Goal: Transaction & Acquisition: Purchase product/service

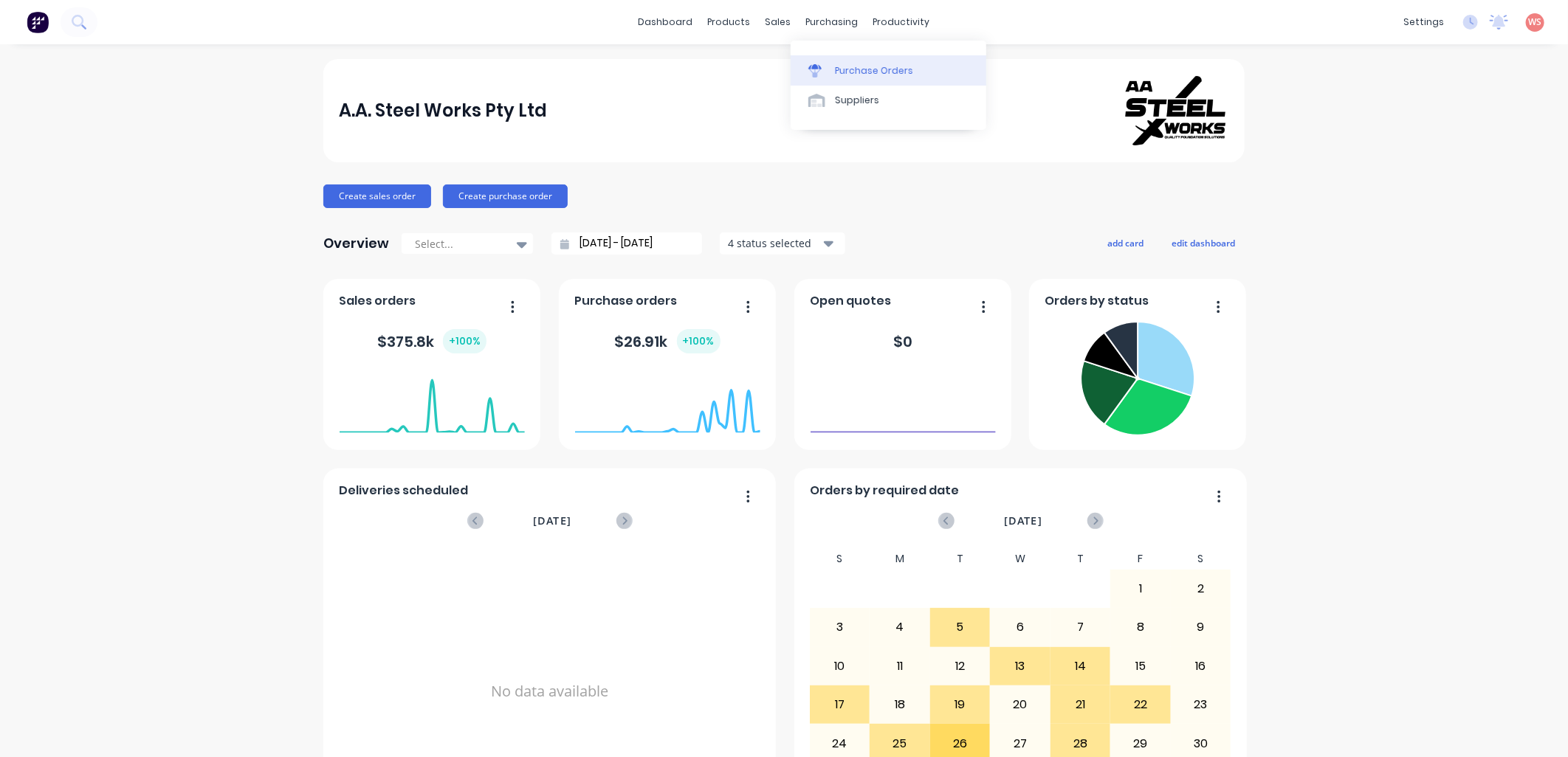
click at [847, 65] on div "Purchase Orders" at bounding box center [874, 71] width 78 height 14
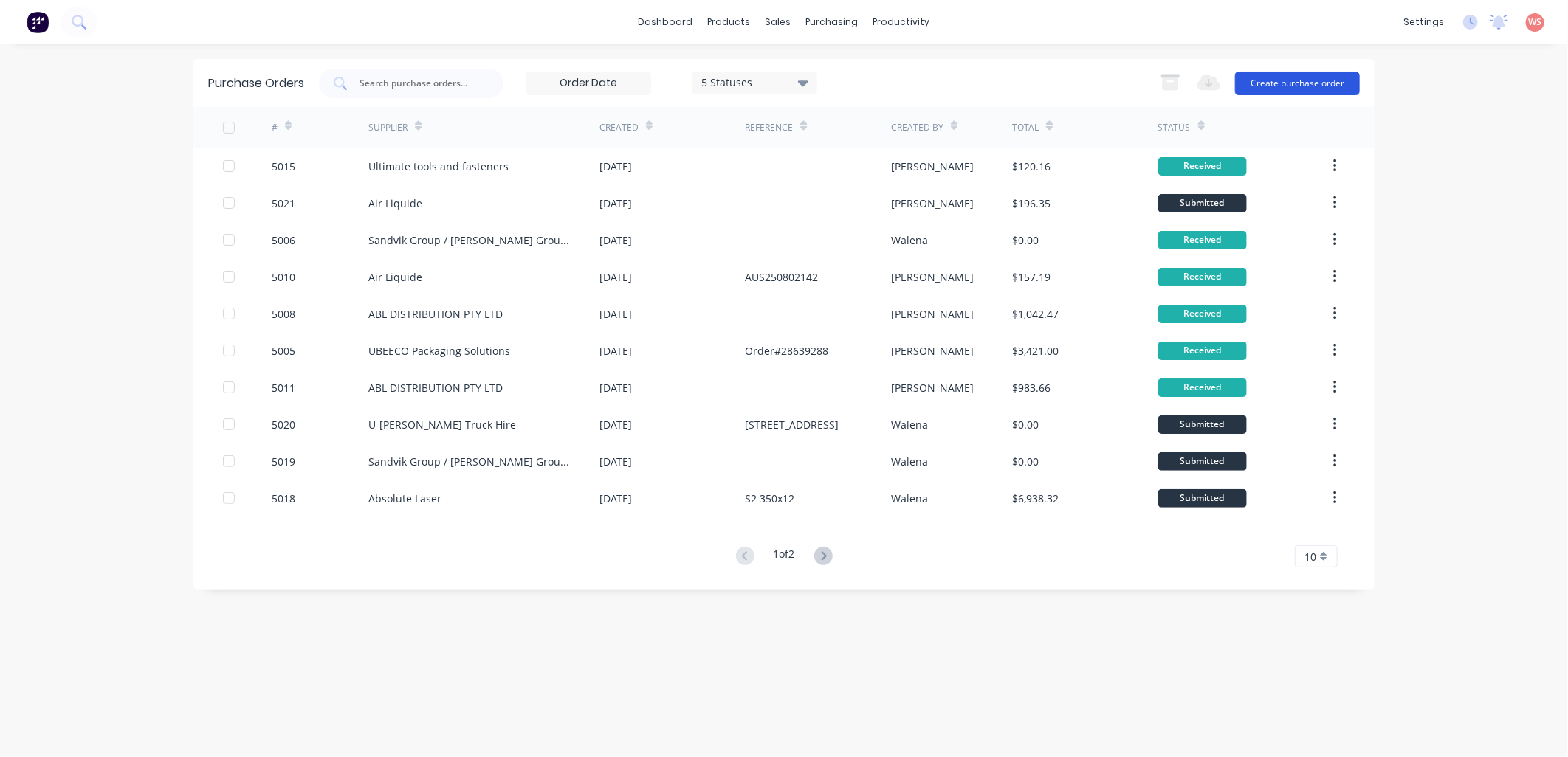
click at [1343, 76] on button "Create purchase order" at bounding box center [1297, 83] width 125 height 24
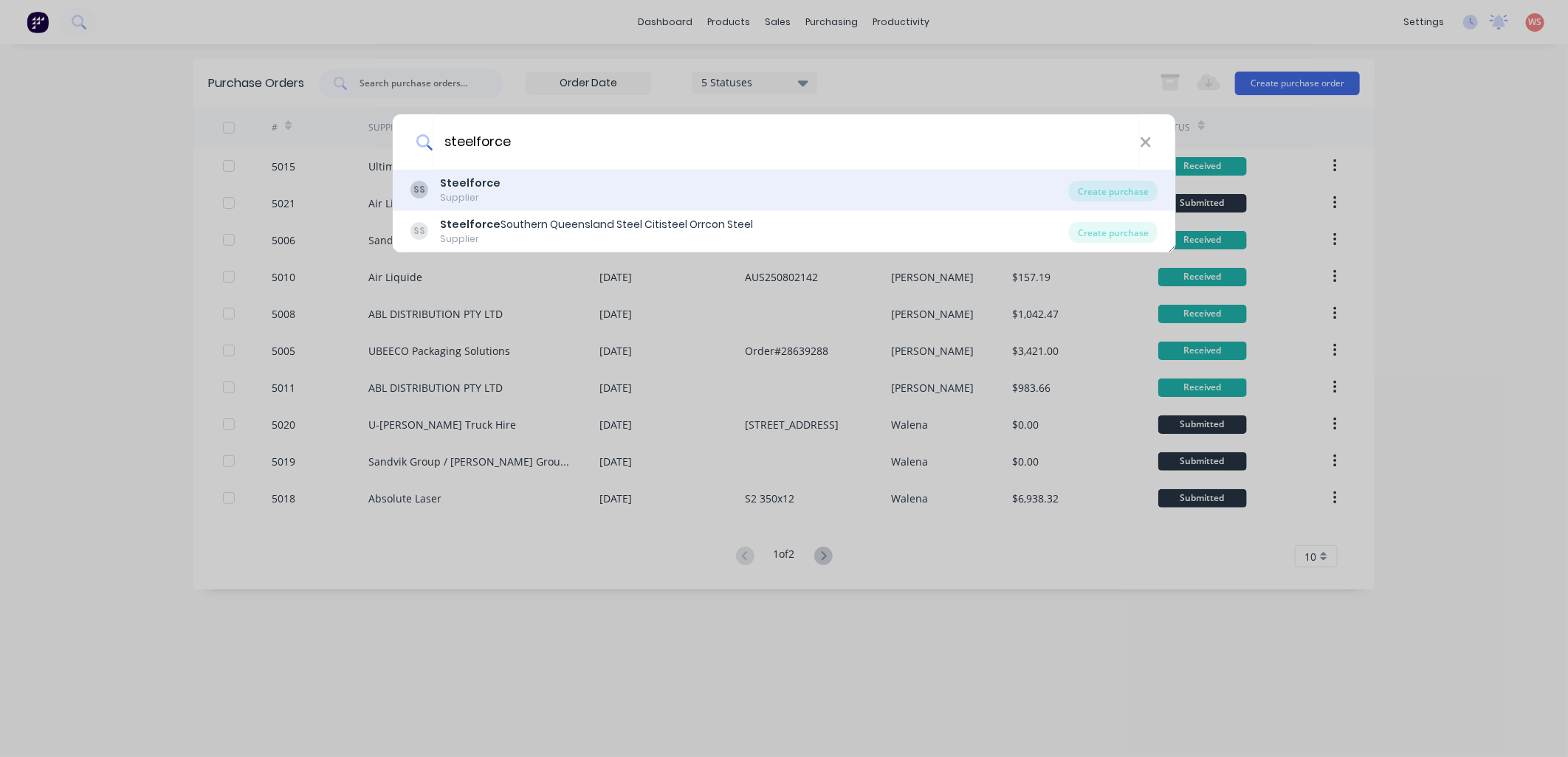
type input "steelforce"
click at [457, 195] on div "Supplier" at bounding box center [470, 197] width 61 height 14
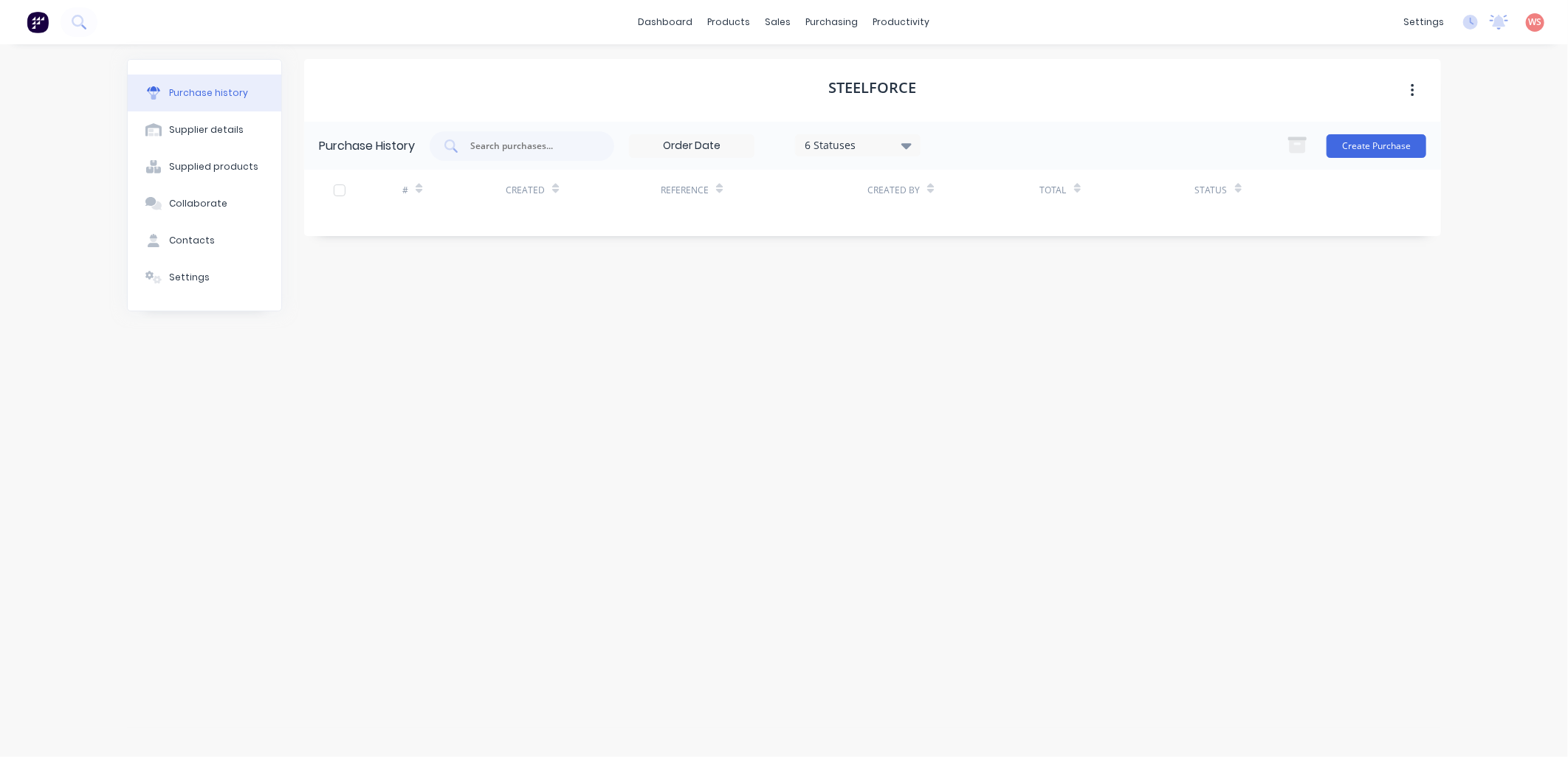
click at [341, 192] on div at bounding box center [340, 190] width 30 height 30
click at [1382, 141] on button "Create Purchase" at bounding box center [1376, 146] width 100 height 24
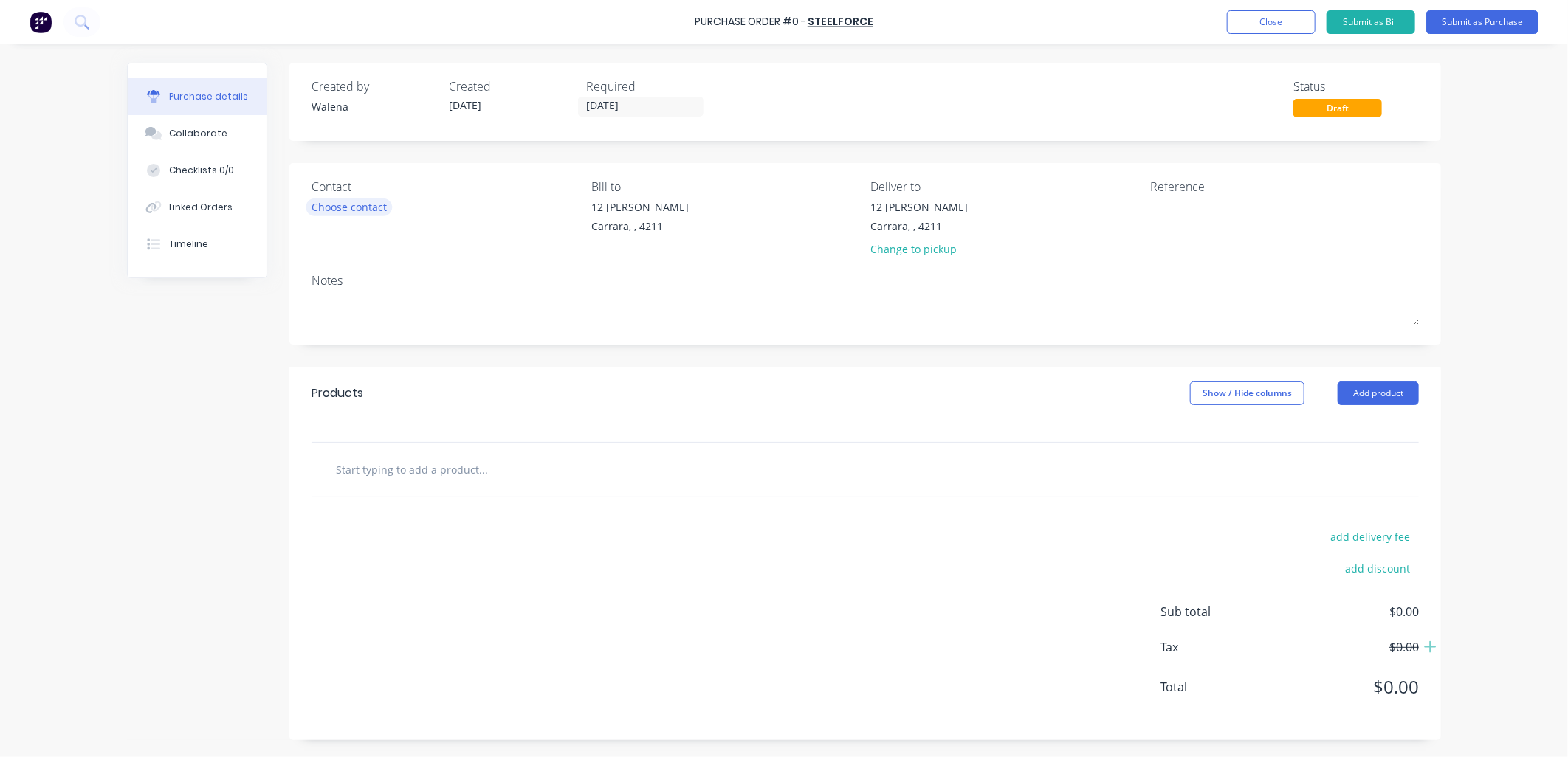
click at [373, 206] on div "Choose contact" at bounding box center [349, 206] width 75 height 15
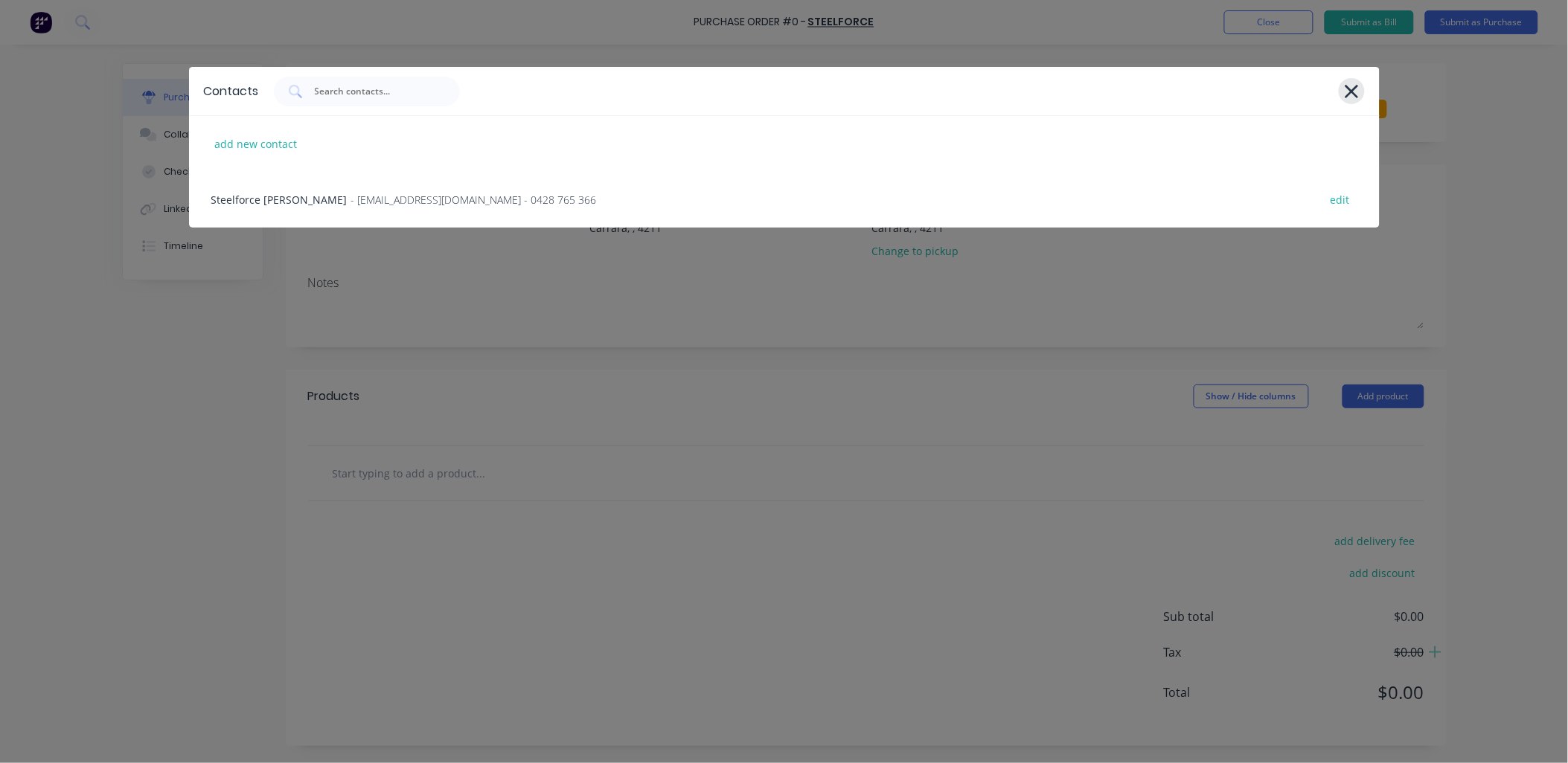
click at [1352, 94] on icon at bounding box center [1352, 91] width 16 height 21
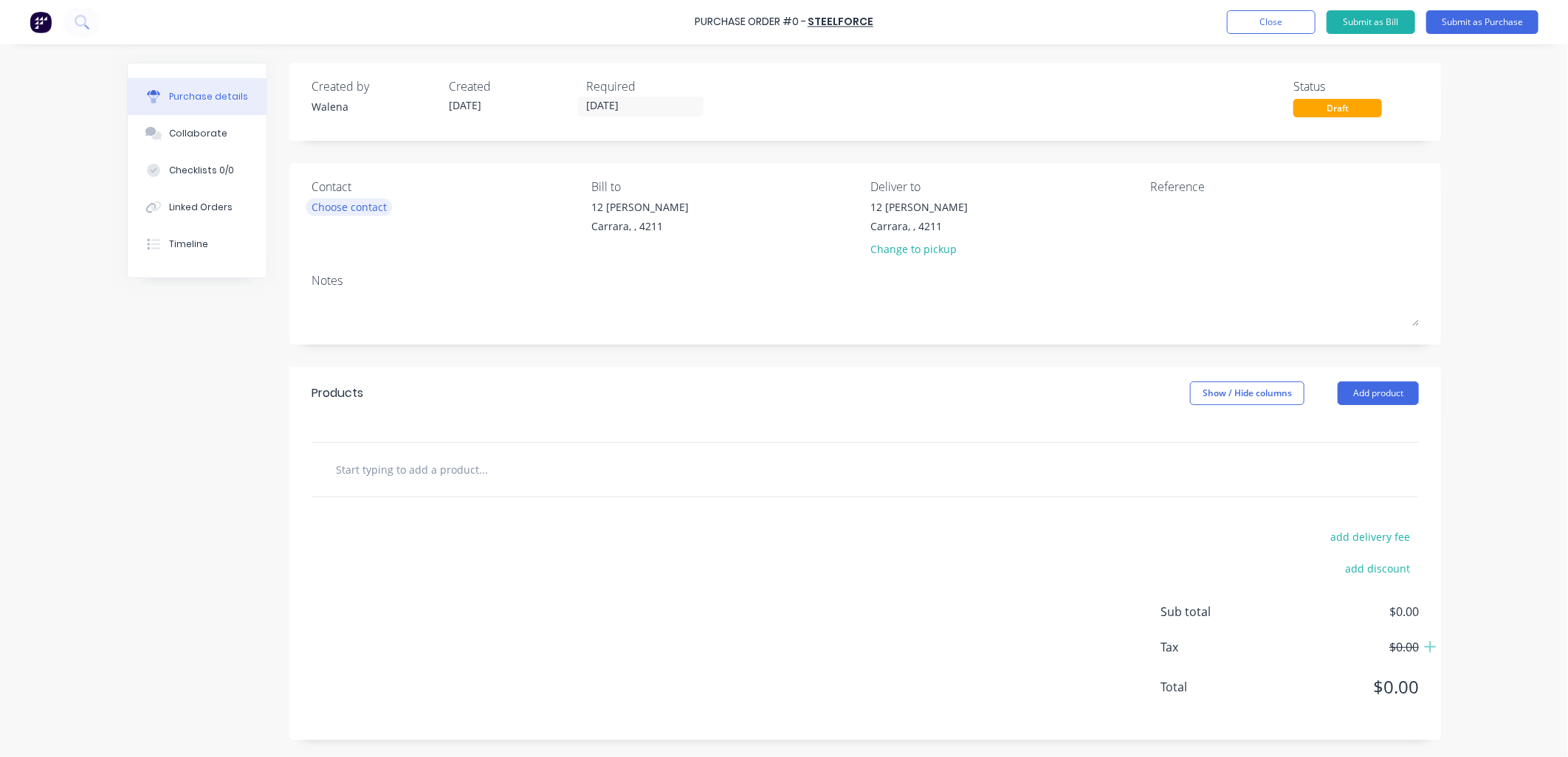
click at [371, 204] on div "Choose contact" at bounding box center [349, 206] width 75 height 15
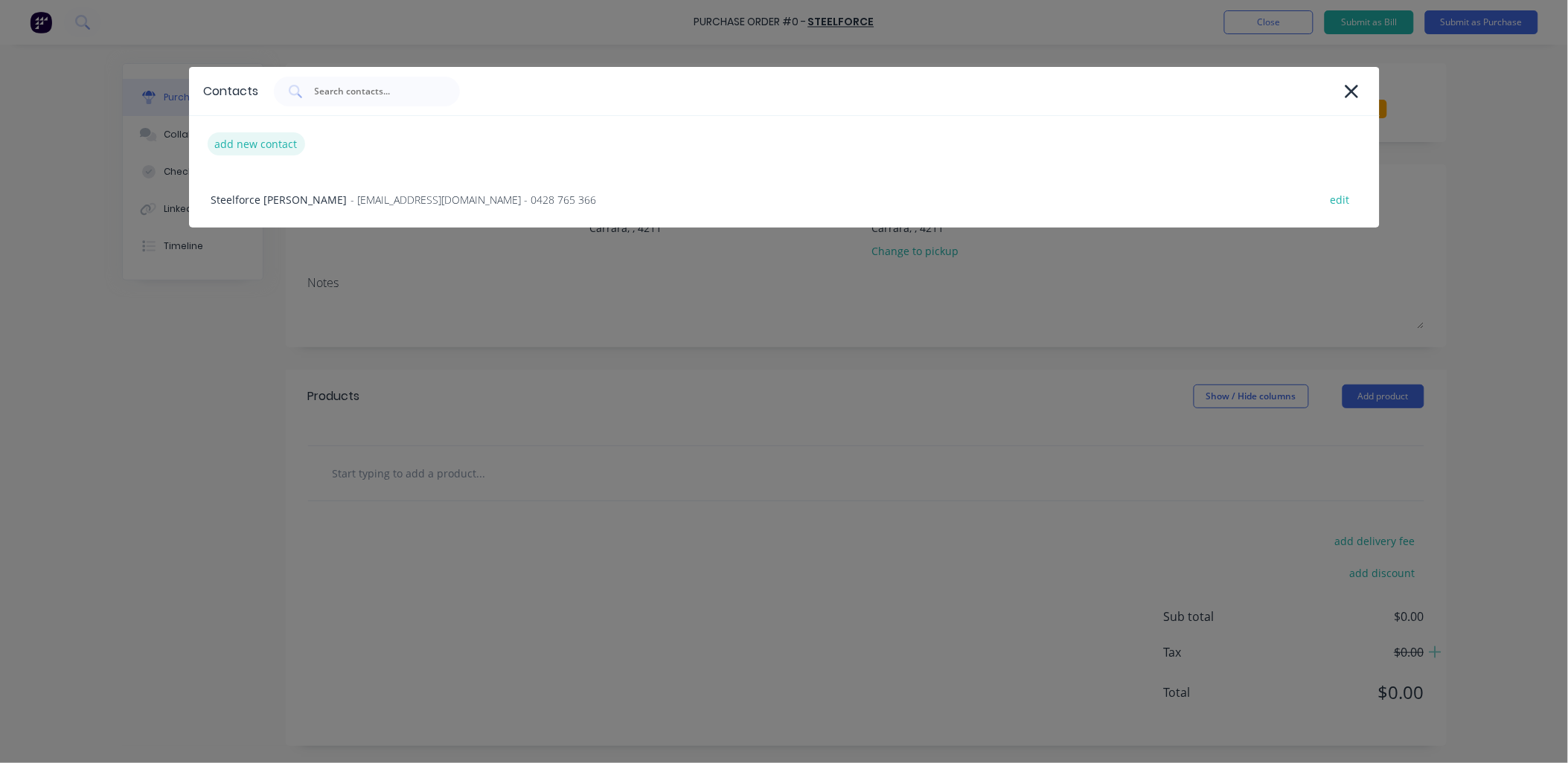
click at [293, 150] on div "add new contact" at bounding box center [256, 143] width 98 height 23
select select "AU"
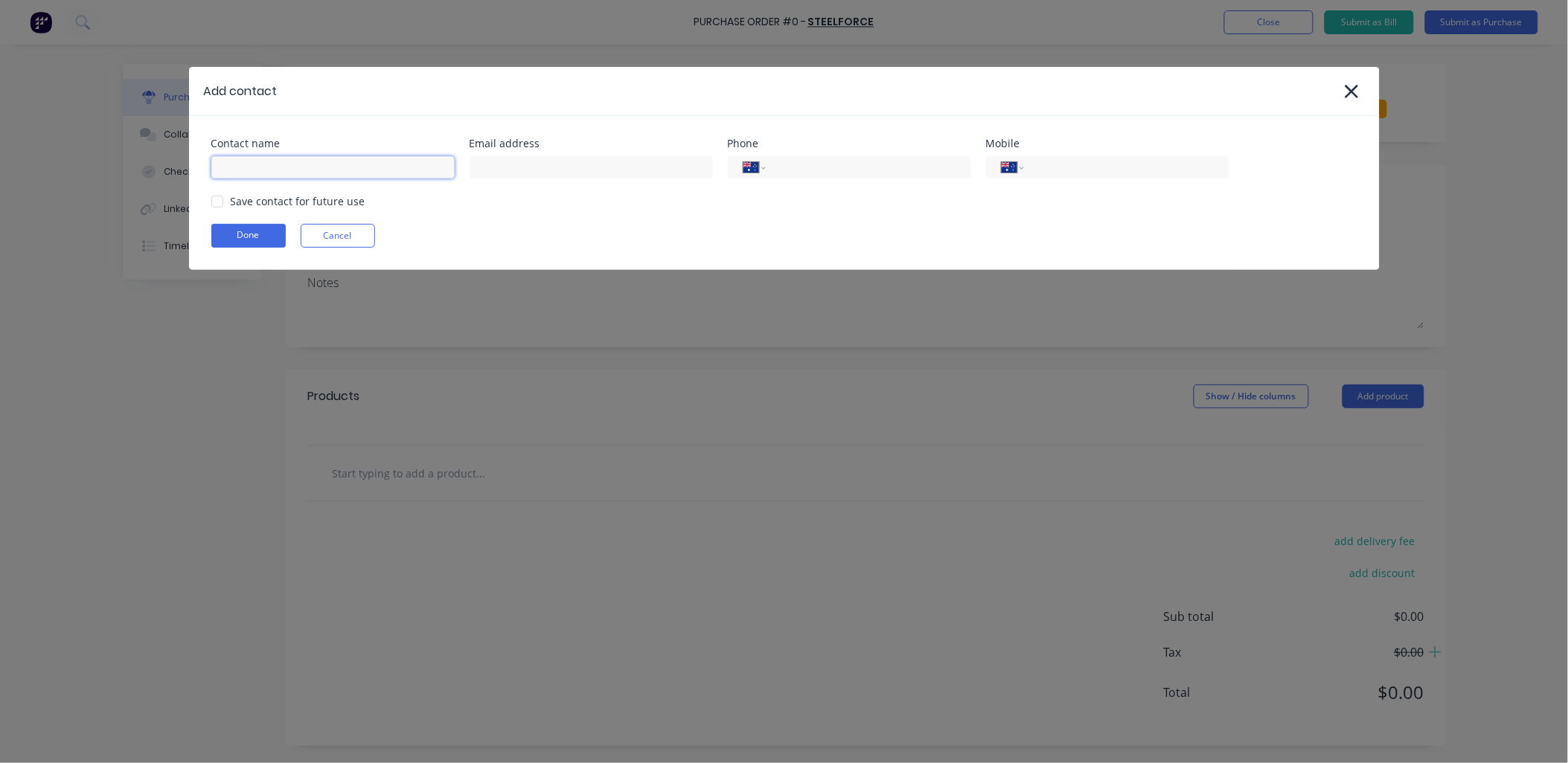
click at [288, 156] on input at bounding box center [332, 167] width 243 height 22
type input "[PERSON_NAME]"
click at [827, 168] on input "tel" at bounding box center [866, 167] width 179 height 17
paste input "0428 765 366"
type input "0428 765 366"
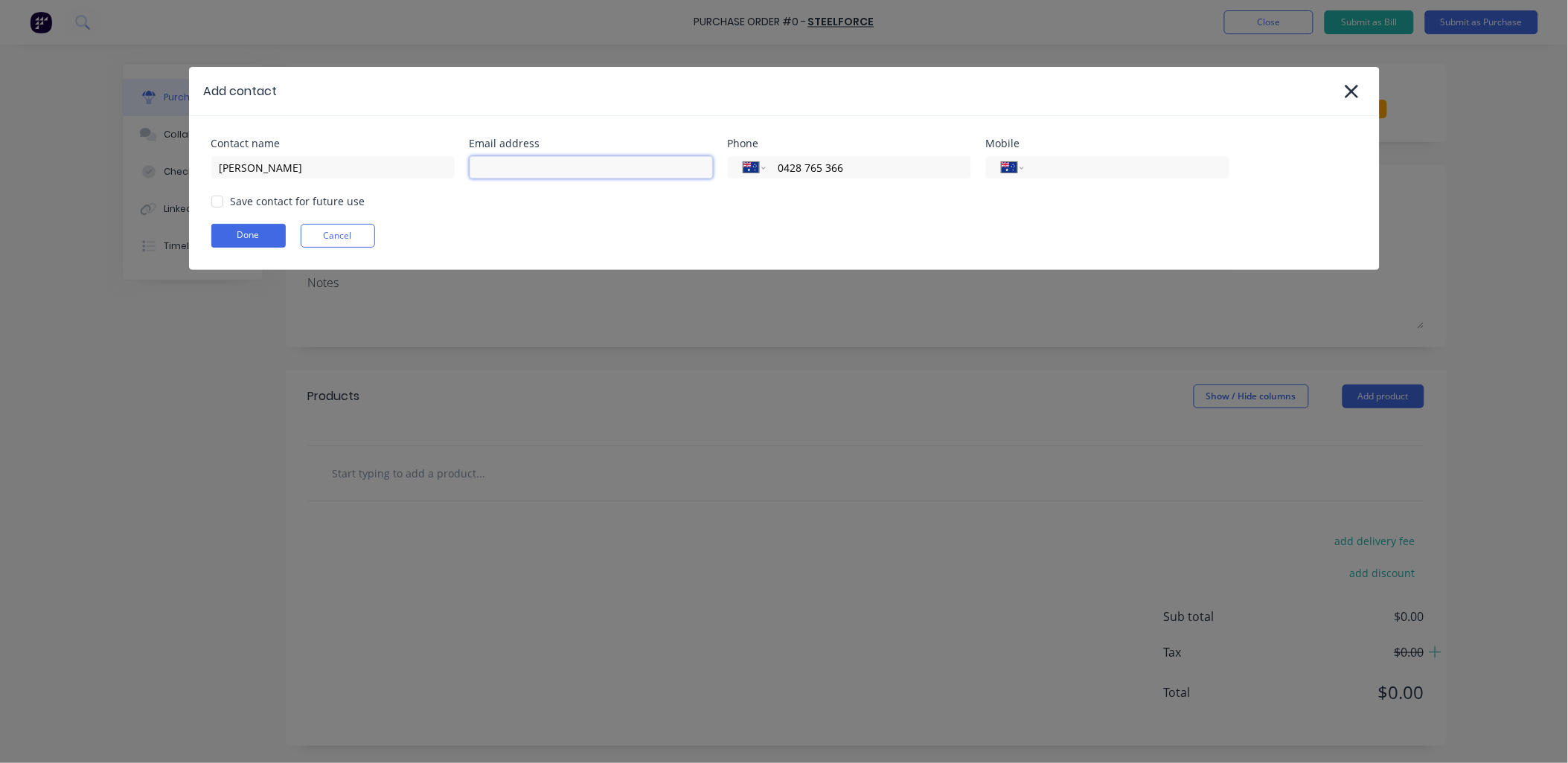
click at [615, 168] on input at bounding box center [591, 167] width 243 height 22
paste input "[EMAIL_ADDRESS][PERSON_NAME][DOMAIN_NAME]"
click at [216, 203] on div at bounding box center [217, 202] width 30 height 30
type input "[EMAIL_ADDRESS][PERSON_NAME][DOMAIN_NAME]"
click at [241, 235] on button "Done" at bounding box center [247, 235] width 74 height 24
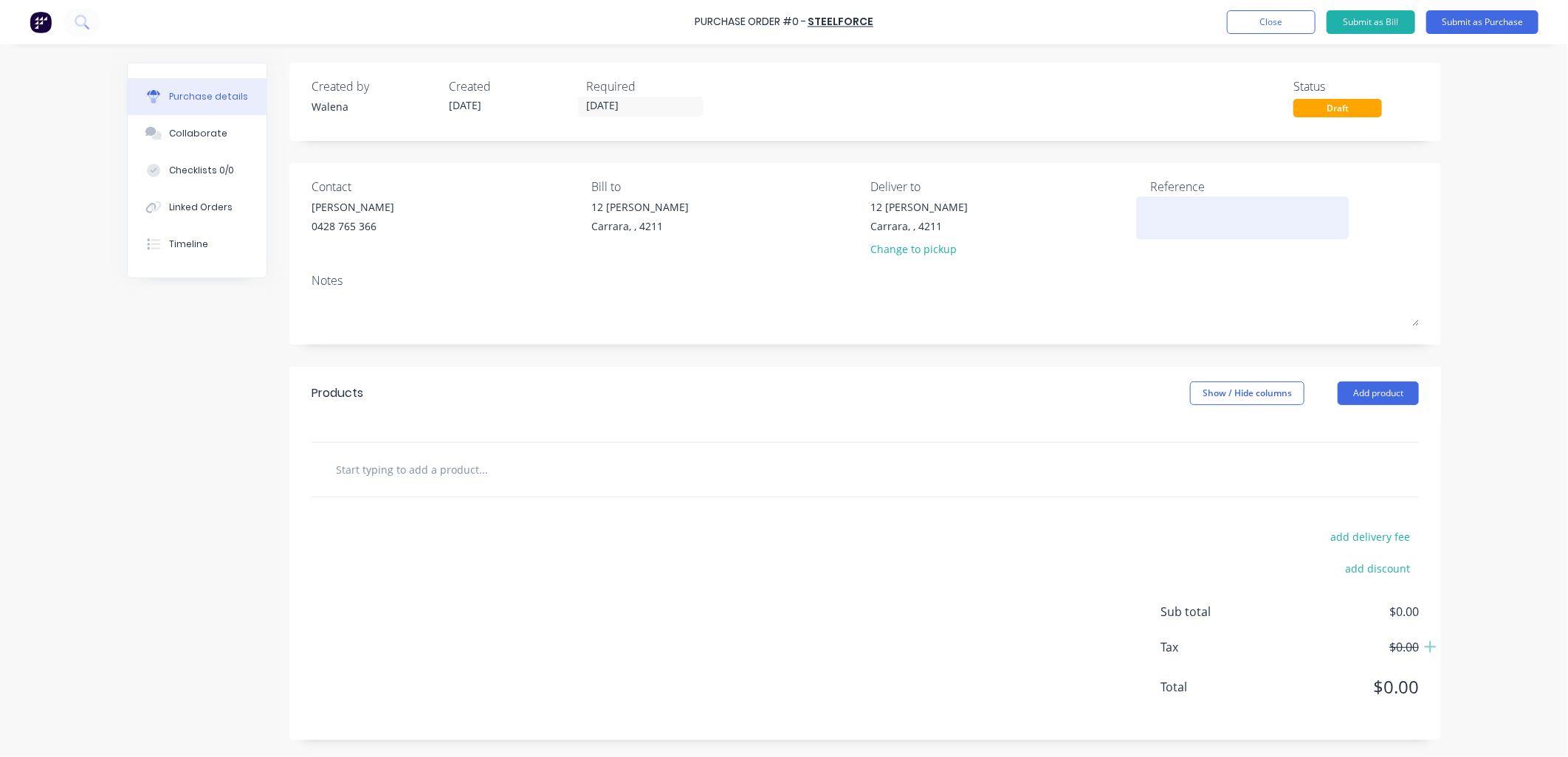
click at [1198, 206] on textarea at bounding box center [1242, 216] width 185 height 34
click at [1198, 204] on textarea at bounding box center [1242, 216] width 185 height 34
type textarea "88.9 x 5.5"
type textarea "x"
type textarea "88.9 x 5.5m"
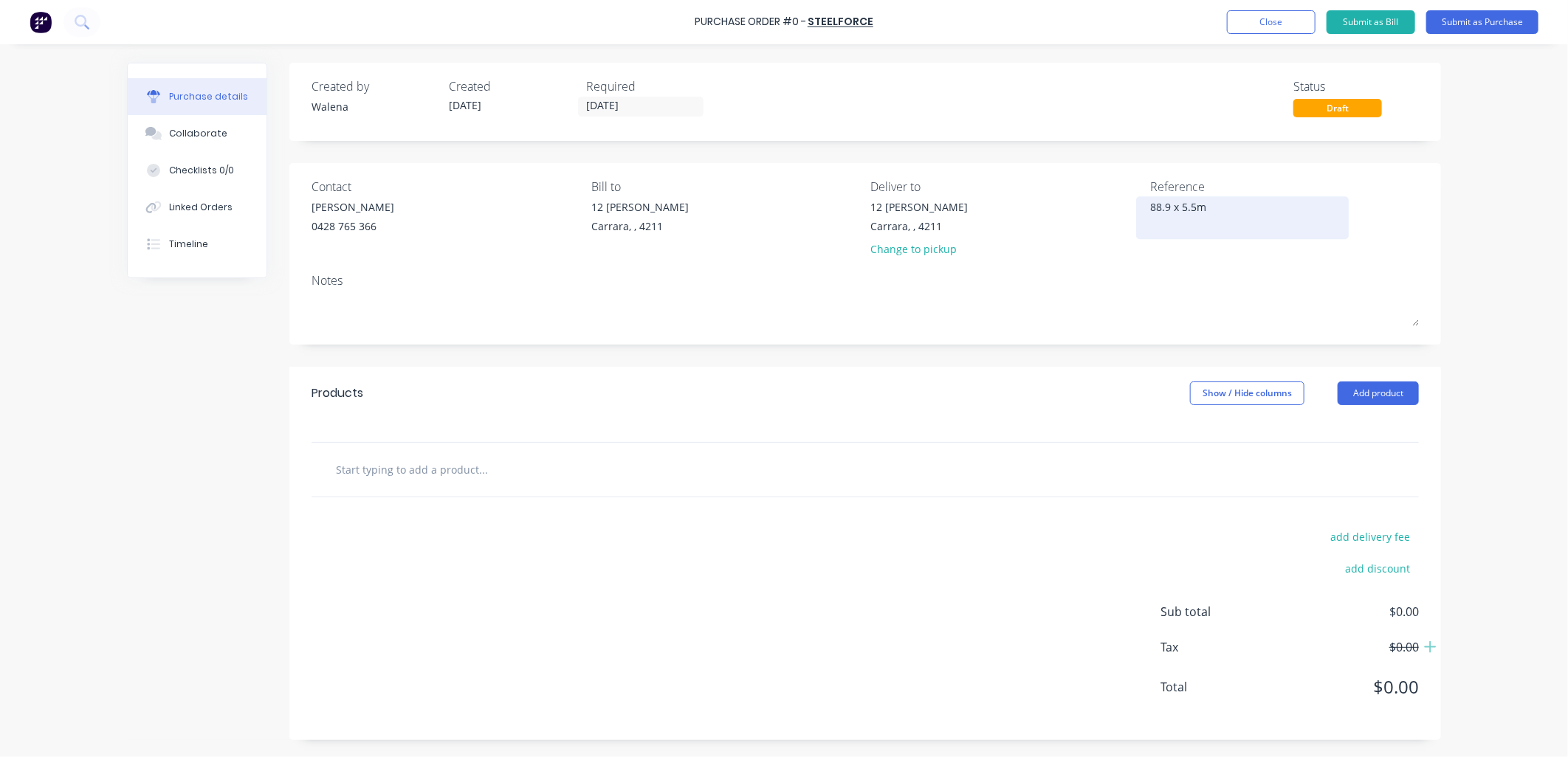
type textarea "x"
type textarea "88.9 x 5.5mm"
type textarea "x"
type textarea "88.9 x 5.5mm"
click at [451, 489] on div at bounding box center [865, 469] width 1107 height 53
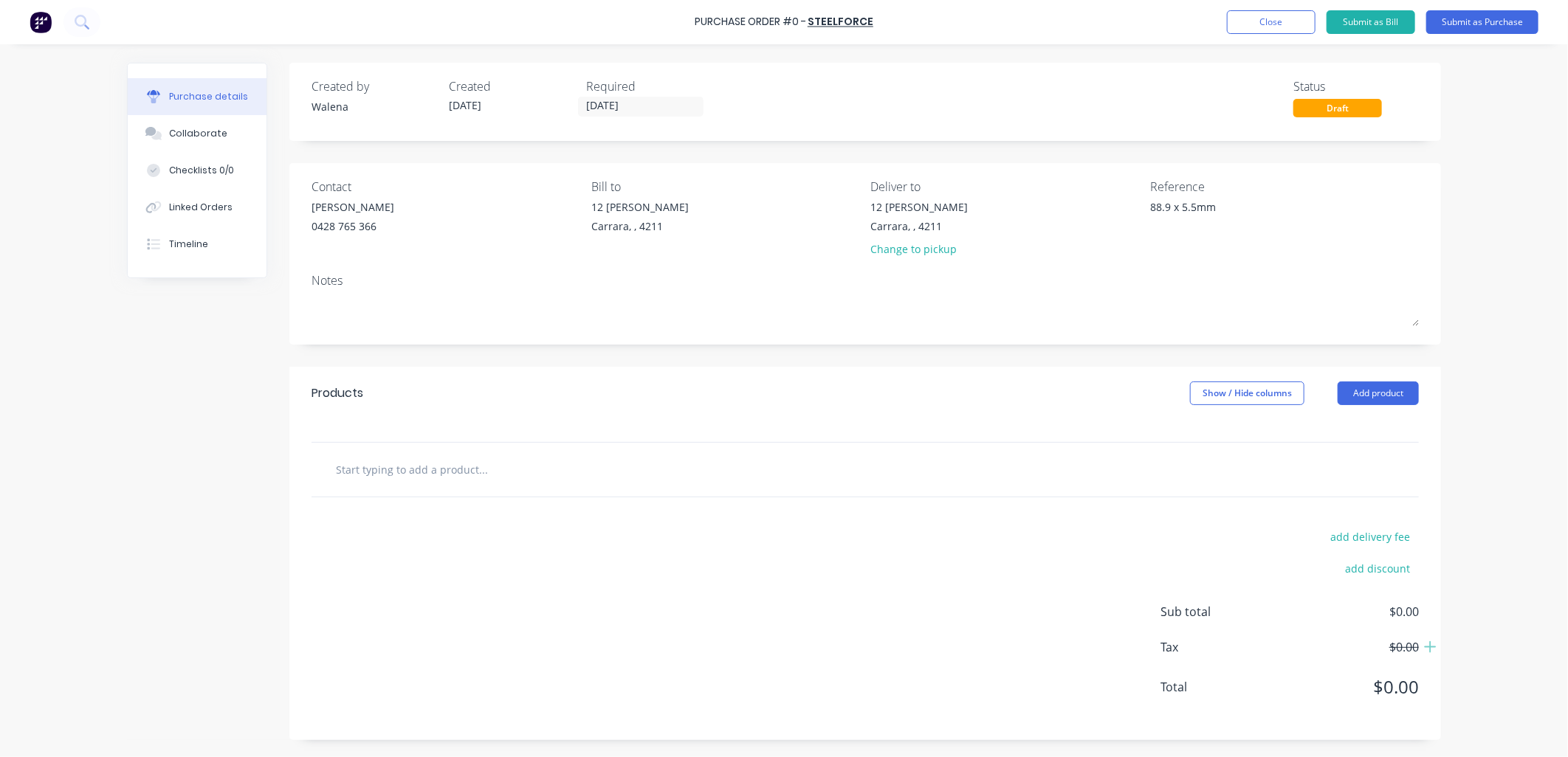
click at [445, 476] on input "text" at bounding box center [483, 469] width 295 height 30
type textarea "x"
type input "8"
type textarea "x"
type input "88"
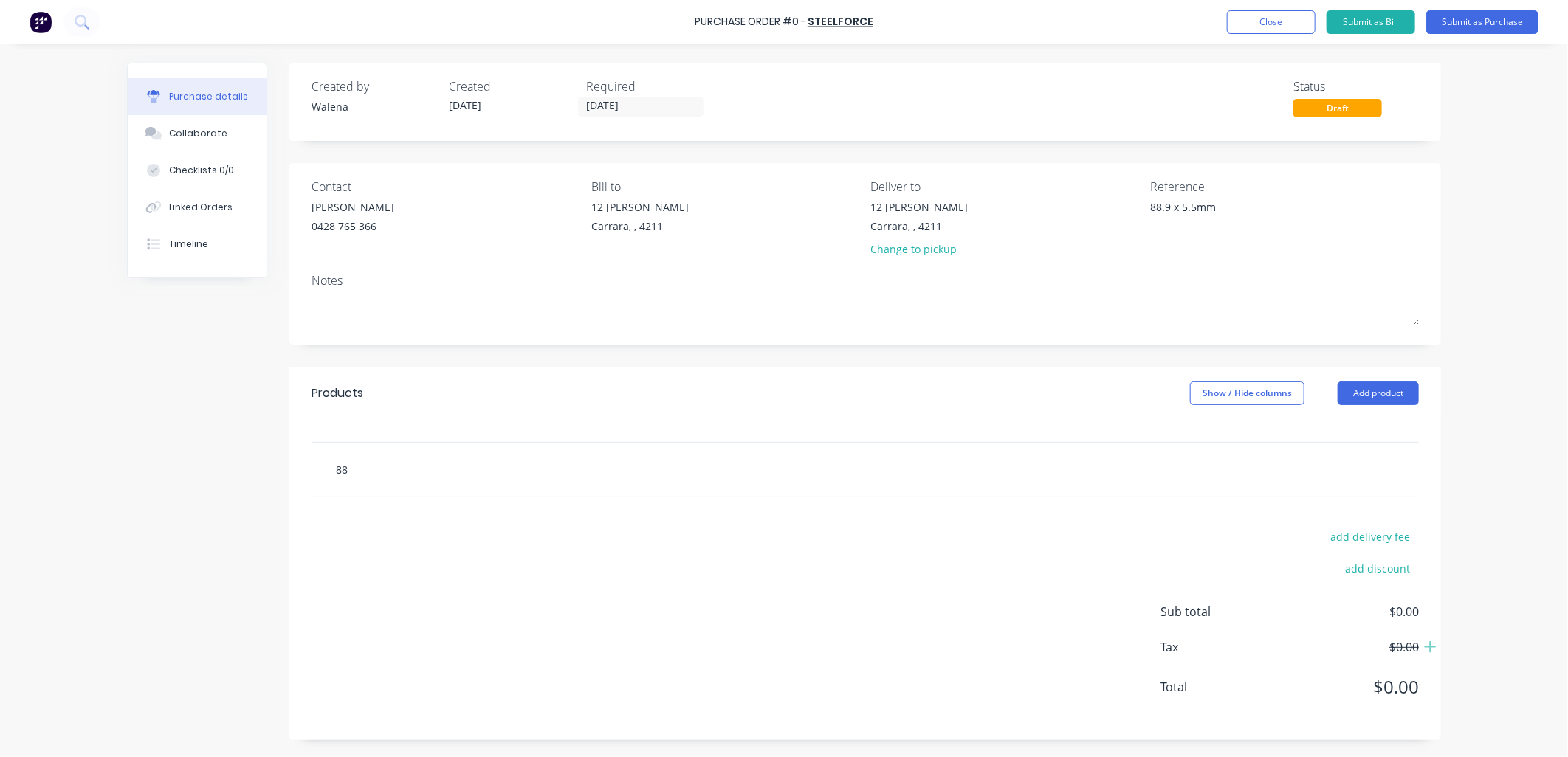
type textarea "x"
type input "88."
type textarea "x"
type input "88.9"
type textarea "x"
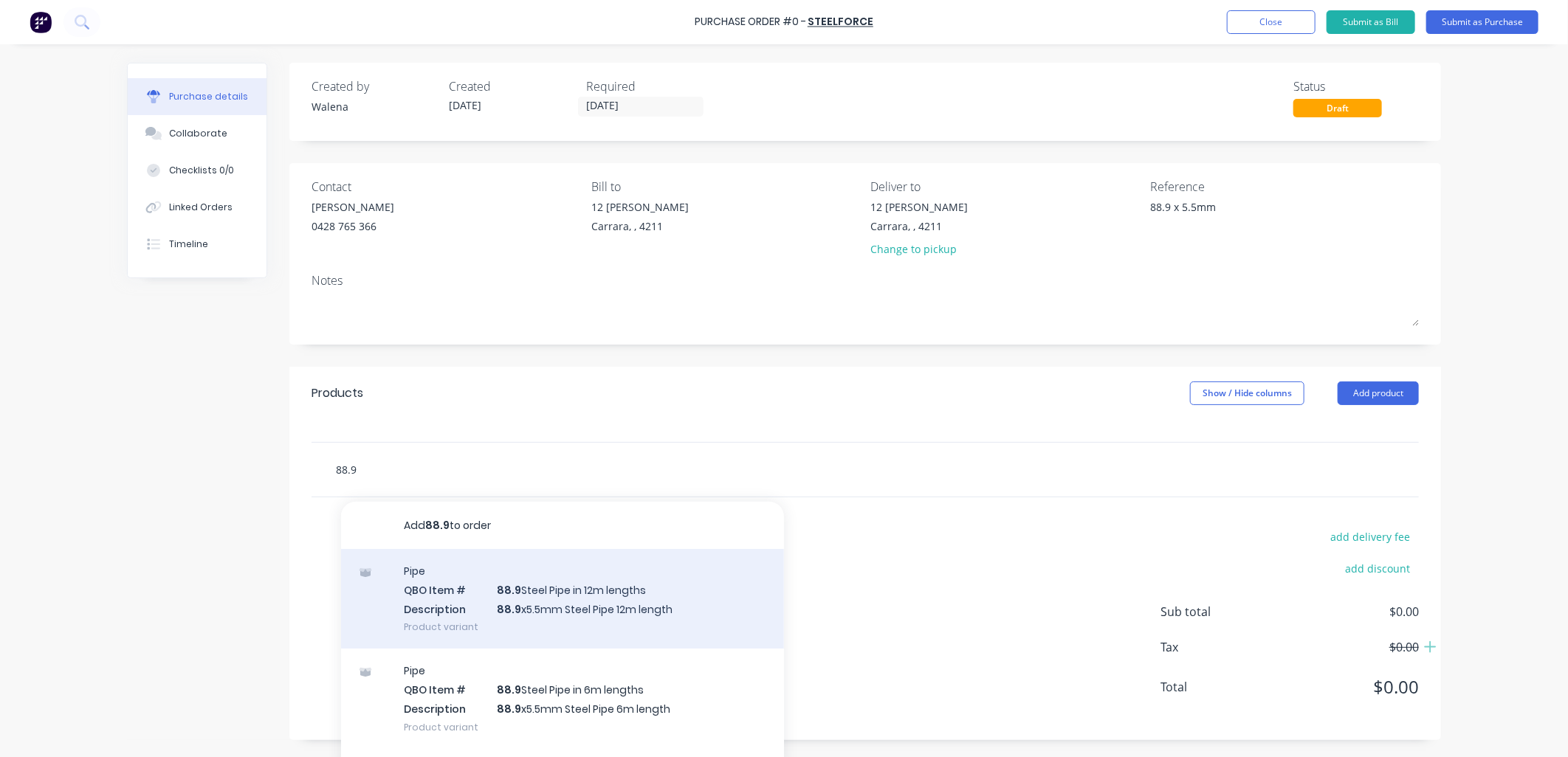
type input "88.9"
click at [506, 607] on div "Pipe QBO Item # 88.9 Steel Pipe in 12m lengths Description 88.9 x5.5mm Steel Pi…" at bounding box center [562, 599] width 443 height 100
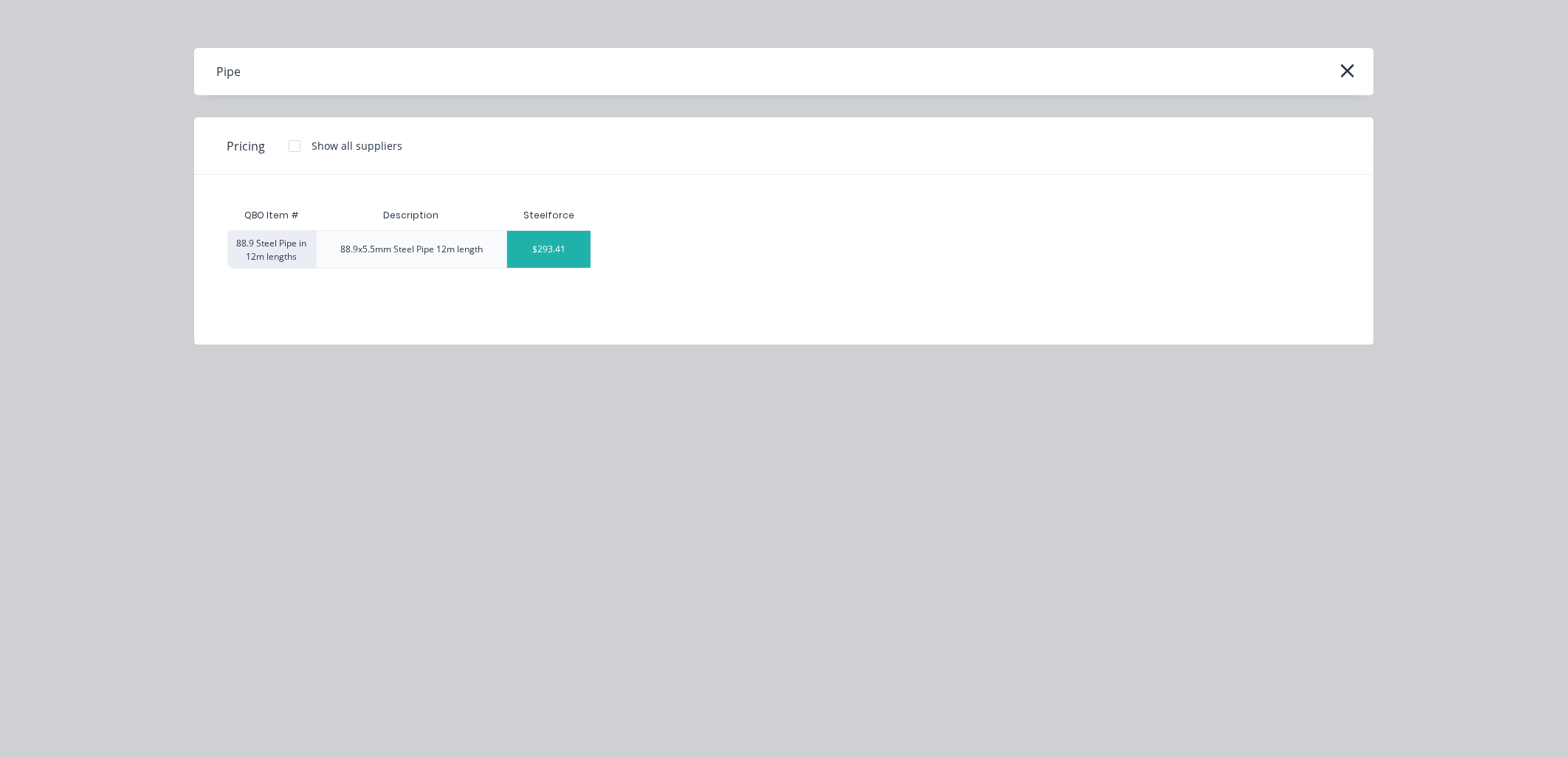
click at [537, 249] on div "$293.41" at bounding box center [549, 249] width 83 height 37
type textarea "x"
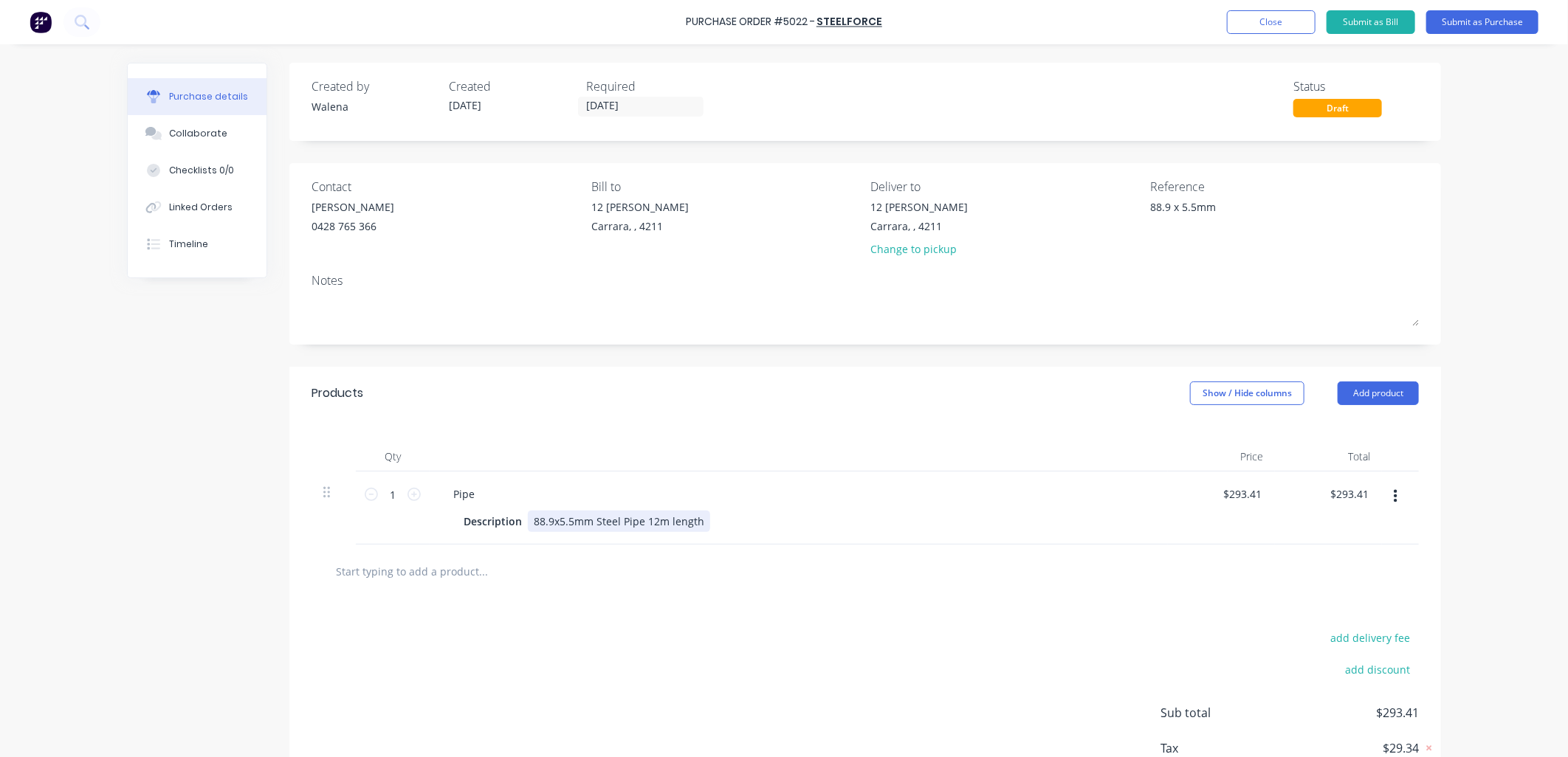
type textarea "x"
click at [718, 527] on div "Description 88.9x5.5mm Steel Pipe 12m length" at bounding box center [795, 522] width 676 height 22
drag, startPoint x: 392, startPoint y: 495, endPoint x: 363, endPoint y: 465, distance: 41.7
click at [370, 477] on div "1 1" at bounding box center [392, 523] width 73 height 104
type textarea "x"
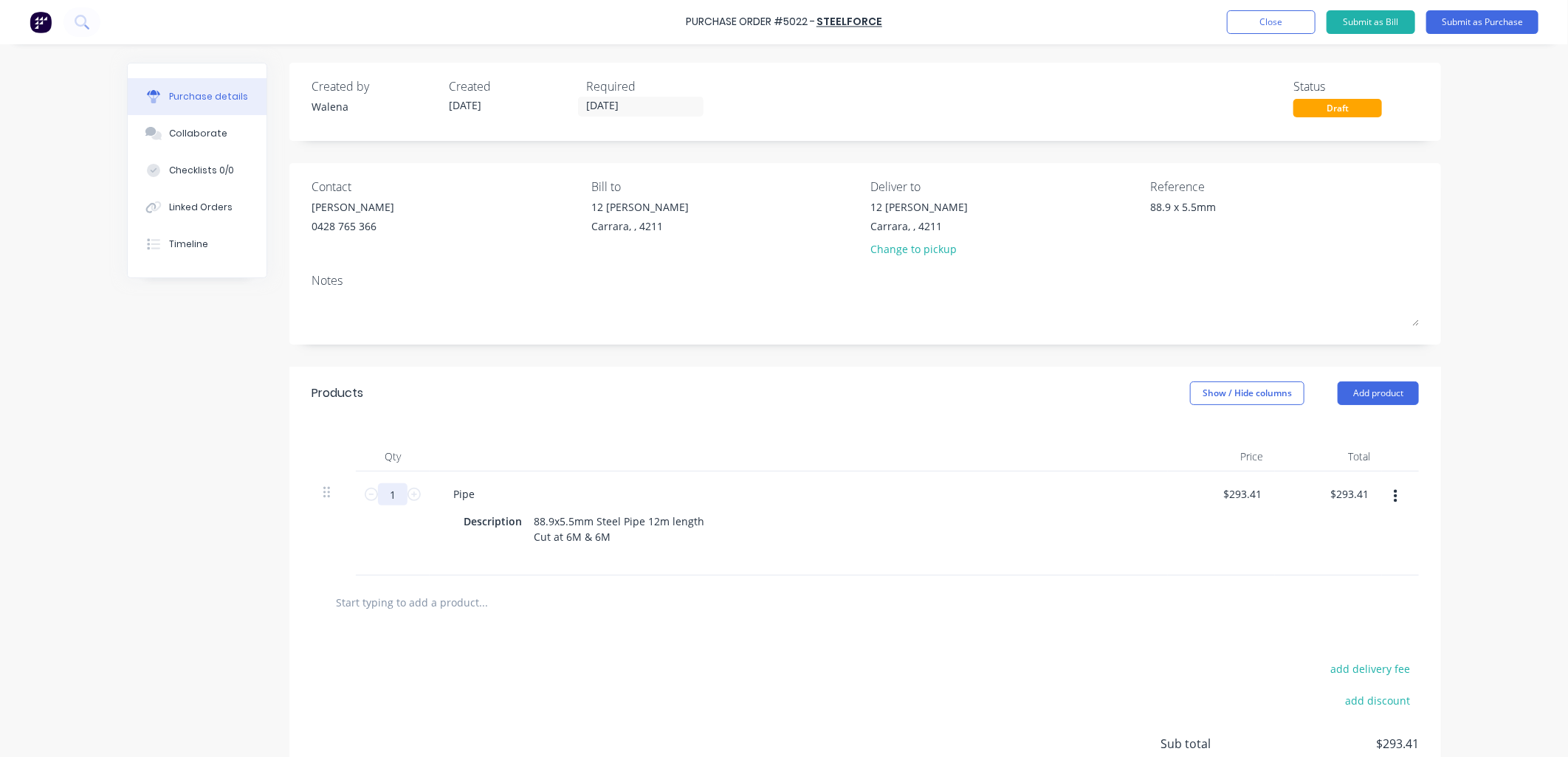
type input "2"
type input "$586.82"
type textarea "x"
type input "25"
type input "$7,335.25"
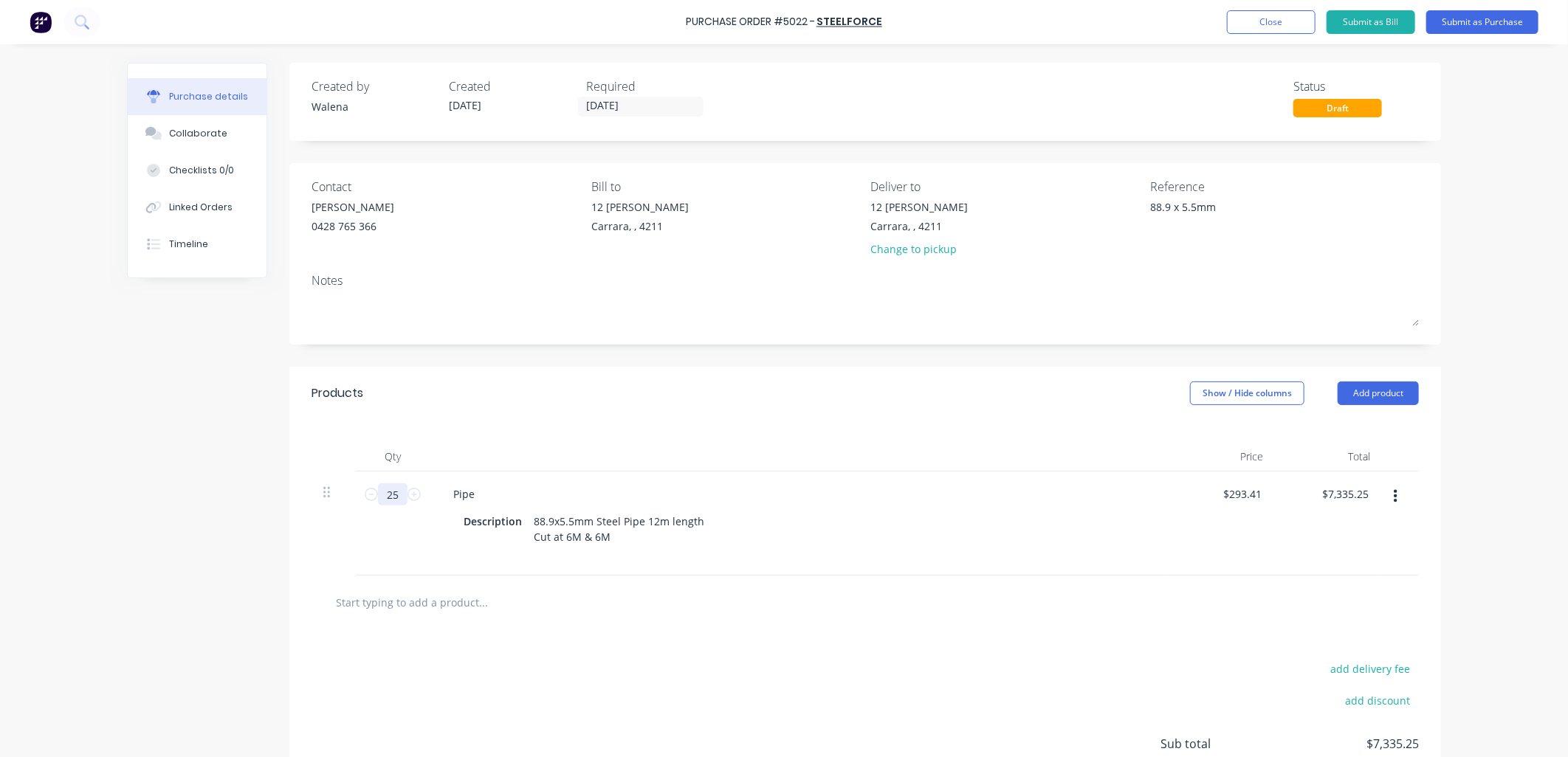
type textarea "x"
type input "250"
type input "$73,352.50"
type textarea "x"
type input "250"
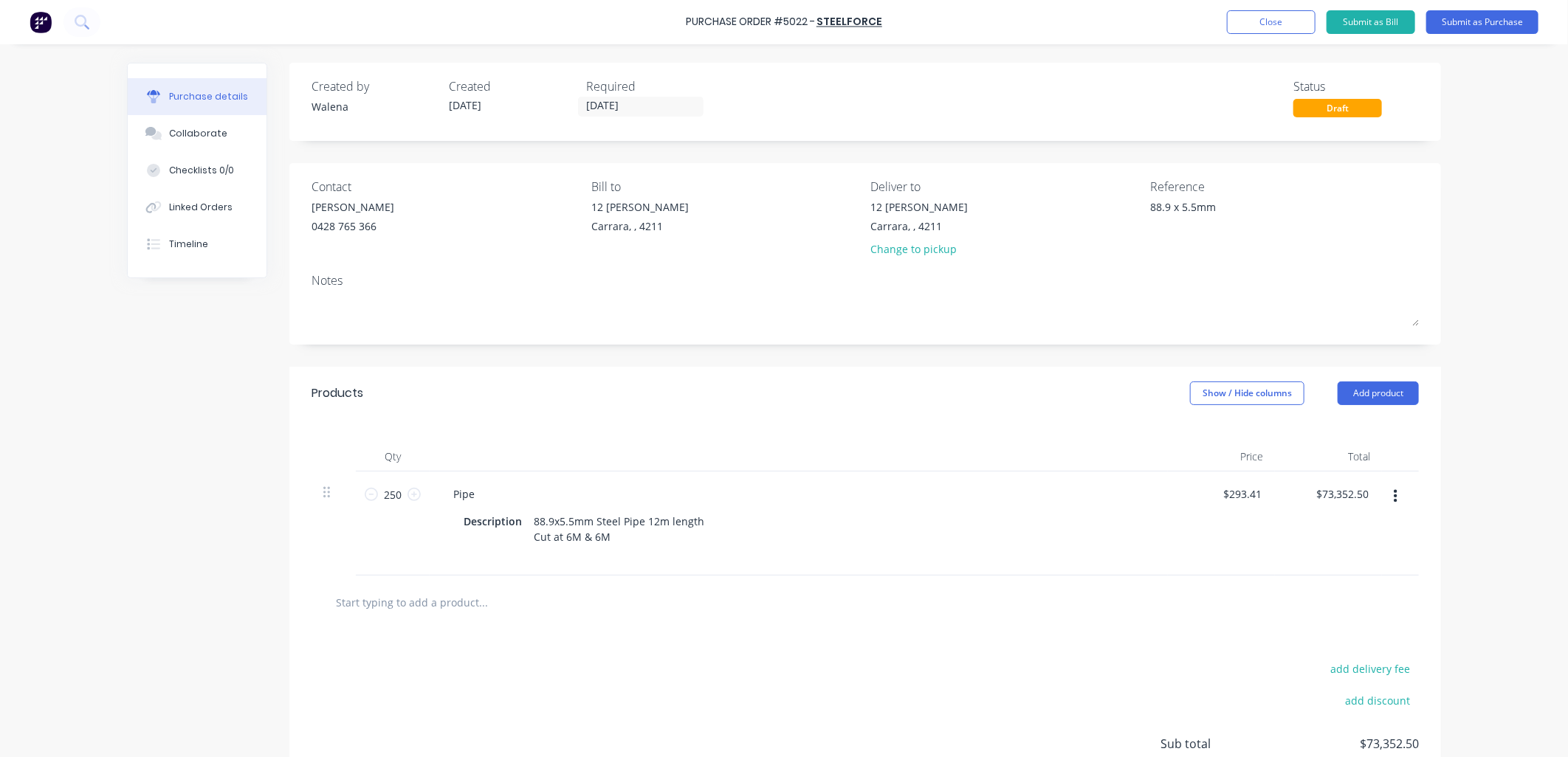
click at [739, 504] on div "Pipe" at bounding box center [798, 494] width 715 height 22
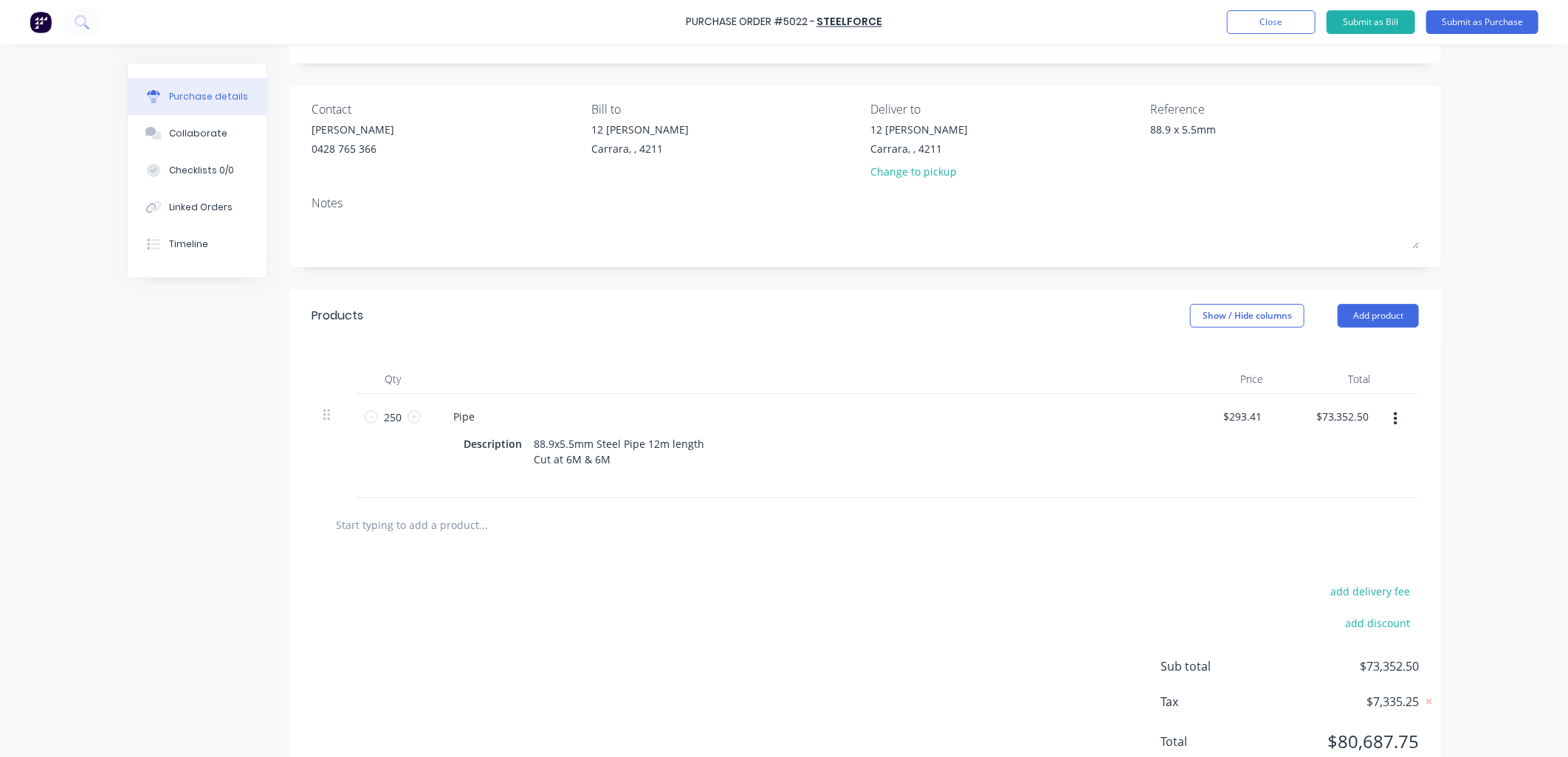
scroll to position [109, 0]
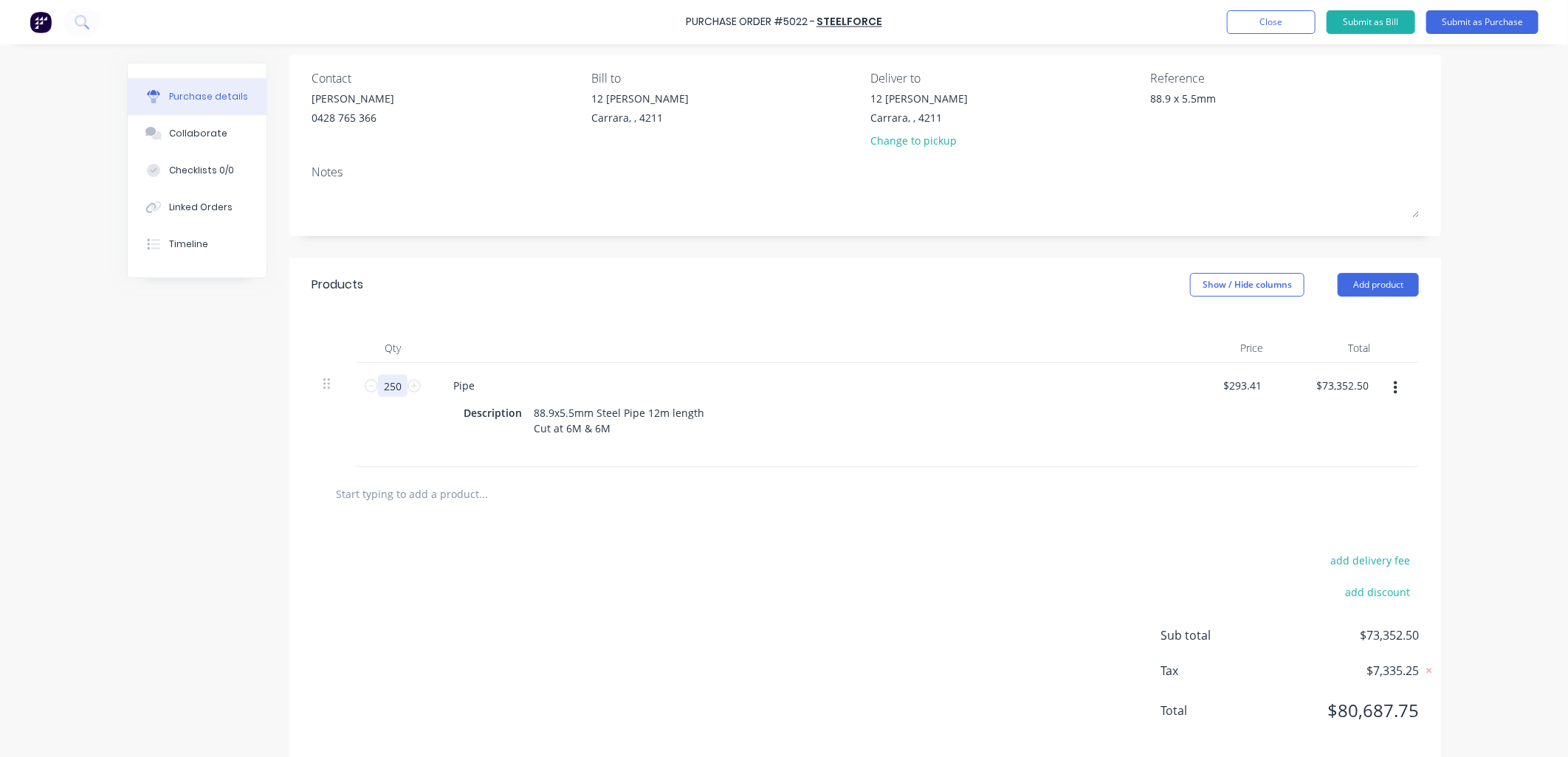
drag, startPoint x: 399, startPoint y: 388, endPoint x: 361, endPoint y: 343, distance: 58.9
click at [361, 358] on div "Qty Price Total 250 250 Pipe Description 88.9x5.5mm Steel Pipe 12m length Cut a…" at bounding box center [864, 389] width 1151 height 156
type textarea "x"
type input "2"
type input "$586.82"
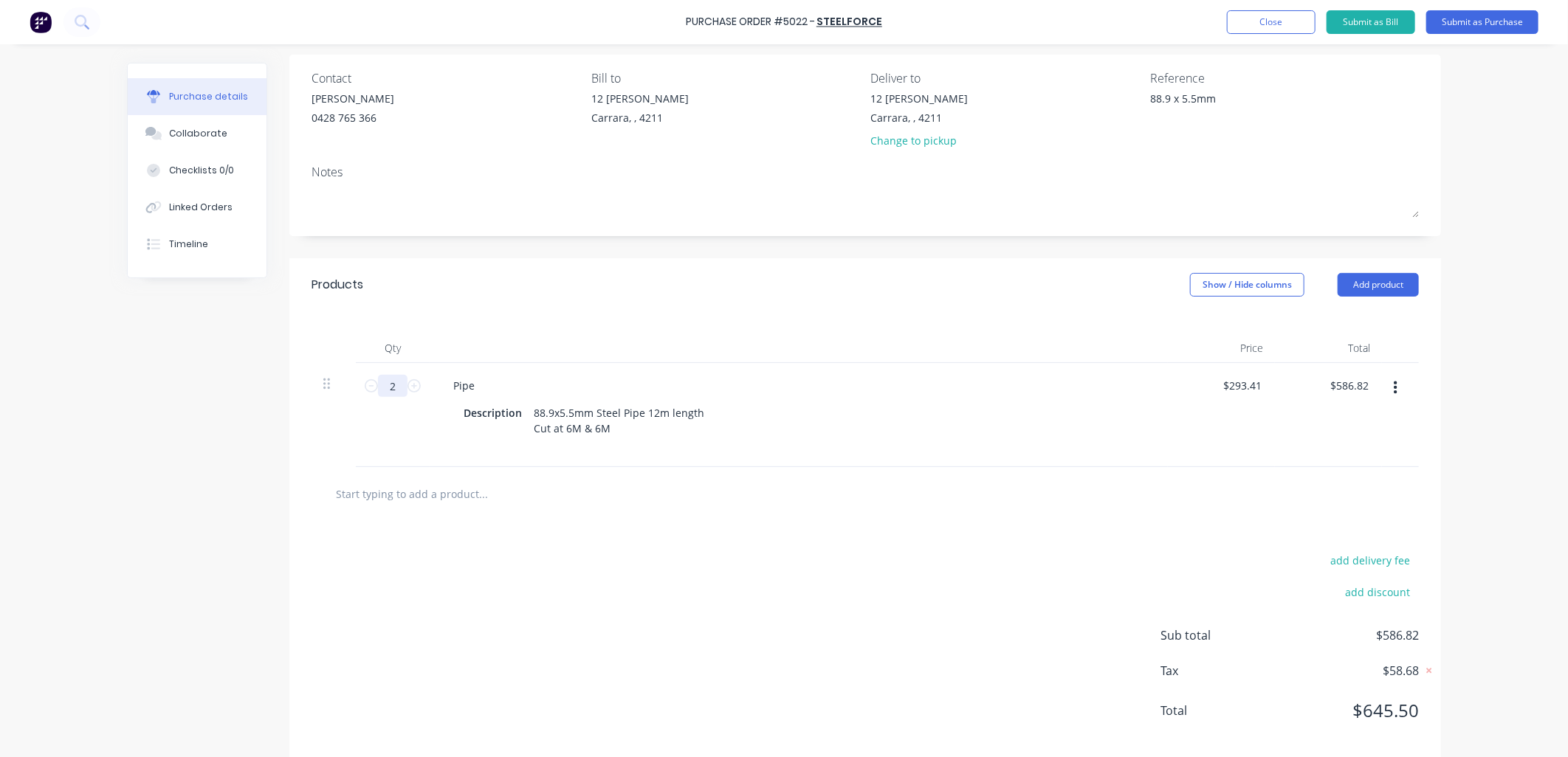
type textarea "x"
type input "20"
type input "$5,868.20"
type textarea "x"
type input "200"
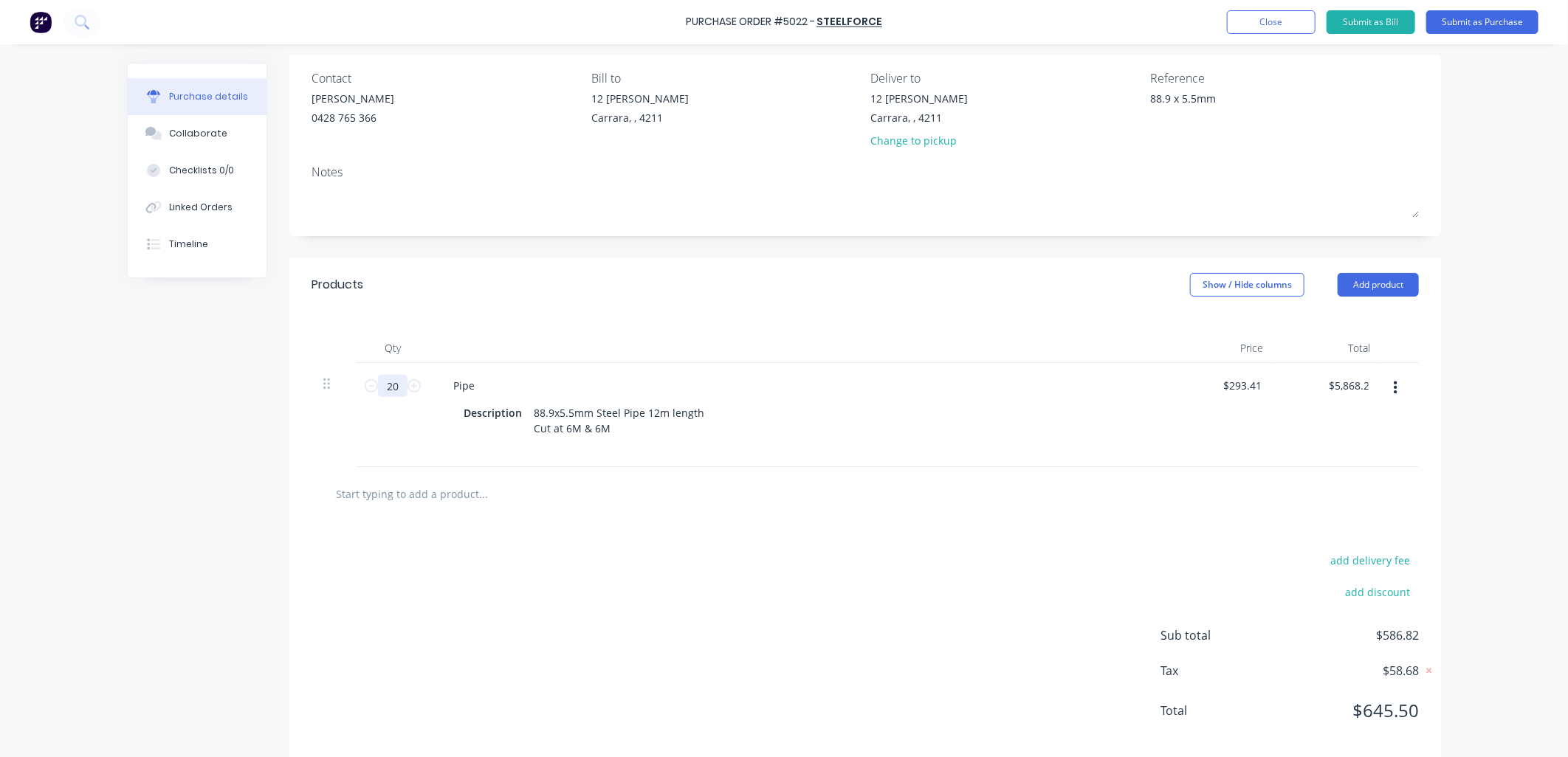
type input "$58,682.00"
type textarea "x"
type input "200"
click at [467, 525] on div "add delivery fee add discount Sub total $58,682.00 Tax $5,868.20 Total $64,550.…" at bounding box center [864, 642] width 1151 height 243
click at [385, 499] on input "text" at bounding box center [483, 493] width 295 height 30
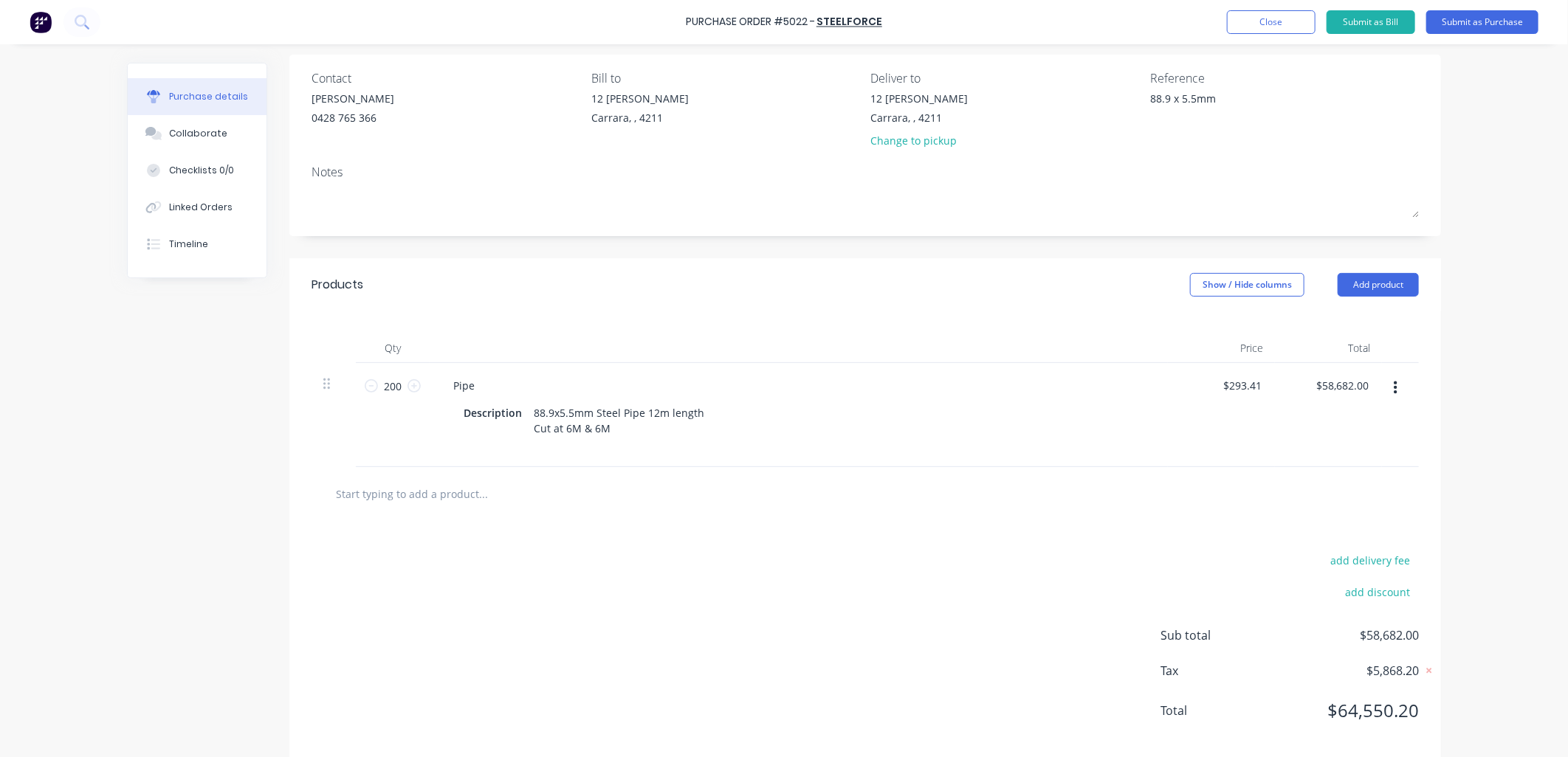
type textarea "x"
type input "8"
type textarea "x"
type input "88"
type textarea "x"
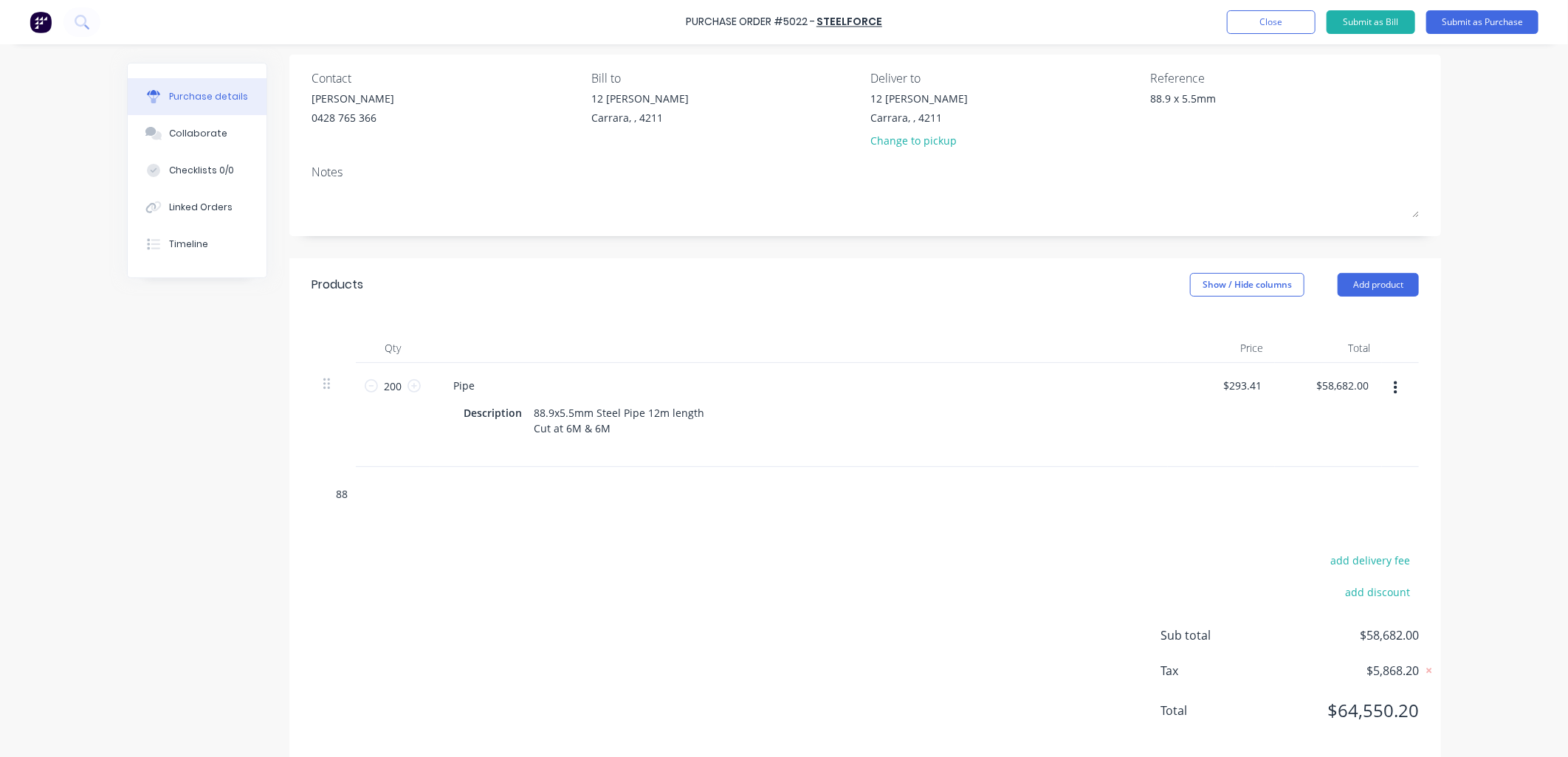
type input "88."
type textarea "x"
type input "88.9"
type textarea "x"
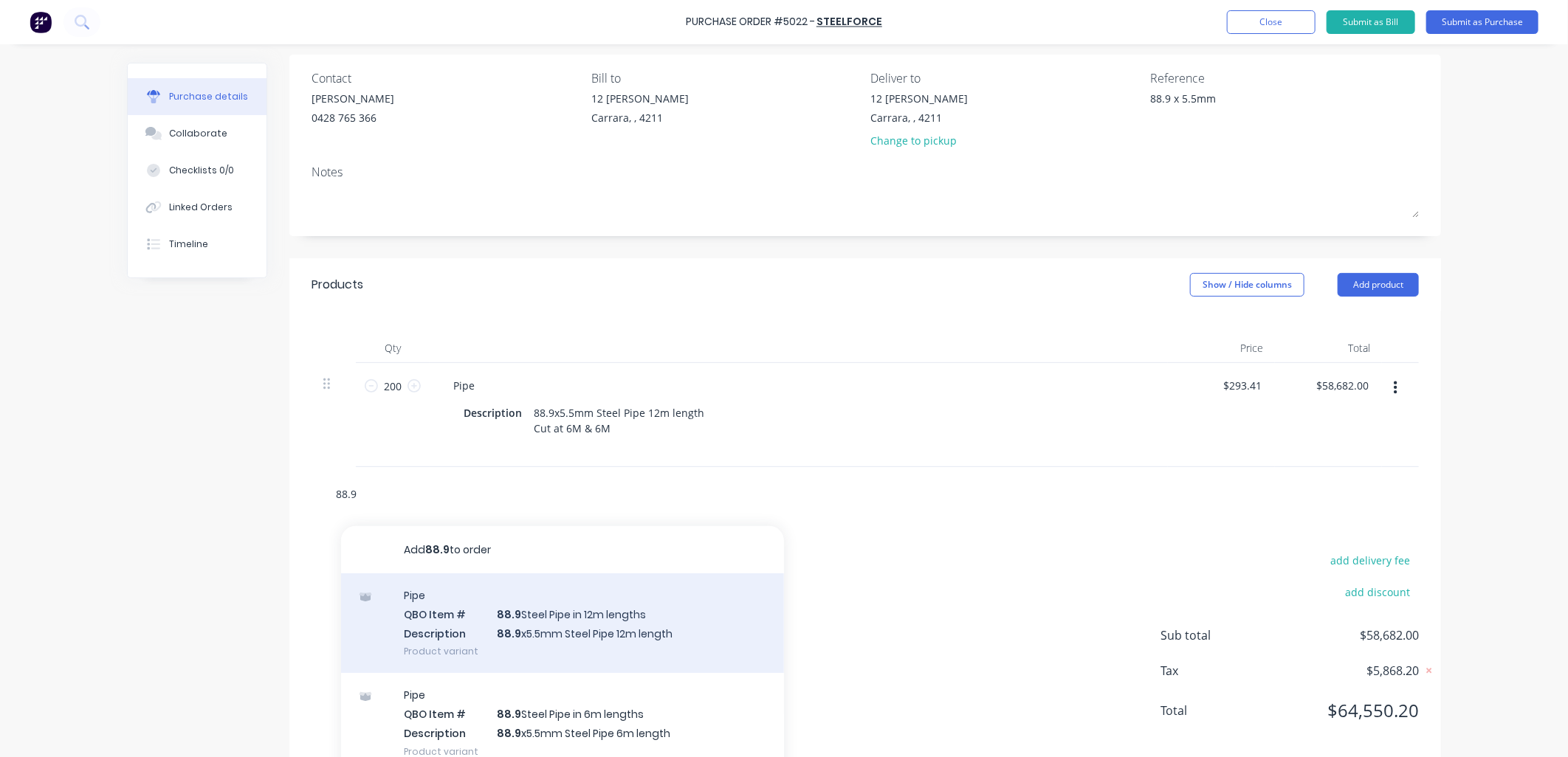
type input "88.9"
click at [642, 608] on div "Pipe QBO Item # 88.9 Steel Pipe in 12m lengths Description 88.9 x5.5mm Steel Pi…" at bounding box center [562, 623] width 443 height 100
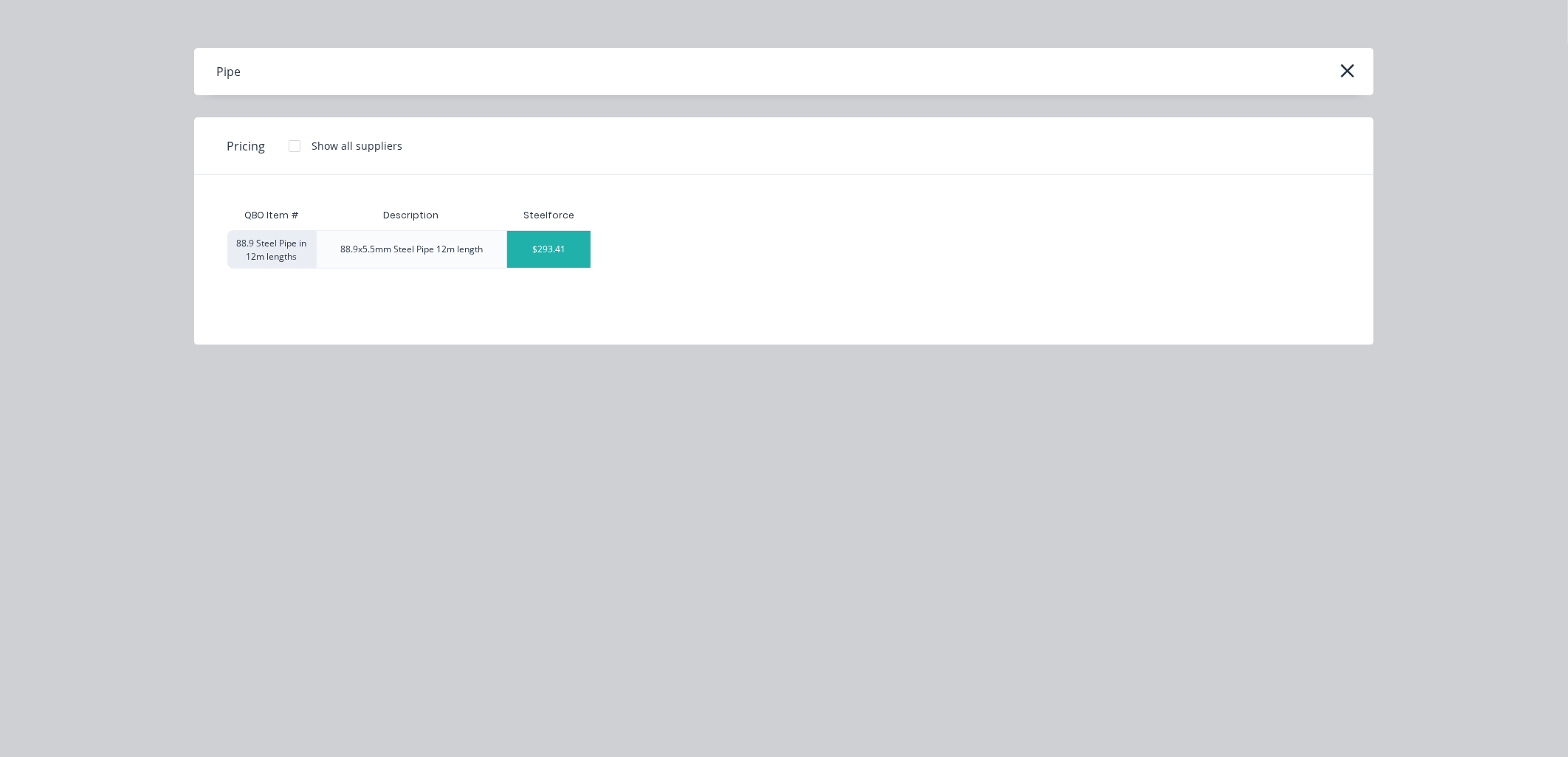
click at [552, 248] on div "$293.41" at bounding box center [549, 249] width 83 height 37
type textarea "x"
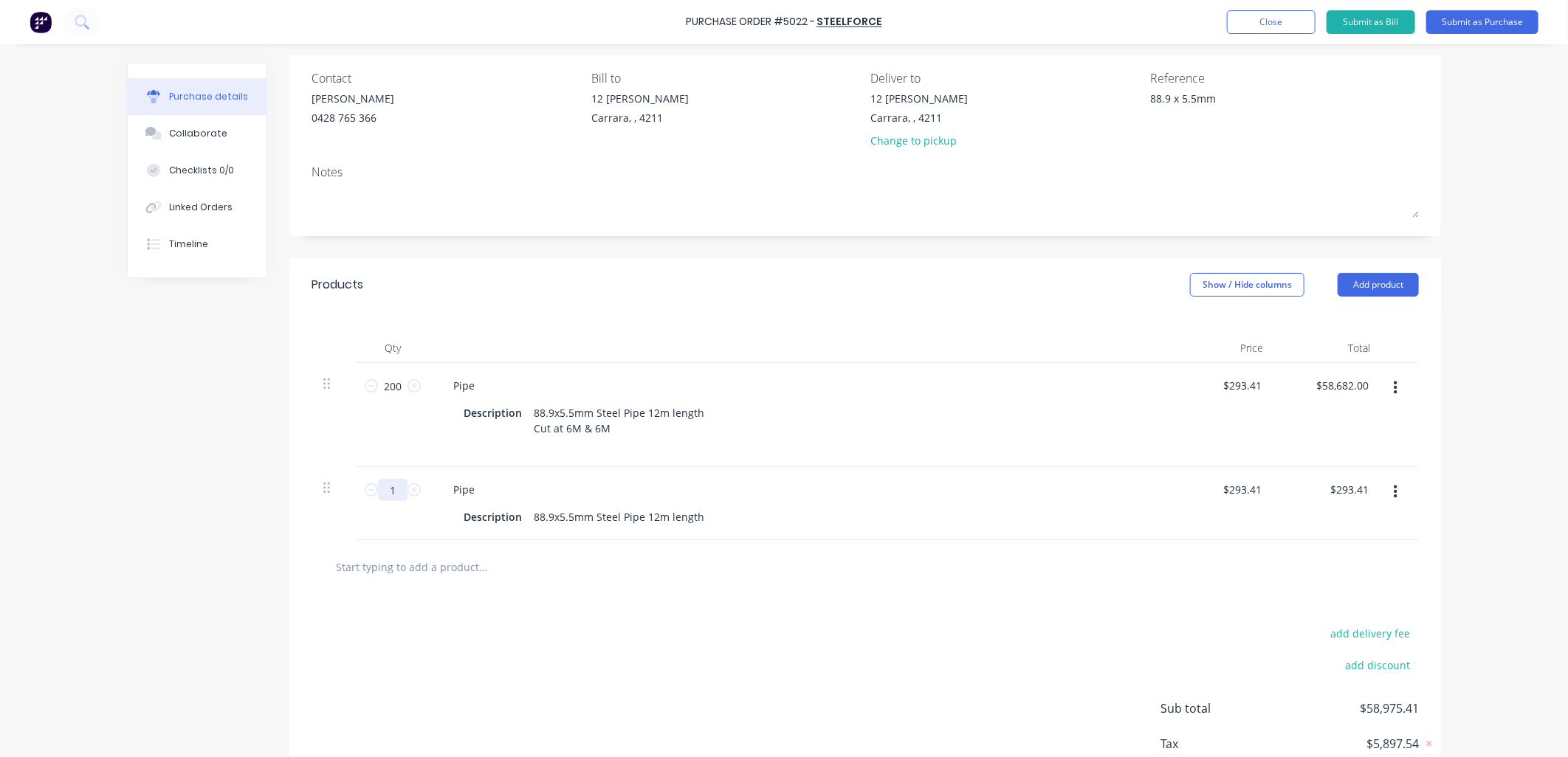
drag, startPoint x: 396, startPoint y: 492, endPoint x: 381, endPoint y: 491, distance: 15.0
click at [381, 491] on input "1" at bounding box center [392, 490] width 30 height 22
type textarea "x"
type input "5"
type input "$1,467.05"
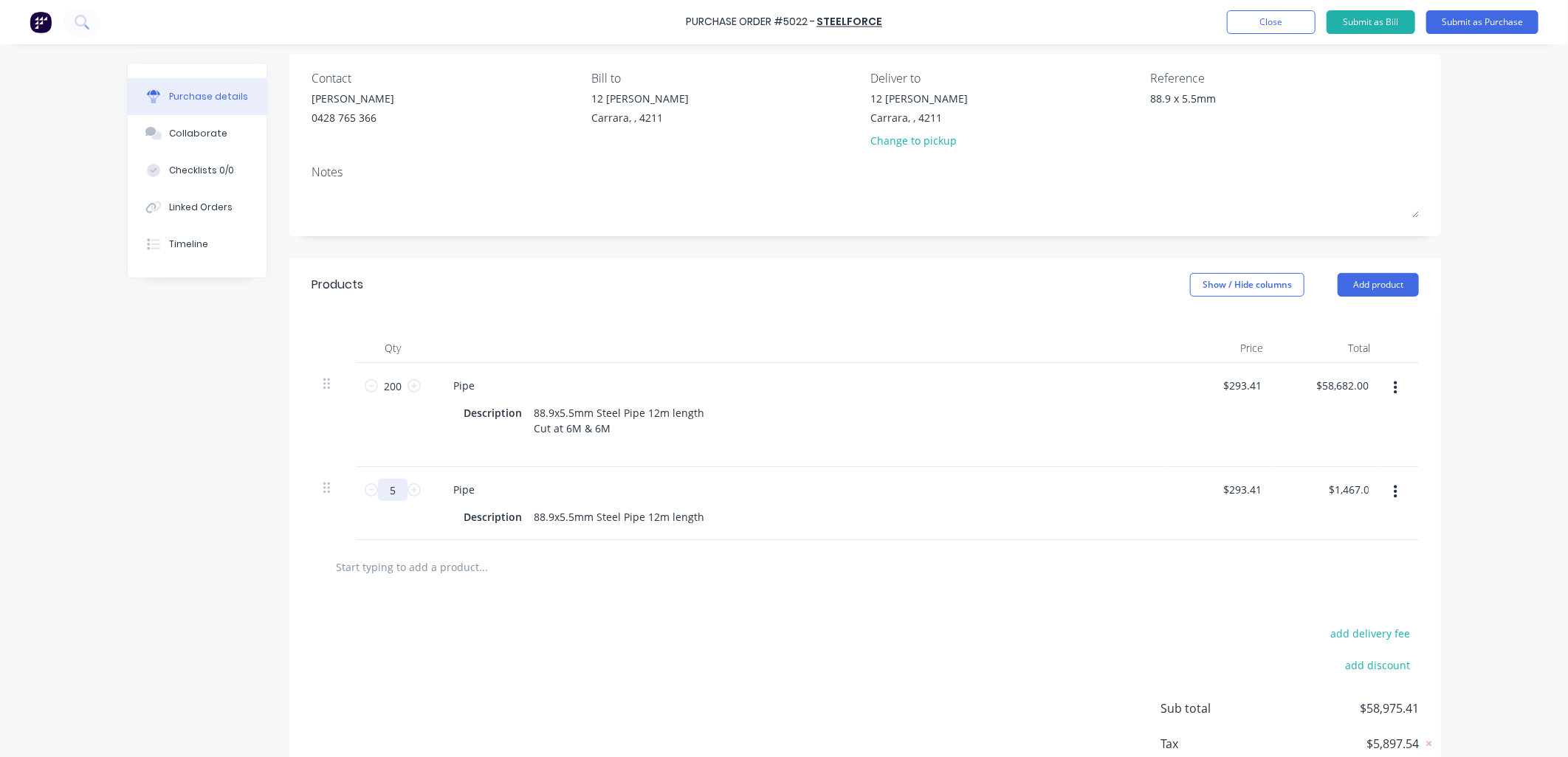
type textarea "x"
type input "50"
type textarea "x"
type input "$14,670.50"
type textarea "x"
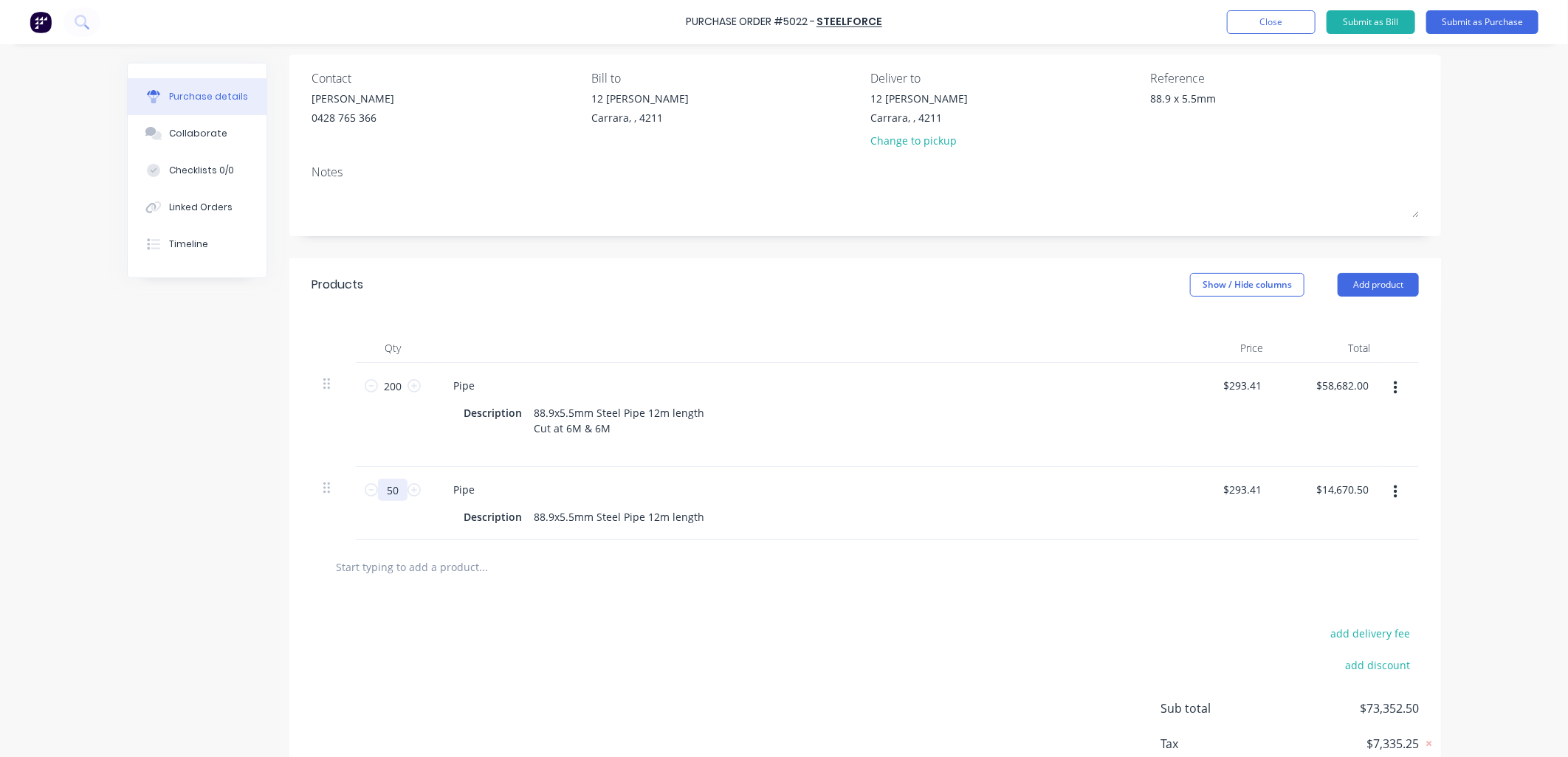
type input "50"
click at [676, 530] on div "Pipe Description 88.9x5.5mm Steel Pipe 12m length" at bounding box center [798, 503] width 738 height 73
type textarea "x"
click at [692, 520] on div "88.9x5.5mm Steel Pipe 12m length" at bounding box center [619, 517] width 182 height 22
drag, startPoint x: 395, startPoint y: 492, endPoint x: 379, endPoint y: 499, distance: 17.5
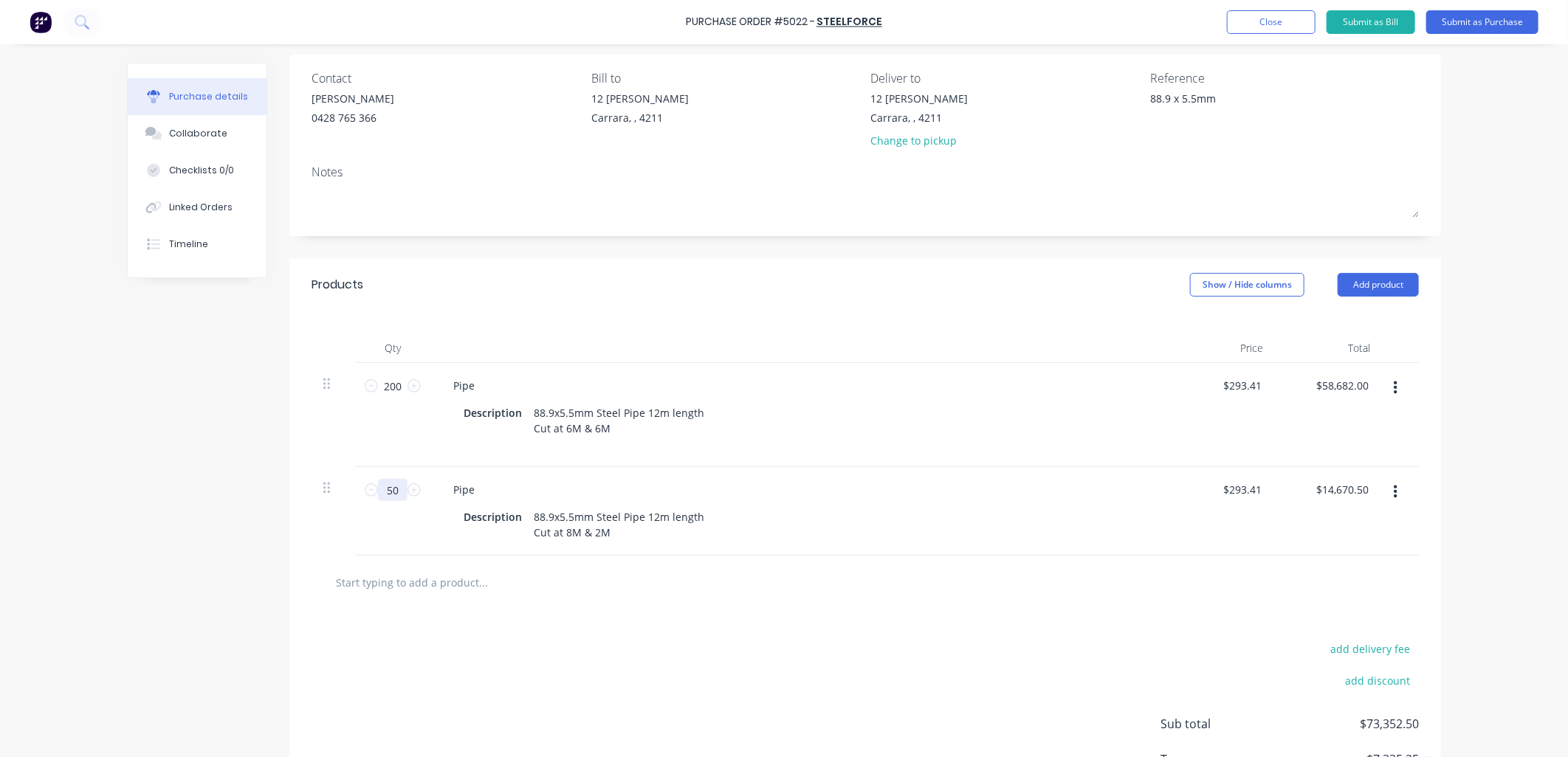
click at [379, 499] on input "50" at bounding box center [392, 490] width 30 height 22
type textarea "x"
type input "1"
type input "$293.41"
type textarea "x"
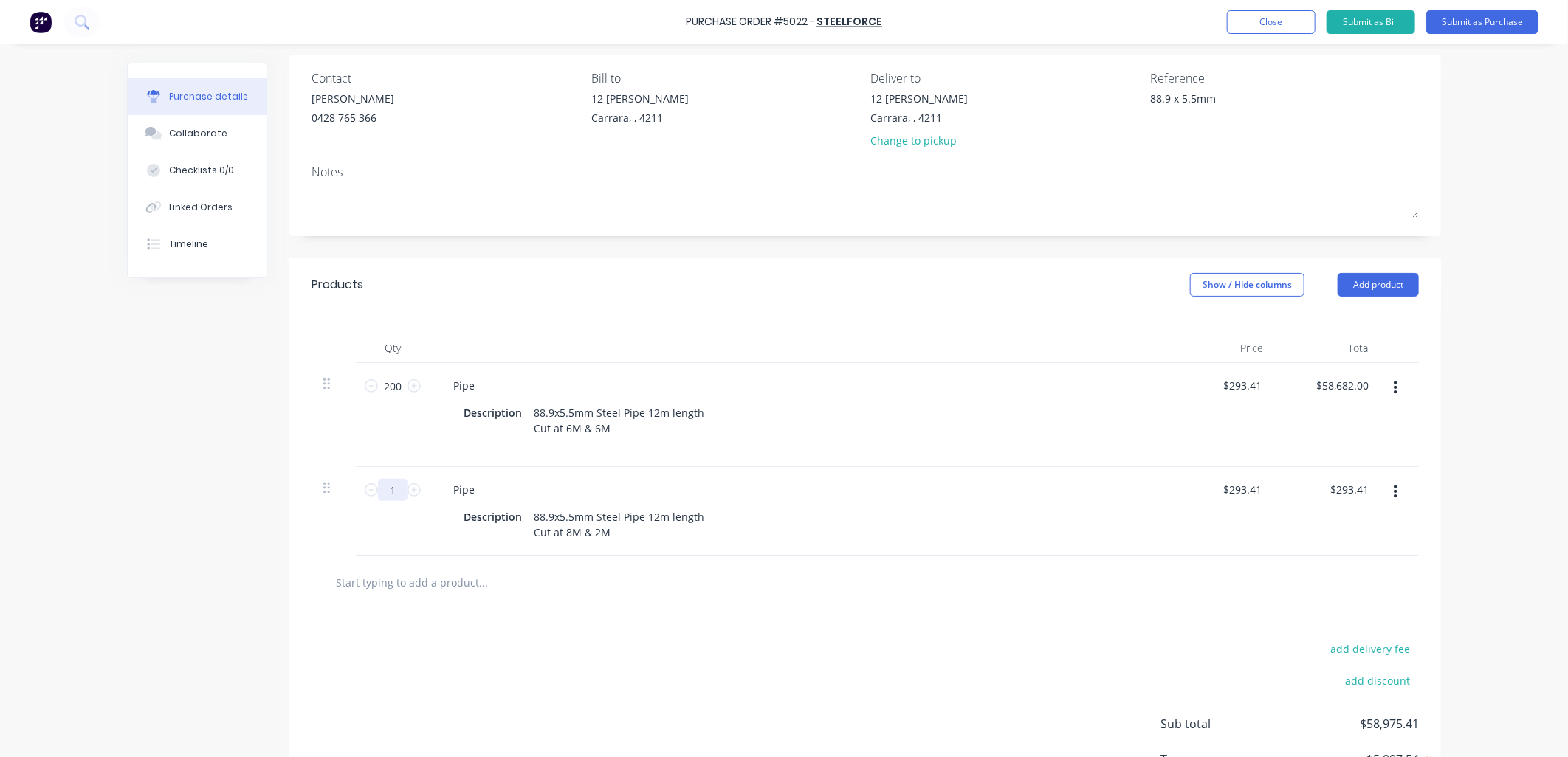
type input "10"
type input "$2,934.10"
type textarea "x"
type input "100"
type input "$29,341.00"
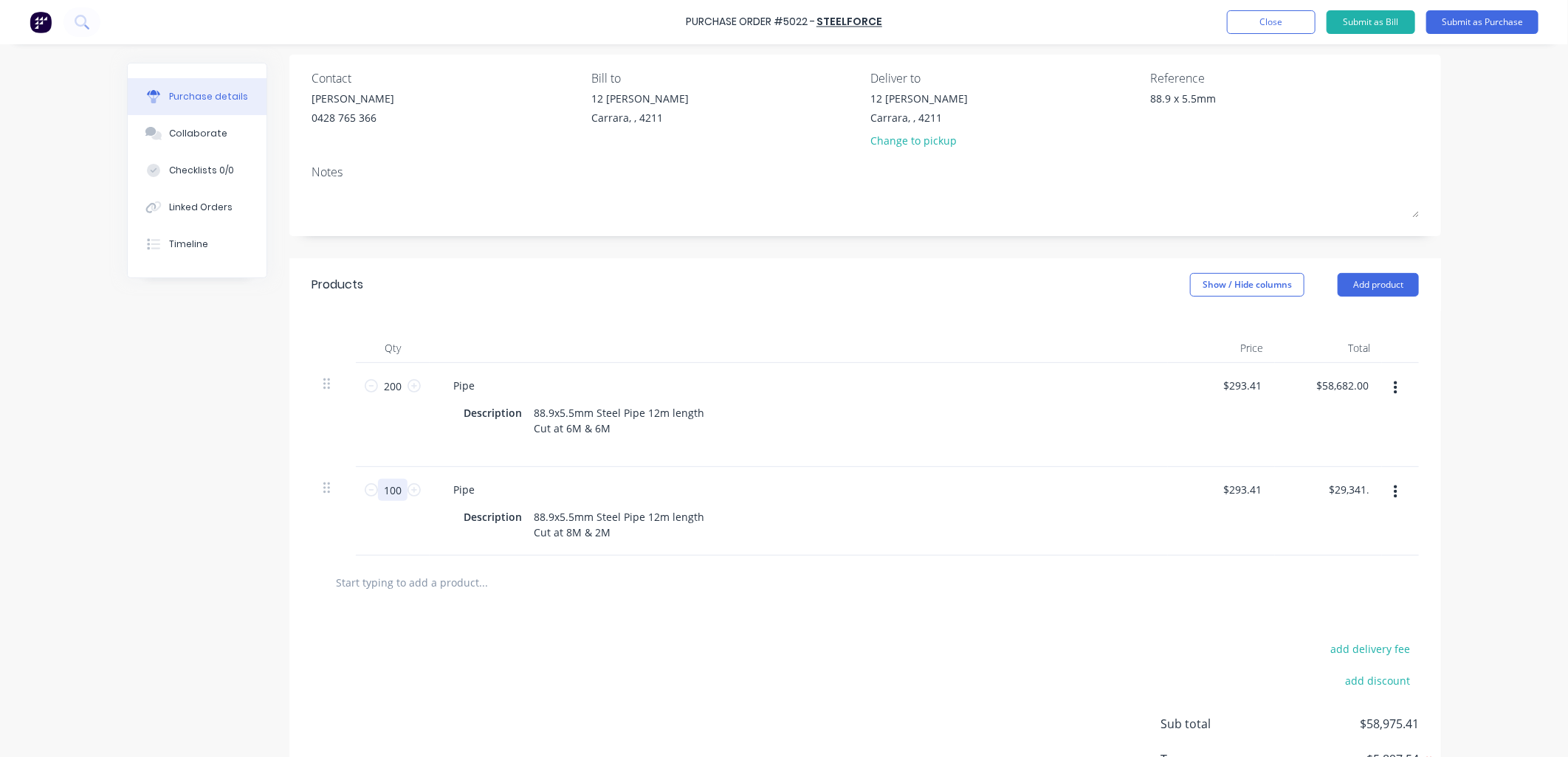
type textarea "x"
type input "100"
click at [387, 380] on input "200" at bounding box center [392, 386] width 30 height 22
type textarea "x"
type input "3"
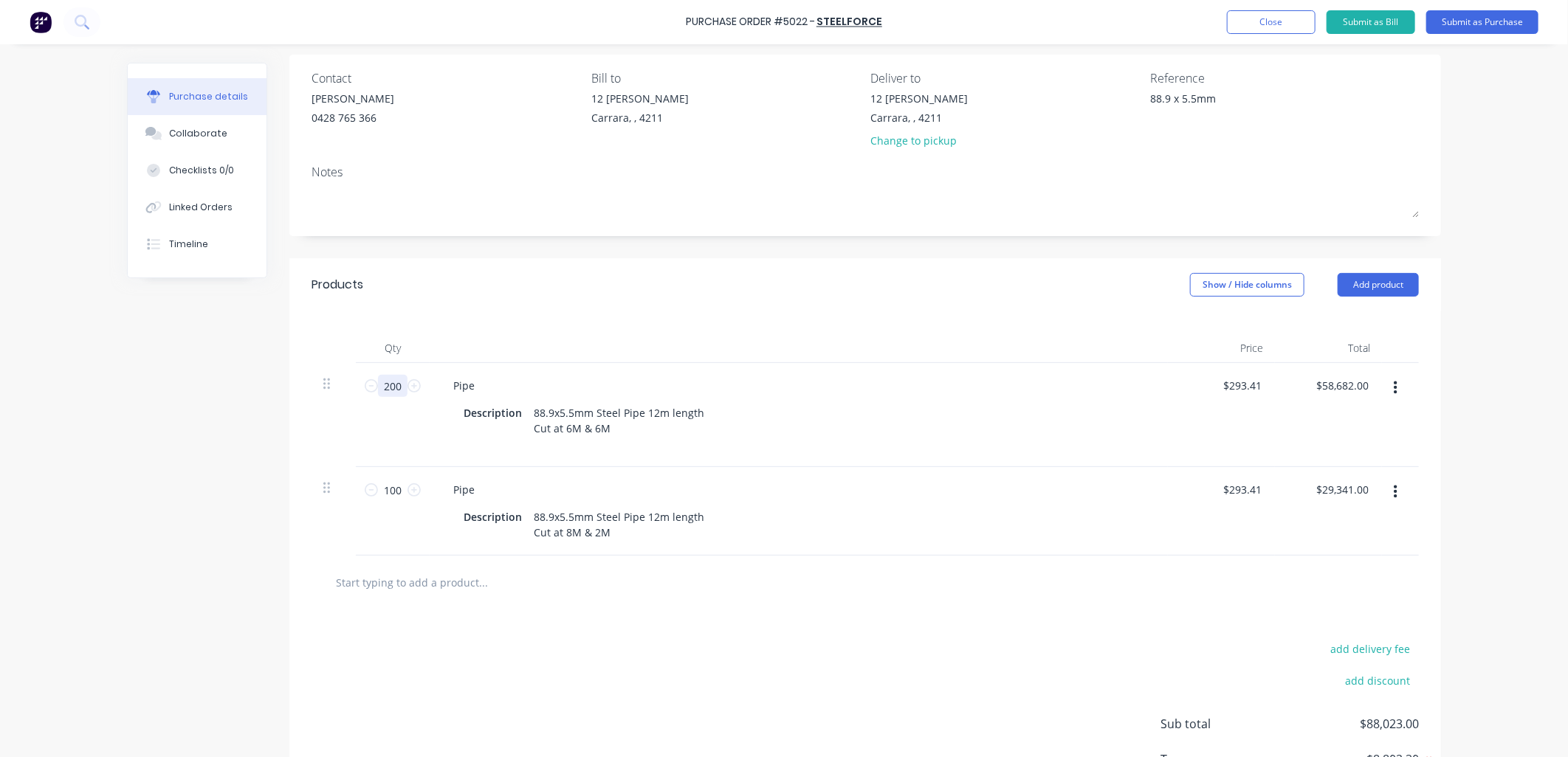
type input "$880.23"
type textarea "x"
type input "2"
type input "$586.82"
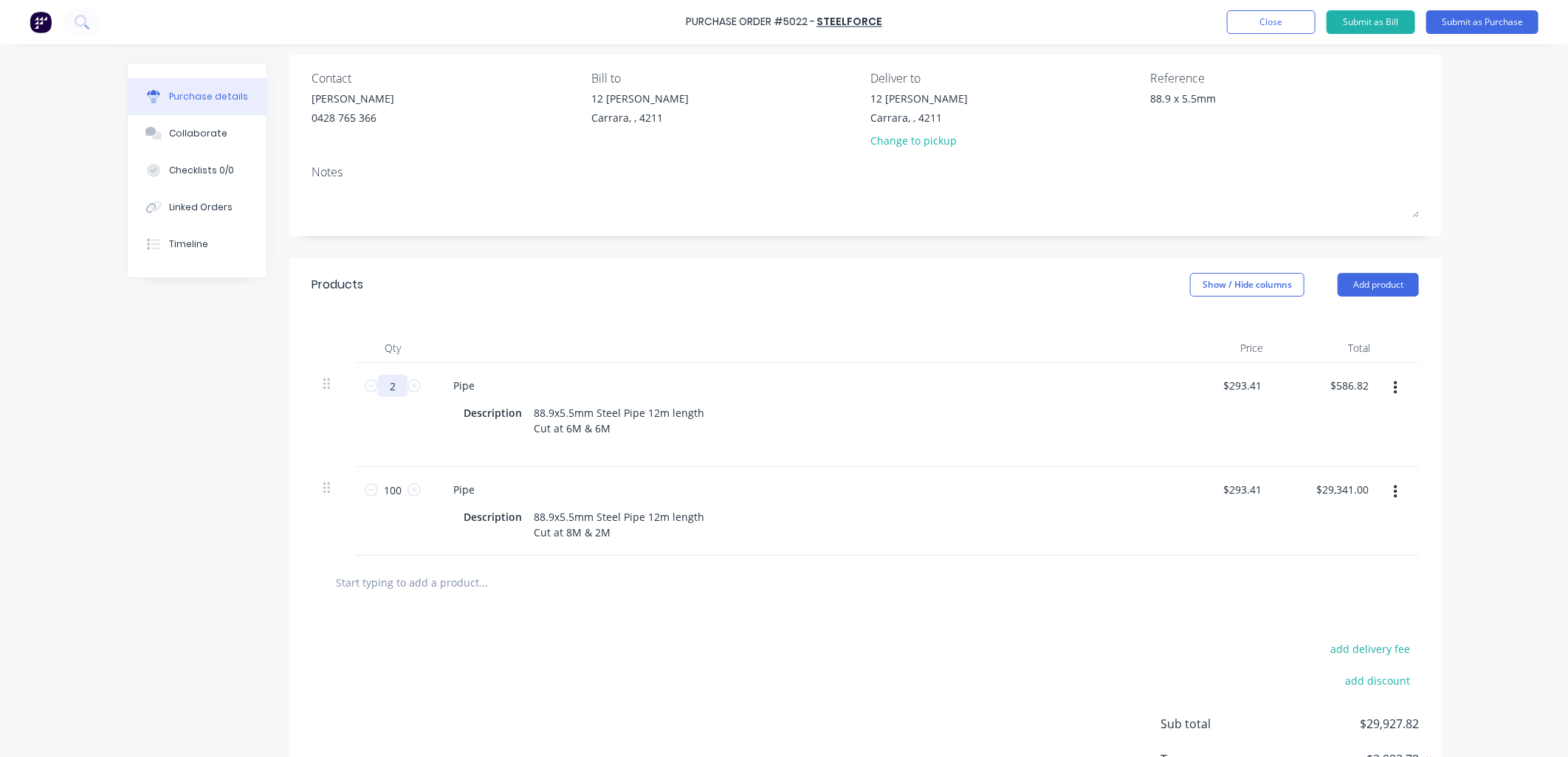
type textarea "x"
type input "21"
type input "$6,161.61"
type textarea "x"
type input "210"
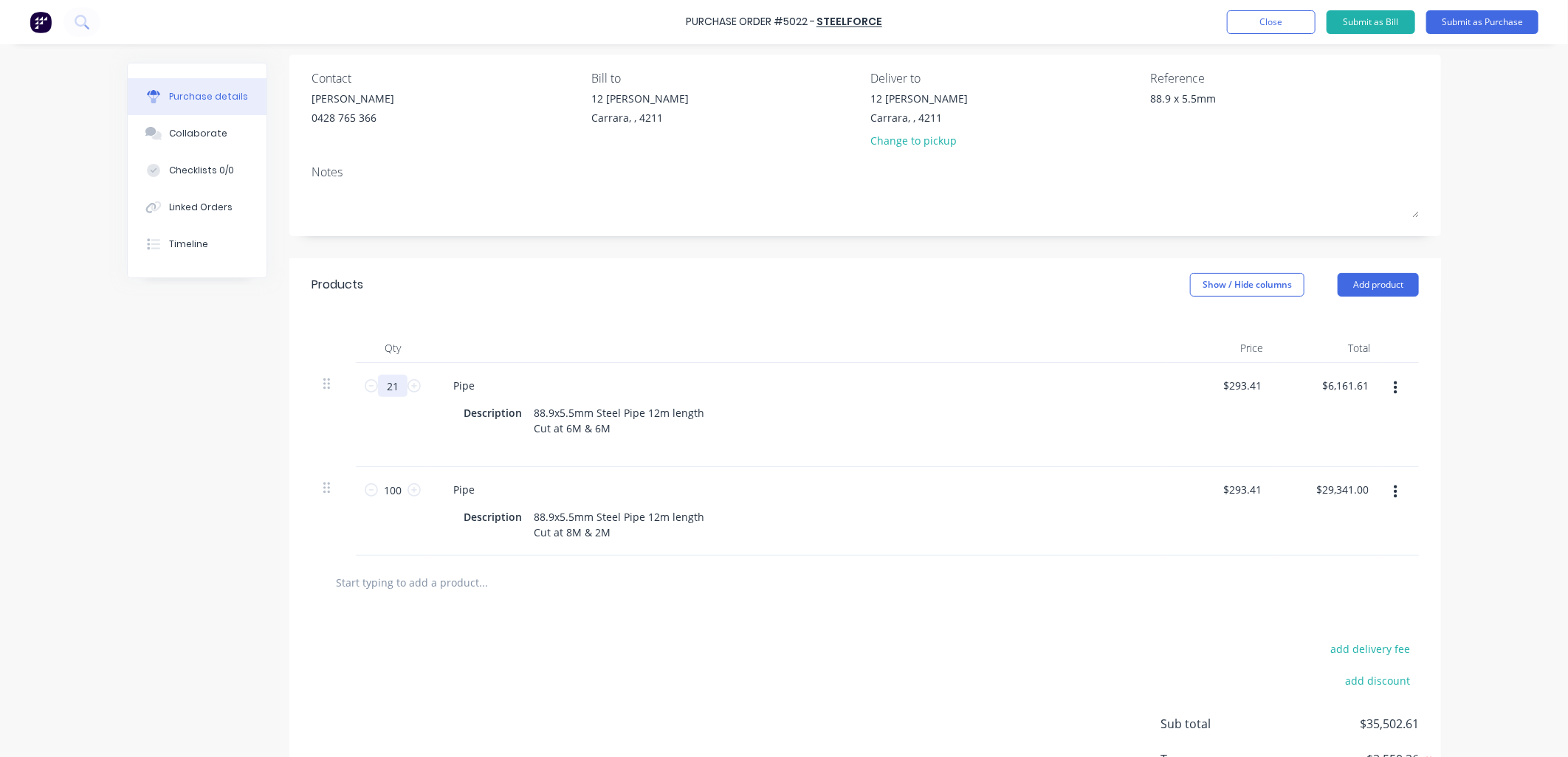
type input "$61,616.10"
type textarea "x"
type input "21"
type input "$6,161.61"
type textarea "x"
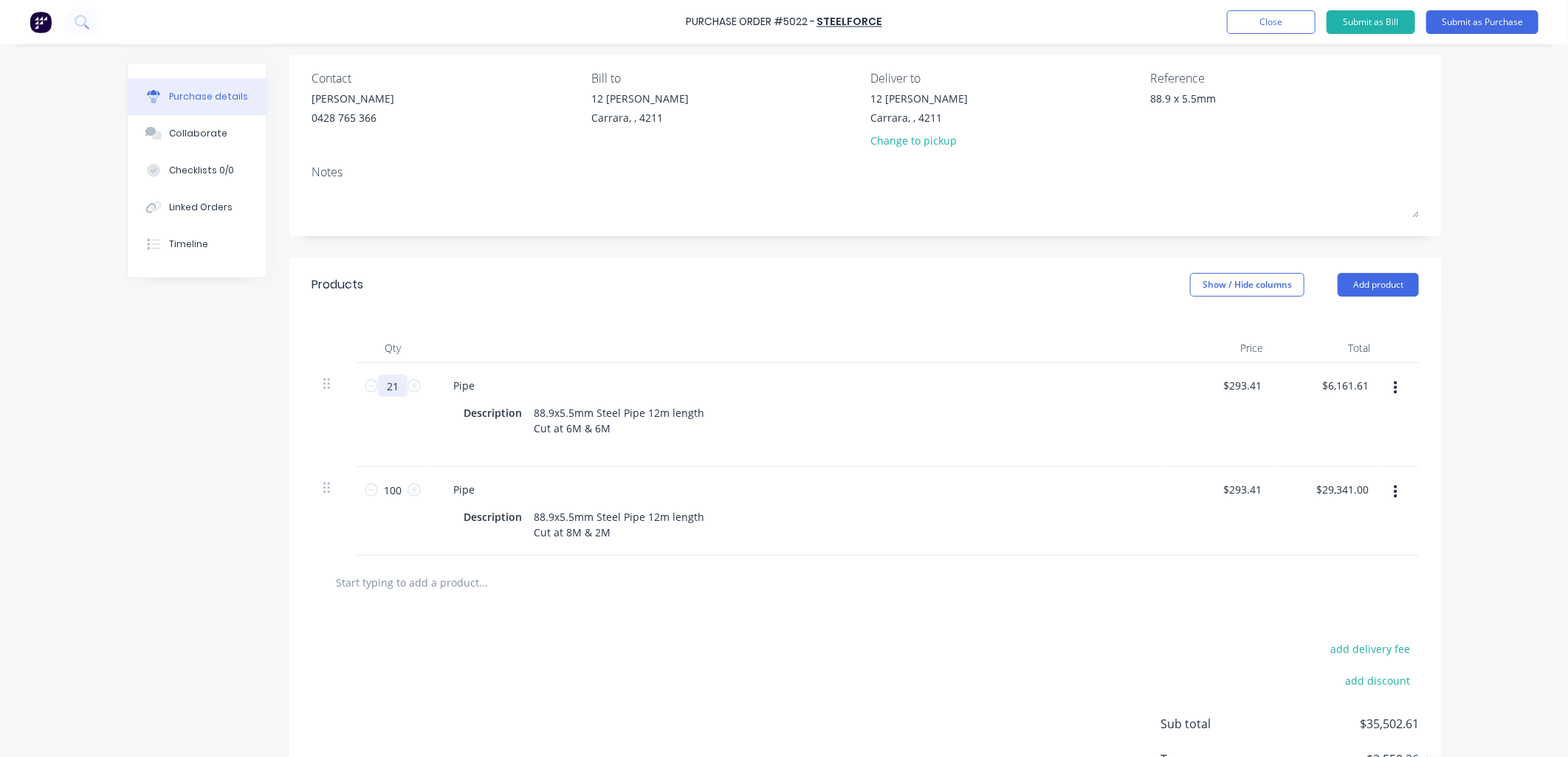
type input "219"
type input "$64,256.79"
click at [391, 388] on input "219" at bounding box center [392, 386] width 30 height 22
type textarea "x"
type input "0"
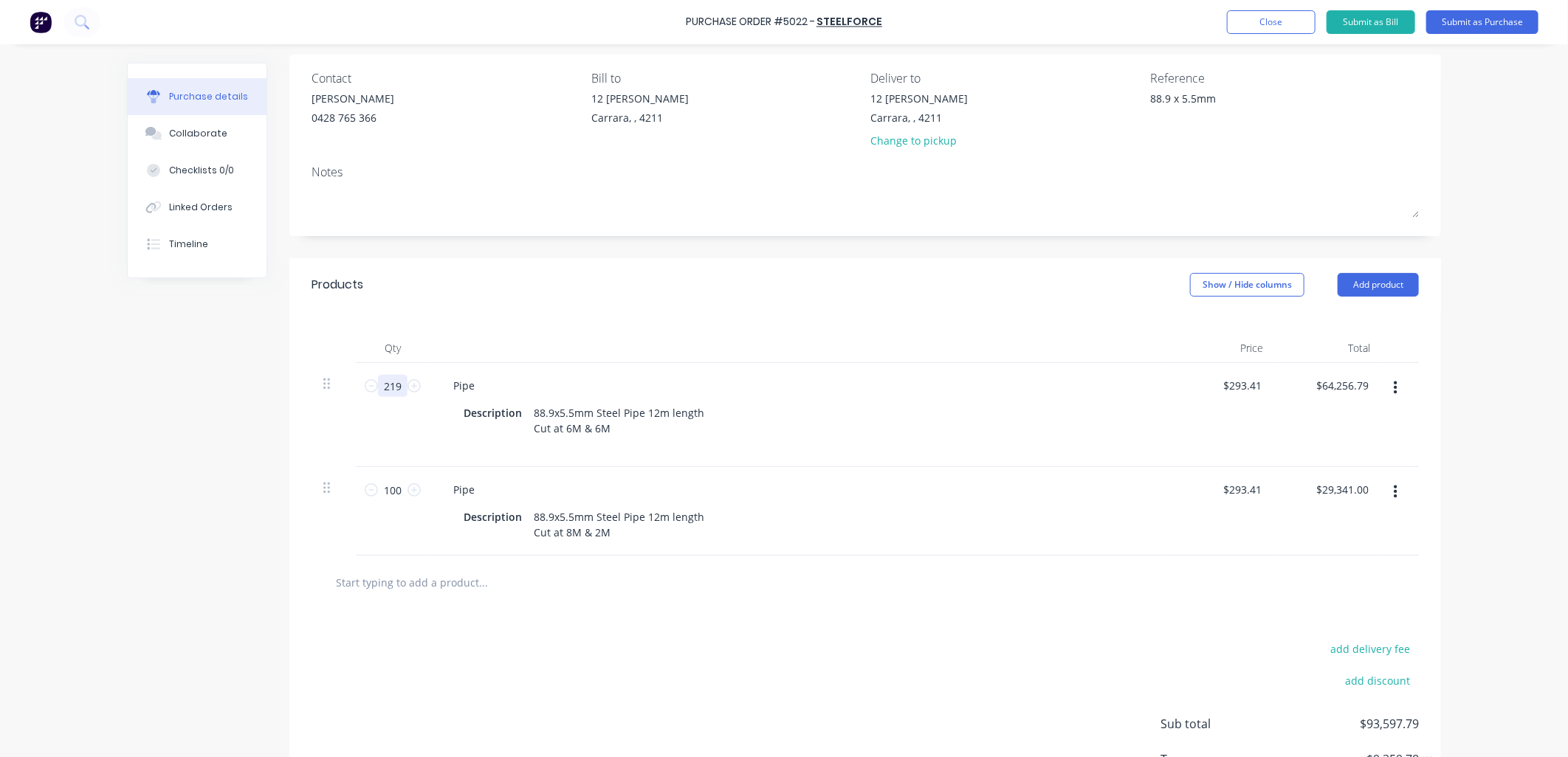
type input "$0.00"
type textarea "x"
type input "0"
click at [395, 498] on input "100" at bounding box center [392, 490] width 30 height 22
type textarea "x"
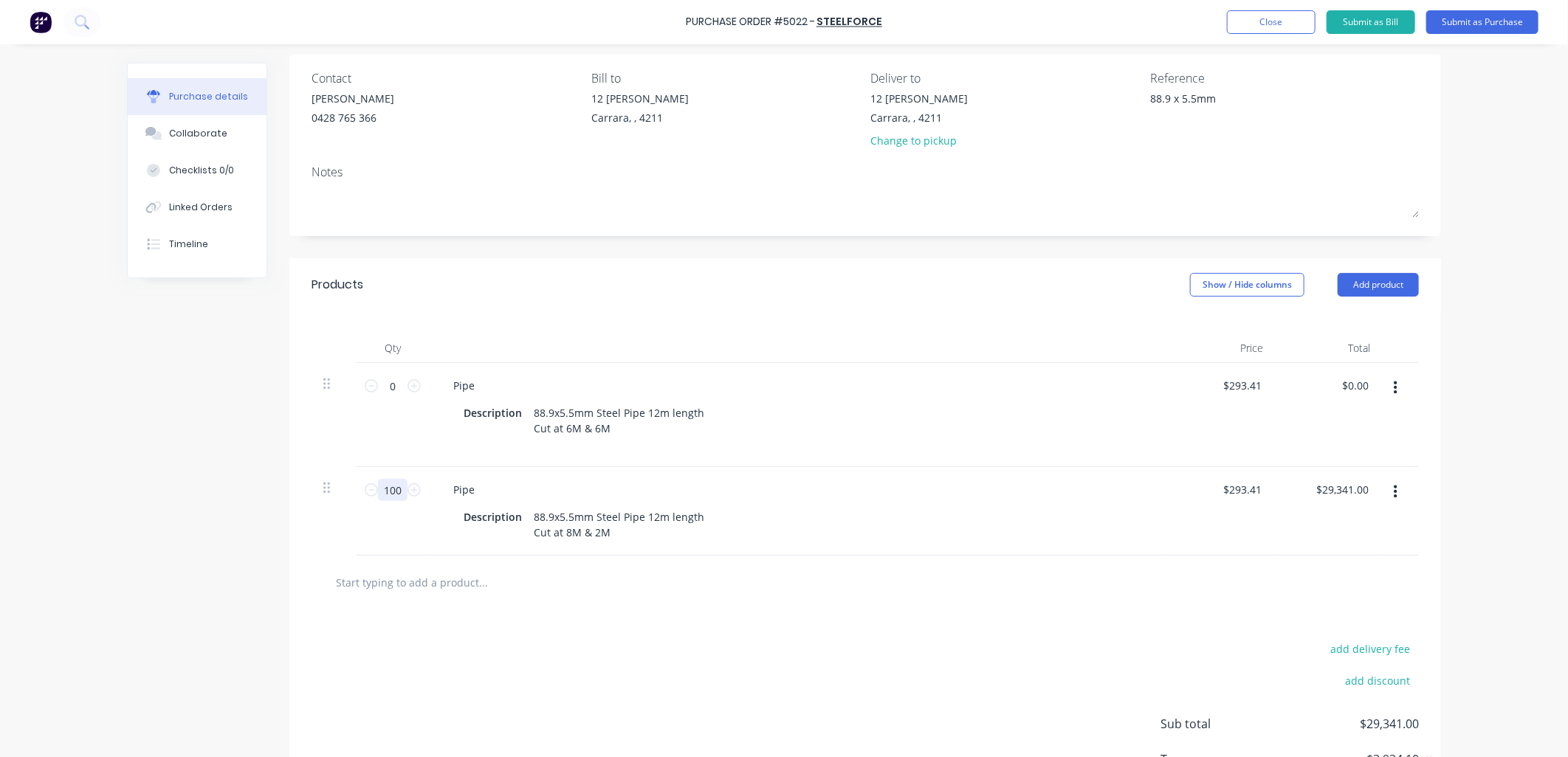
type input "1"
type input "$293.41"
type textarea "x"
type input "10"
type input "$2,934.10"
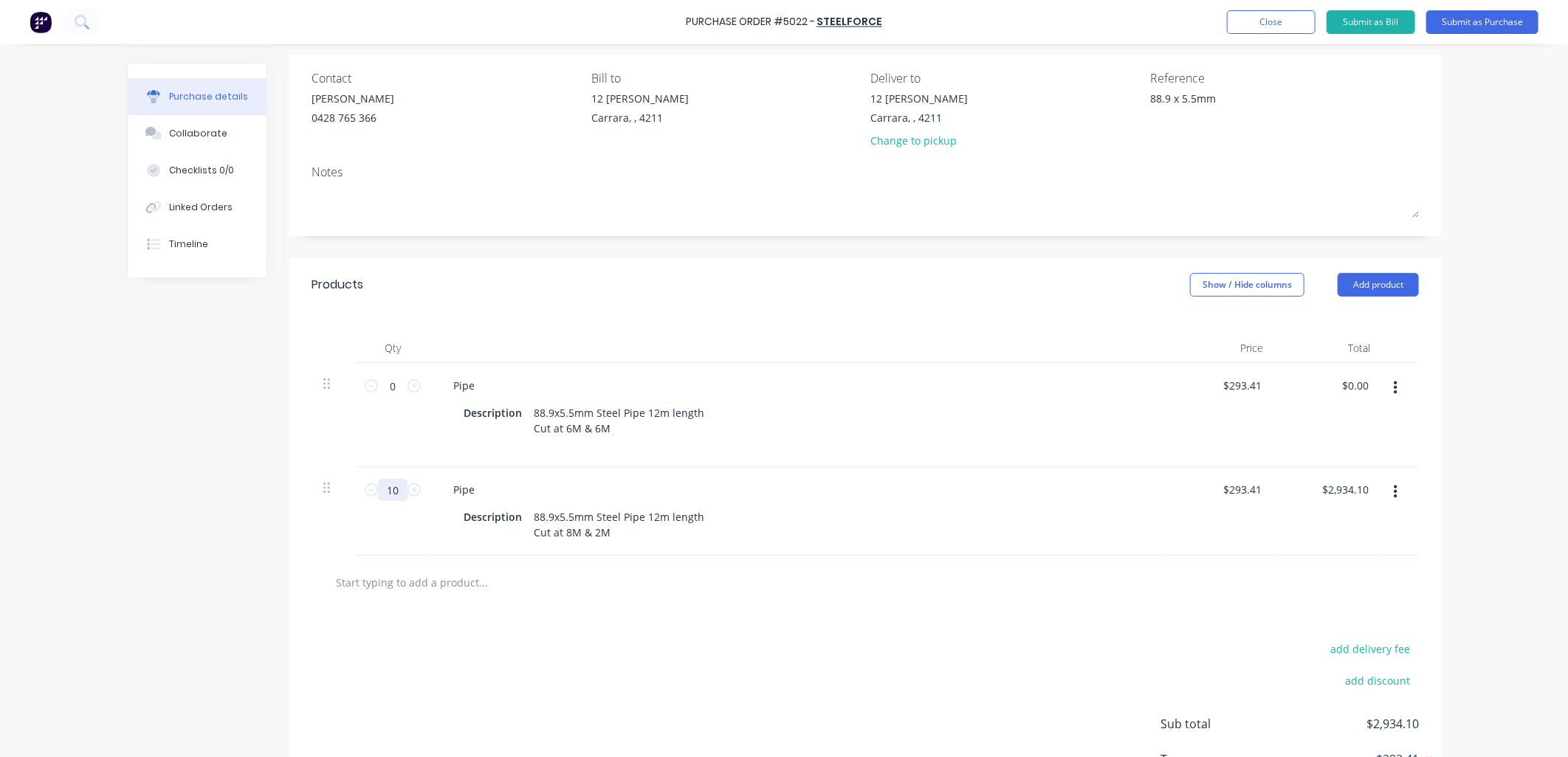
type textarea "x"
type input "109"
type input "$31,981.69"
type textarea "x"
type input "109"
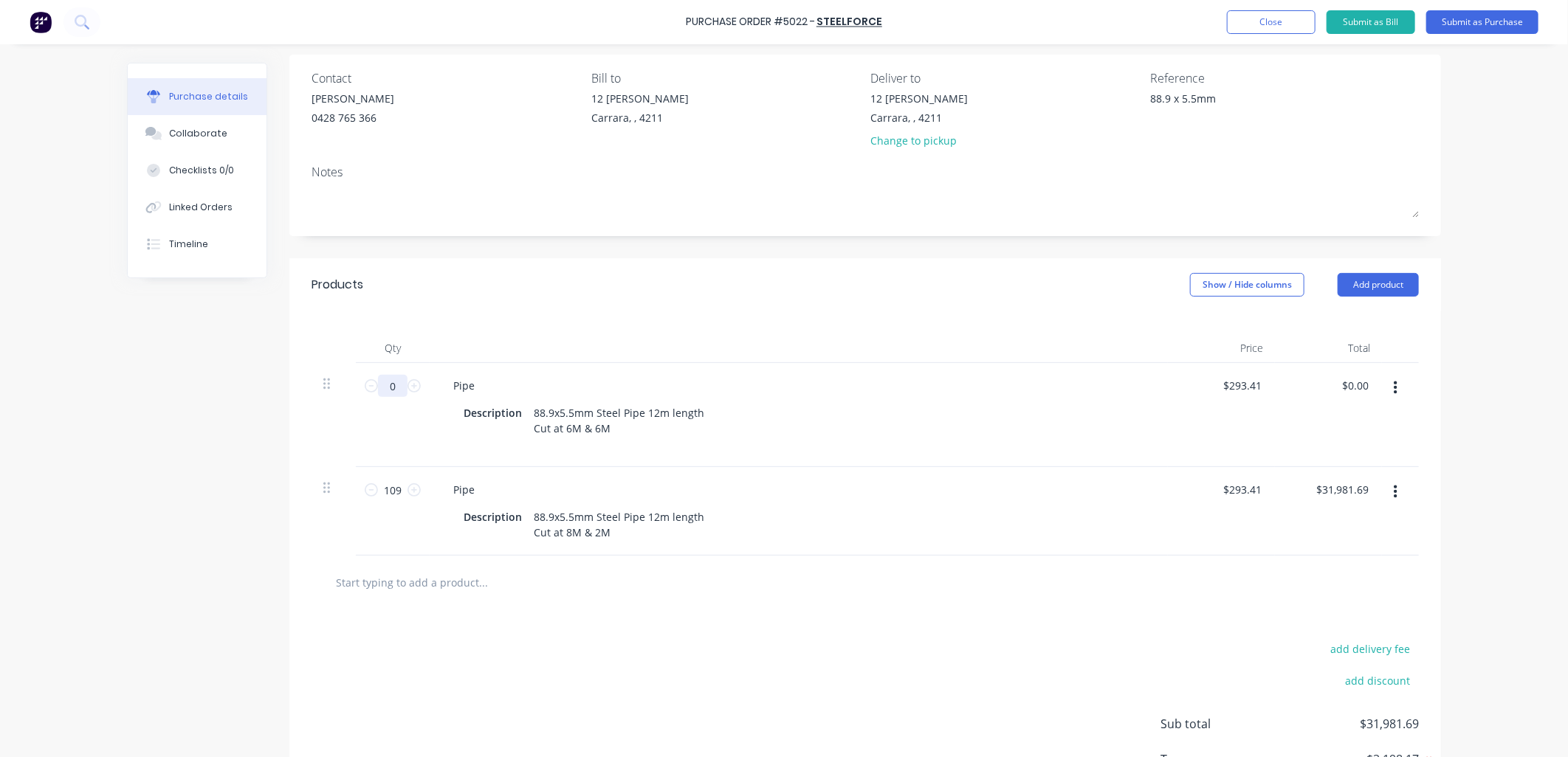
click at [390, 388] on input "0" at bounding box center [392, 386] width 30 height 22
type textarea "x"
type input "2"
type input "$586.82"
type textarea "x"
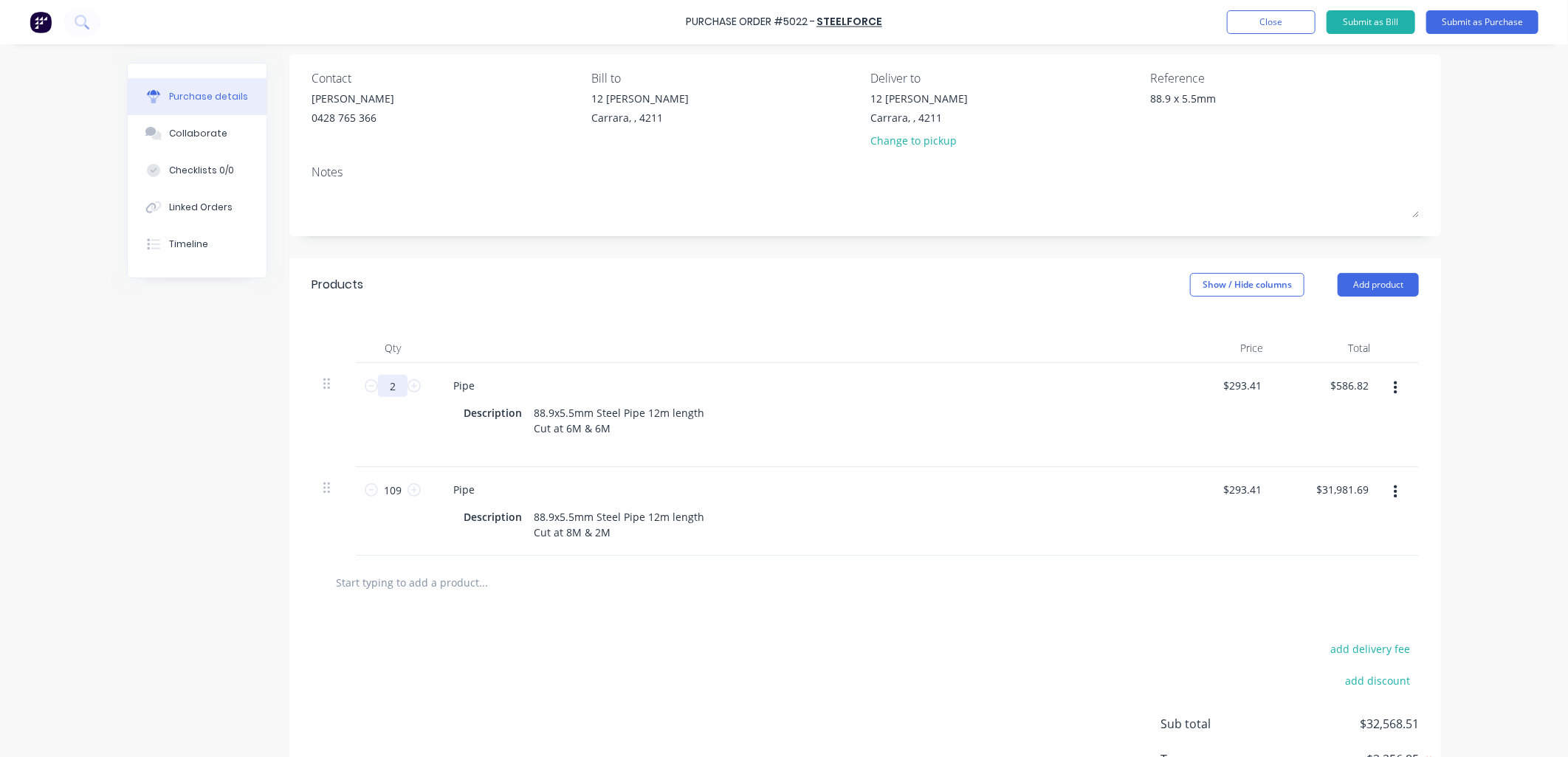
type input "21"
type input "$6,161.61"
type textarea "x"
type input "210"
type input "$61,616.10"
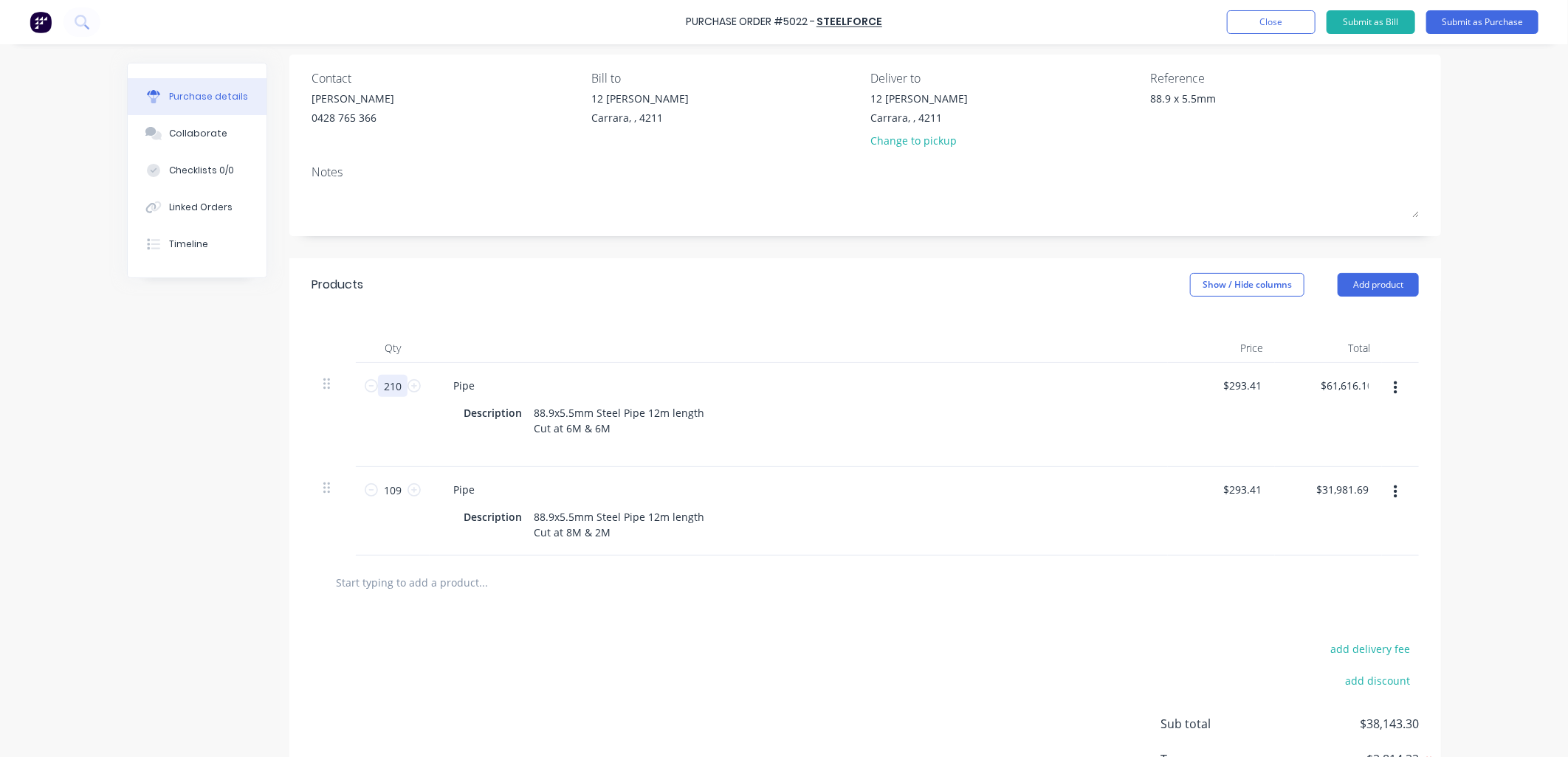
type textarea "x"
type input "210"
click at [466, 677] on div "add delivery fee add discount Sub total $93,597.79 Tax $9,359.78 Total $102,957…" at bounding box center [864, 731] width 1151 height 243
click at [440, 580] on input "text" at bounding box center [483, 582] width 295 height 30
type textarea "x"
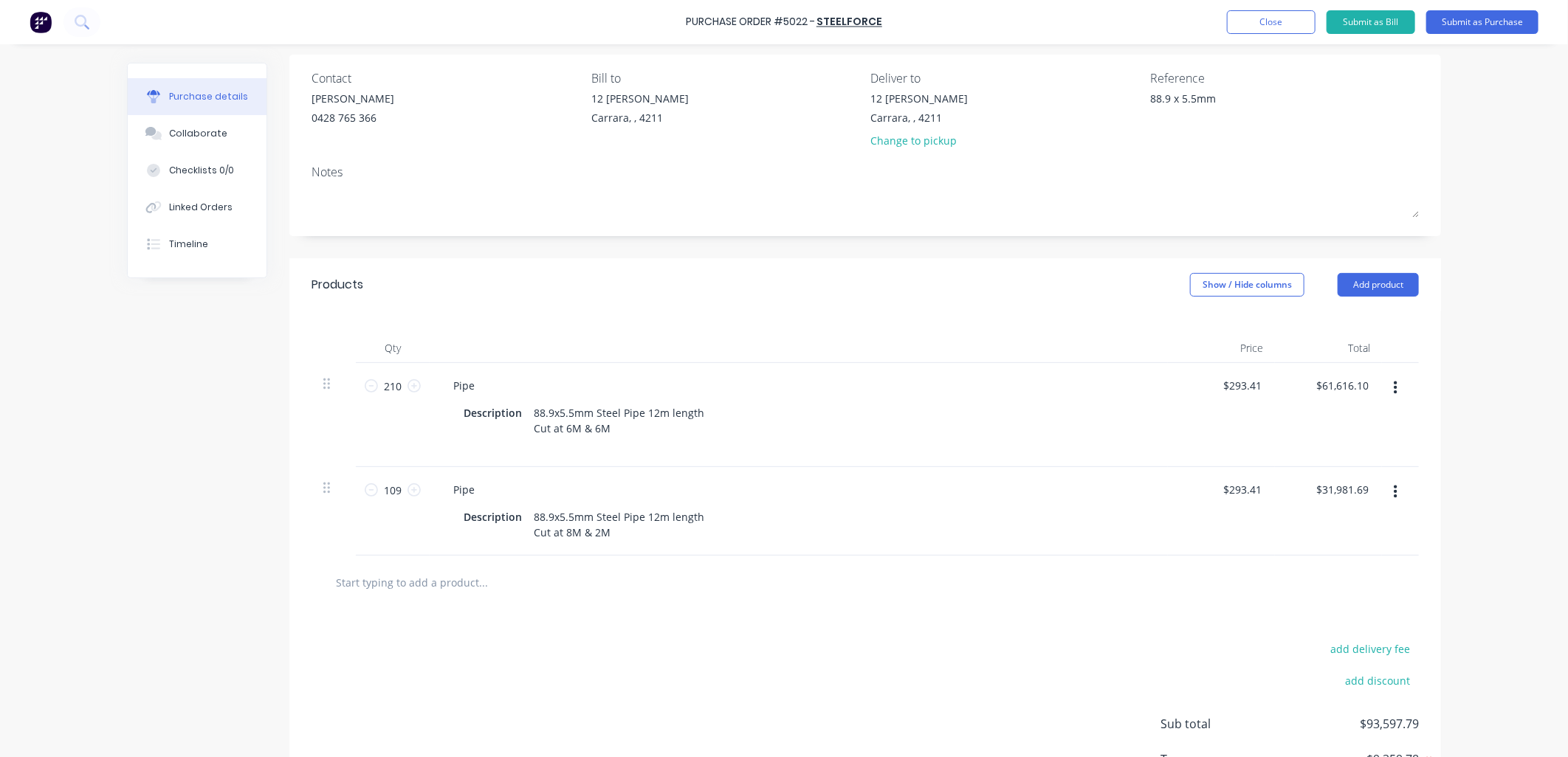
type input "c"
type textarea "x"
type input "cu"
type textarea "x"
type input "cut"
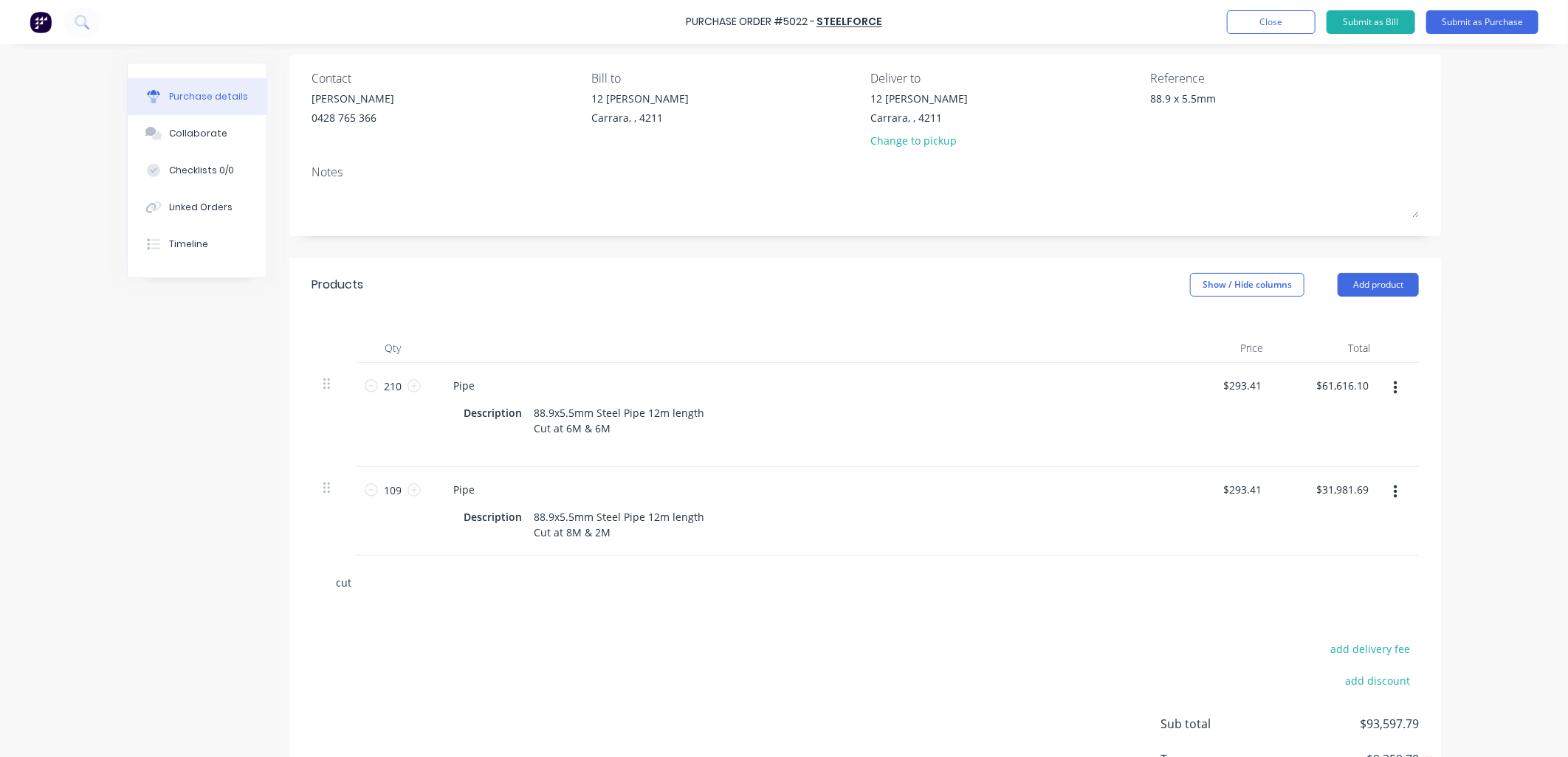
type textarea "x"
type input "cutt"
drag, startPoint x: 356, startPoint y: 581, endPoint x: 322, endPoint y: 568, distance: 36.4
click at [312, 580] on div "cutt Add cutt to order Factory Consumables QBO Item # 125mm Cutt ing Disc 1mm P…" at bounding box center [865, 582] width 1107 height 53
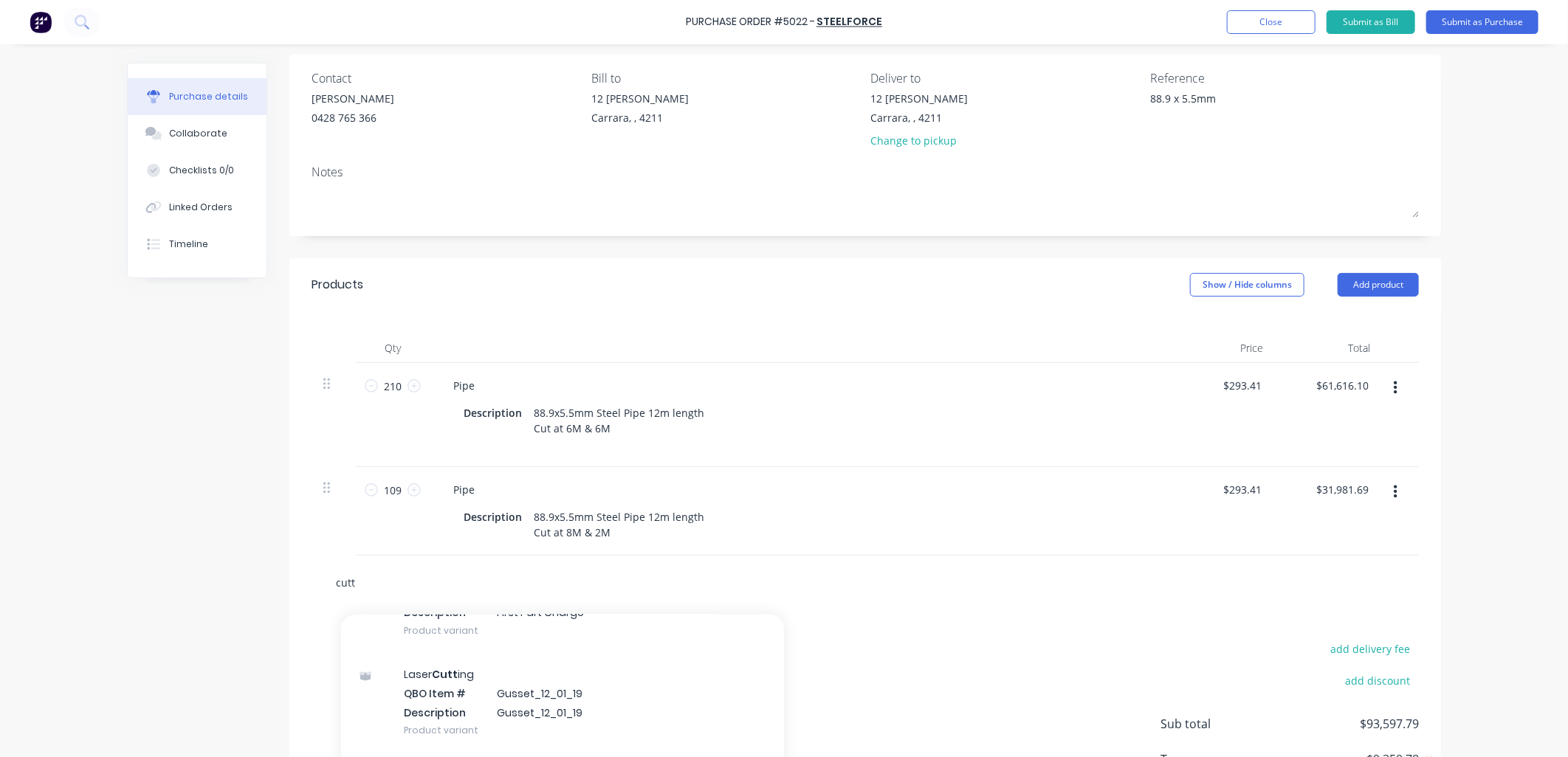
type textarea "x"
type input "pi"
type textarea "x"
type input "pip"
type textarea "x"
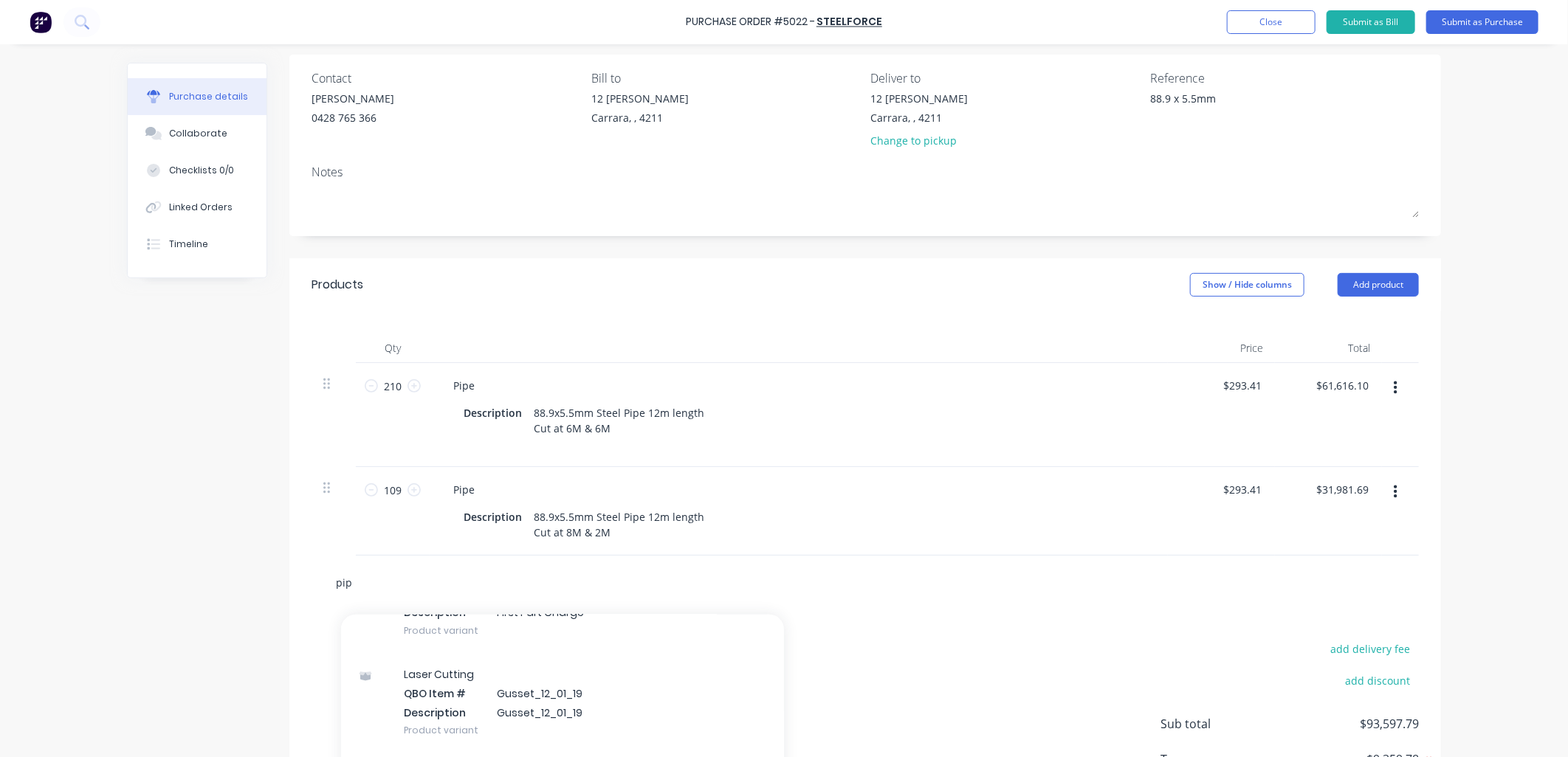
type input "pipe"
type textarea "x"
type input "pipe"
type textarea "x"
type input "pipe c"
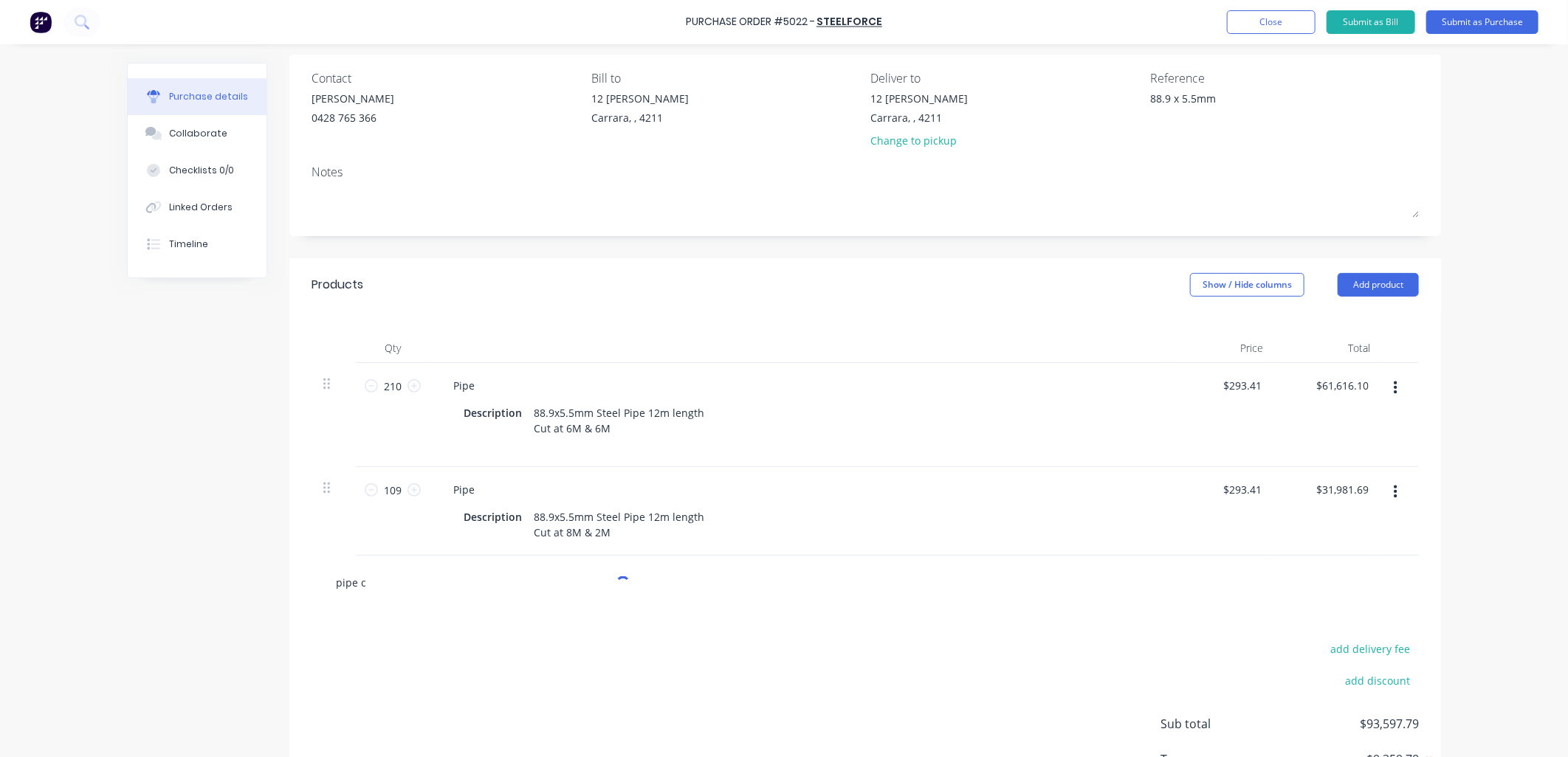
type textarea "x"
type input "pipe cu"
type textarea "x"
type input "pipe cut"
type textarea "x"
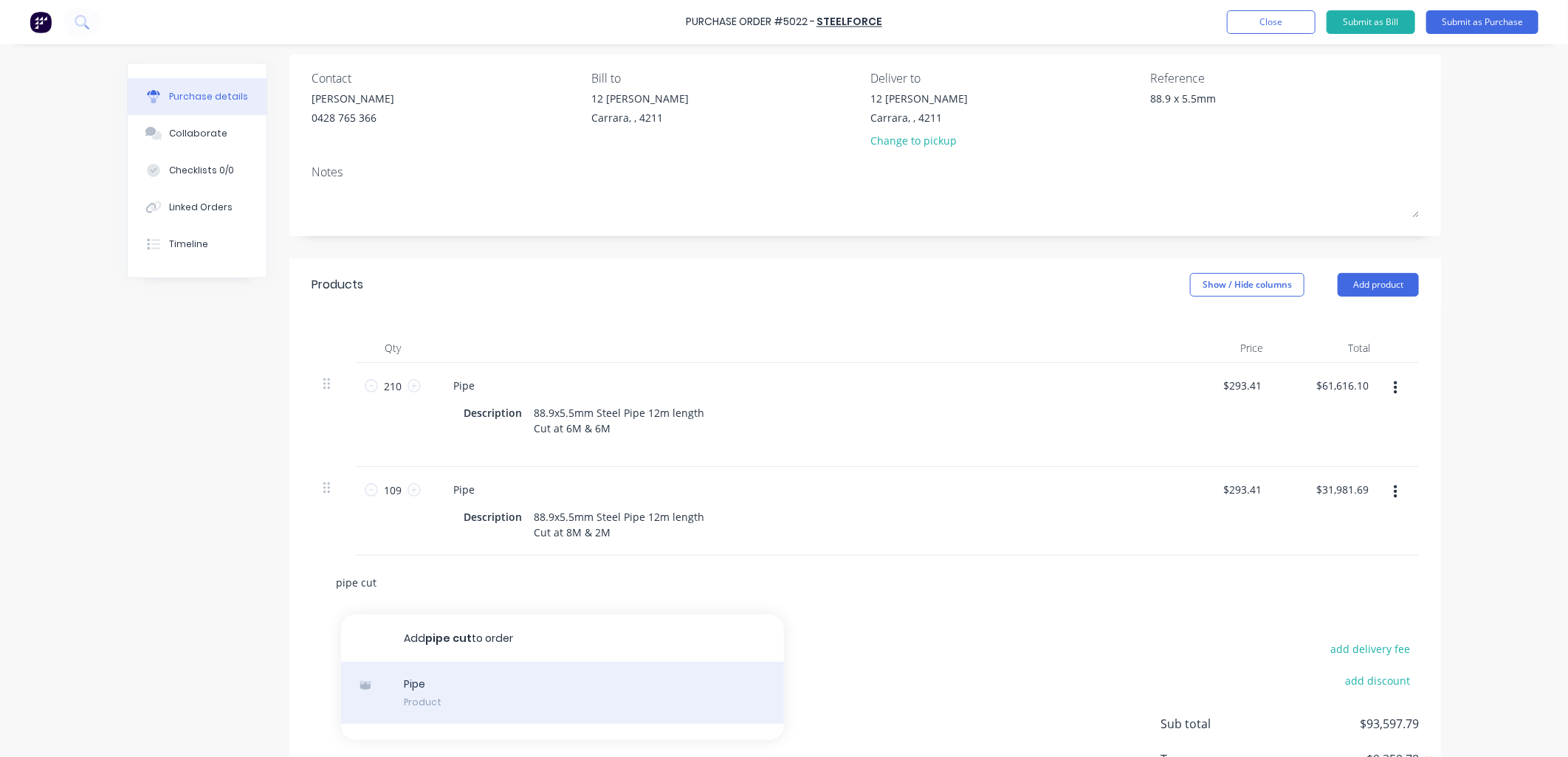
type input "pipe cut"
click at [438, 687] on div "Pipe Product" at bounding box center [562, 693] width 443 height 62
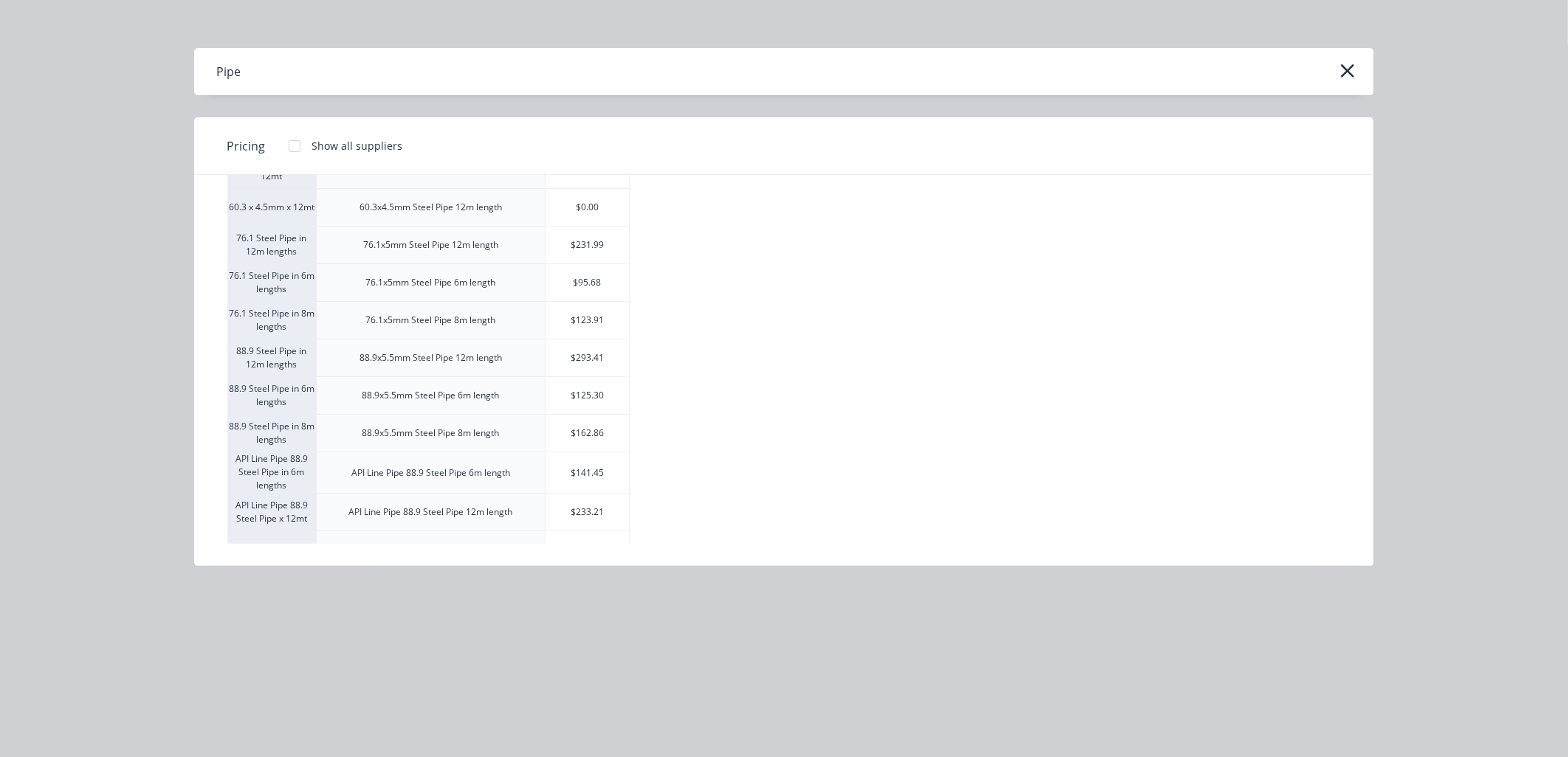
scroll to position [332, 0]
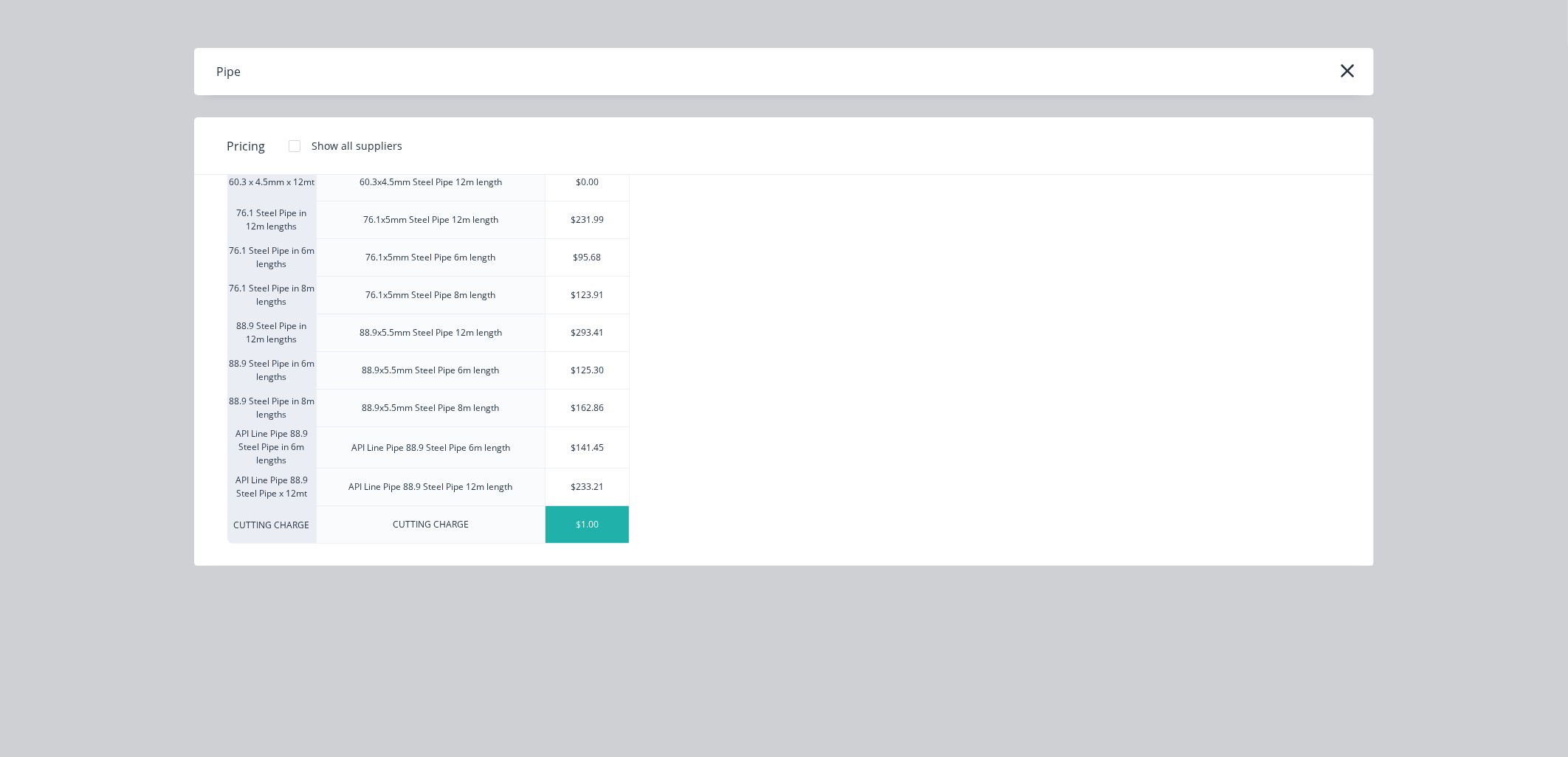
click at [598, 520] on div "$1.00" at bounding box center [587, 524] width 83 height 37
type textarea "x"
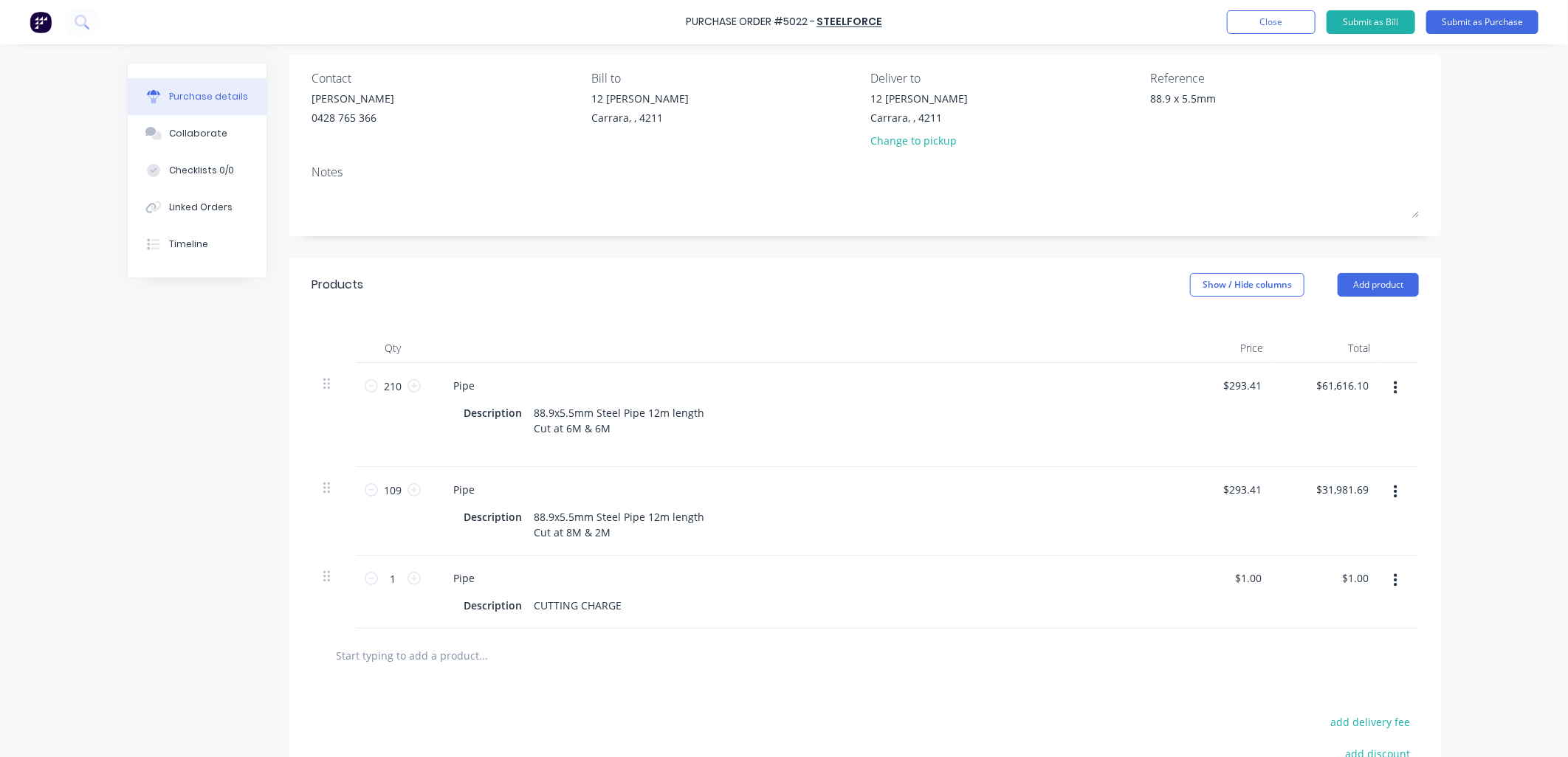
click at [369, 668] on input "text" at bounding box center [483, 655] width 295 height 30
type textarea "x"
type input "d"
type textarea "x"
type input "de"
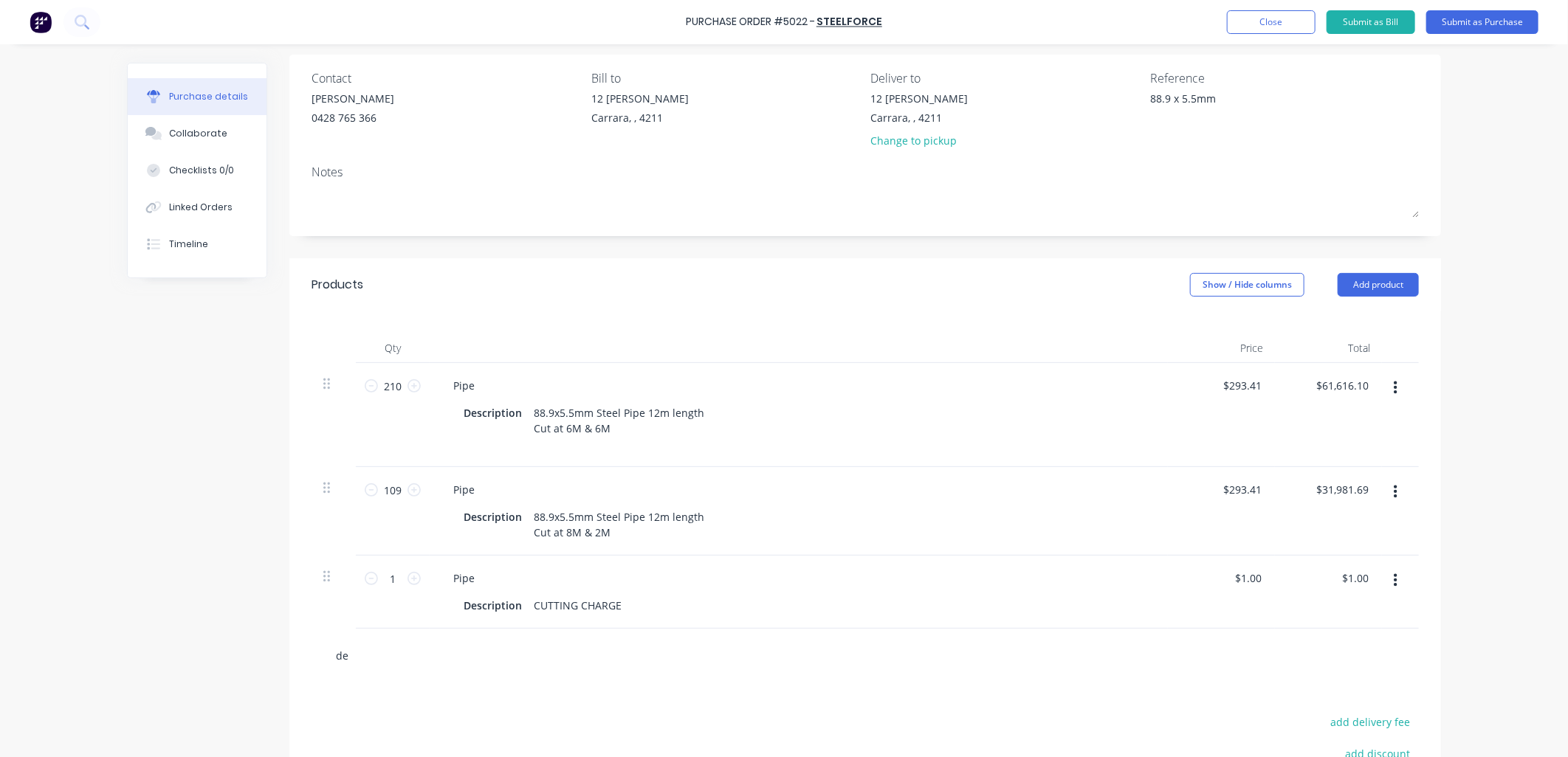
type textarea "x"
type input "del"
type textarea "x"
type input "deli"
type textarea "x"
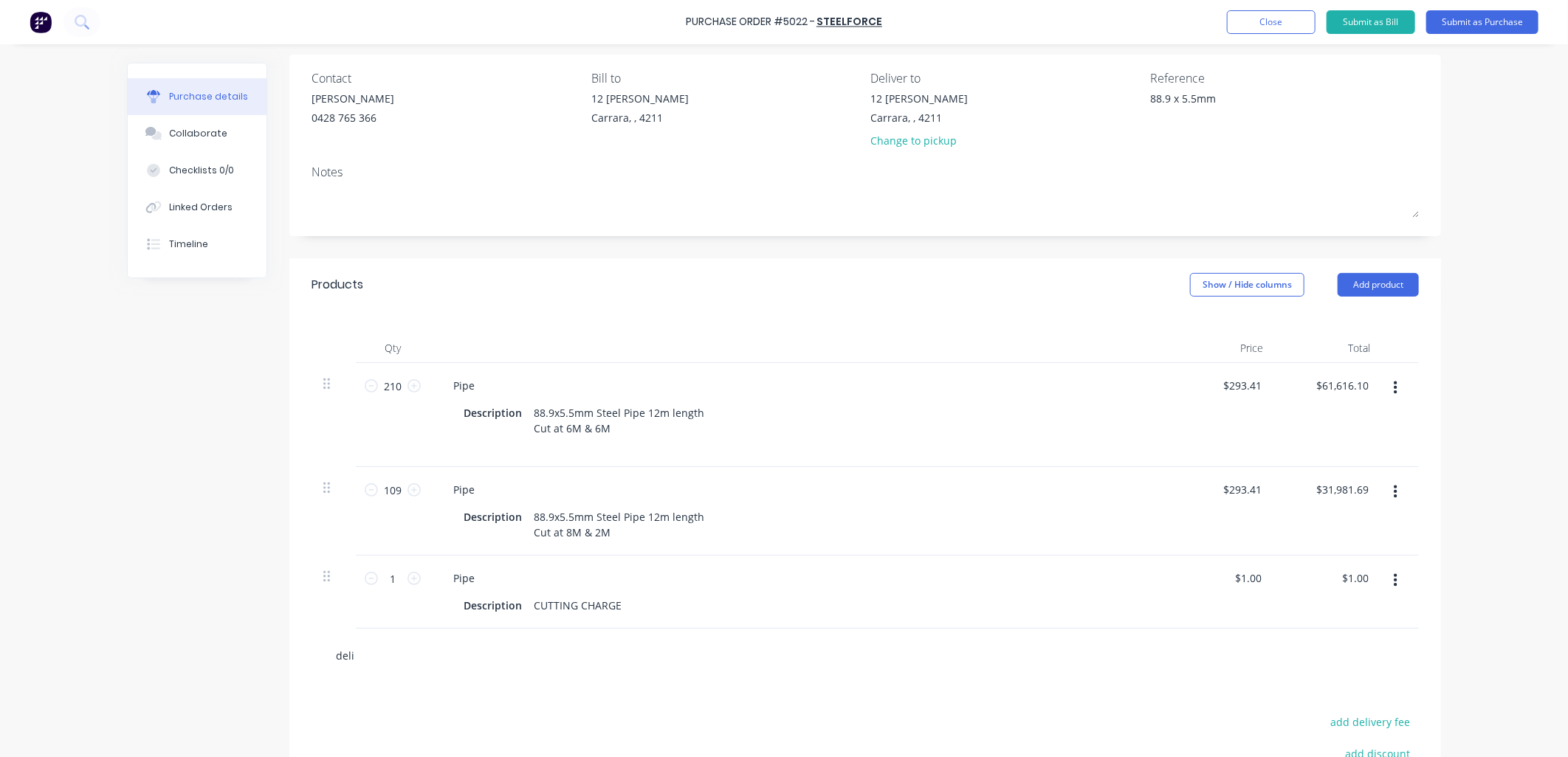
type input "deliv"
type textarea "x"
type input "delive"
type textarea "x"
type input "deliver"
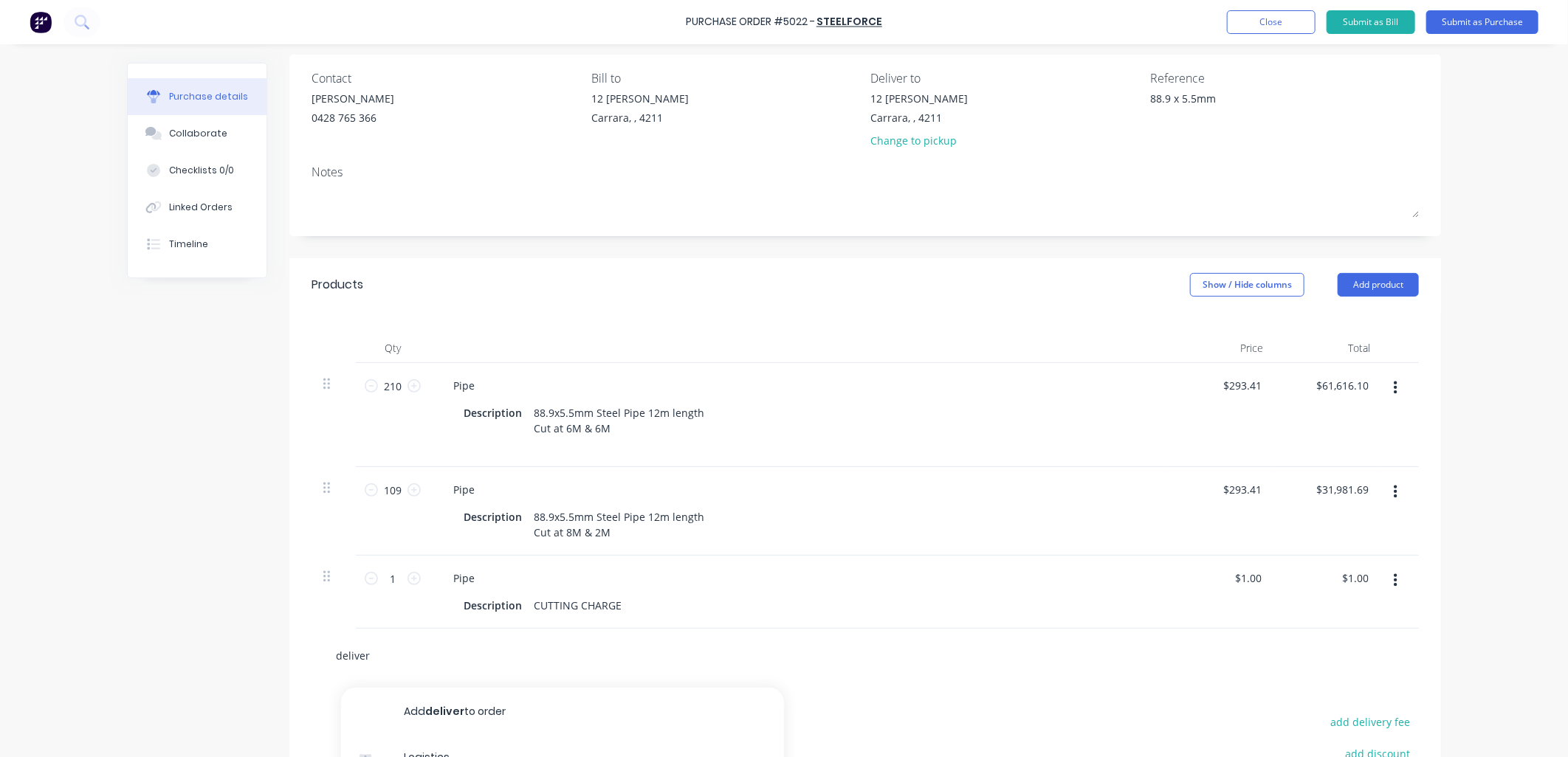
type textarea "x"
type input "delivery"
type textarea "x"
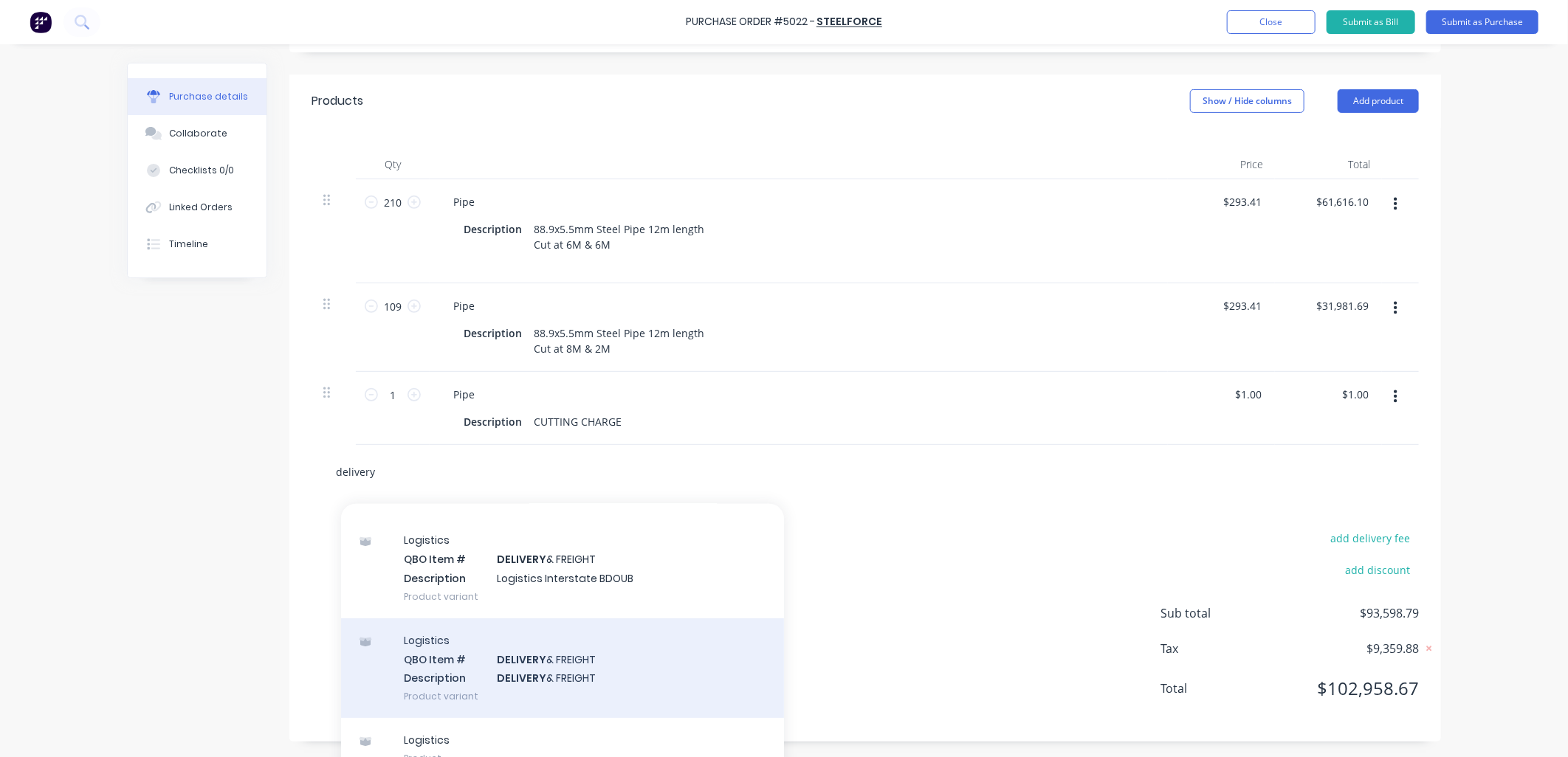
scroll to position [135, 0]
type input "delivery"
click at [548, 677] on div "Logistics QBO Item # DELIVERY & FREIGHT Description DELIVERY & FREIGHT Product …" at bounding box center [562, 666] width 443 height 100
type textarea "x"
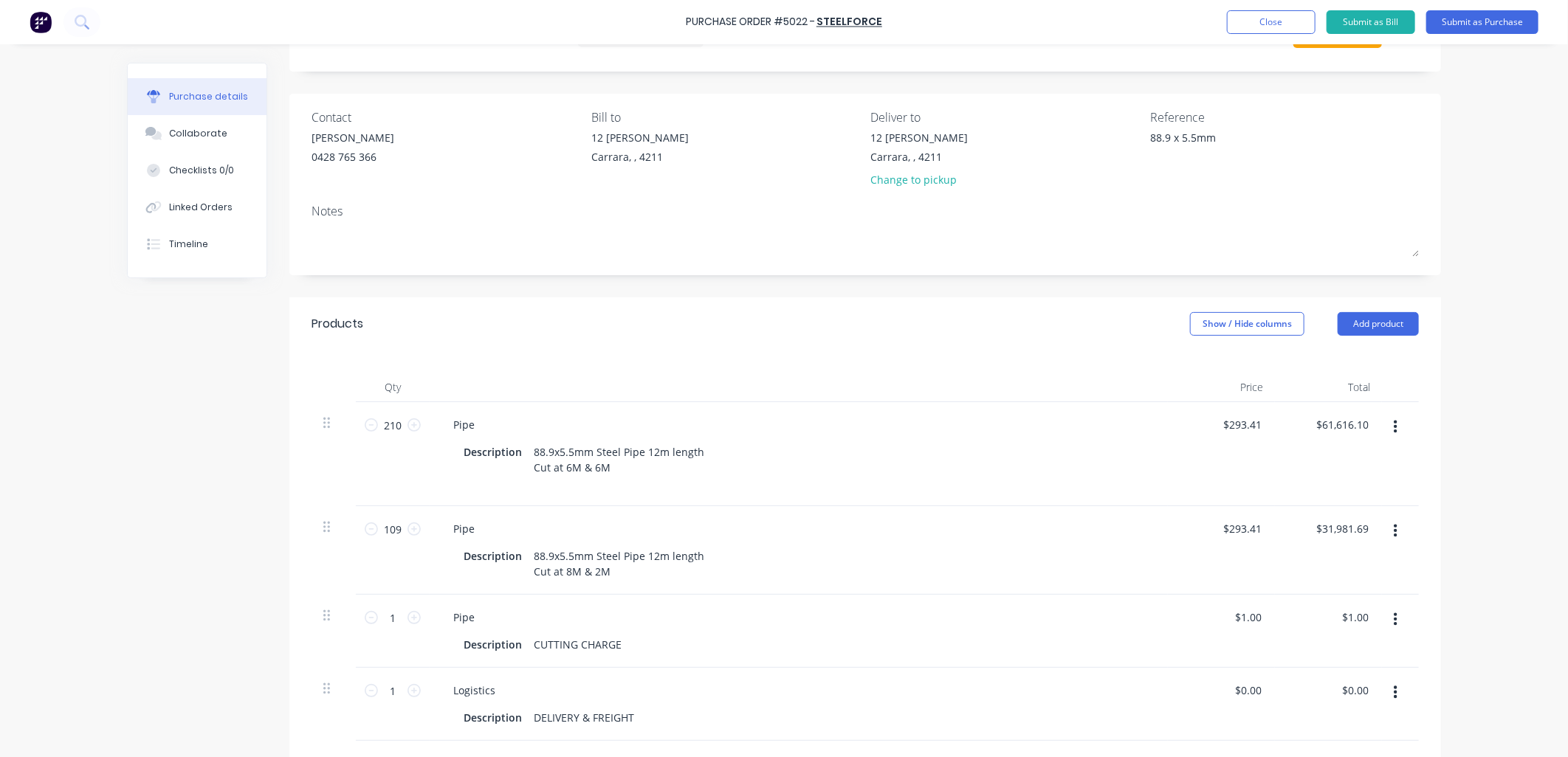
scroll to position [0, 0]
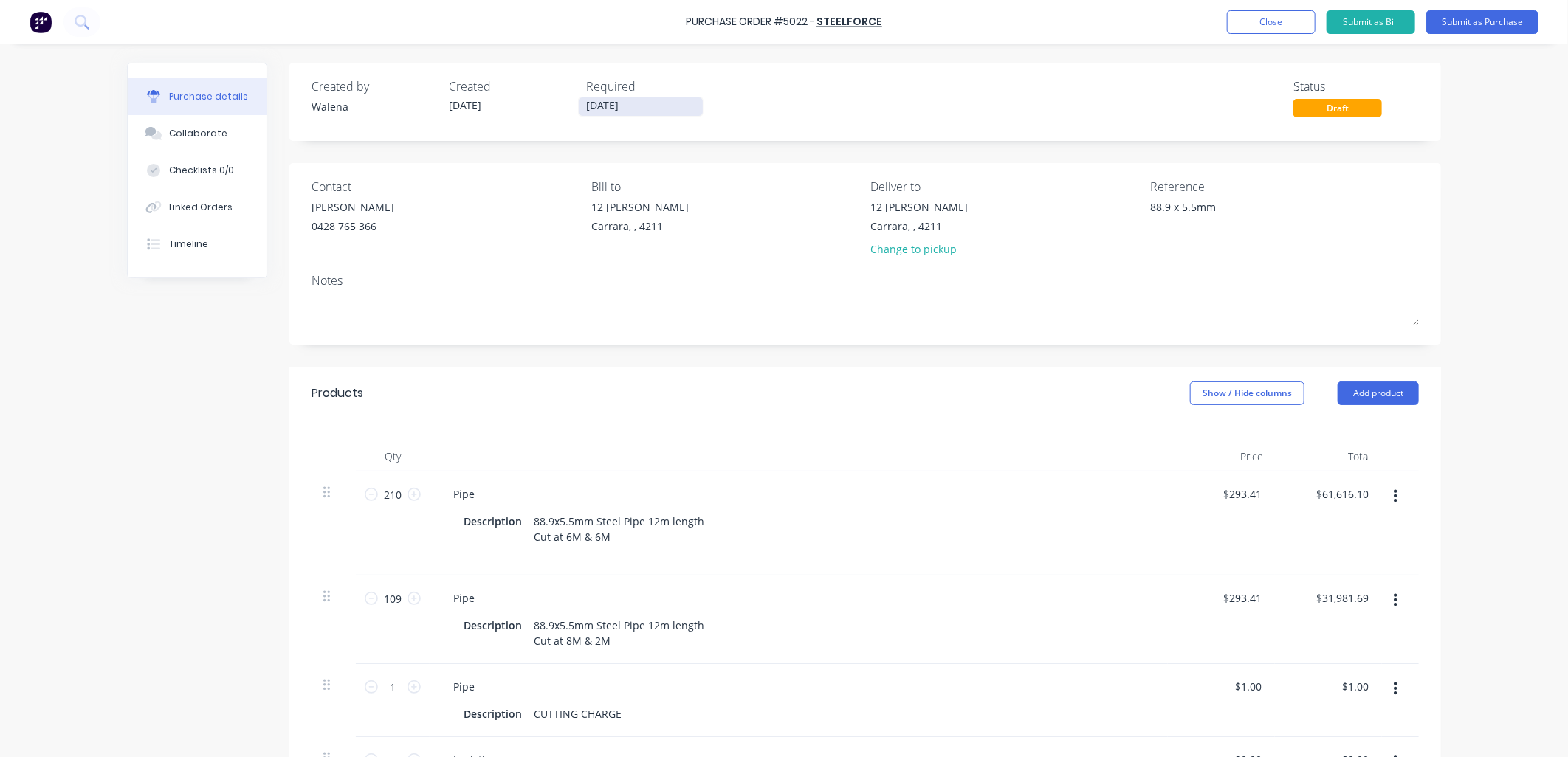
click at [651, 106] on input "[DATE]" at bounding box center [640, 107] width 124 height 18
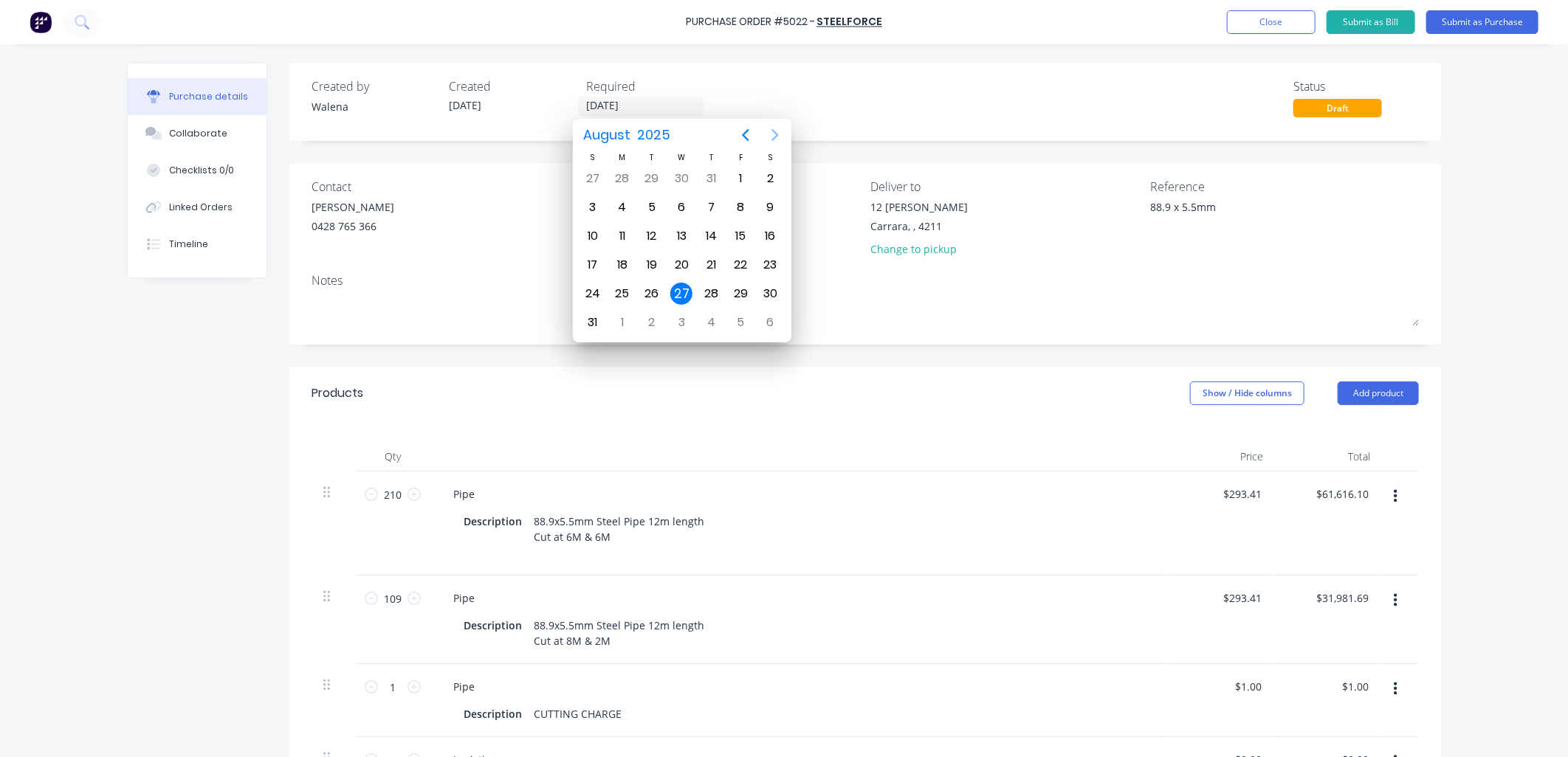
click at [775, 134] on icon "Next page" at bounding box center [775, 135] width 18 height 18
click at [675, 219] on div "S M T W T F S 31 [DATE] 2 3 4 5 6 7 8 9 10 11 12 13 14 15 16 17 18 19 20 21 22 …" at bounding box center [681, 244] width 207 height 186
click at [711, 172] on div "4" at bounding box center [710, 178] width 22 height 22
type textarea "x"
type input "[DATE]"
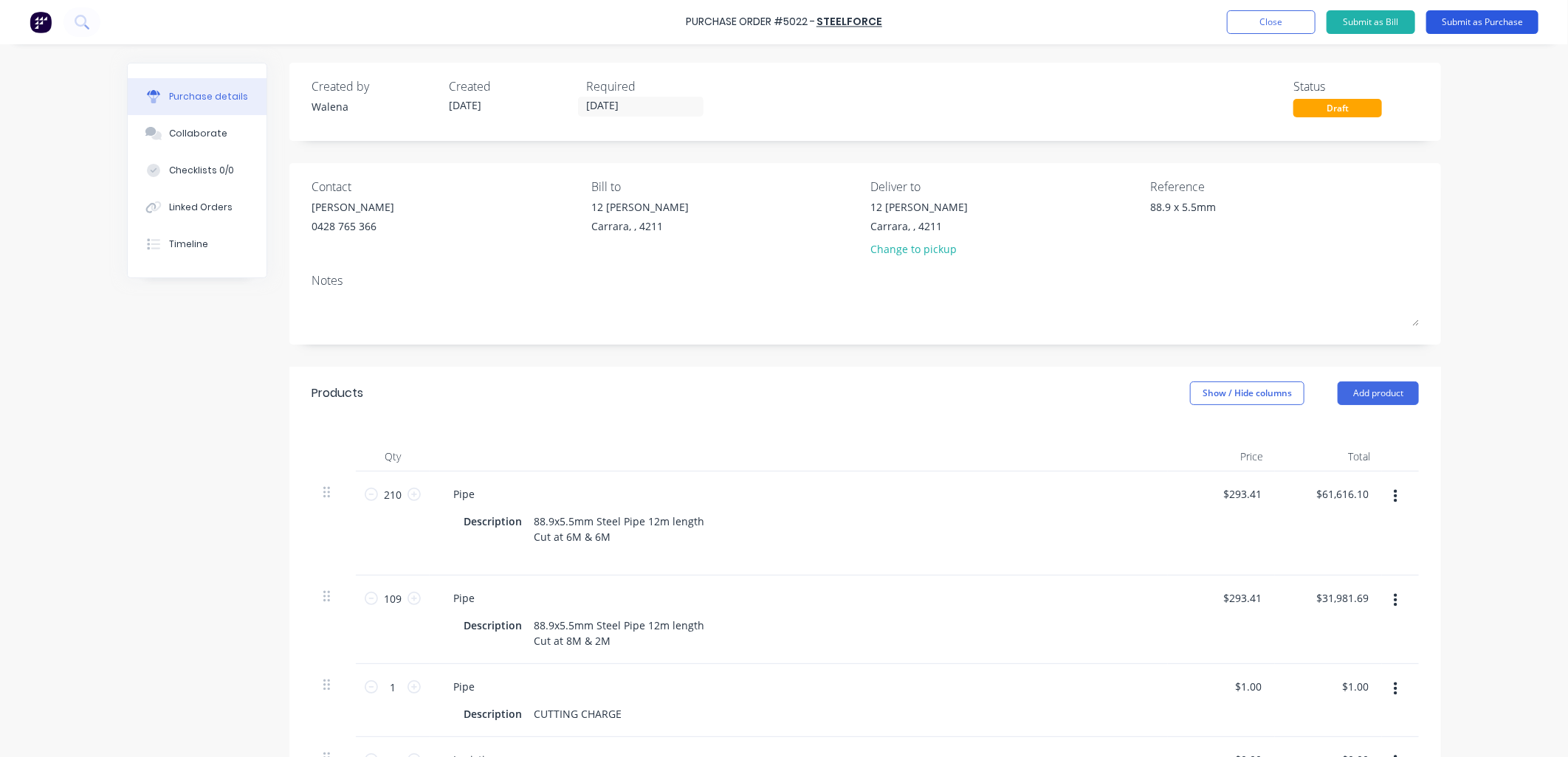
click at [1474, 25] on button "Submit as Purchase" at bounding box center [1482, 22] width 112 height 24
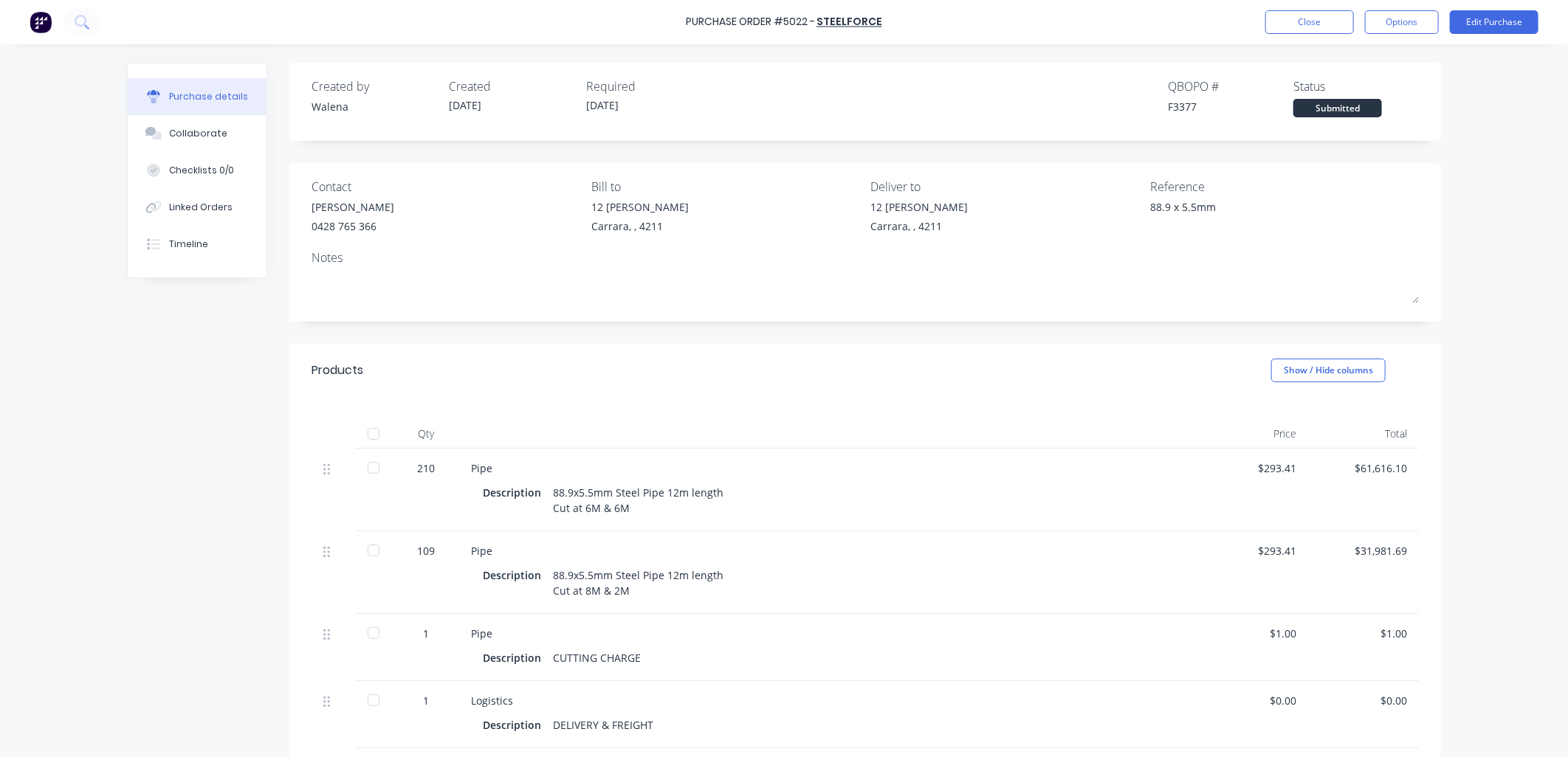
click at [325, 259] on div "Notes" at bounding box center [865, 258] width 1107 height 18
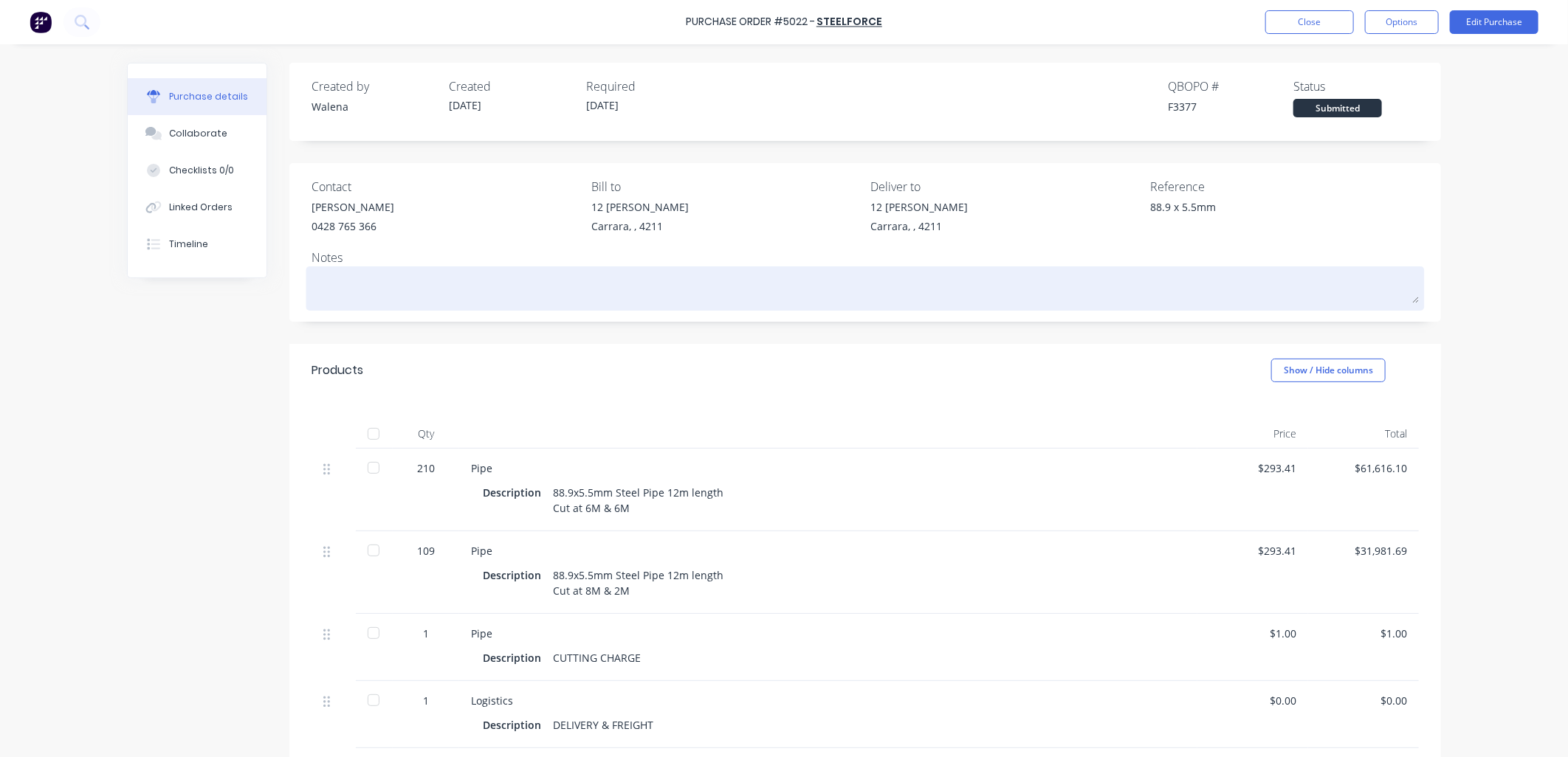
click at [323, 270] on div at bounding box center [865, 288] width 1107 height 37
drag, startPoint x: 323, startPoint y: 269, endPoint x: 321, endPoint y: 283, distance: 14.1
click at [321, 283] on textarea at bounding box center [865, 286] width 1107 height 34
type textarea "x"
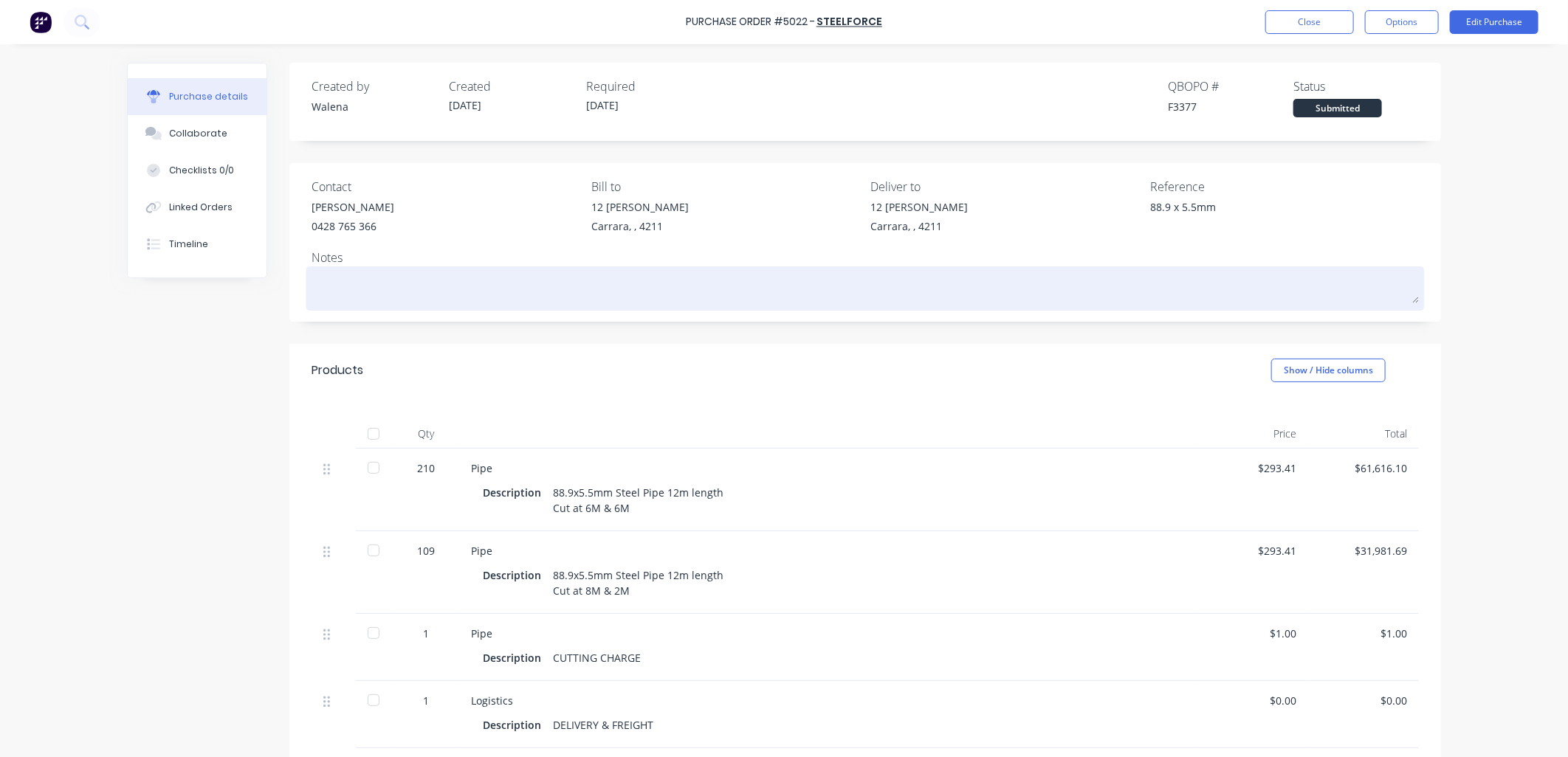
type textarea "P"
type textarea "x"
type textarea "Pl"
type textarea "x"
type textarea "Ple"
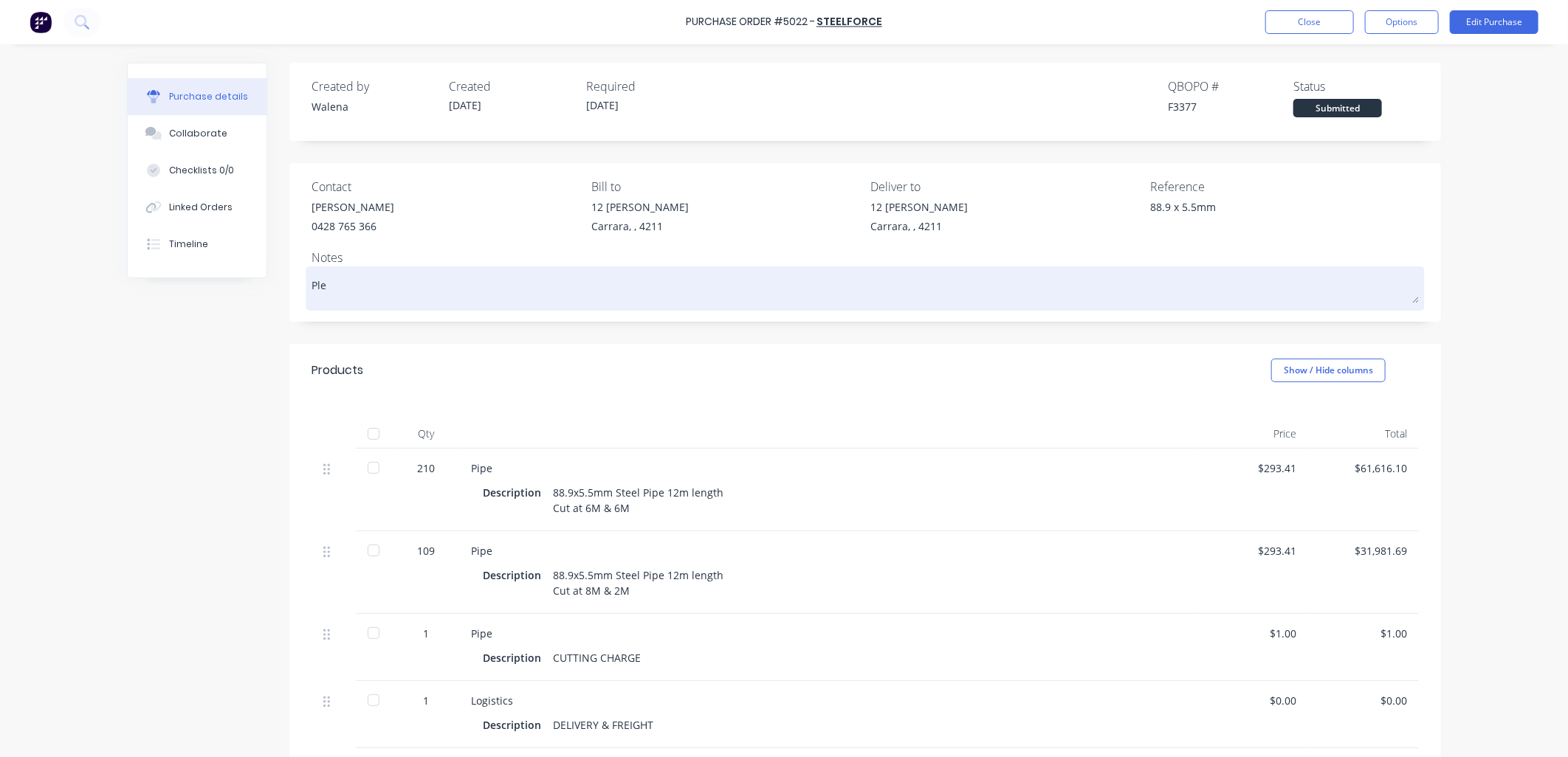
type textarea "x"
type textarea "Plea"
type textarea "x"
type textarea "Pleas"
type textarea "x"
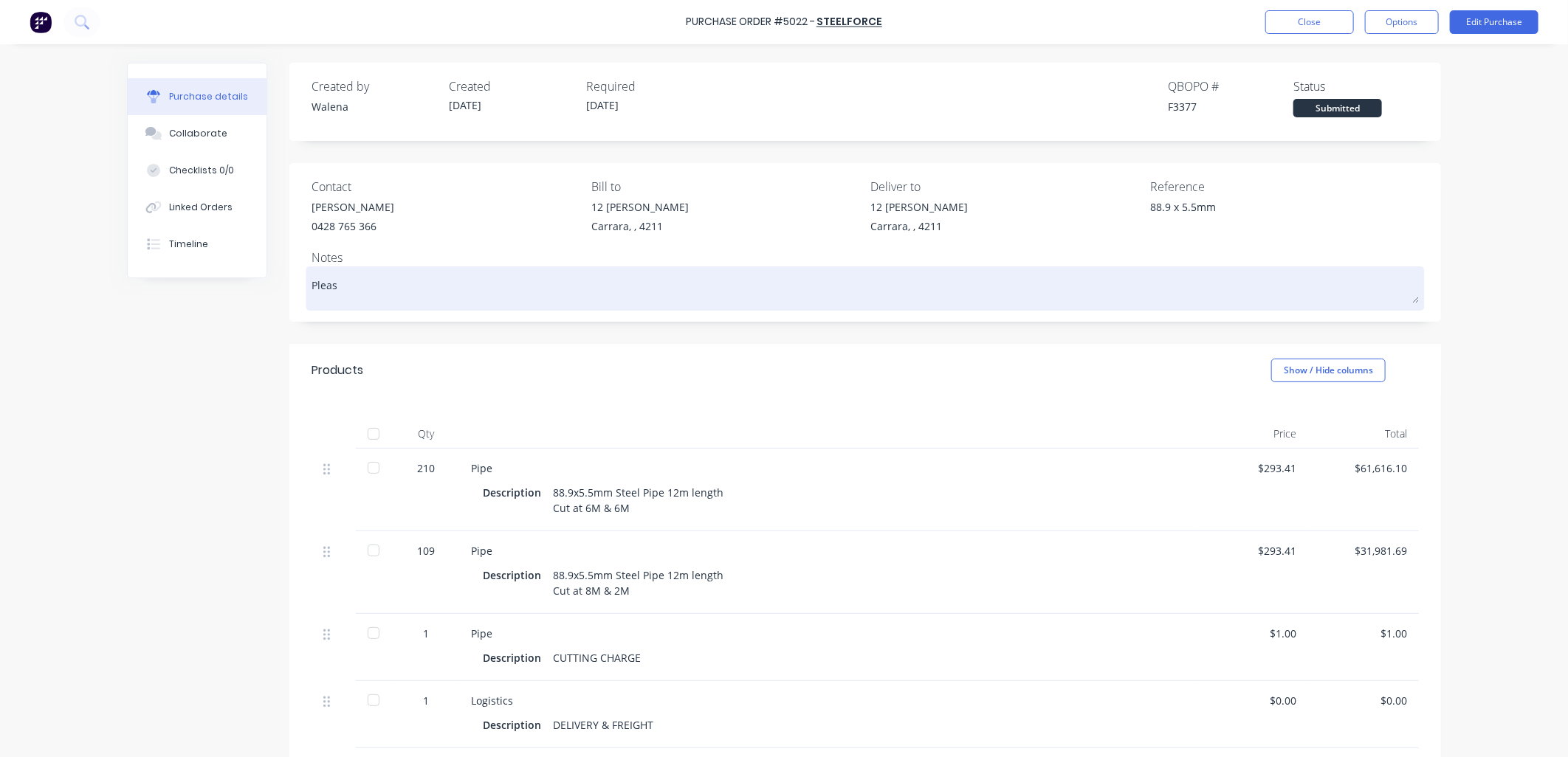
type textarea "Please"
type textarea "x"
type textarea "Please"
type textarea "x"
type textarea "Please a"
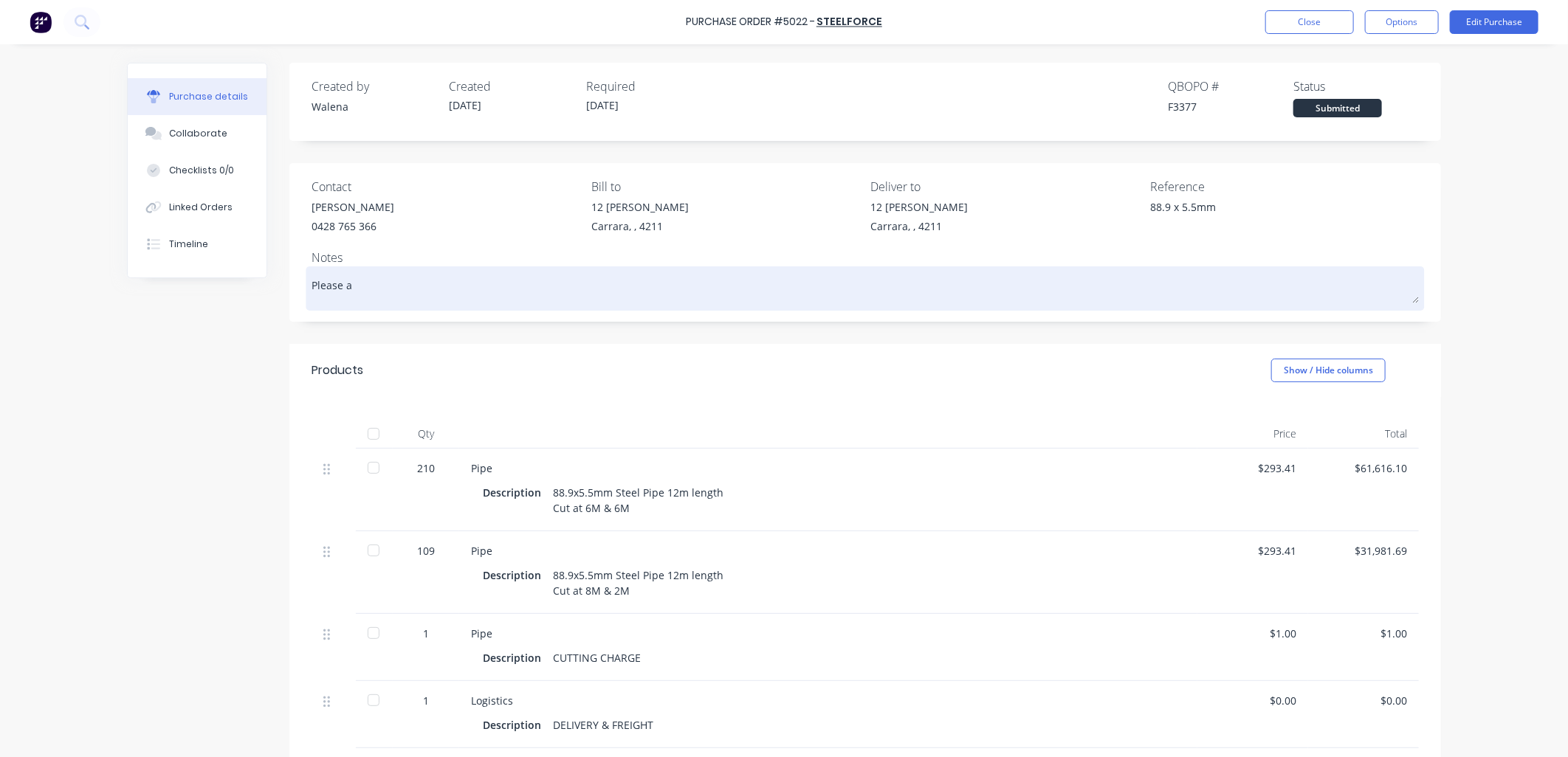
type textarea "x"
type textarea "Please ad"
type textarea "x"
type textarea "Please adv"
type textarea "x"
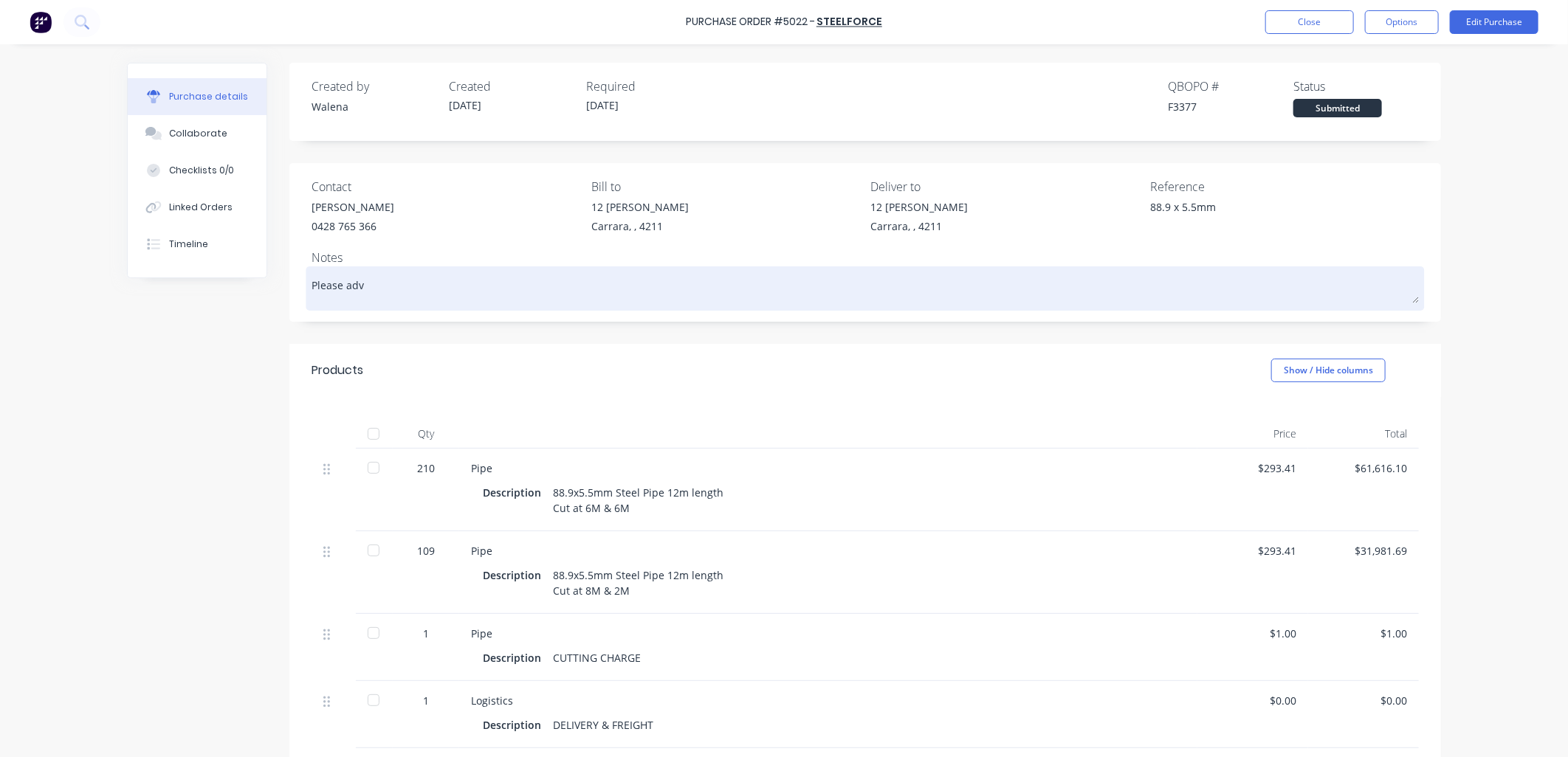
type textarea "Please advi"
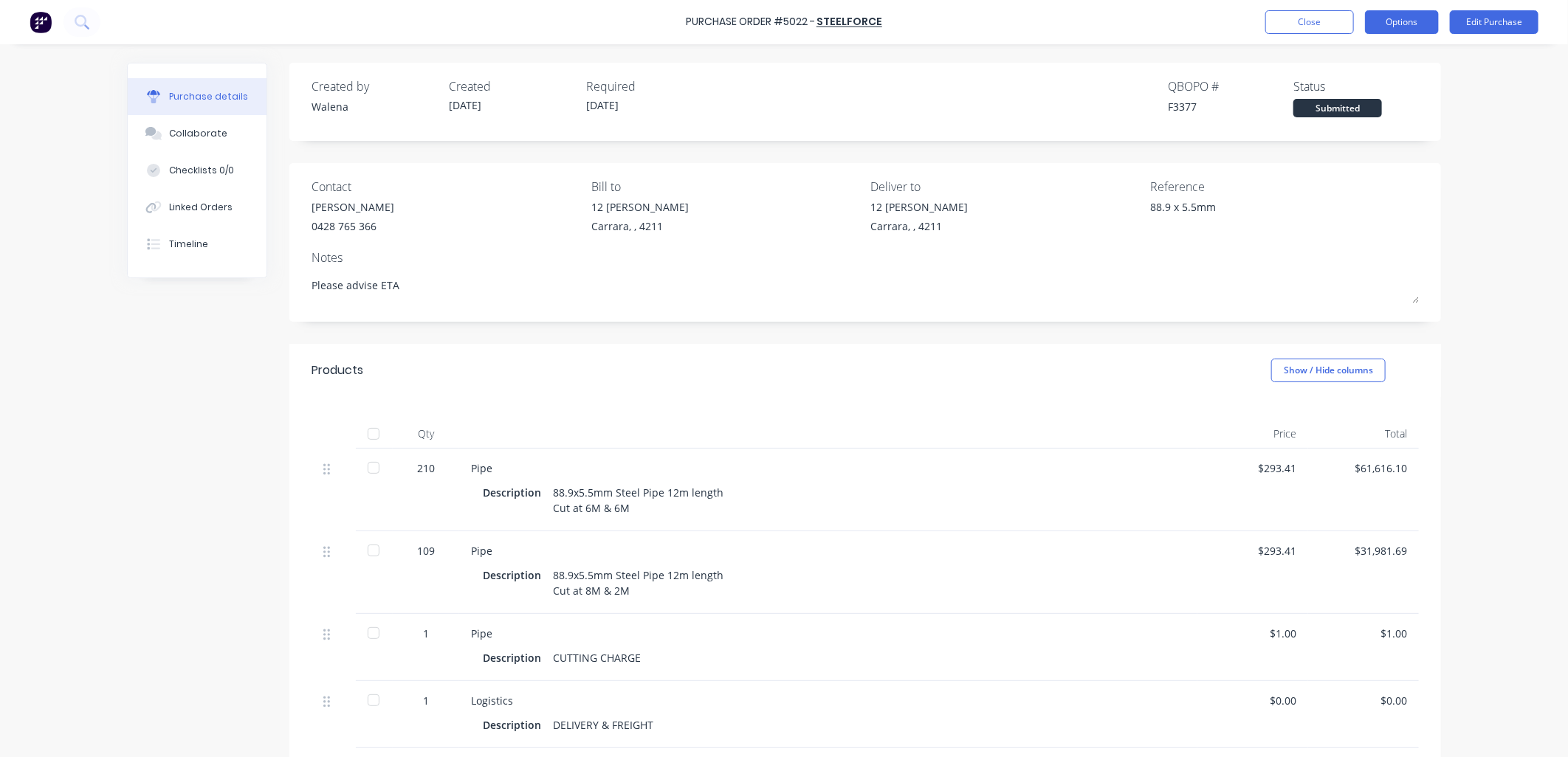
click at [1405, 12] on button "Options" at bounding box center [1401, 22] width 73 height 24
click at [1355, 61] on div "Print / Email" at bounding box center [1368, 61] width 113 height 22
click at [1374, 86] on div "With pricing" at bounding box center [1368, 90] width 113 height 22
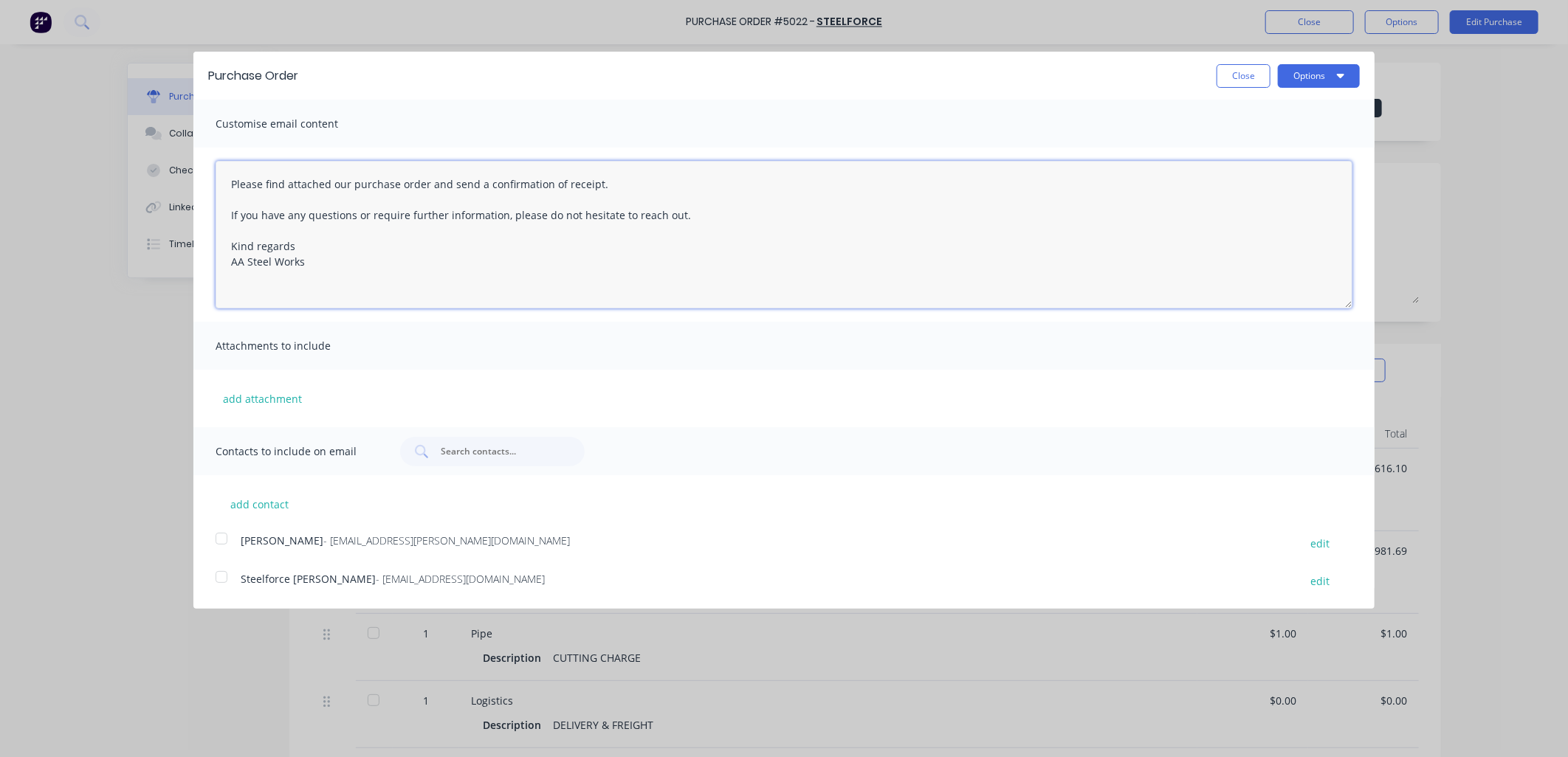
click at [231, 186] on textarea "Please find attached our purchase order and send a confirmation of receipt. If …" at bounding box center [784, 235] width 1137 height 148
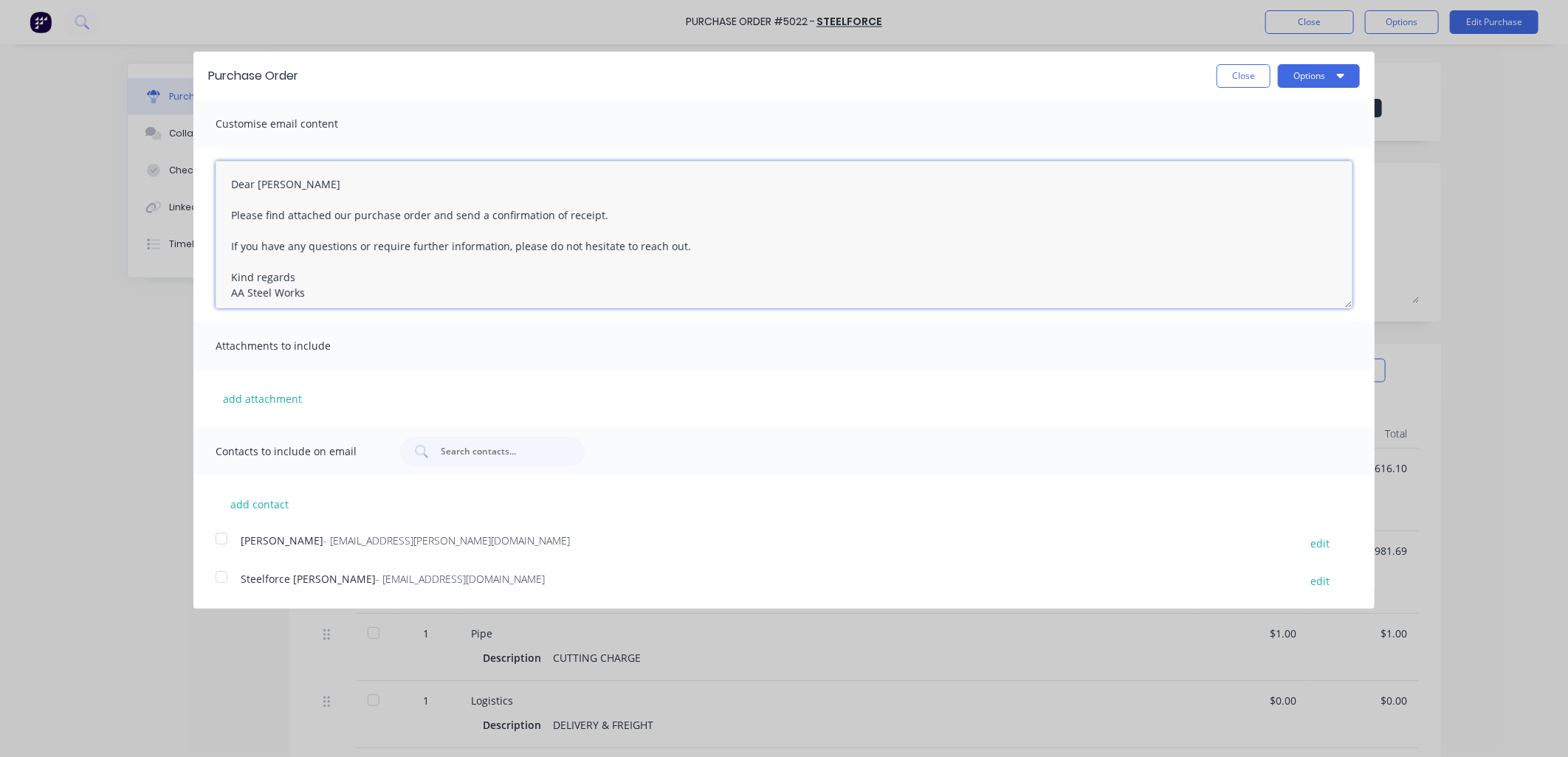
click at [293, 186] on textarea "Dear [PERSON_NAME] Please find attached our purchase order and send a confirmat…" at bounding box center [784, 235] width 1137 height 148
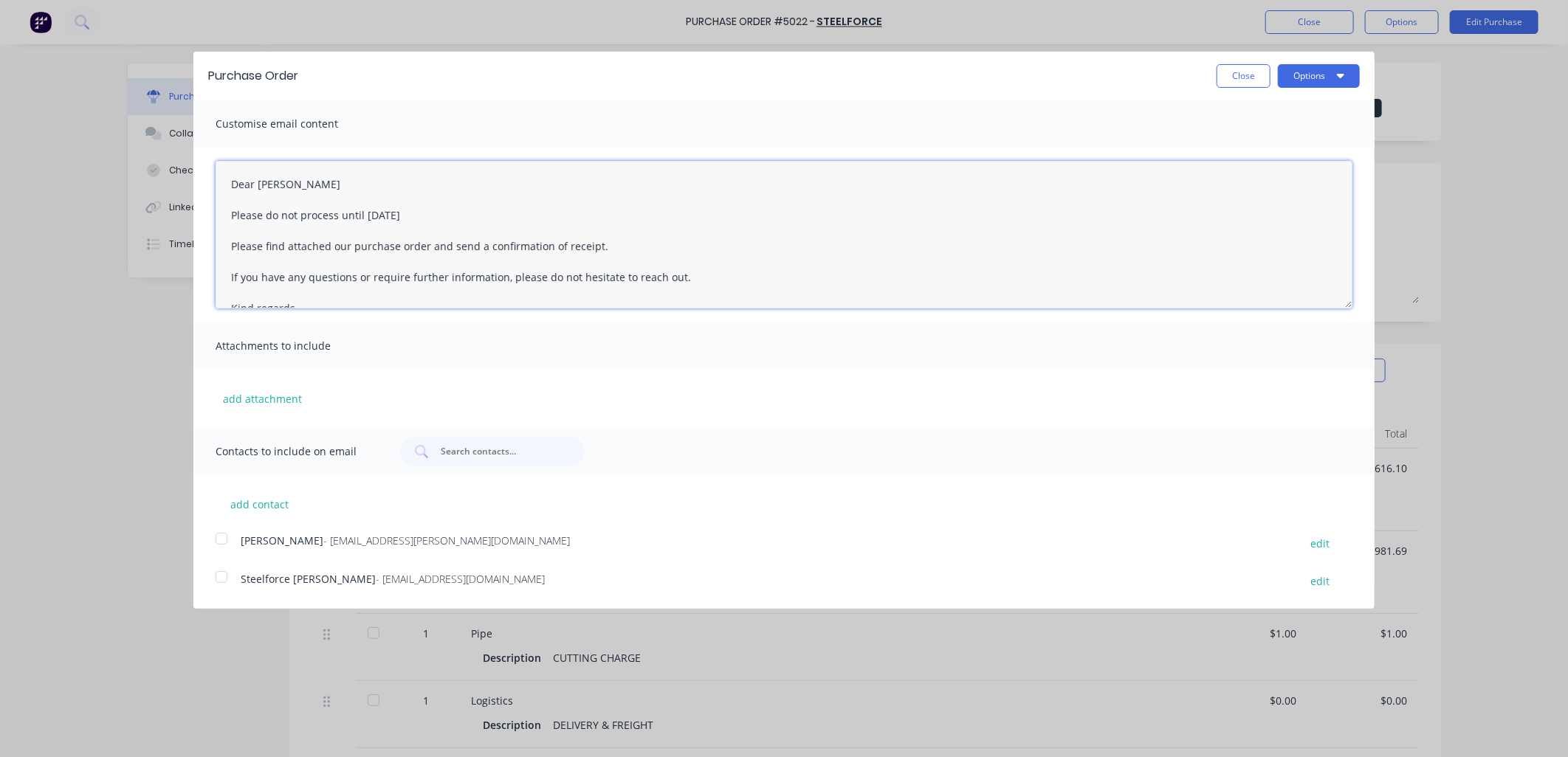
click at [223, 541] on div at bounding box center [221, 539] width 30 height 30
drag, startPoint x: 480, startPoint y: 221, endPoint x: 222, endPoint y: 213, distance: 258.1
click at [222, 213] on textarea "Dear [PERSON_NAME] Please do not process until [DATE] Please find attached our …" at bounding box center [784, 235] width 1137 height 148
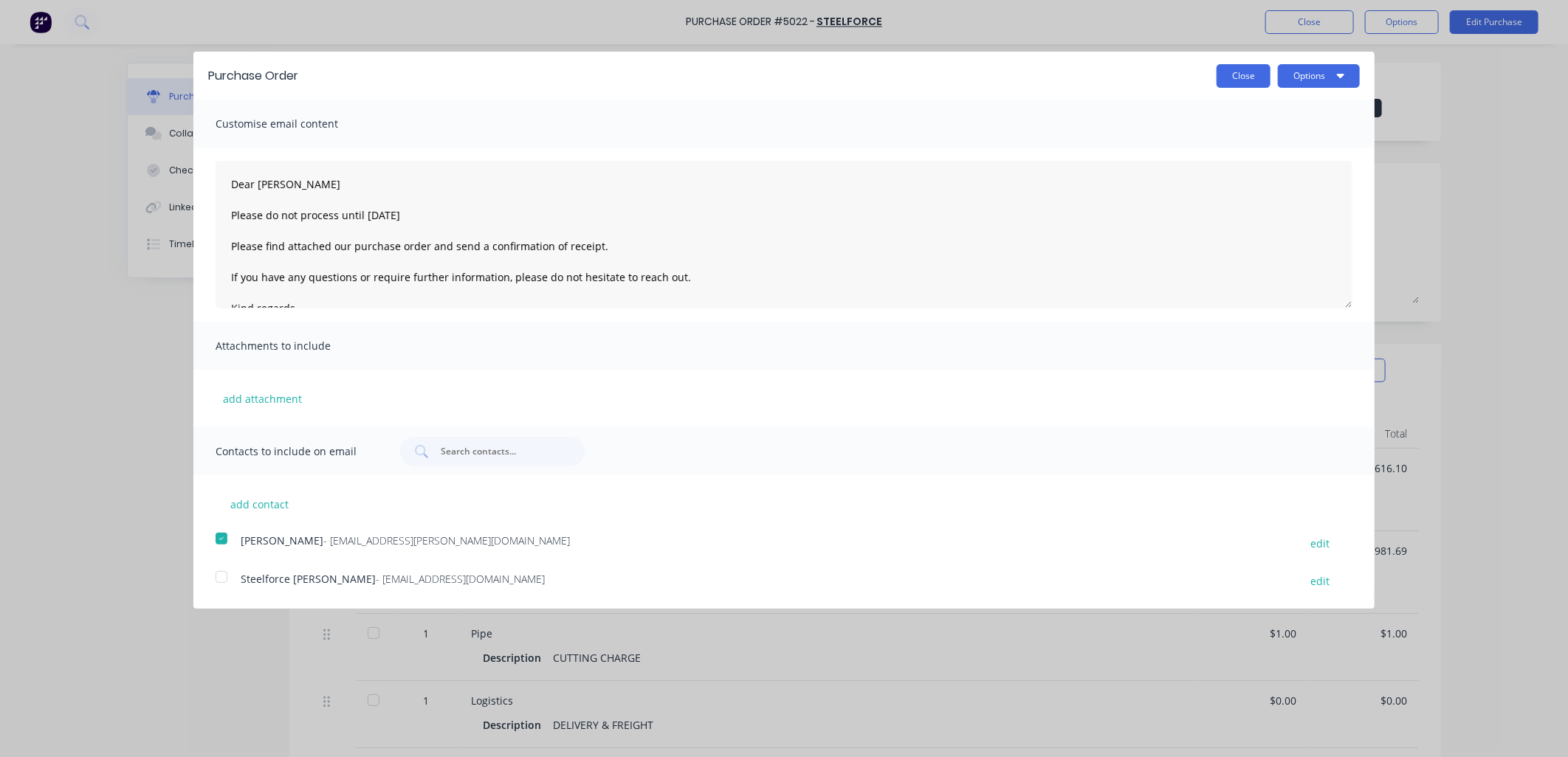
click at [1247, 70] on button "Close" at bounding box center [1243, 76] width 53 height 24
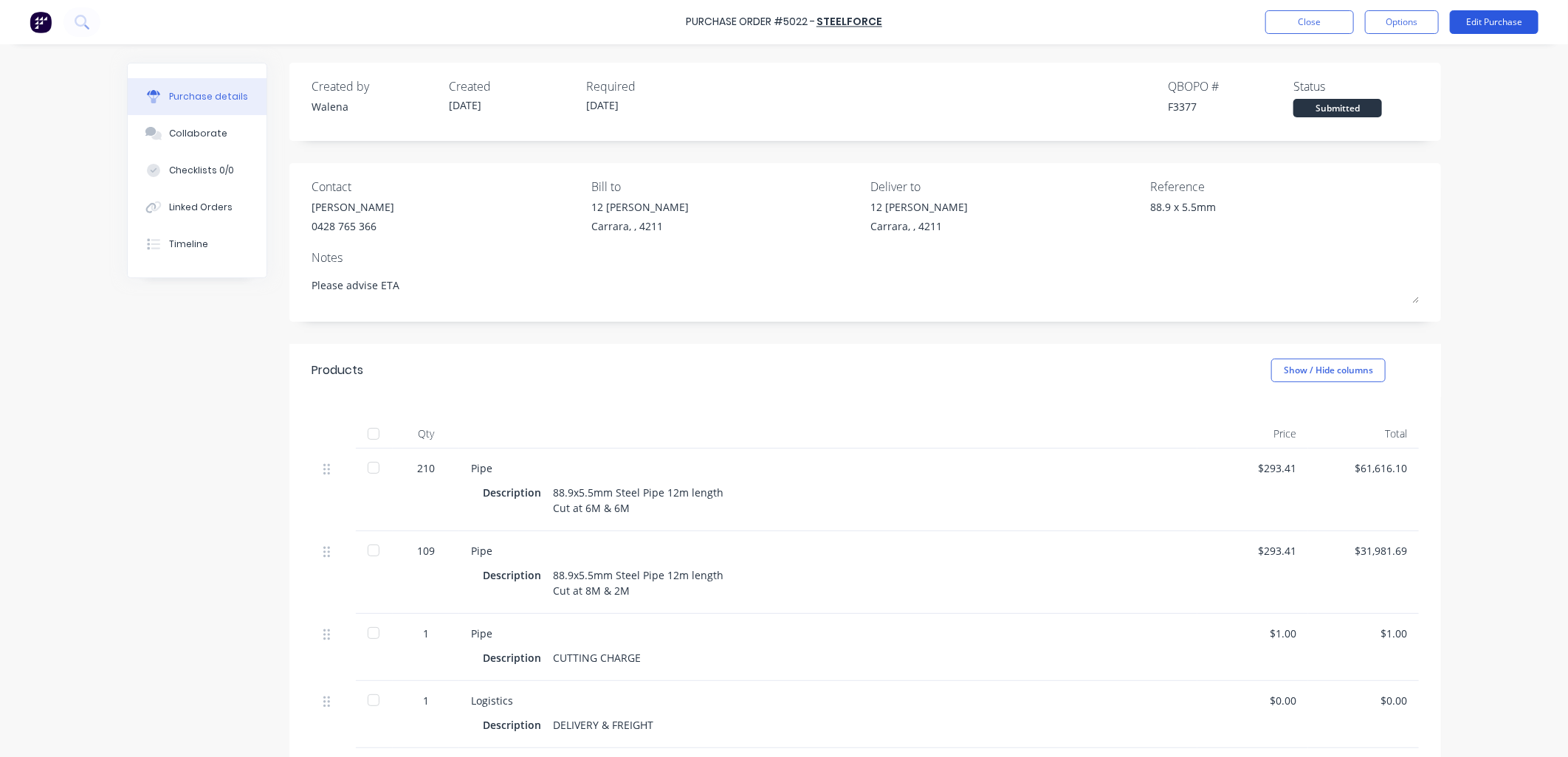
click at [1507, 27] on button "Edit Purchase" at bounding box center [1494, 22] width 89 height 24
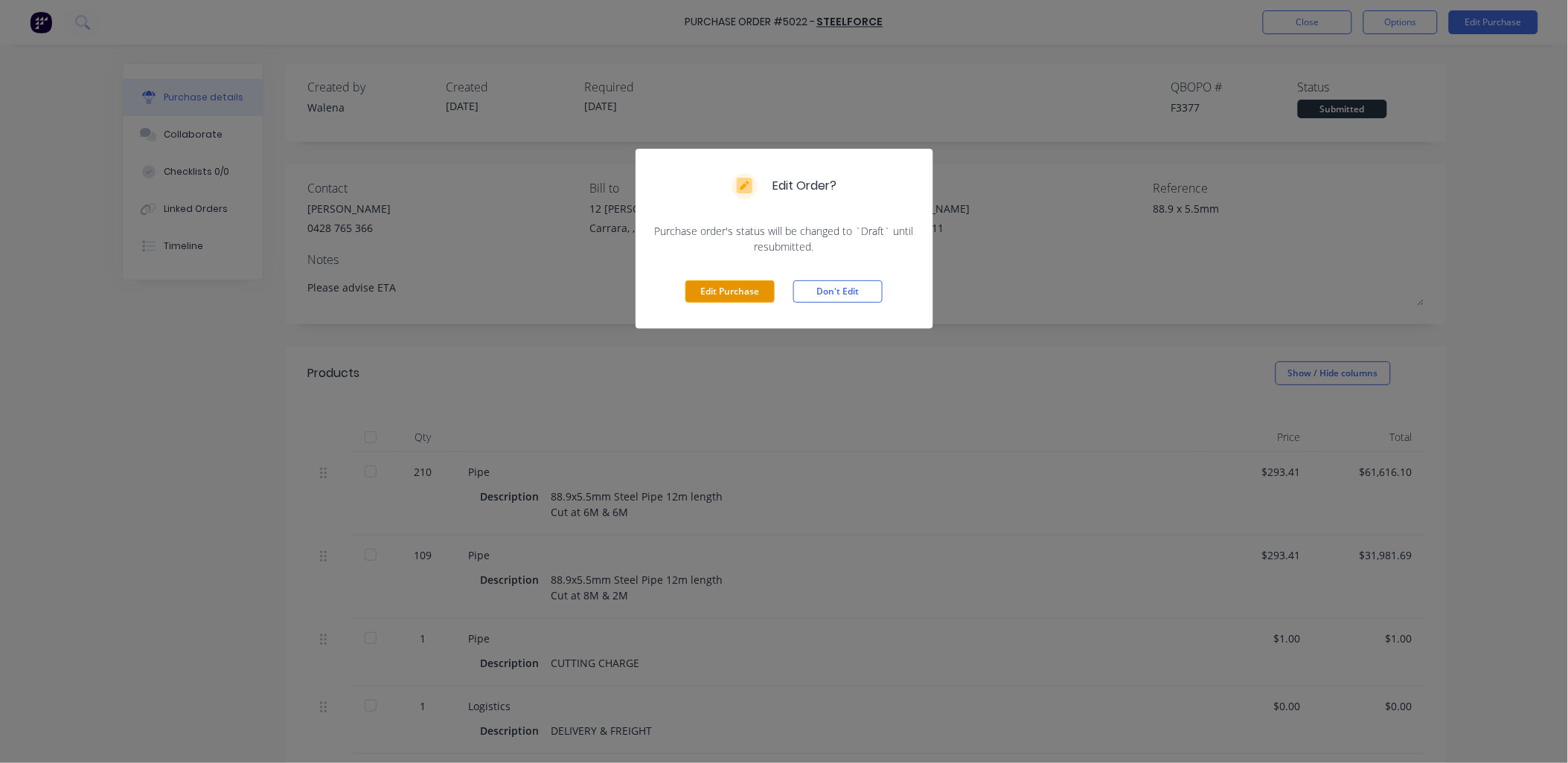
click at [742, 287] on button "Edit Purchase" at bounding box center [730, 291] width 89 height 22
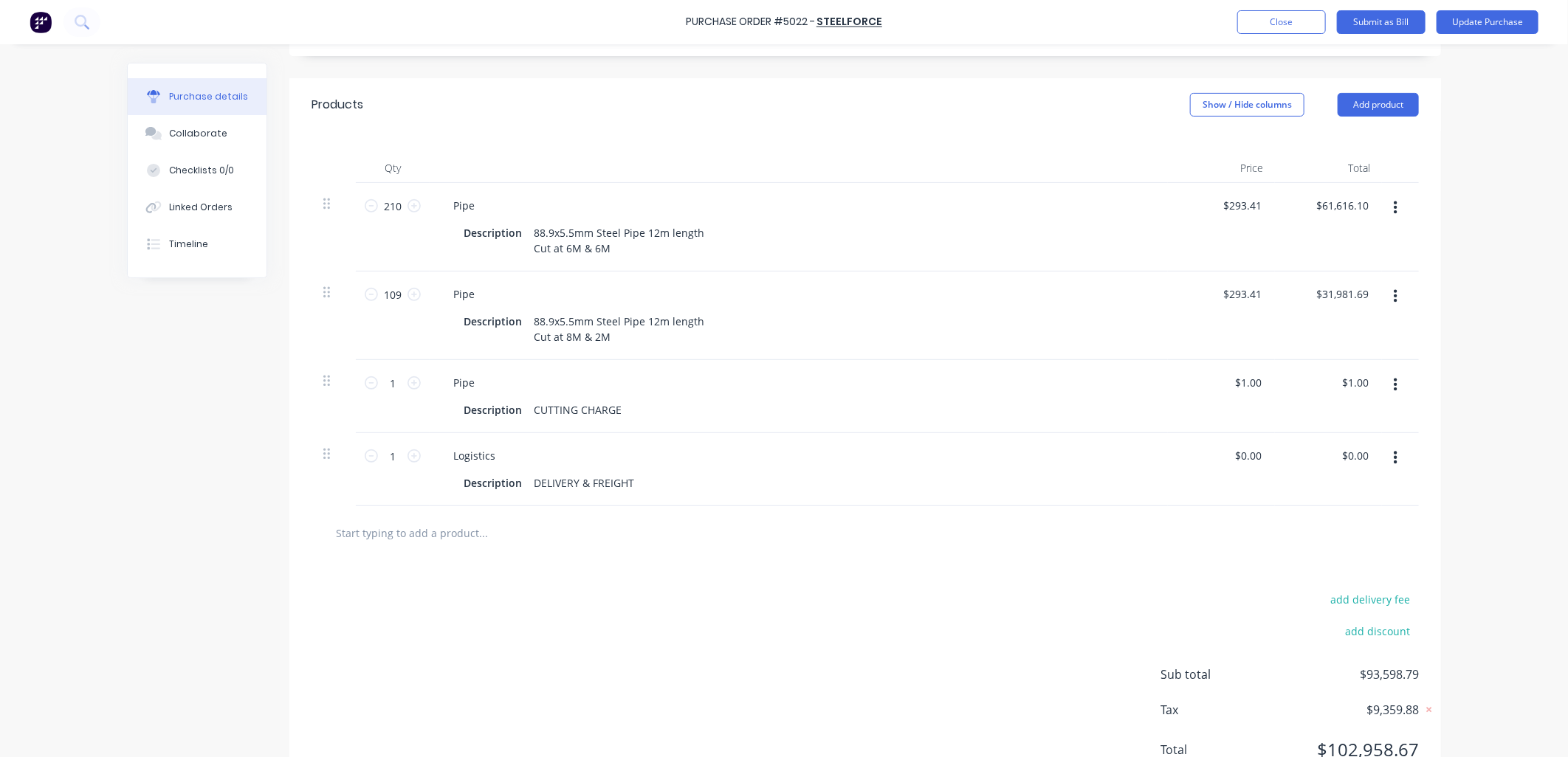
scroll to position [365, 0]
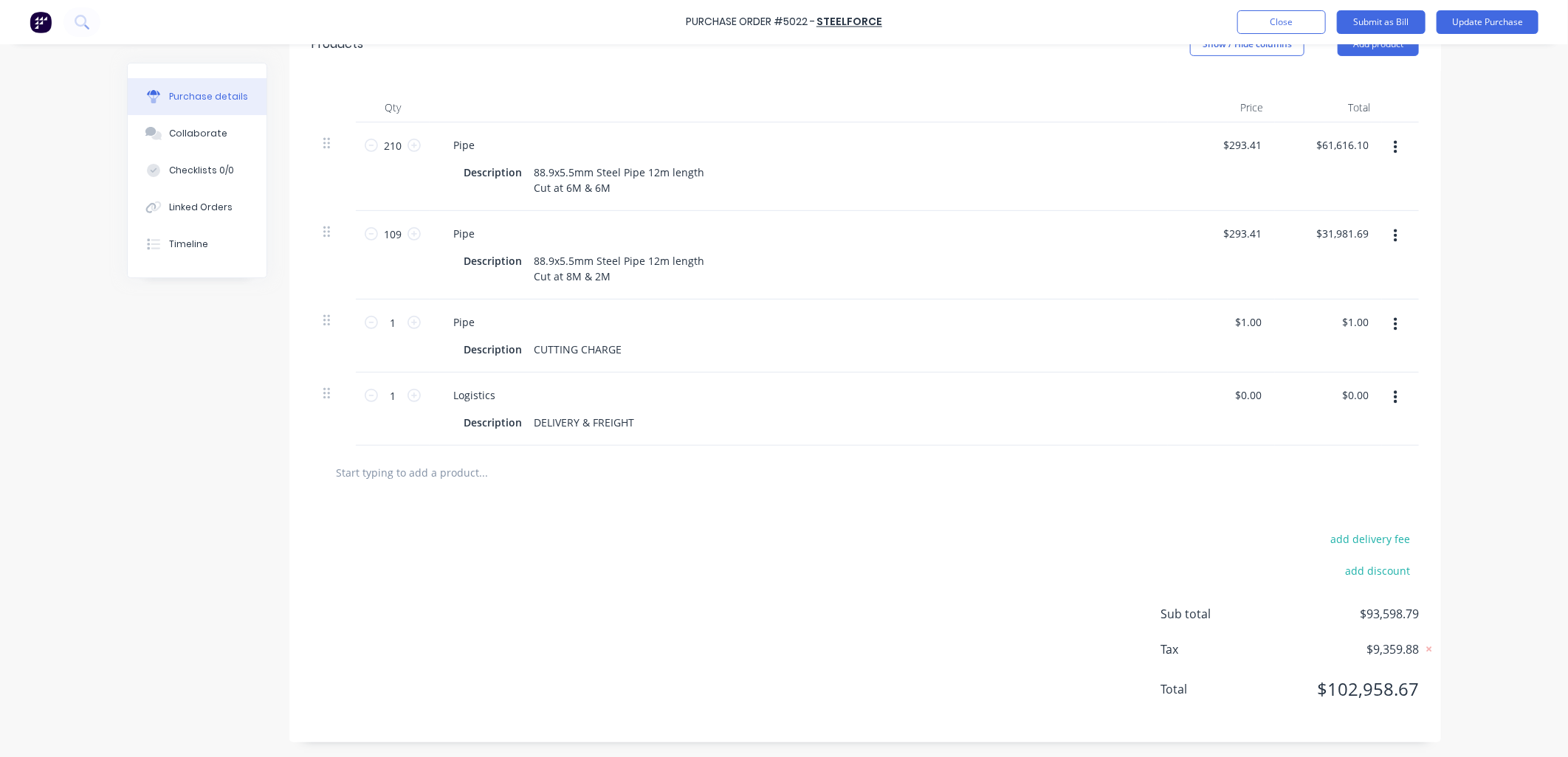
click at [419, 467] on input "text" at bounding box center [483, 472] width 295 height 30
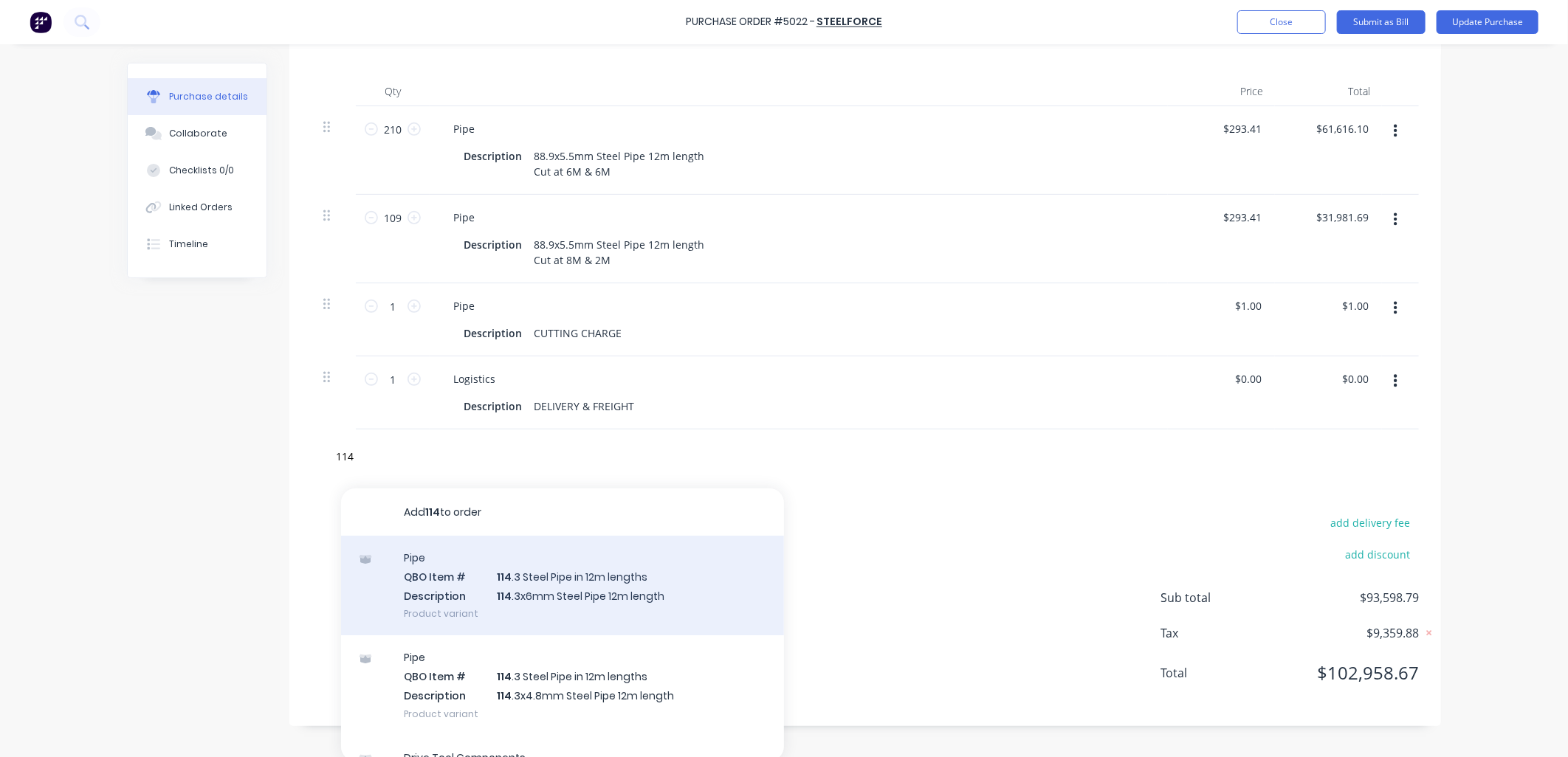
click at [559, 601] on div "Pipe QBO Item # 114 .3 Steel Pipe in 12m lengths Description 114 .3x6mm Steel P…" at bounding box center [562, 586] width 443 height 100
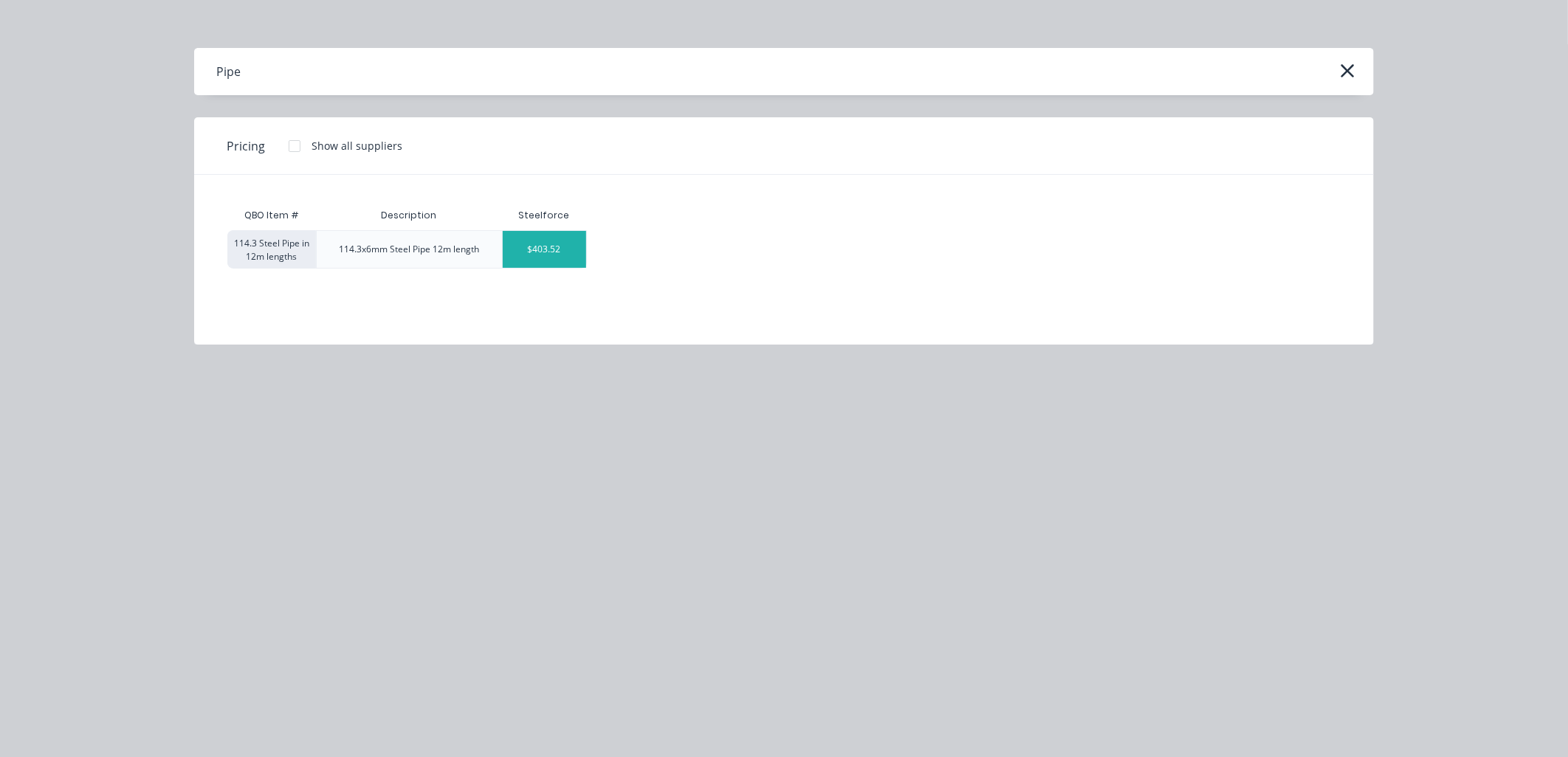
click at [536, 254] on div "$403.52" at bounding box center [544, 249] width 83 height 37
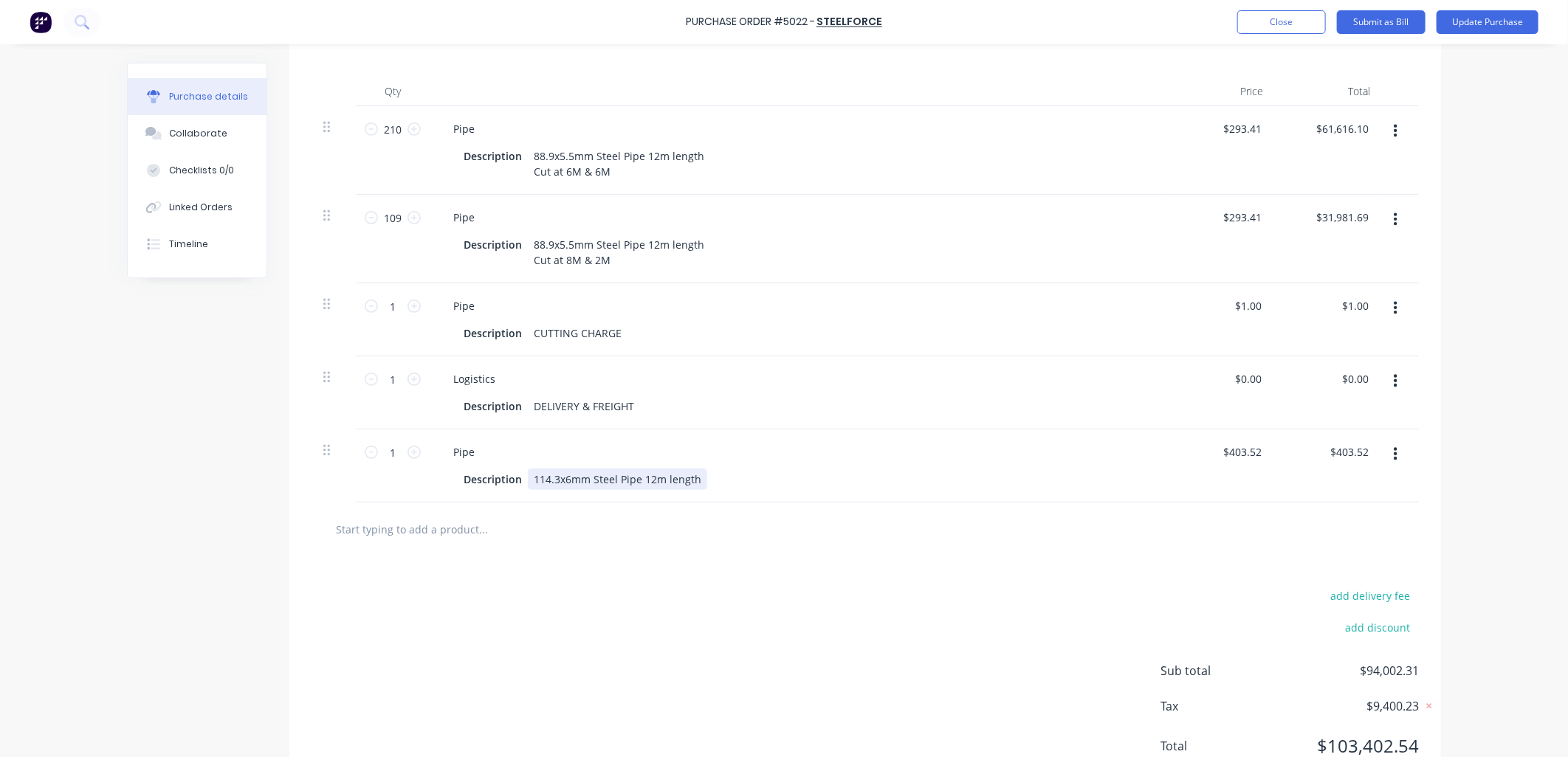
click at [688, 490] on div "114.3x6mm Steel Pipe 12m length" at bounding box center [618, 479] width 179 height 22
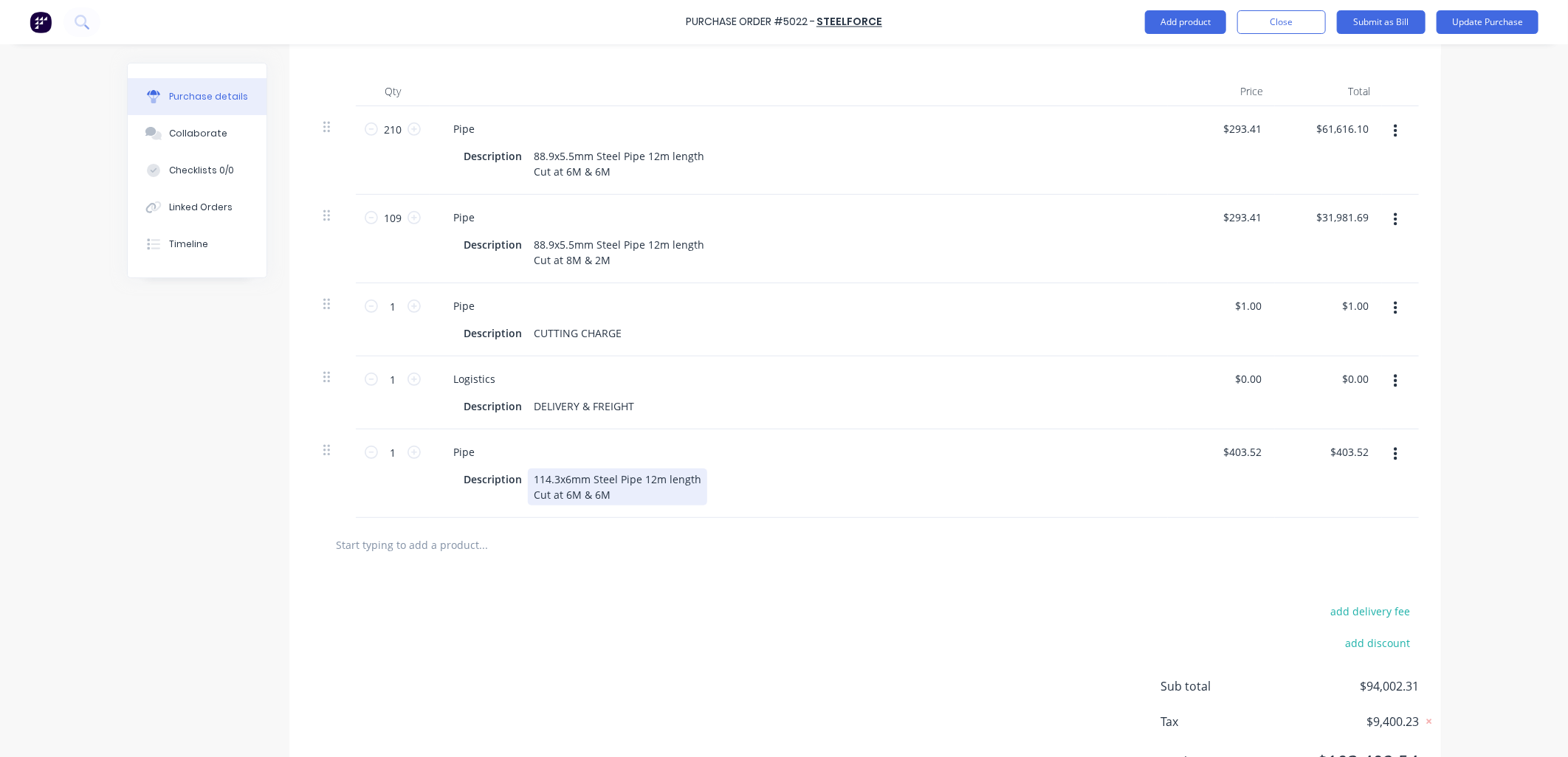
scroll to position [454, 0]
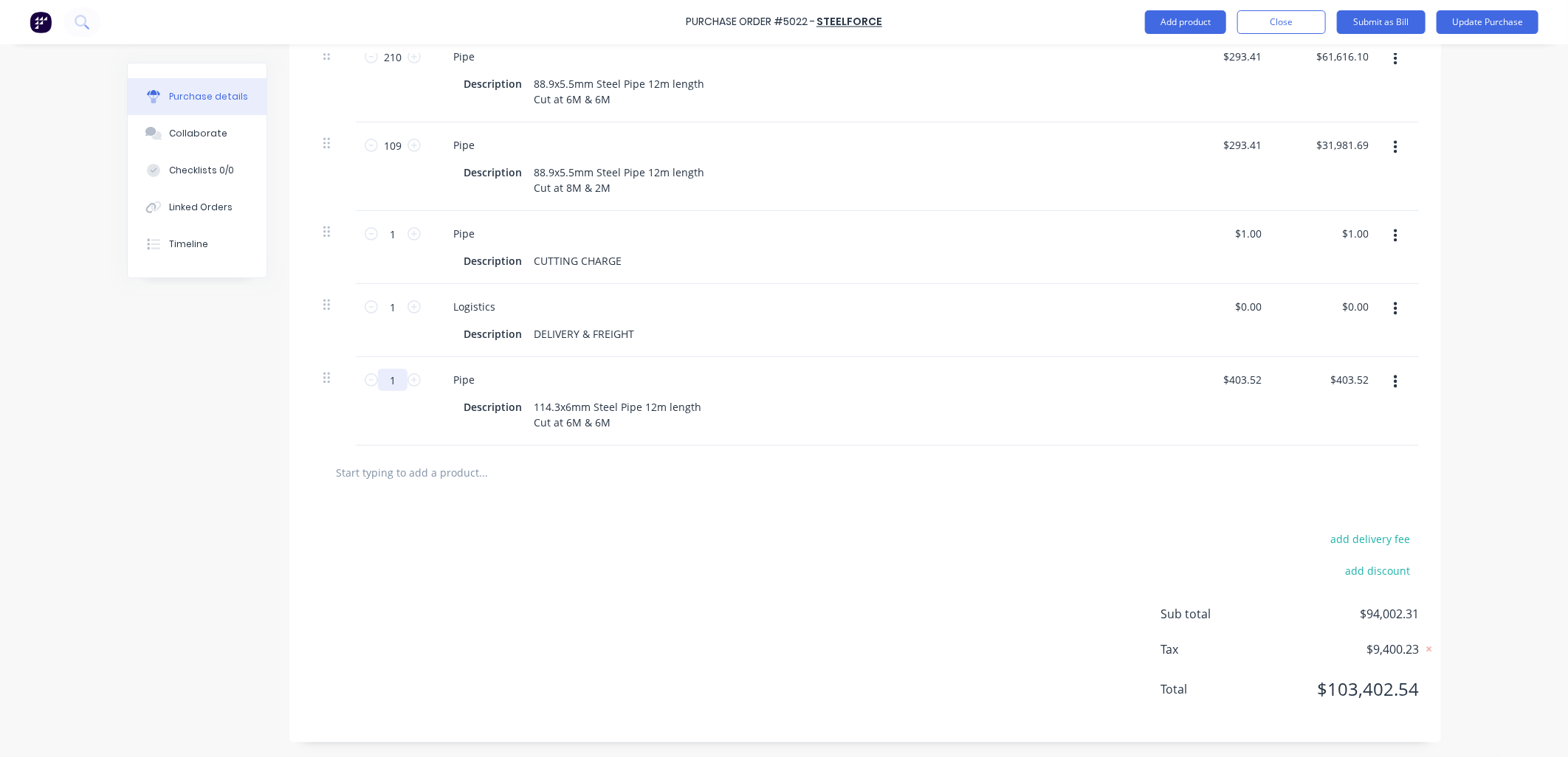
click at [392, 377] on input "1" at bounding box center [392, 379] width 30 height 22
click at [573, 572] on div "add delivery fee add discount Sub total $120,231.11 Tax $12,023.11 Total $132,2…" at bounding box center [864, 621] width 1151 height 243
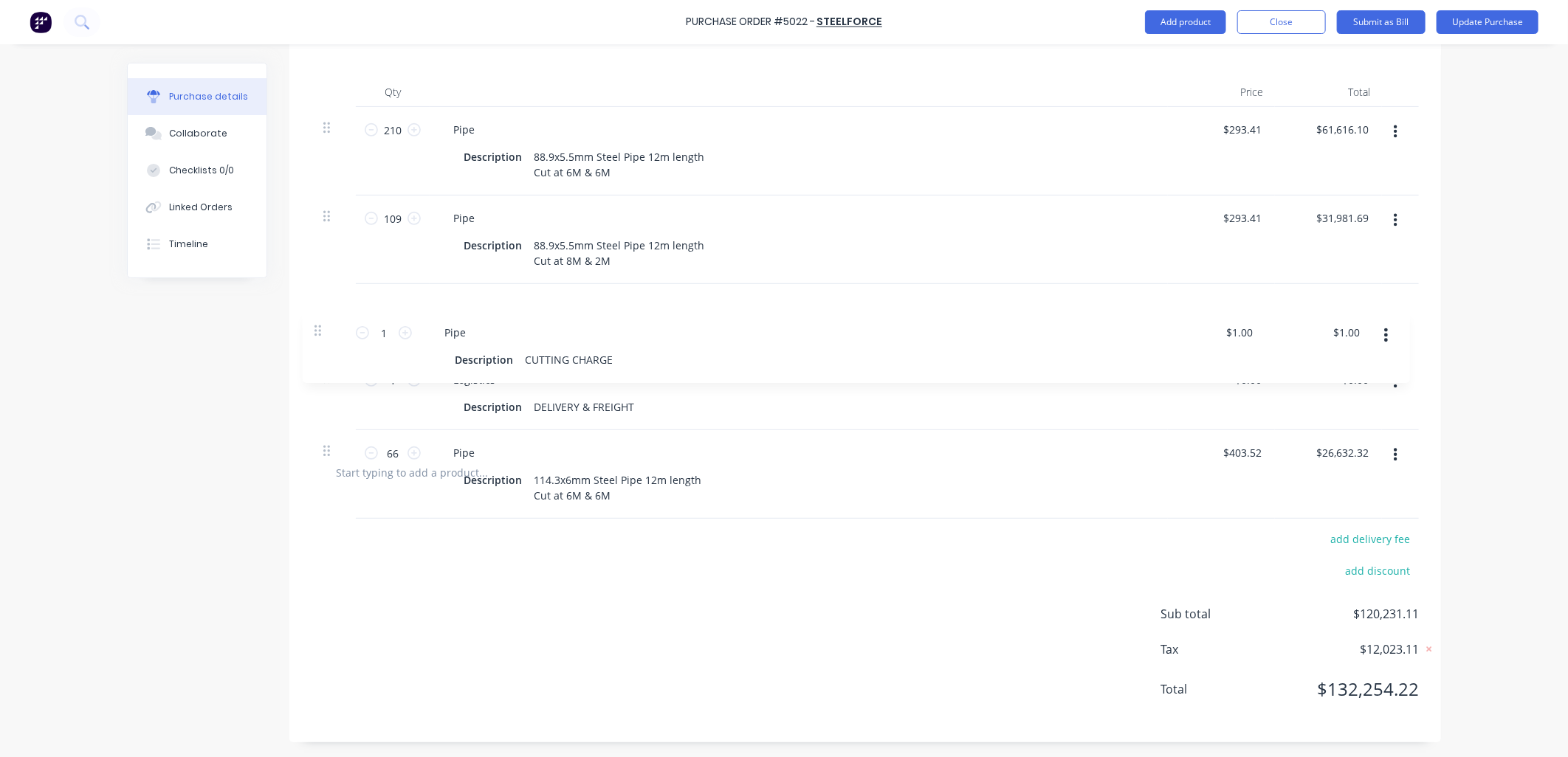
scroll to position [380, 0]
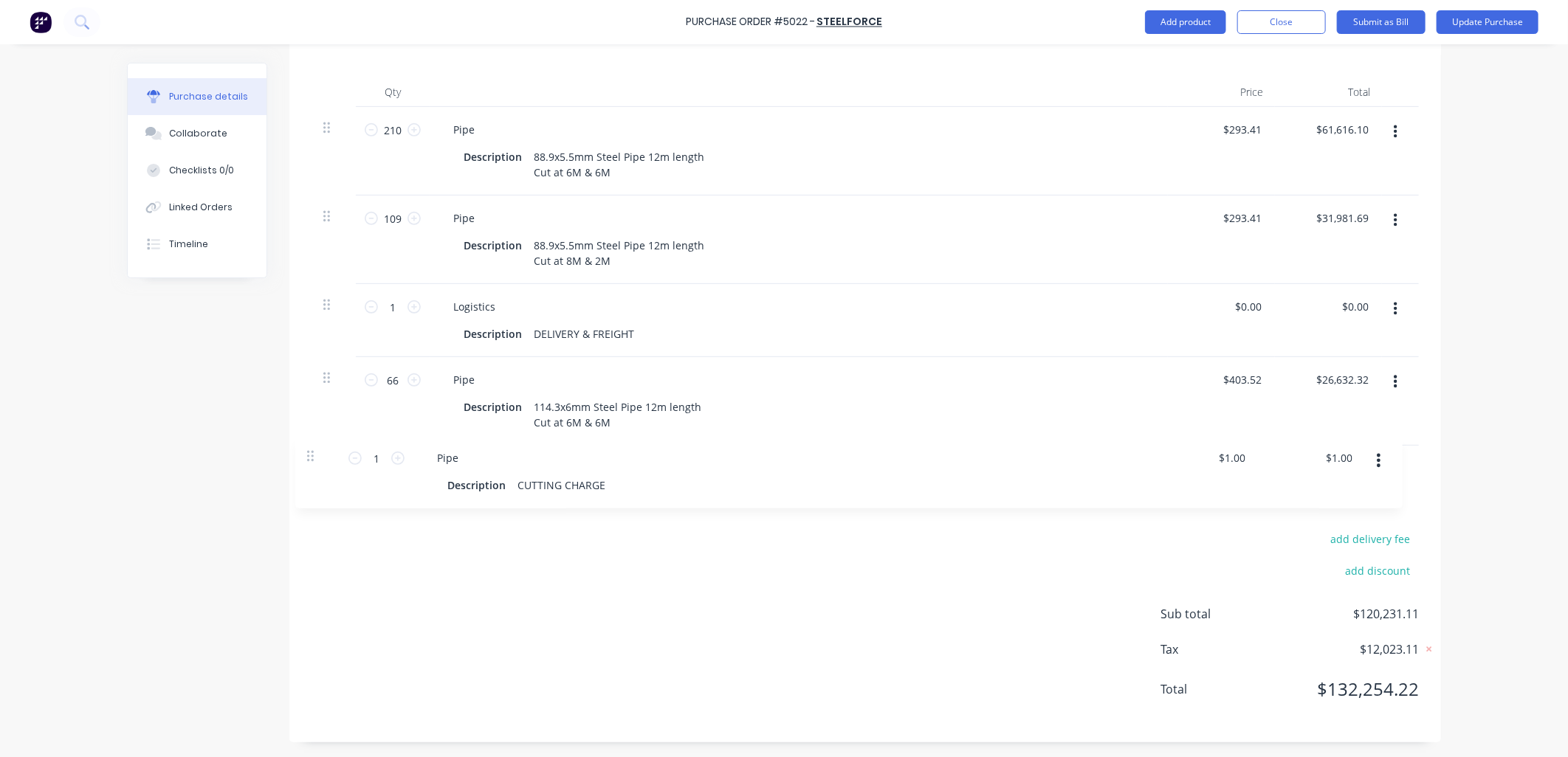
drag, startPoint x: 322, startPoint y: 237, endPoint x: 308, endPoint y: 468, distance: 231.4
click at [311, 465] on div "Products Show / Hide columns Add product Qty Price Total 210 210 Pipe Descripti…" at bounding box center [864, 371] width 1151 height 740
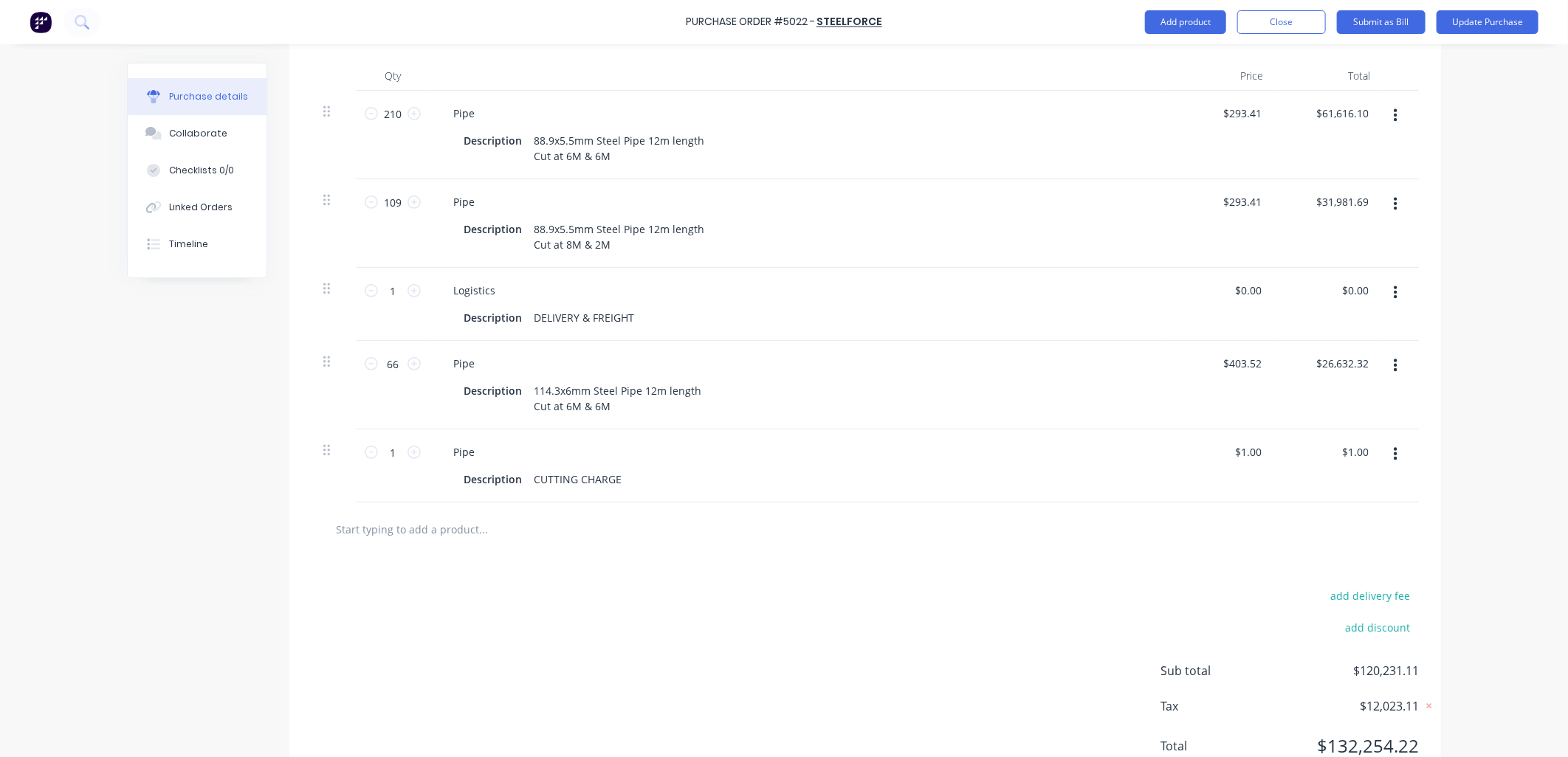
click at [314, 301] on div at bounding box center [333, 304] width 44 height 73
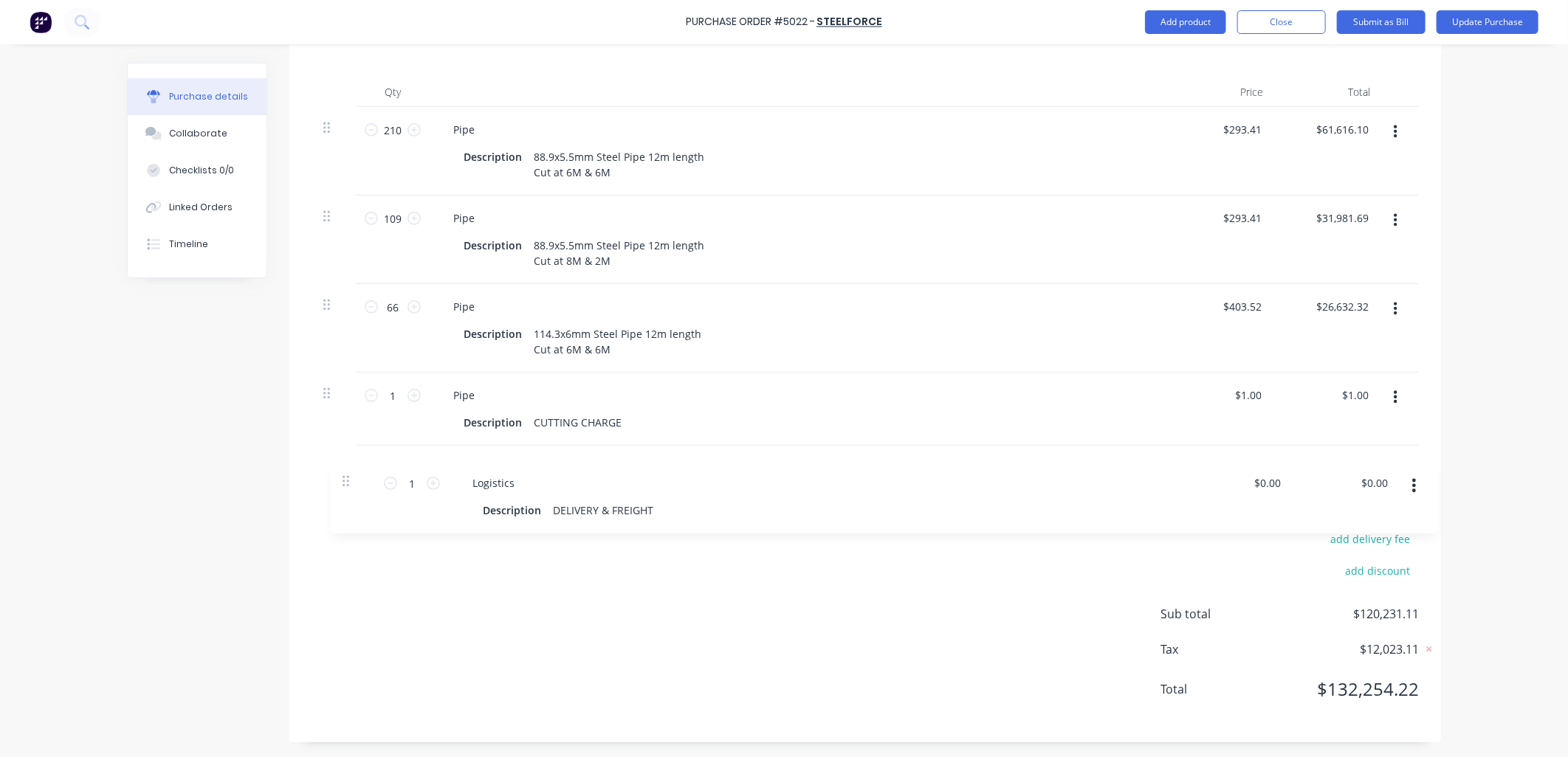
drag, startPoint x: 321, startPoint y: 304, endPoint x: 348, endPoint y: 484, distance: 182.0
click at [348, 484] on div "Products Show / Hide columns Add product Qty Price Total 210 210 Pipe Descripti…" at bounding box center [864, 371] width 1151 height 740
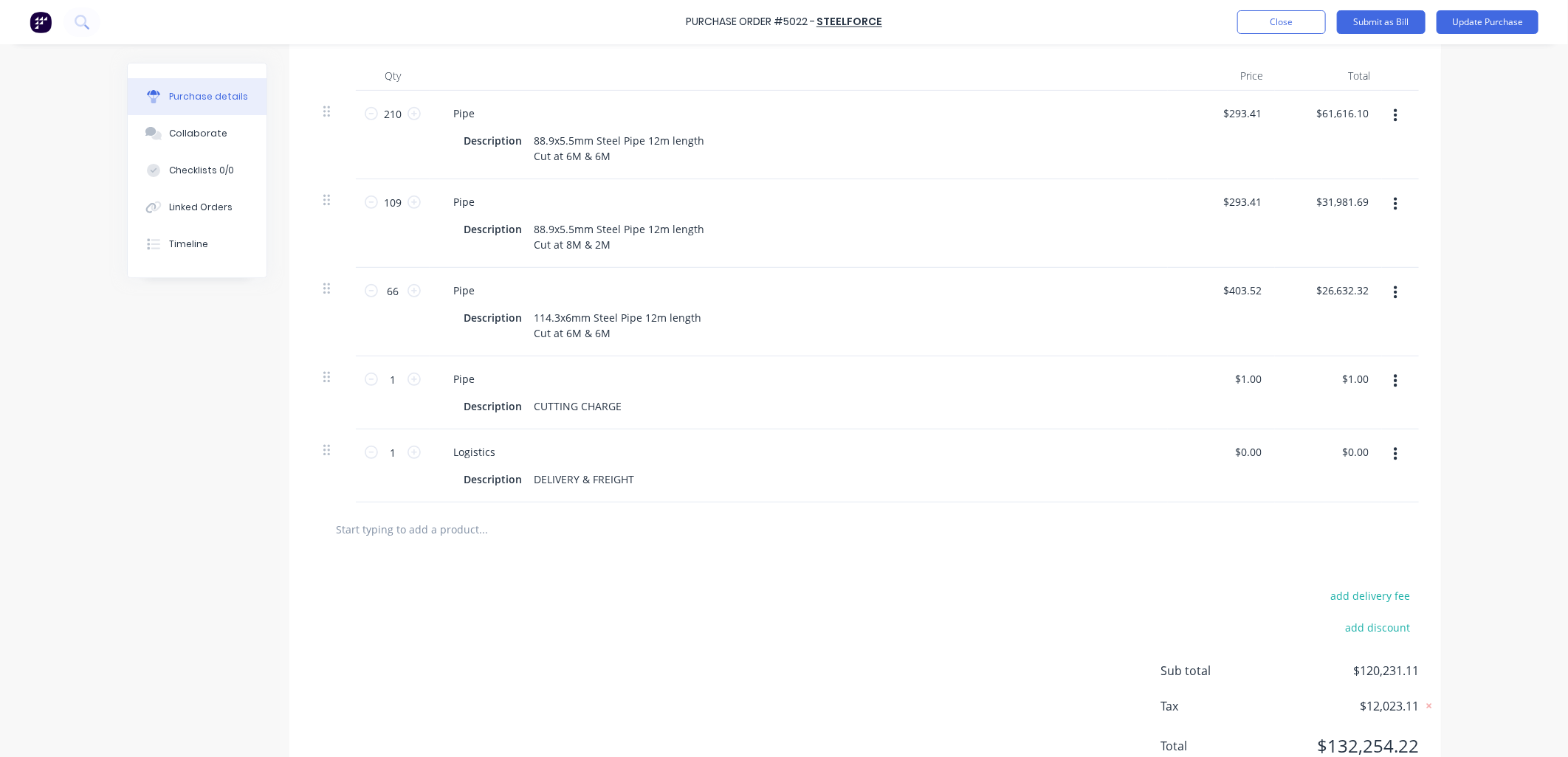
scroll to position [272, 0]
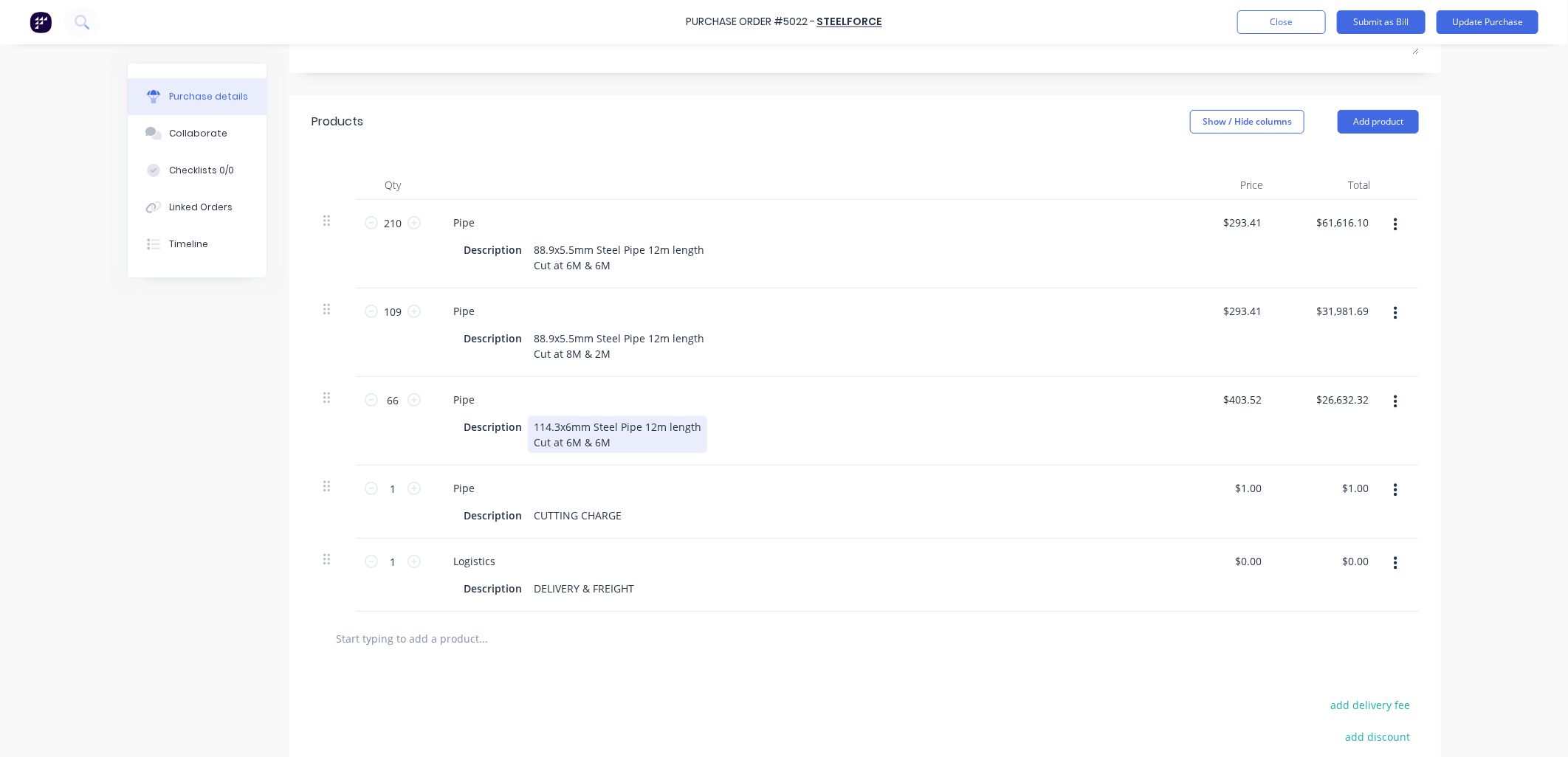
click at [620, 453] on div "114.3x6mm Steel Pipe 12m length Cut at 6M & 6M" at bounding box center [618, 435] width 179 height 37
click at [691, 445] on div "114.3x6mm Steel Pipe 12m length Cut at 6M & 6M" at bounding box center [618, 435] width 179 height 37
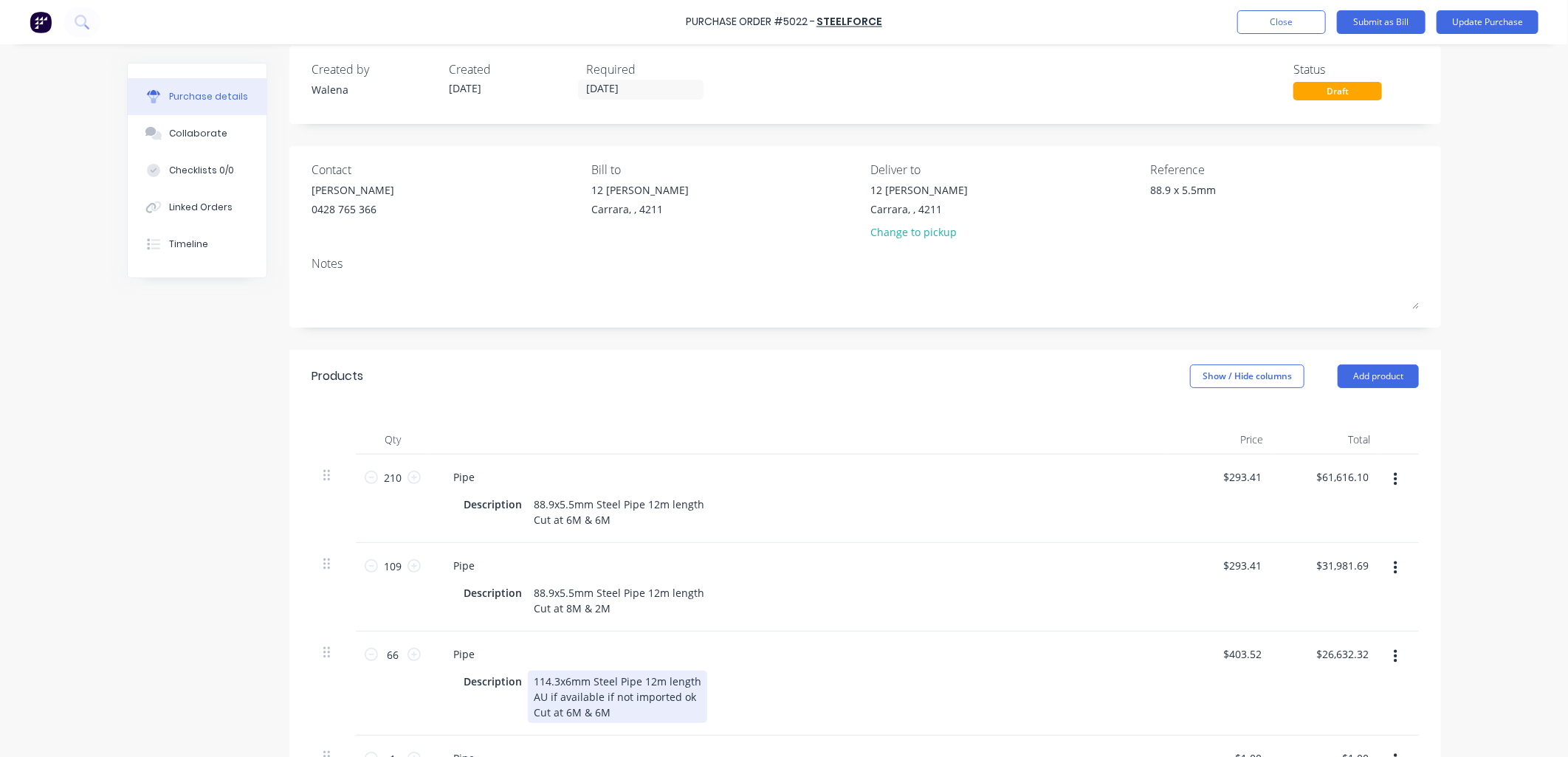
scroll to position [0, 0]
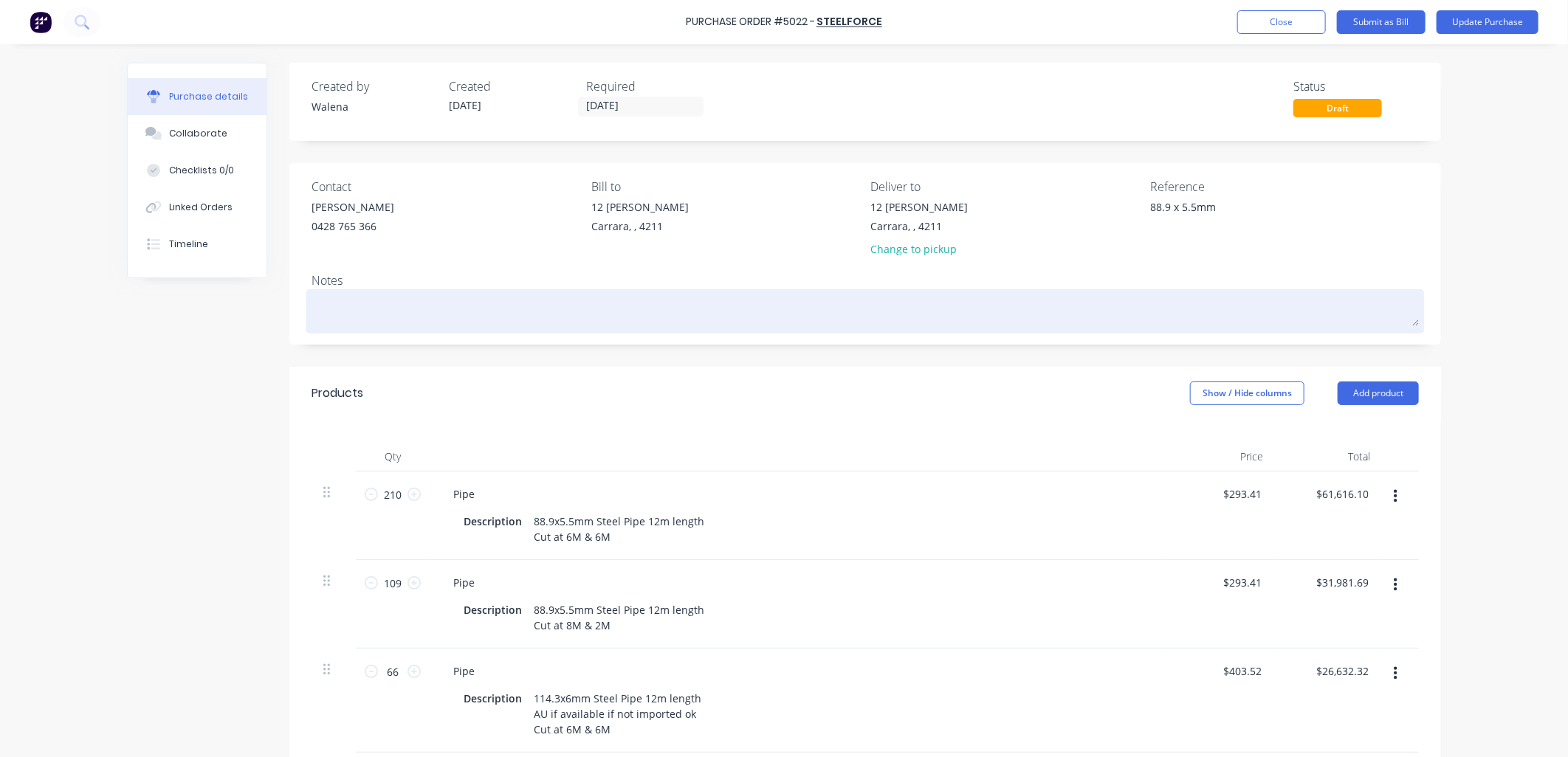
click at [369, 302] on textarea at bounding box center [865, 309] width 1107 height 34
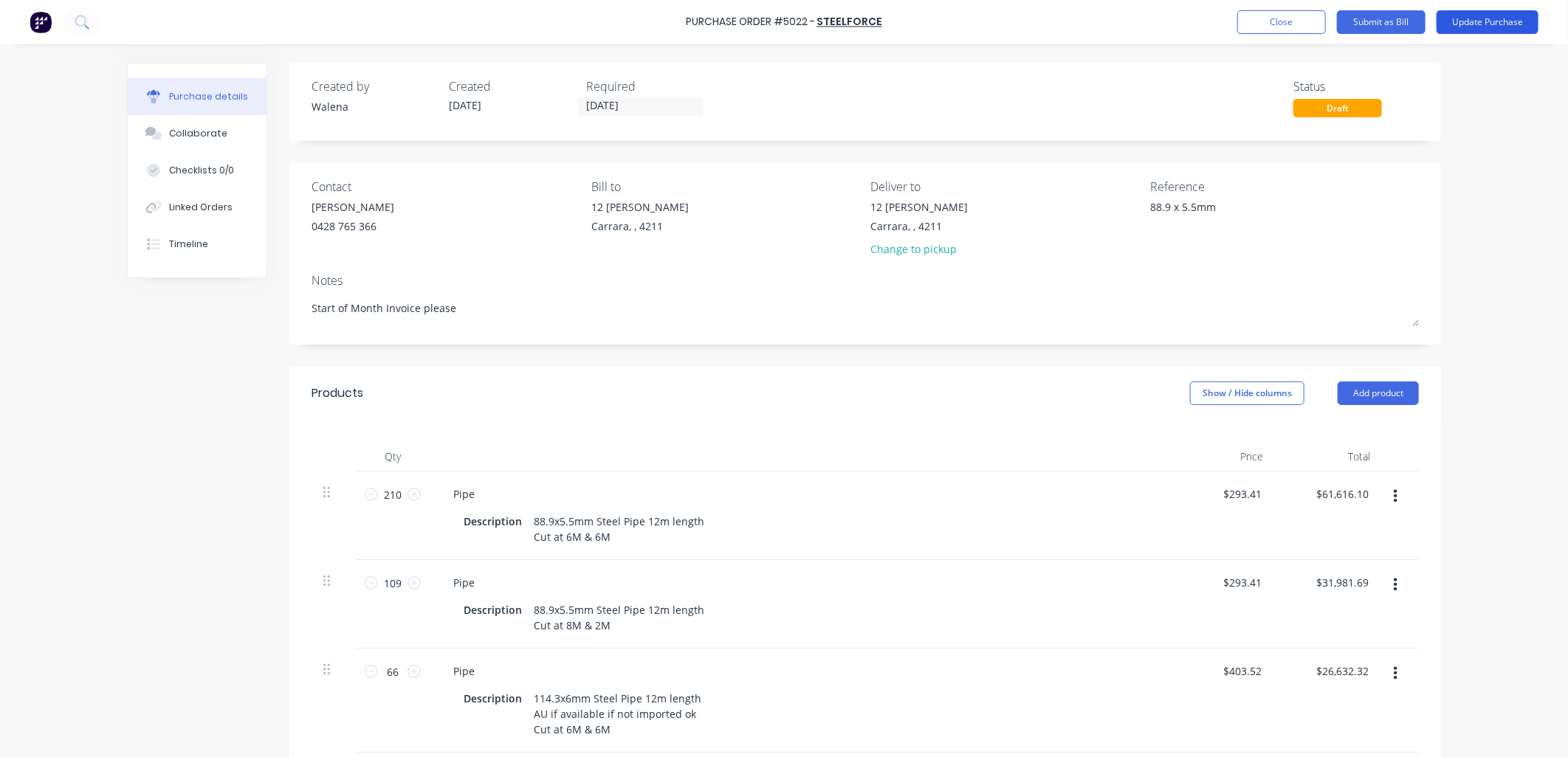
click at [1489, 14] on button "Update Purchase" at bounding box center [1487, 22] width 101 height 24
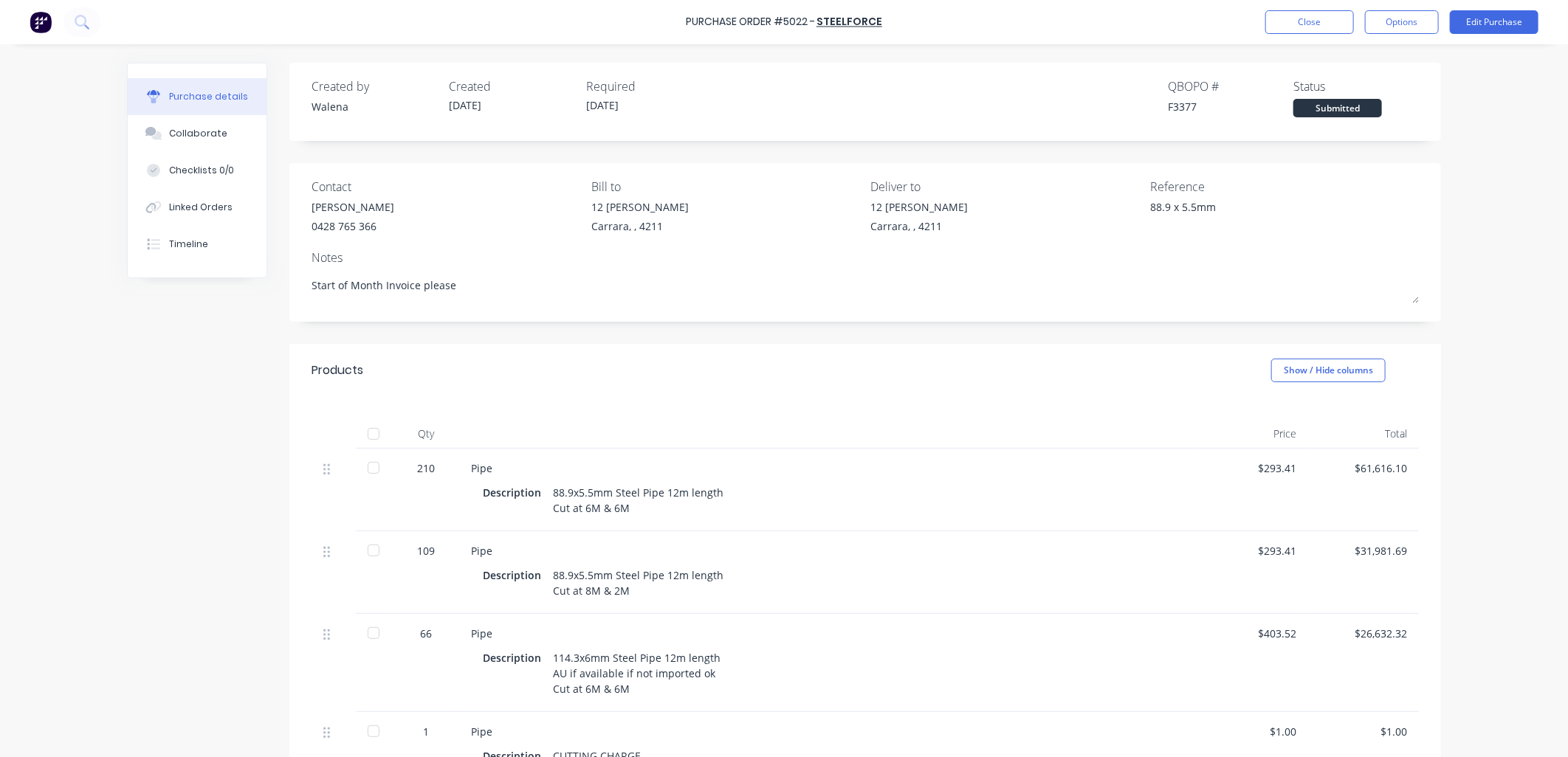
drag, startPoint x: 460, startPoint y: 285, endPoint x: 238, endPoint y: 292, distance: 222.1
click at [238, 292] on div "Created by [PERSON_NAME] Created [DATE] Required [DATE] QBO PO # F3377 Status S…" at bounding box center [784, 551] width 1313 height 979
click at [1415, 24] on button "Options" at bounding box center [1401, 22] width 73 height 24
click at [1336, 53] on div "Print / Email" at bounding box center [1368, 61] width 113 height 22
click at [1353, 92] on div "With pricing" at bounding box center [1368, 90] width 113 height 22
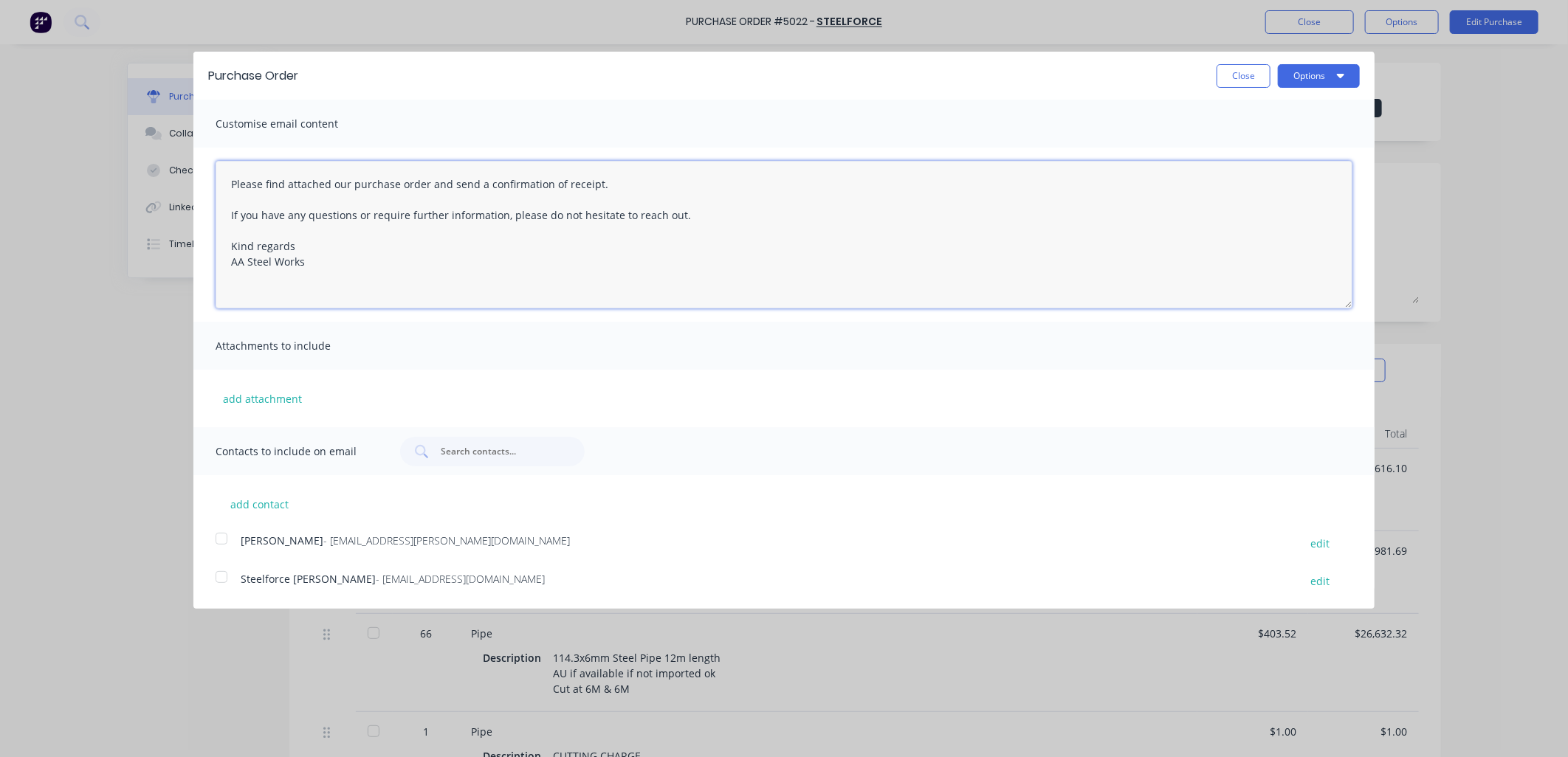
click at [224, 181] on textarea "Please find attached our purchase order and send a confirmation of receipt. If …" at bounding box center [784, 235] width 1137 height 148
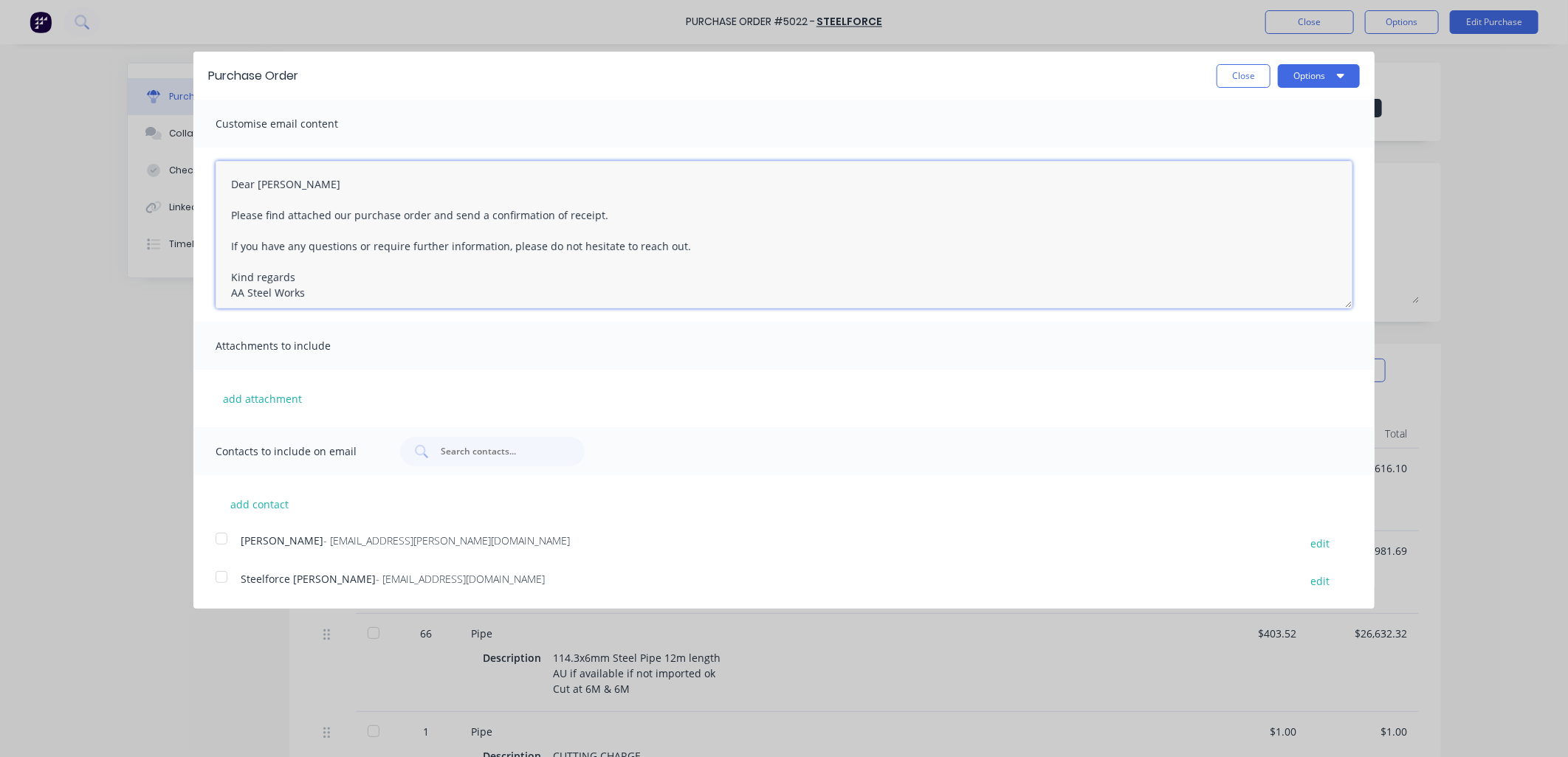
click at [636, 216] on textarea "Dear [PERSON_NAME] Please find attached our purchase order and send a confirmat…" at bounding box center [784, 235] width 1137 height 148
paste textarea "Start of Month Invoice please"
click at [231, 229] on textarea "Dear [PERSON_NAME] Please find attached our purchase order and send a confirmat…" at bounding box center [784, 235] width 1137 height 148
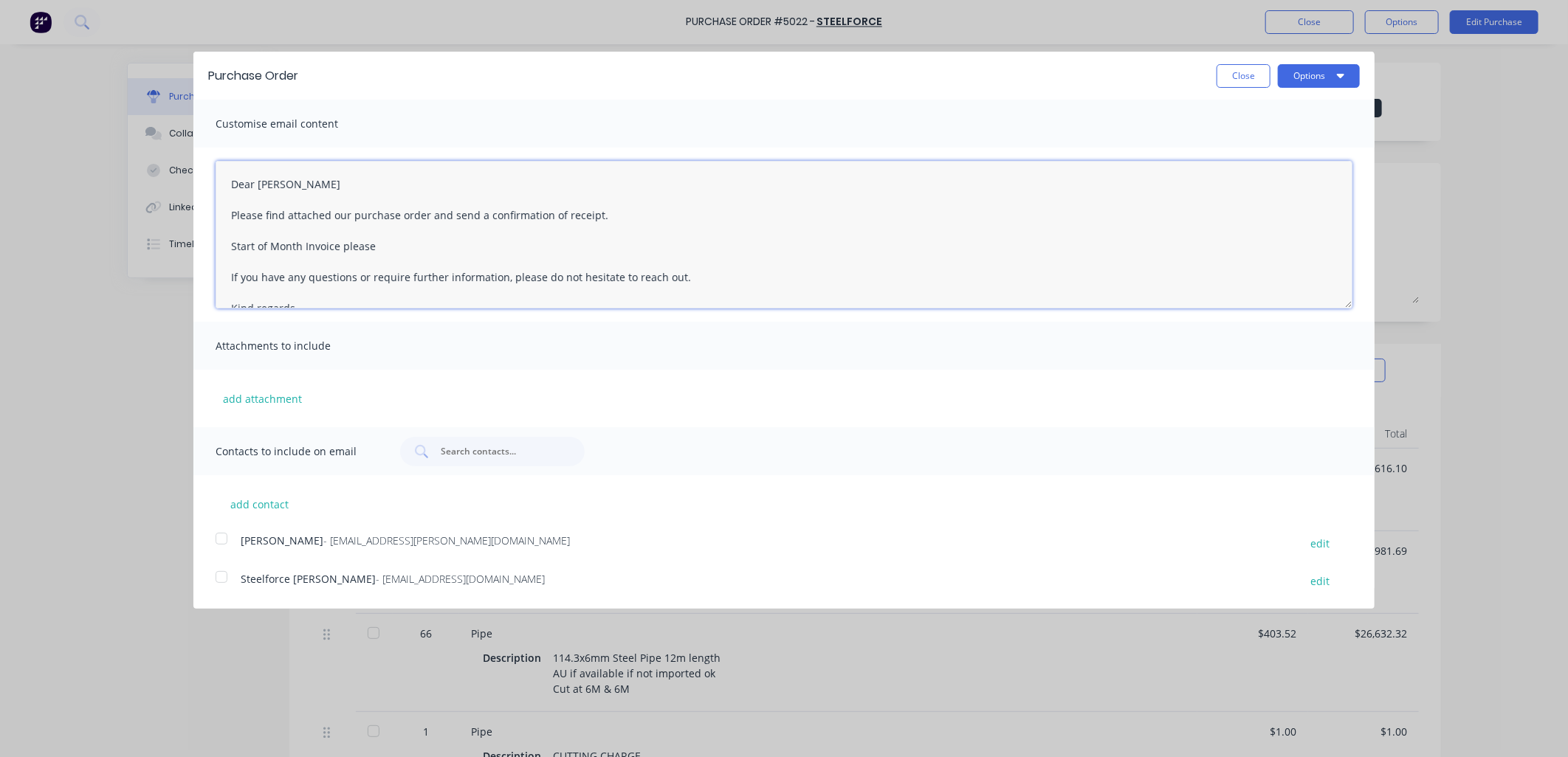
click at [222, 540] on div at bounding box center [221, 539] width 30 height 30
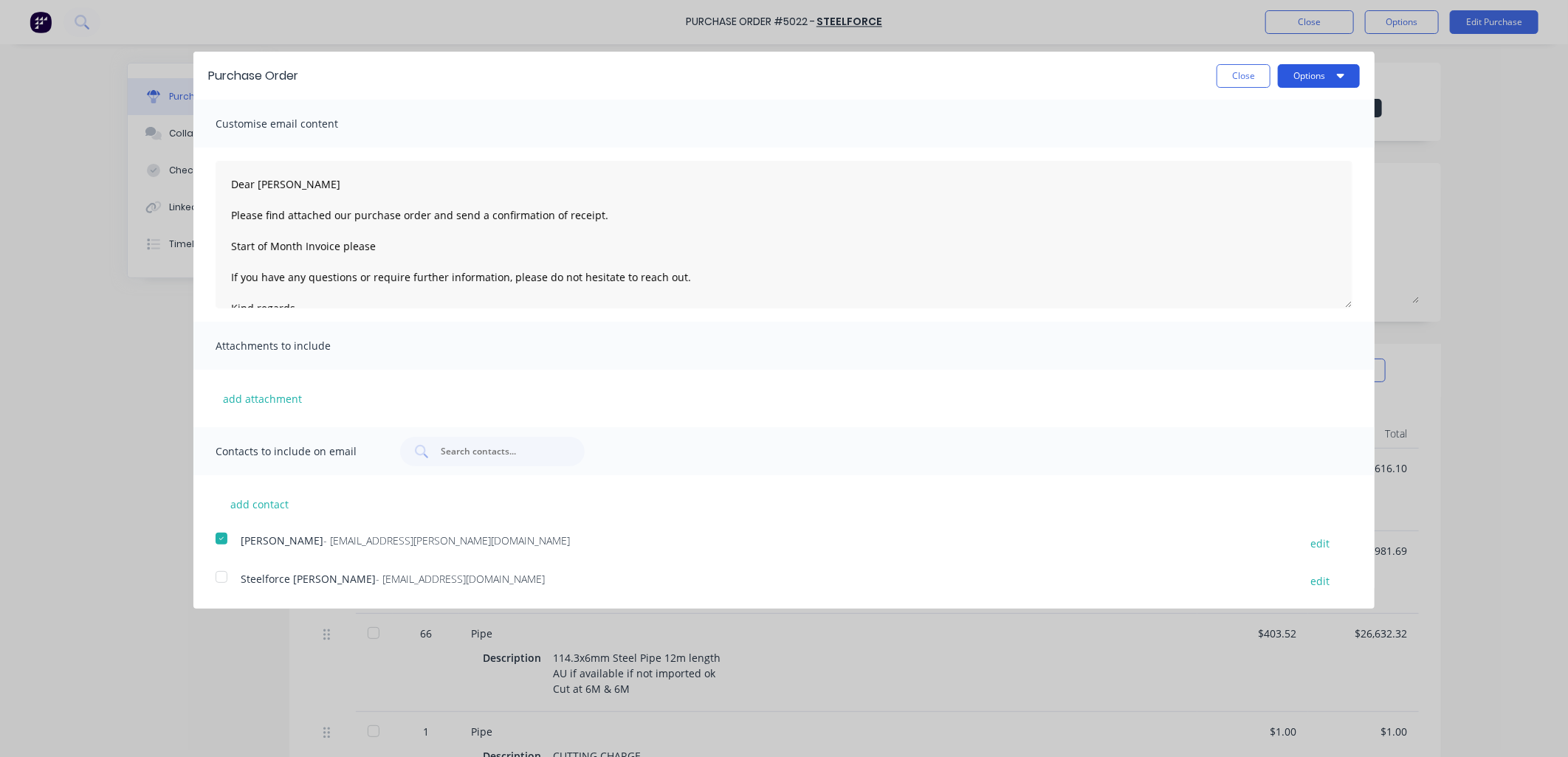
click at [1342, 78] on icon "button" at bounding box center [1341, 75] width 7 height 12
click at [1246, 144] on div "Email" at bounding box center [1289, 143] width 113 height 22
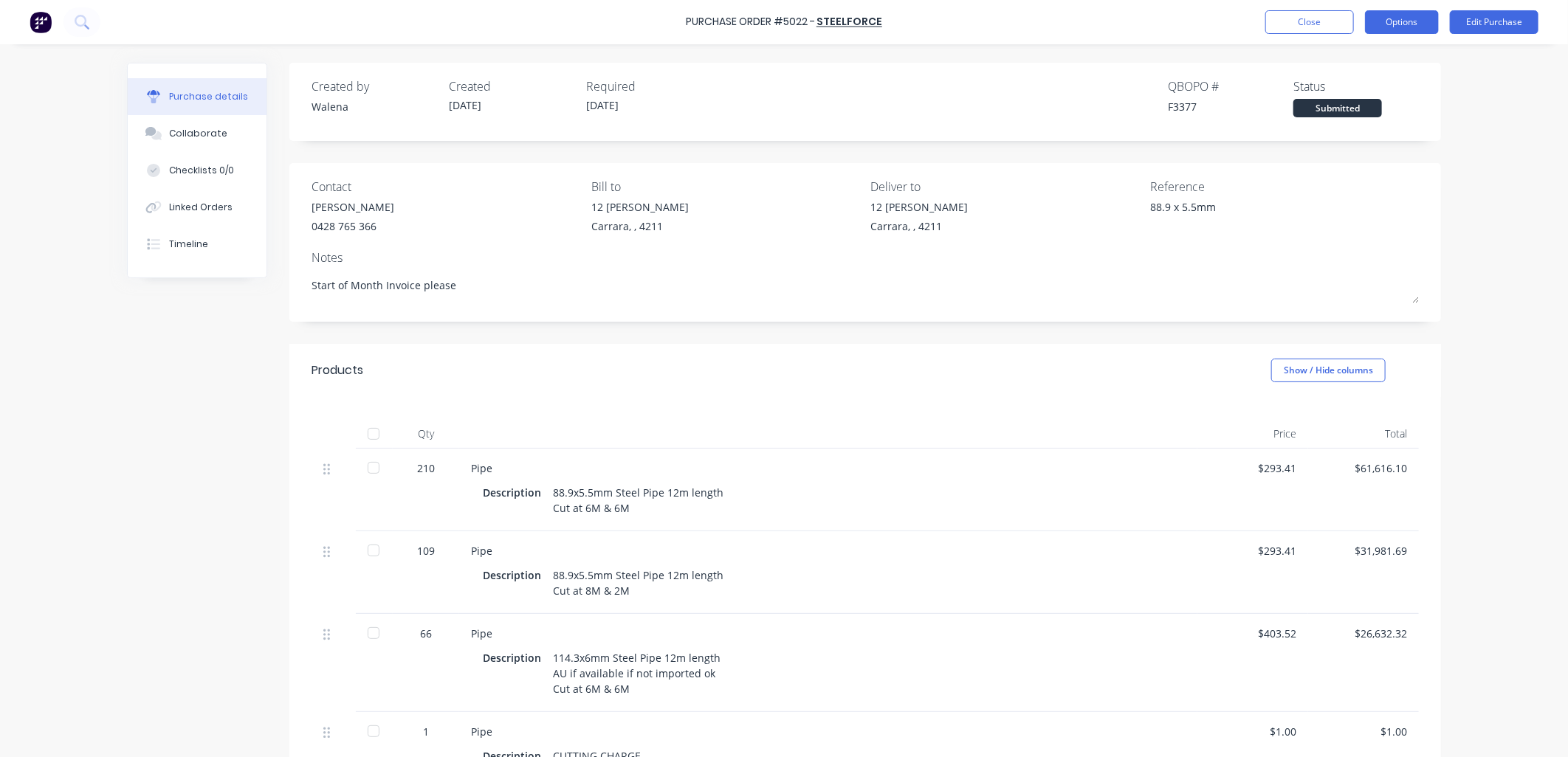
click at [1400, 17] on button "Options" at bounding box center [1401, 22] width 73 height 24
click at [1366, 63] on div "Print / Email" at bounding box center [1368, 61] width 113 height 22
click at [1361, 109] on div "Without pricing" at bounding box center [1368, 120] width 113 height 22
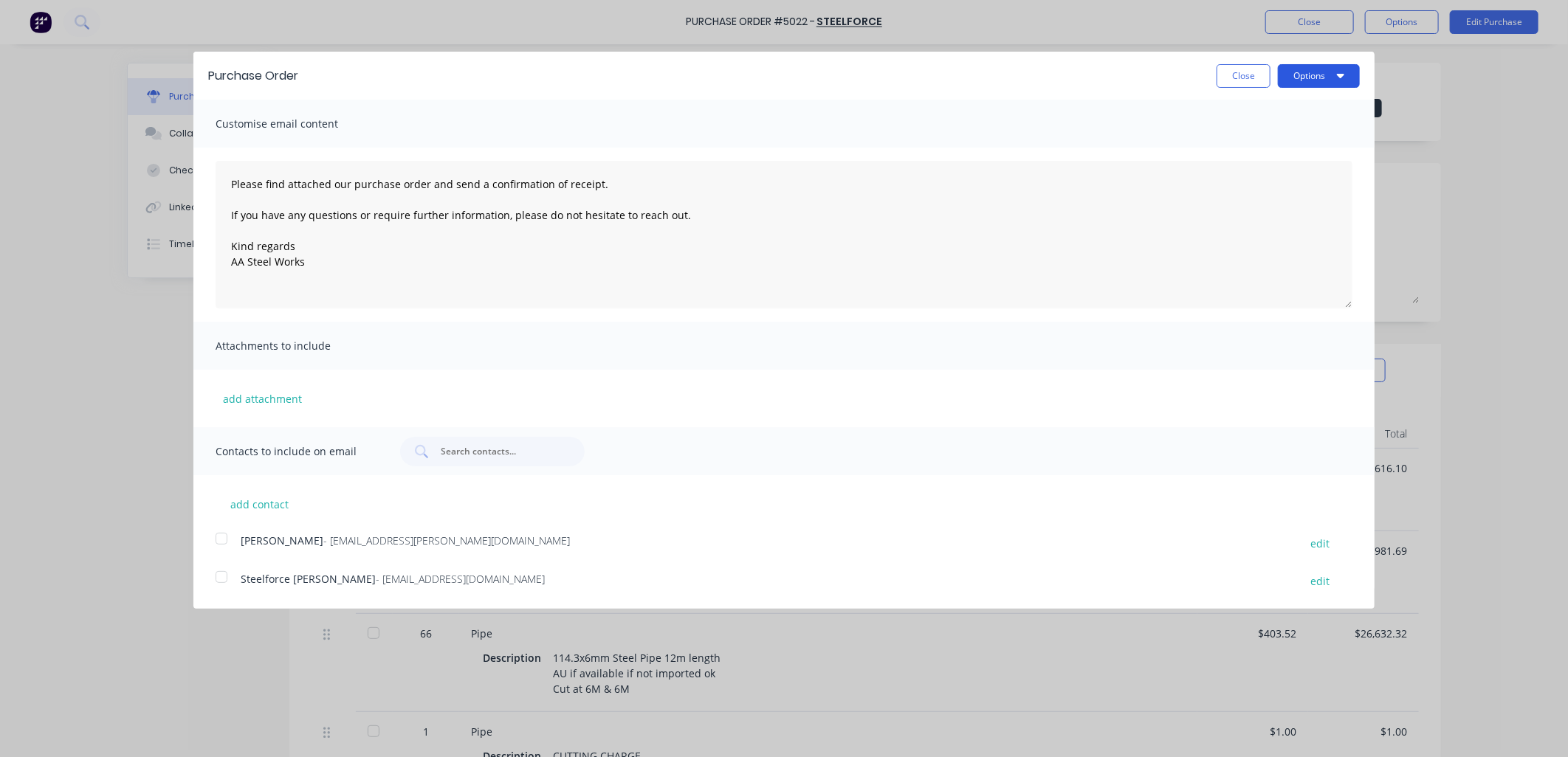
click at [1332, 75] on button "Options" at bounding box center [1318, 76] width 82 height 24
click at [1287, 110] on div "Print" at bounding box center [1289, 113] width 113 height 22
click at [70, 400] on div "Purchase Order Close Options Print Email Customise email content Please find at…" at bounding box center [784, 378] width 1568 height 757
click at [1237, 83] on button "Close" at bounding box center [1243, 76] width 53 height 24
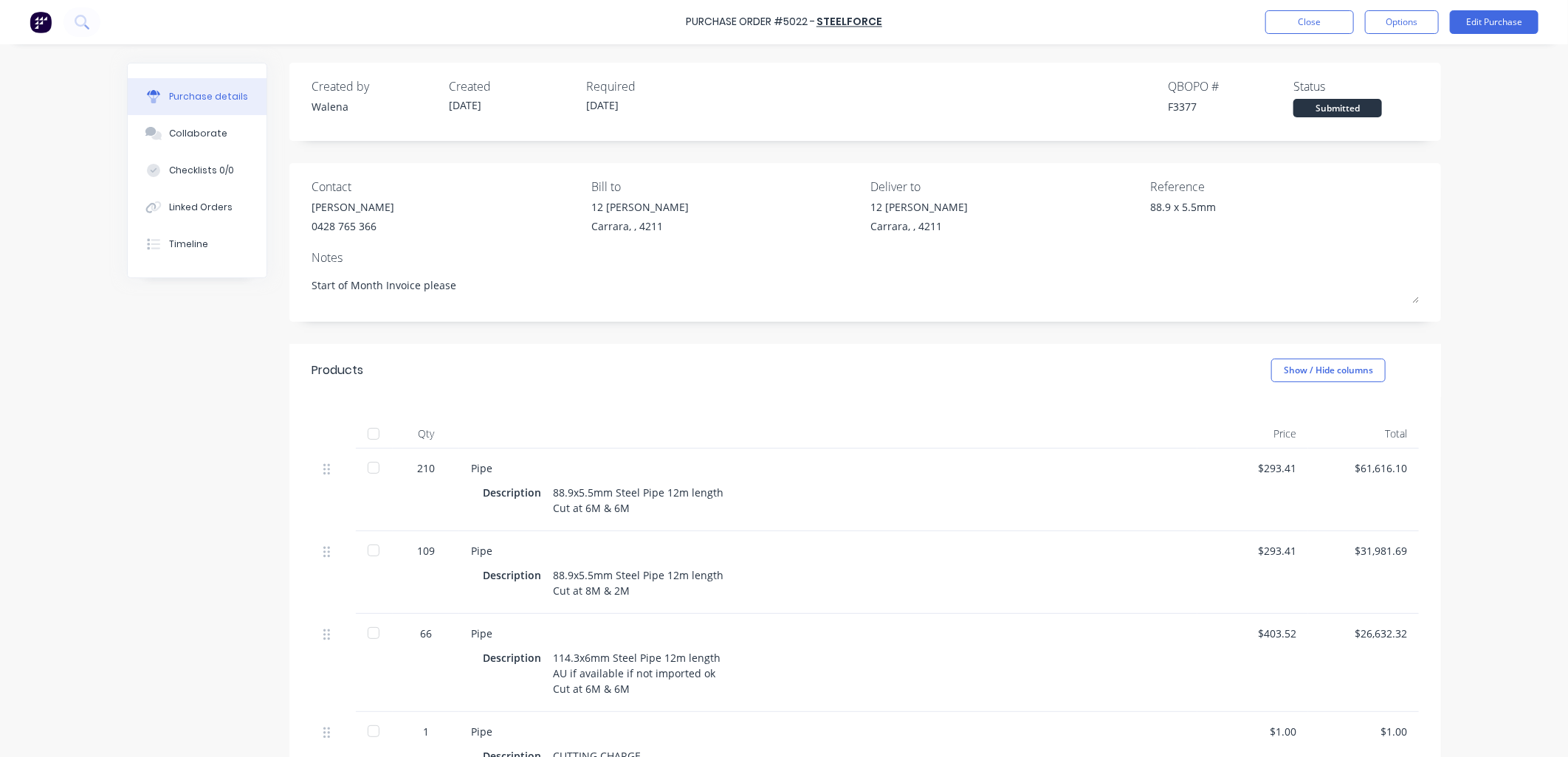
click at [26, 152] on div "Purchase Order #5022 - Steelforce Close Options Edit Purchase Purchase details …" at bounding box center [784, 378] width 1568 height 757
click at [1305, 18] on button "Close" at bounding box center [1310, 22] width 89 height 24
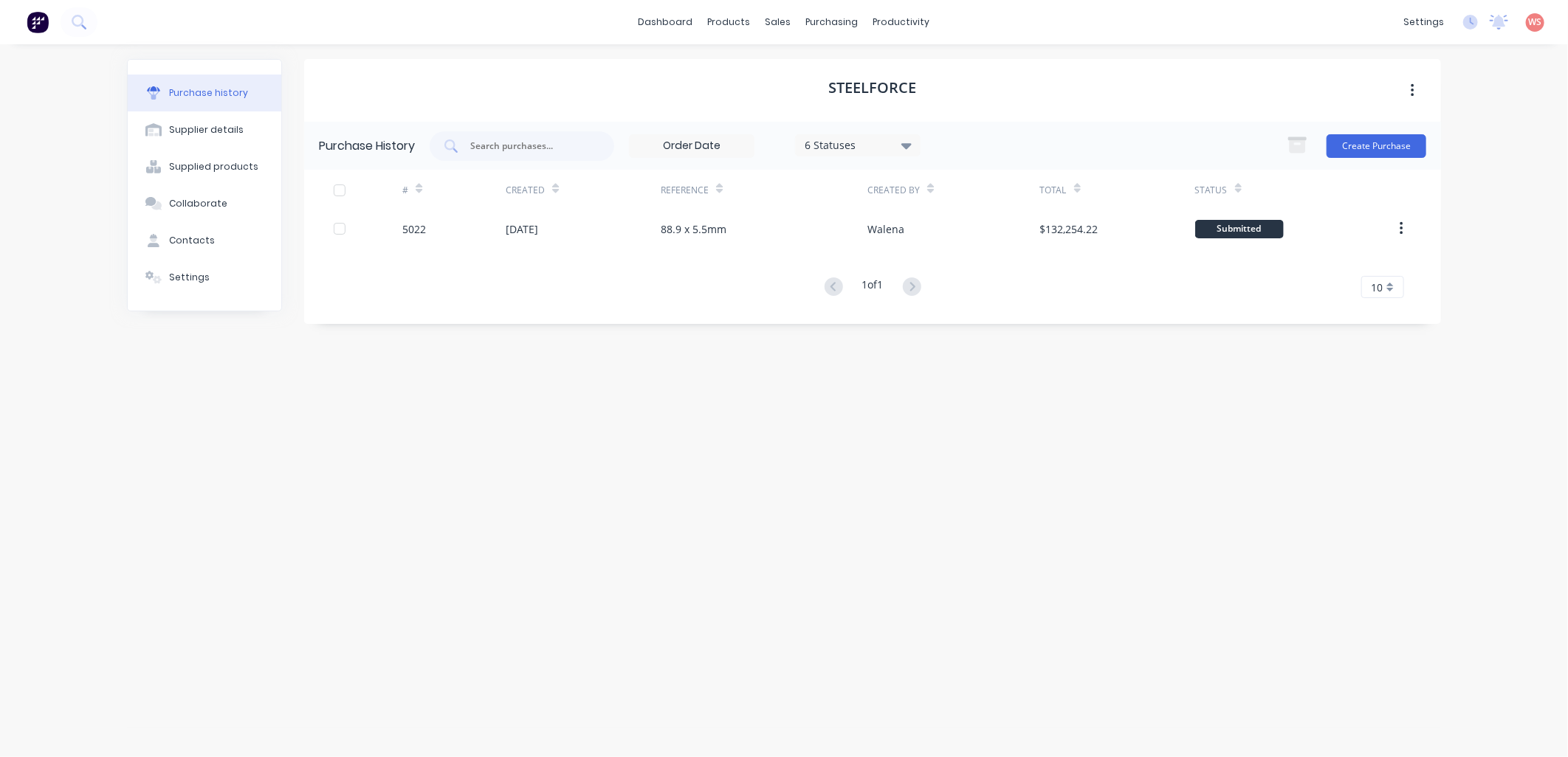
click at [757, 556] on div "Steelforce Purchase History 6 Statuses 6 Statuses Create Purchase # Created Ref…" at bounding box center [872, 393] width 1137 height 668
click at [817, 72] on div "Sales Orders" at bounding box center [833, 71] width 61 height 14
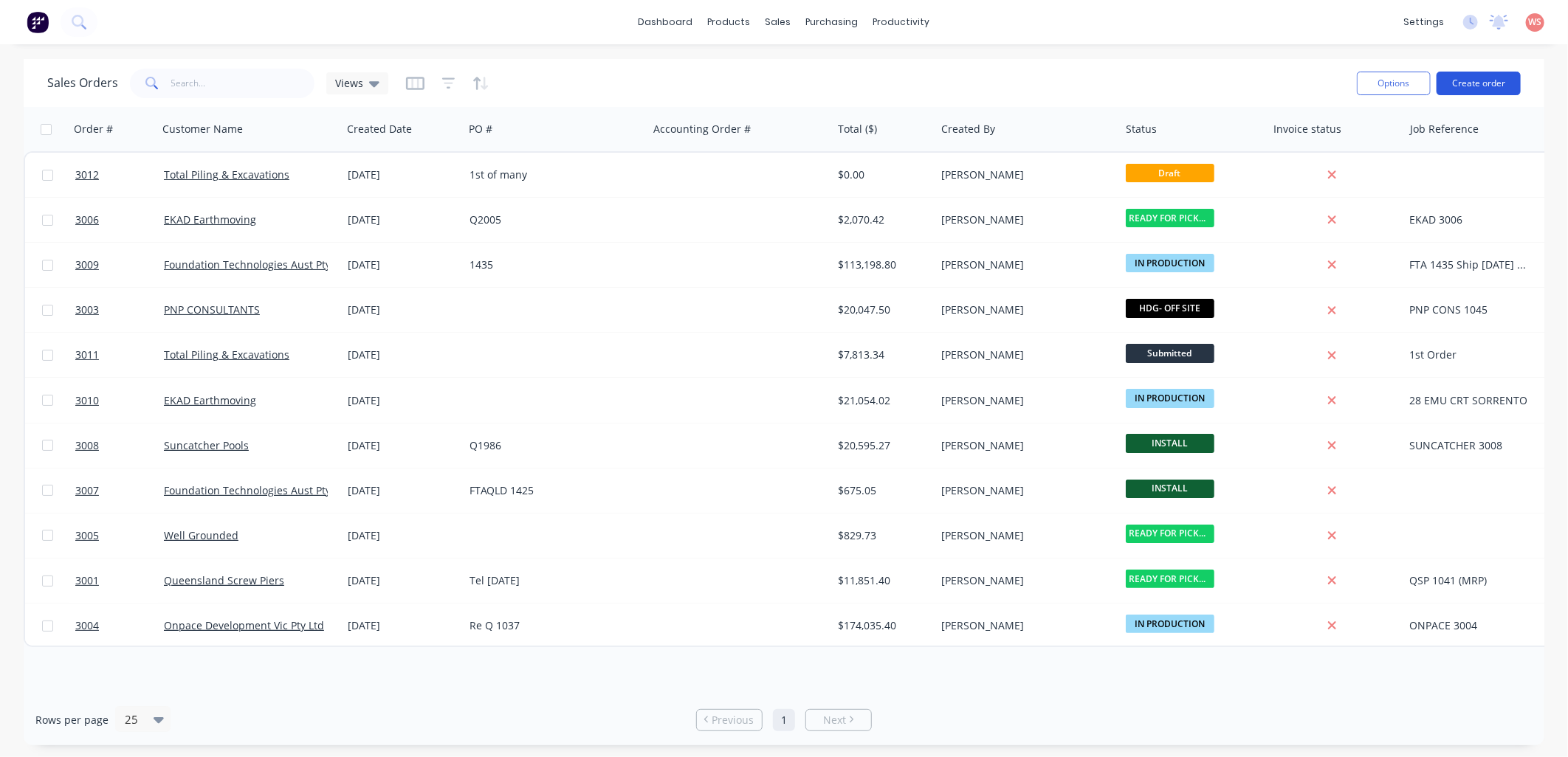
click at [1504, 82] on button "Create order" at bounding box center [1478, 83] width 84 height 24
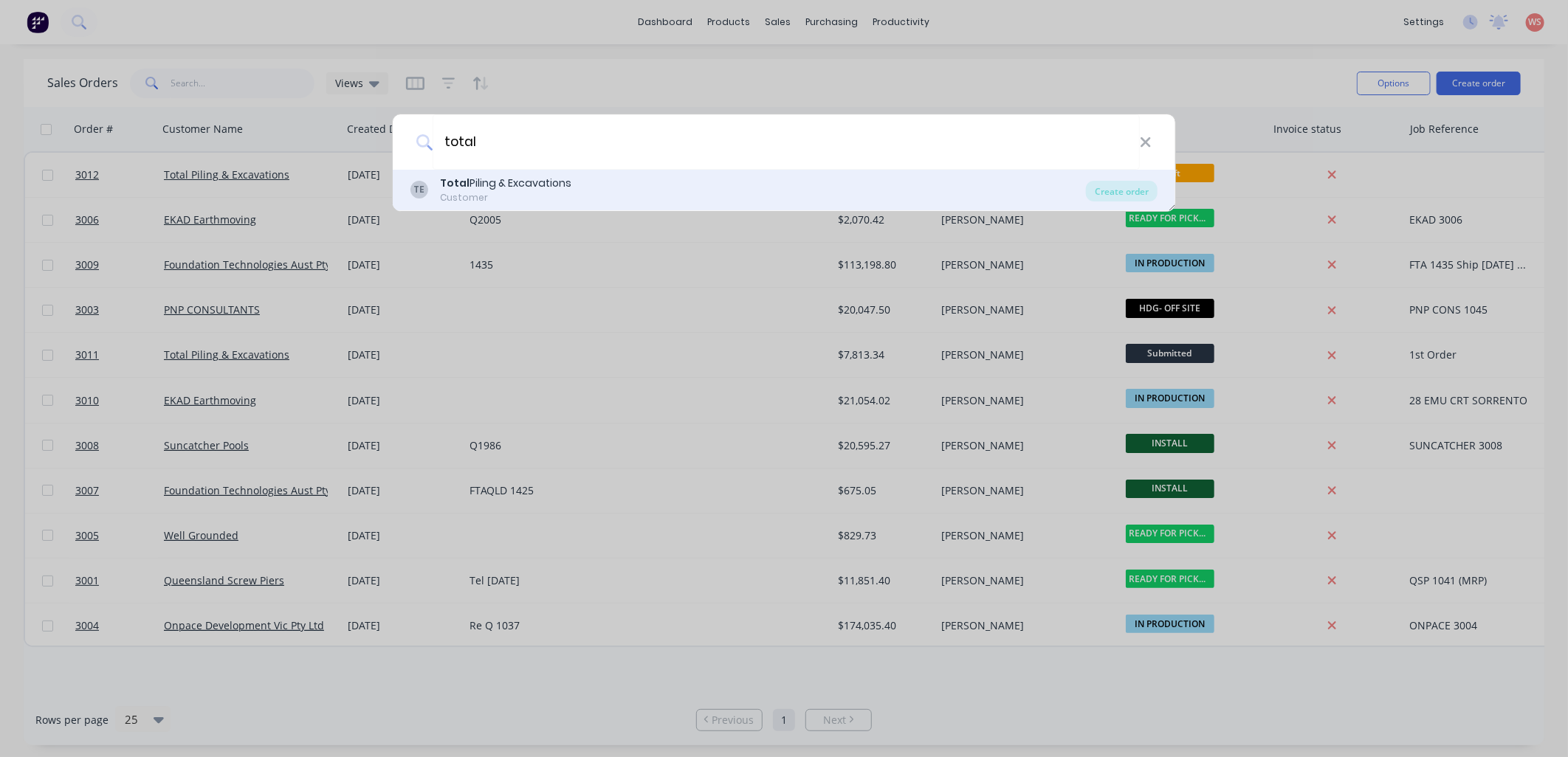
click at [557, 176] on div "Total Piling & Excavations" at bounding box center [505, 183] width 131 height 15
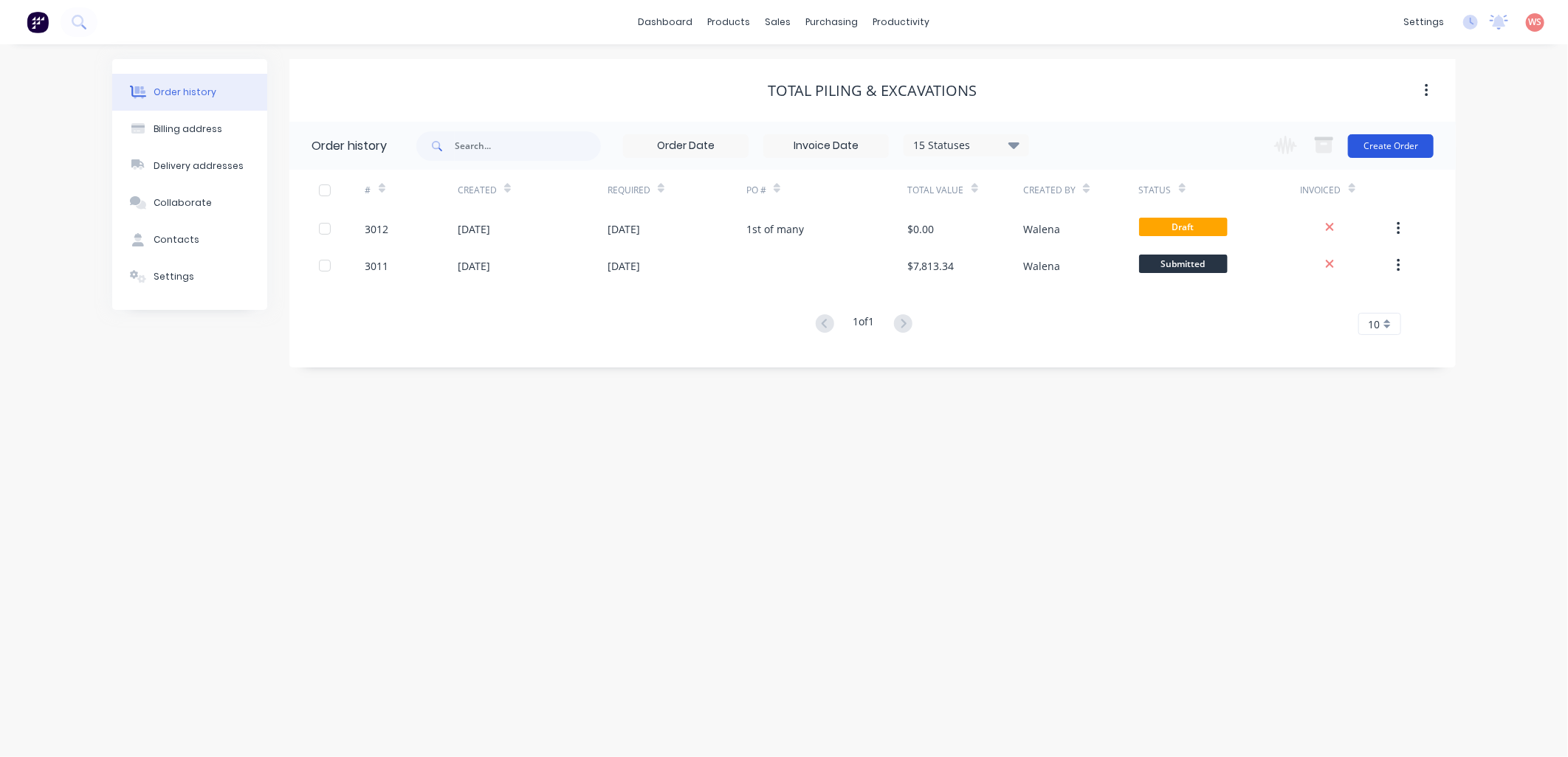
click at [1414, 144] on button "Create Order" at bounding box center [1390, 146] width 86 height 24
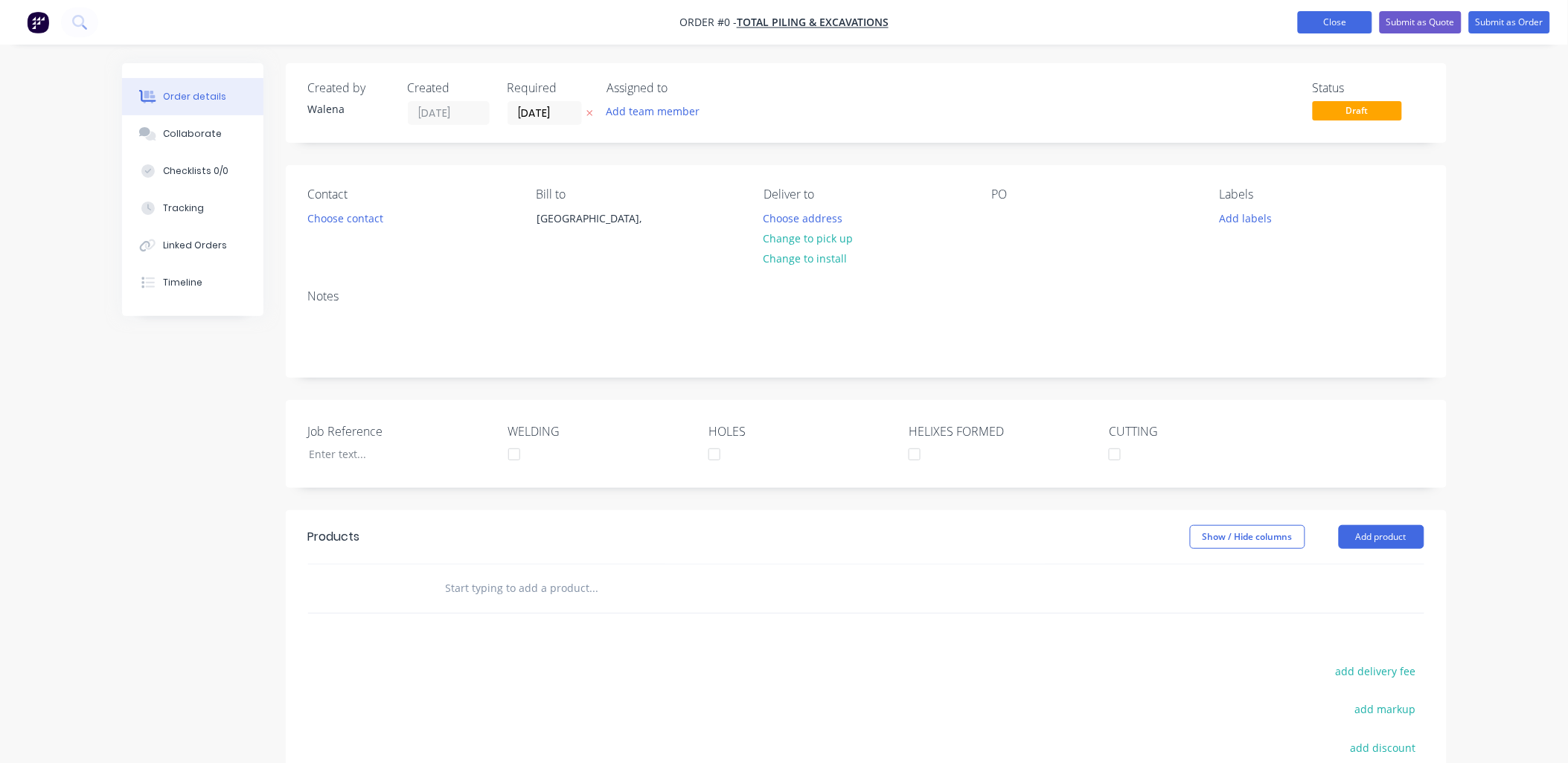
click at [1324, 26] on button "Close" at bounding box center [1334, 22] width 74 height 22
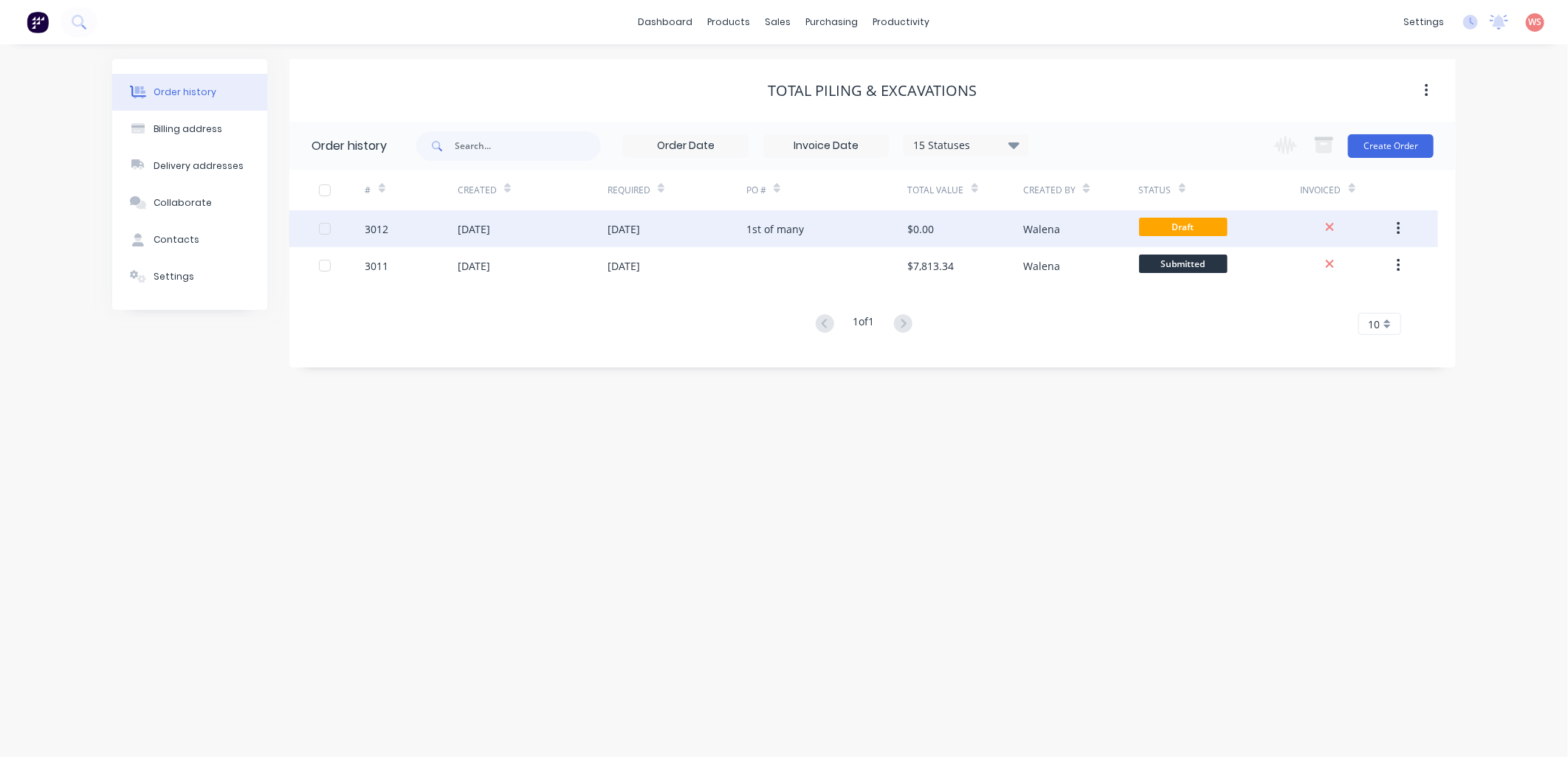
click at [490, 230] on div "[DATE]" at bounding box center [474, 228] width 33 height 15
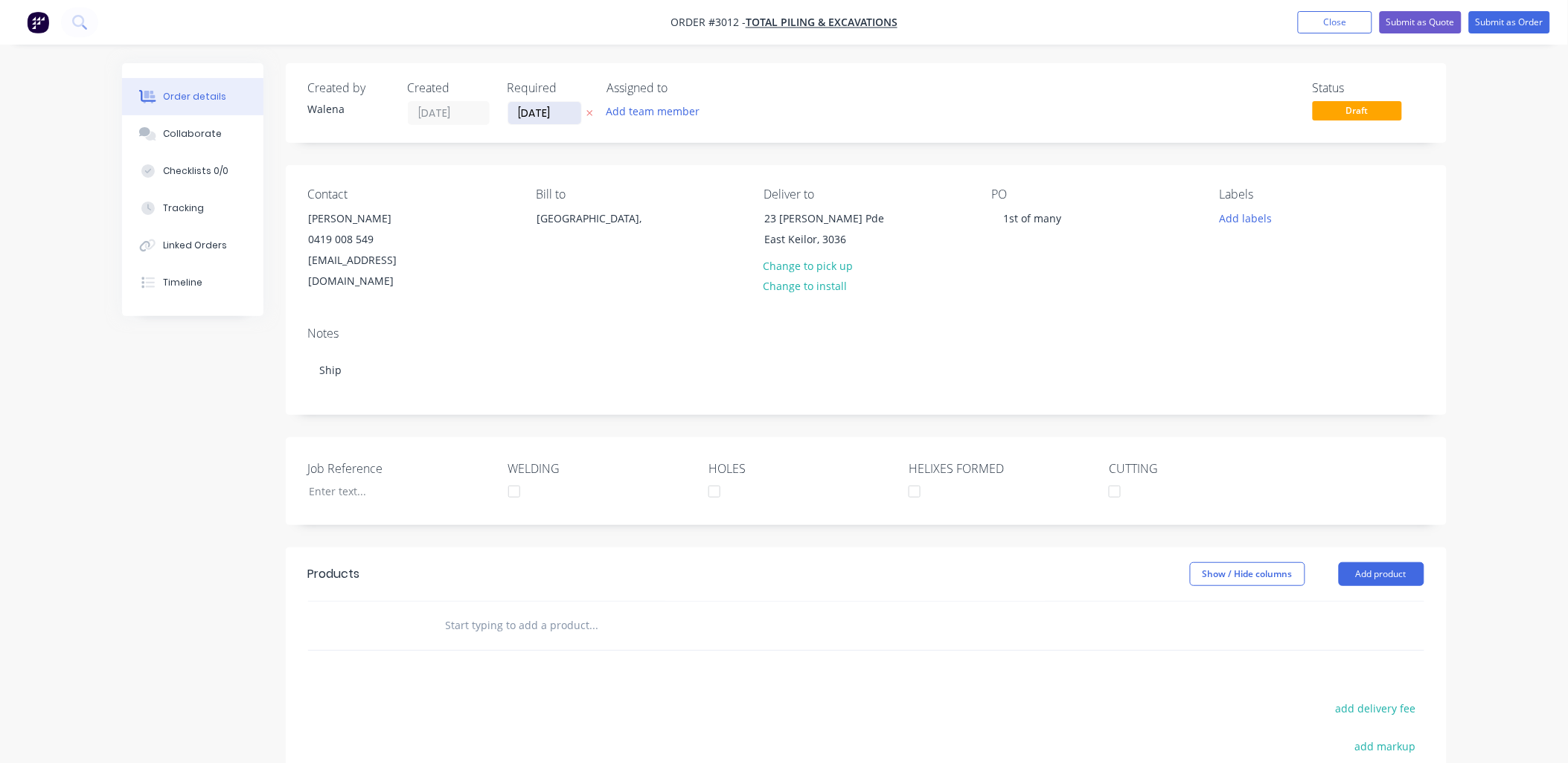
click at [576, 108] on input "[DATE]" at bounding box center [545, 113] width 73 height 22
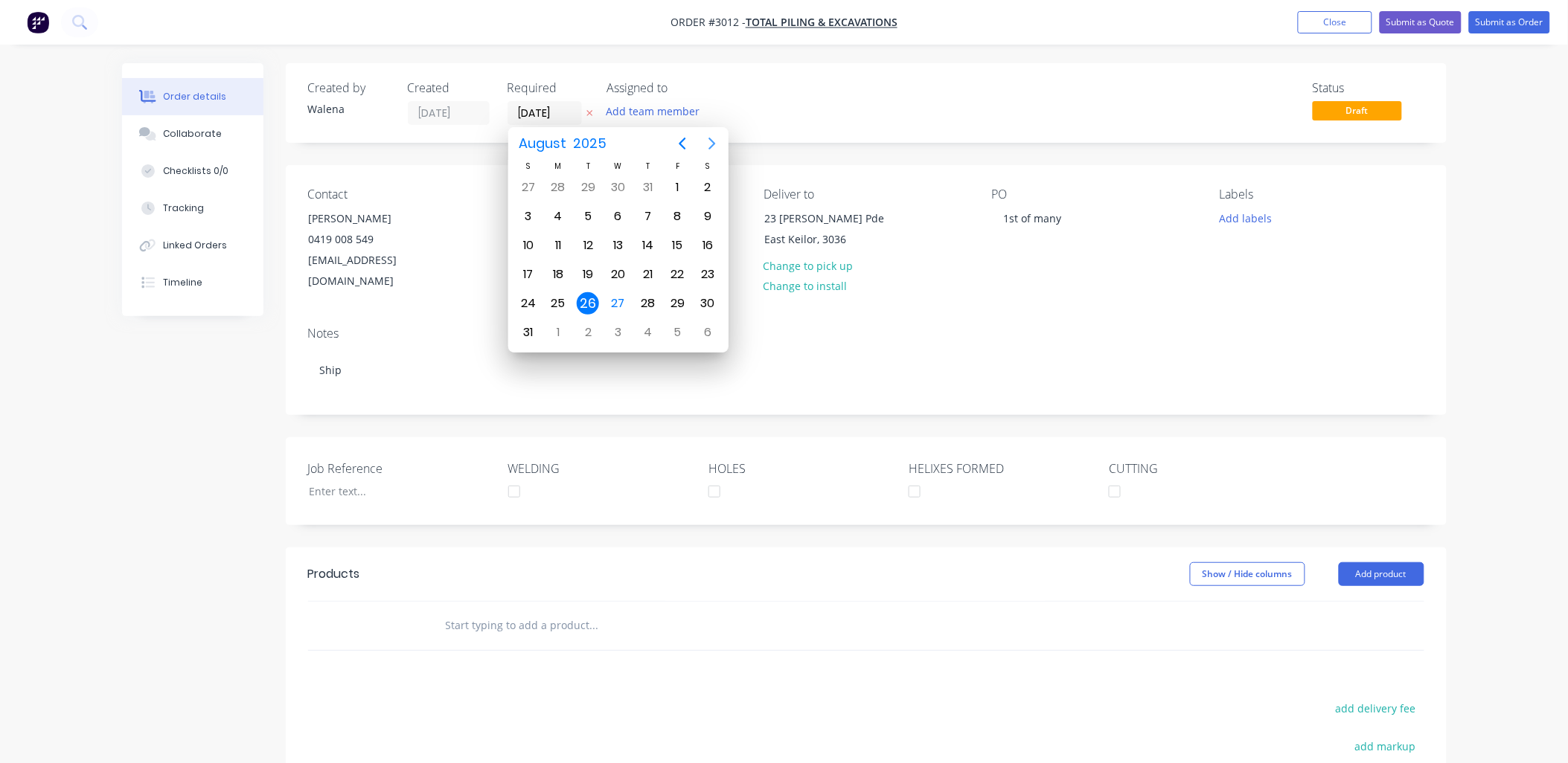
click at [709, 142] on icon "Next page" at bounding box center [712, 143] width 18 height 18
click at [551, 239] on div "15" at bounding box center [558, 246] width 22 height 22
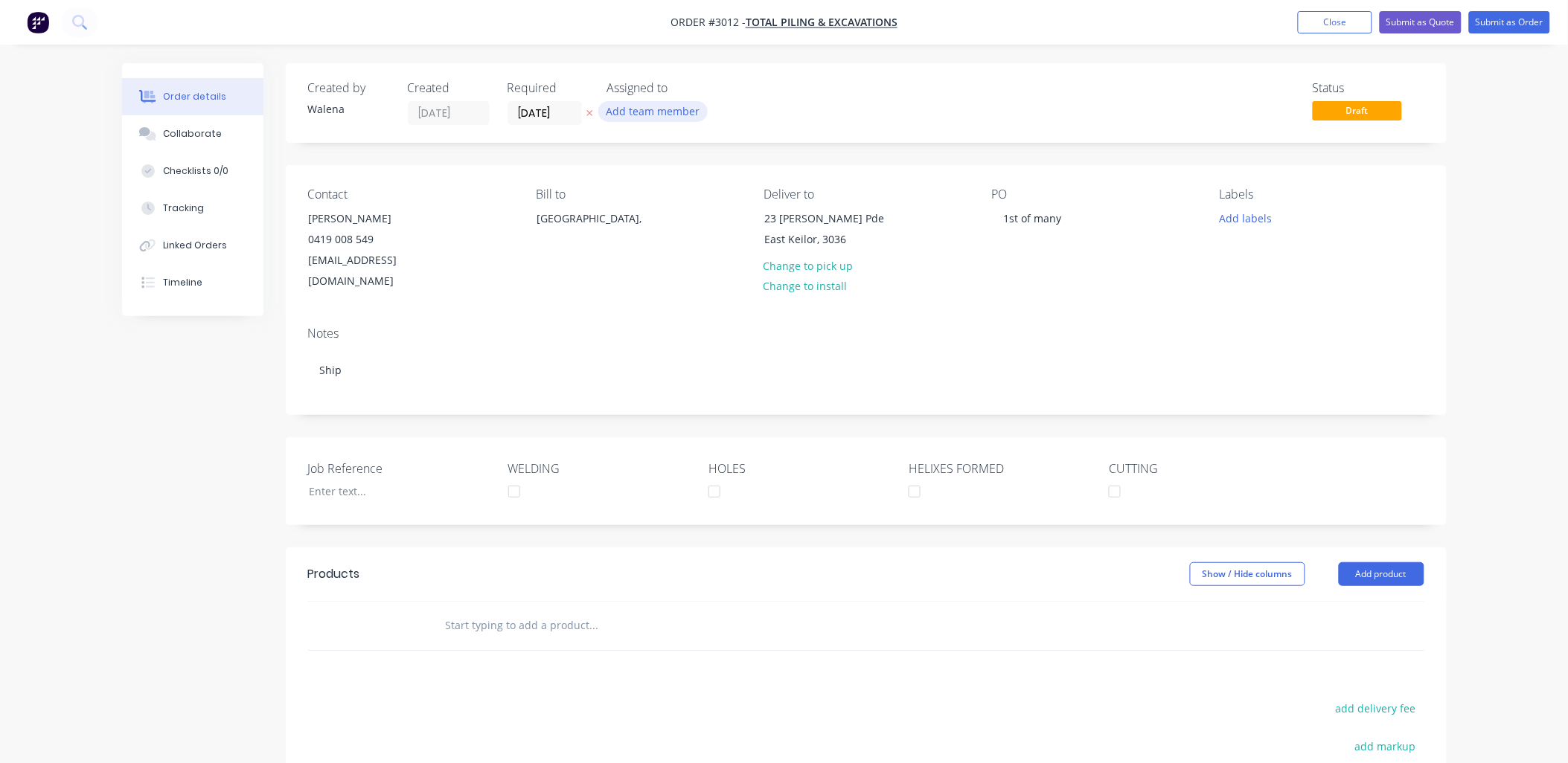
click at [649, 106] on button "Add team member" at bounding box center [653, 111] width 110 height 20
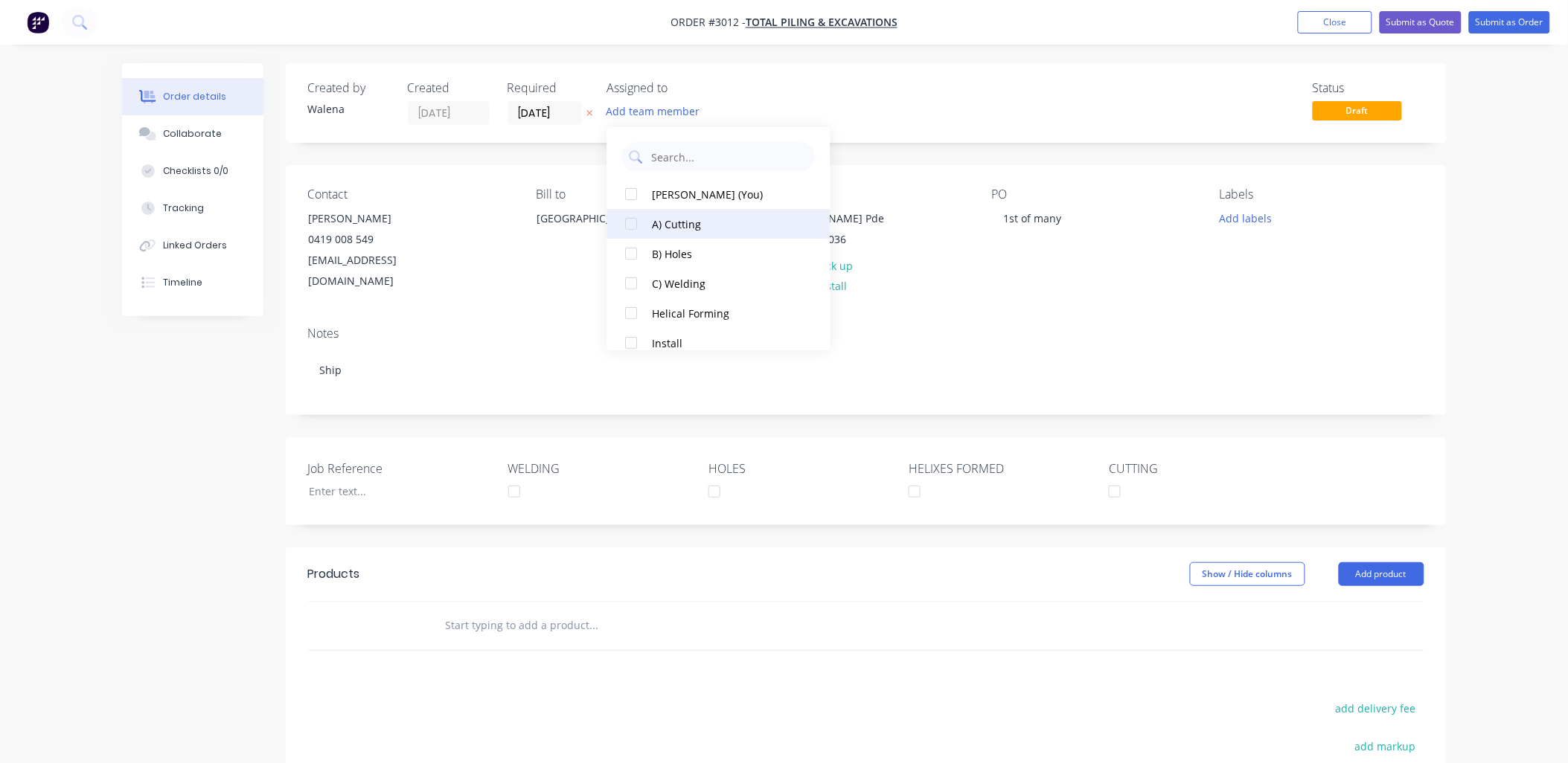
click at [631, 225] on div at bounding box center [631, 224] width 30 height 30
click at [634, 258] on div at bounding box center [631, 254] width 30 height 30
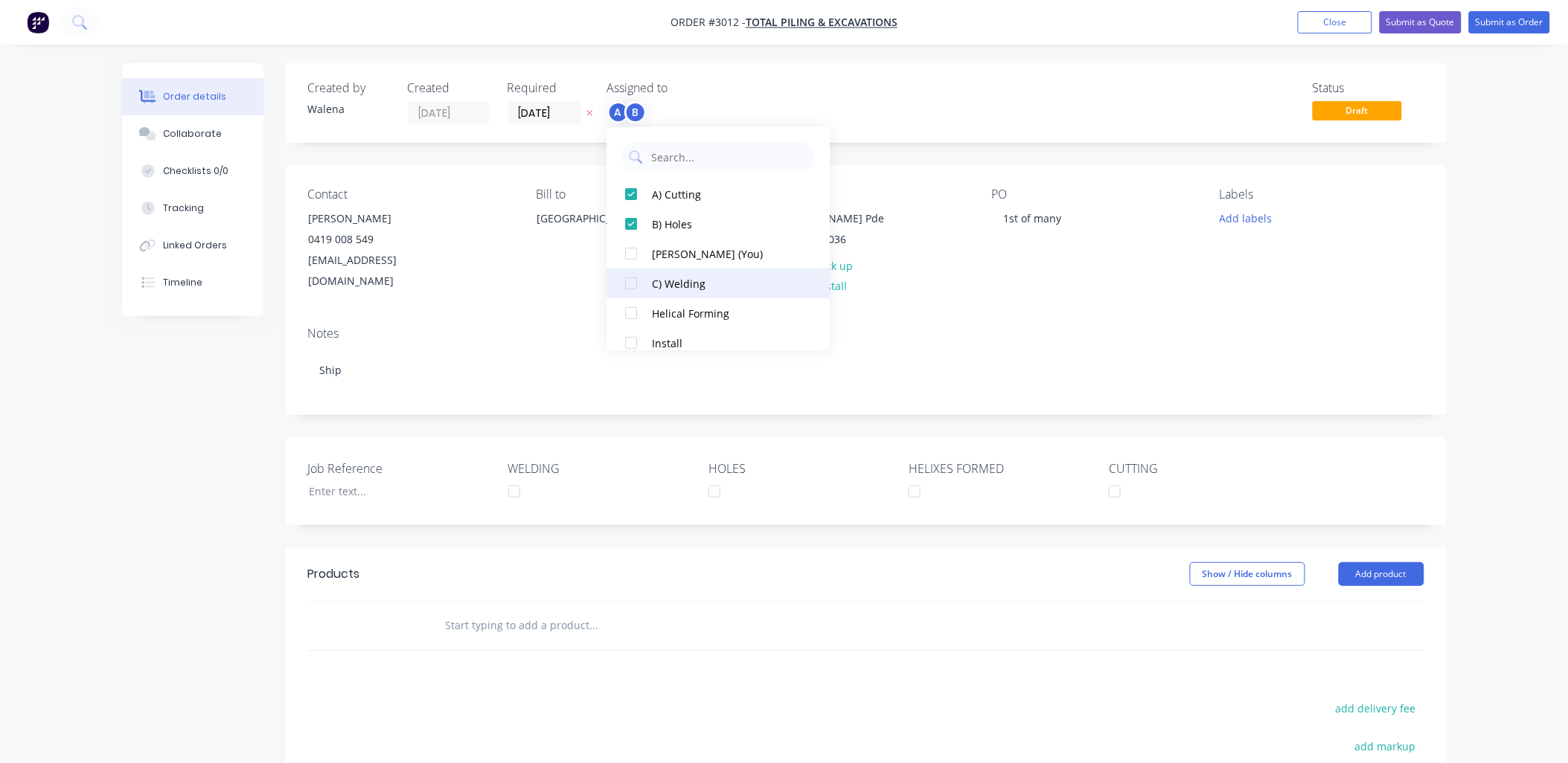
click at [634, 287] on div at bounding box center [631, 283] width 30 height 30
click at [1240, 218] on button "Add labels" at bounding box center [1246, 217] width 68 height 20
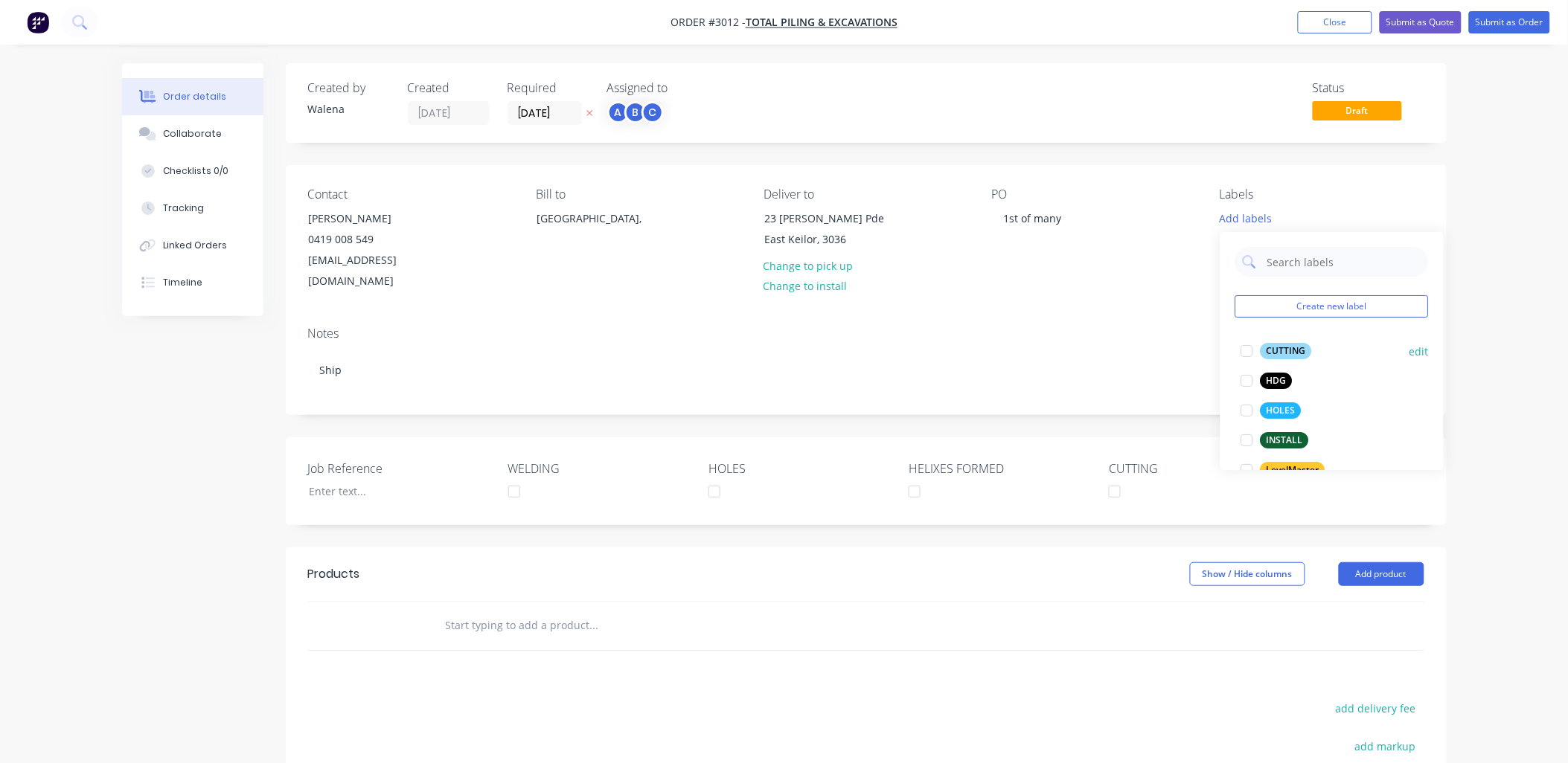
drag, startPoint x: 1246, startPoint y: 345, endPoint x: 1244, endPoint y: 353, distance: 8.2
click at [1247, 346] on div at bounding box center [1247, 350] width 30 height 30
click at [1247, 409] on div at bounding box center [1247, 402] width 30 height 30
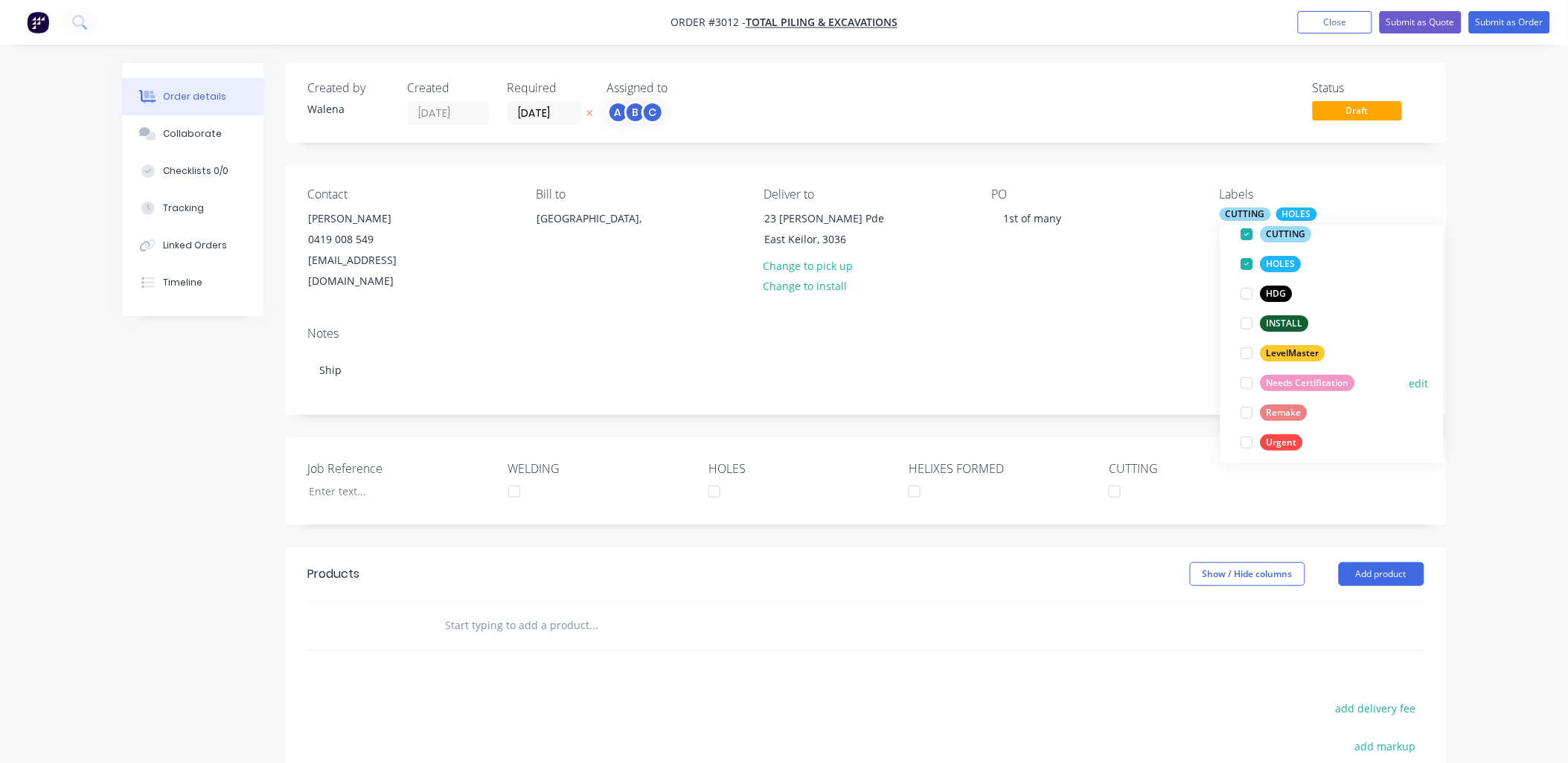
scroll to position [149, 0]
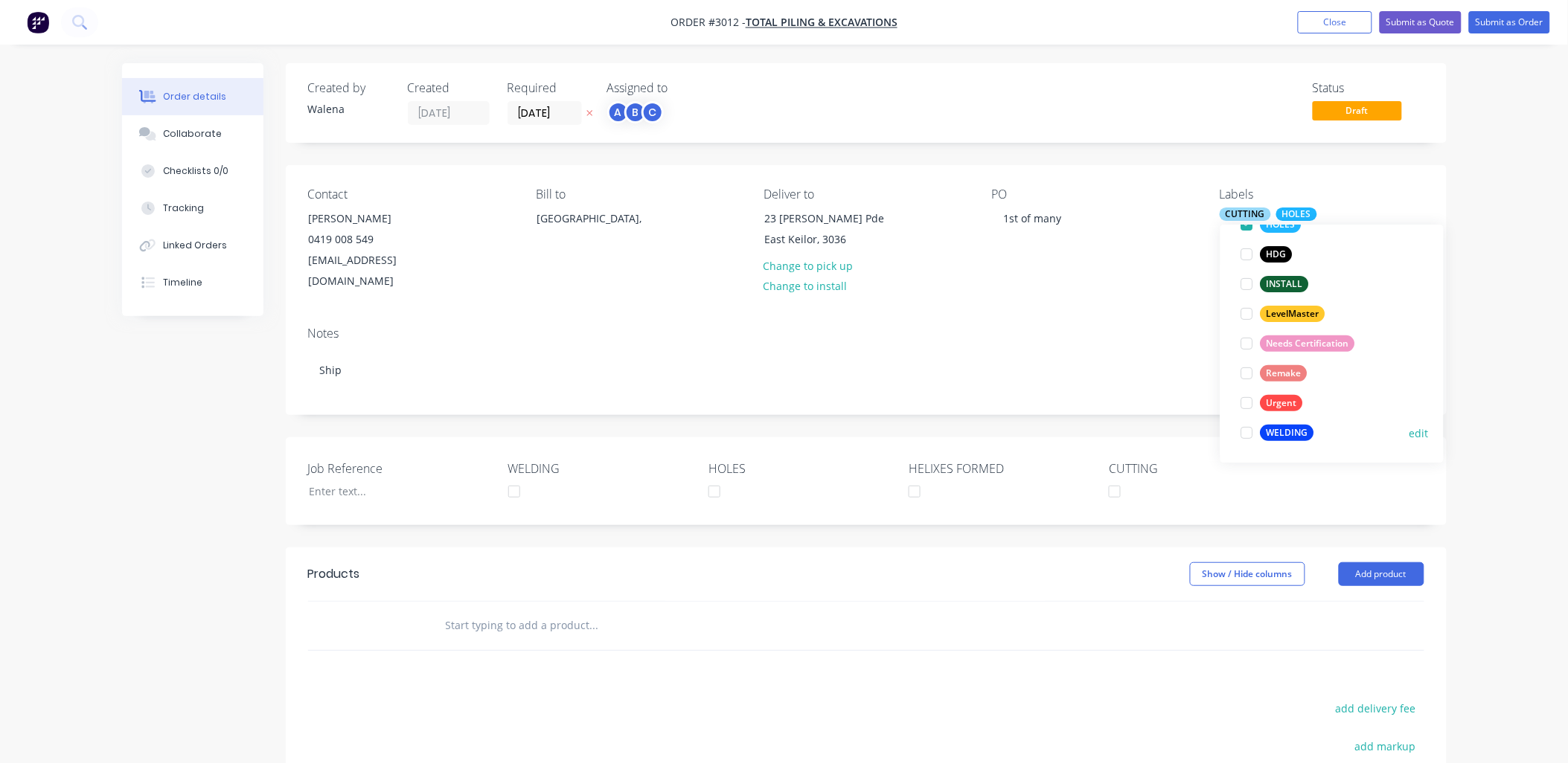
click at [1251, 428] on div at bounding box center [1247, 433] width 30 height 30
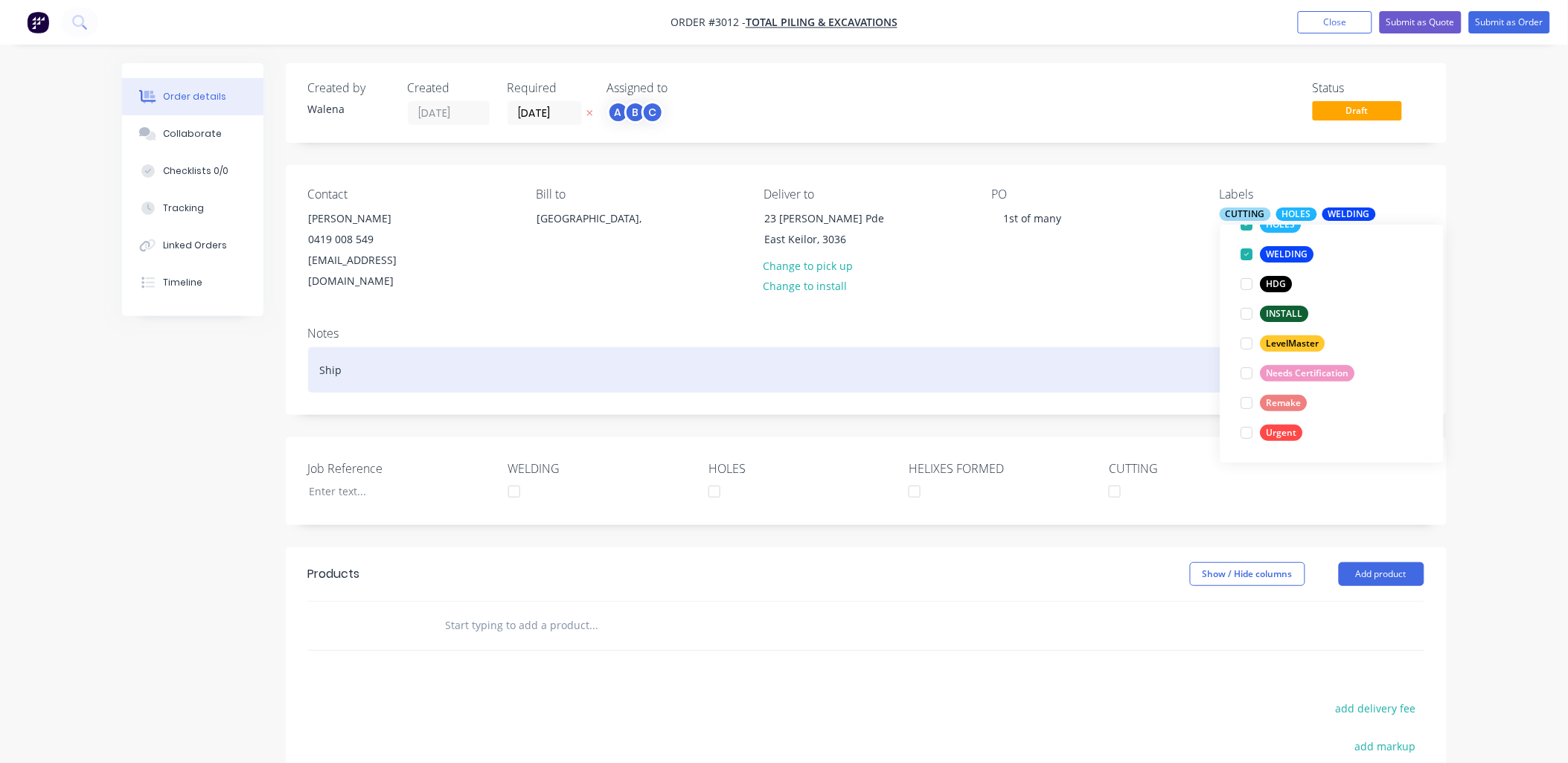
click at [427, 348] on div "Ship" at bounding box center [866, 371] width 1116 height 46
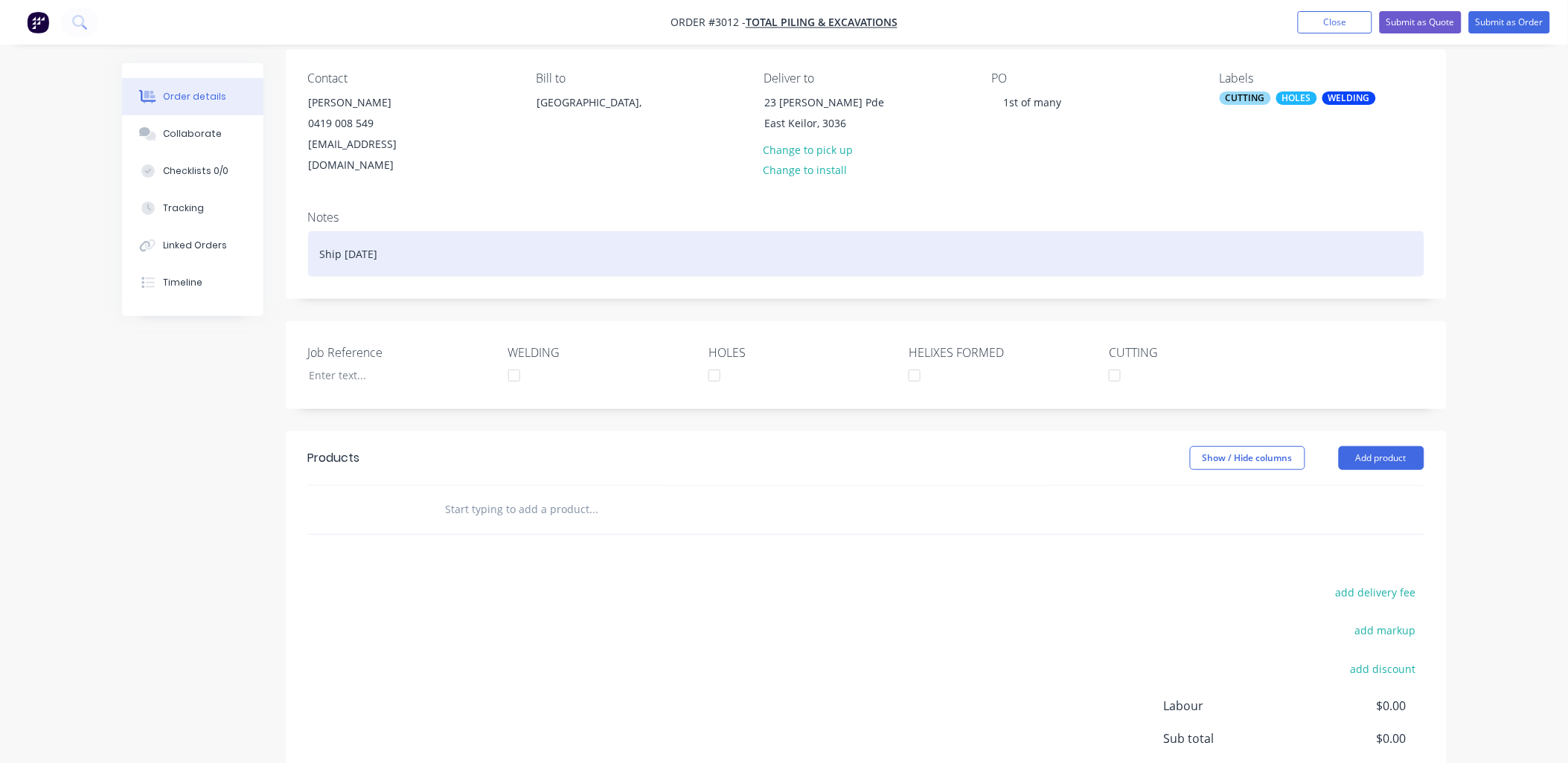
scroll to position [213, 0]
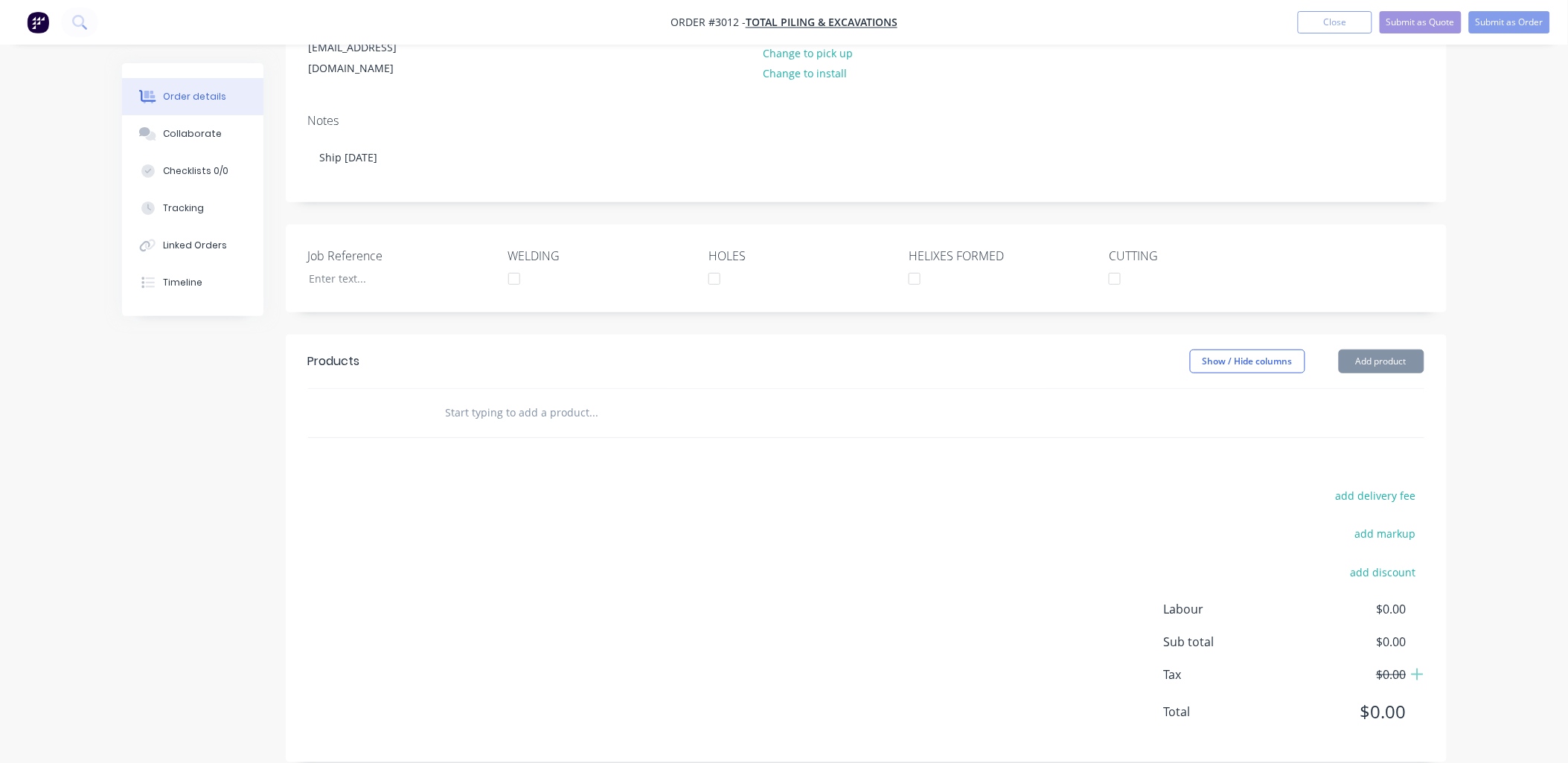
click at [464, 398] on input "text" at bounding box center [594, 413] width 298 height 30
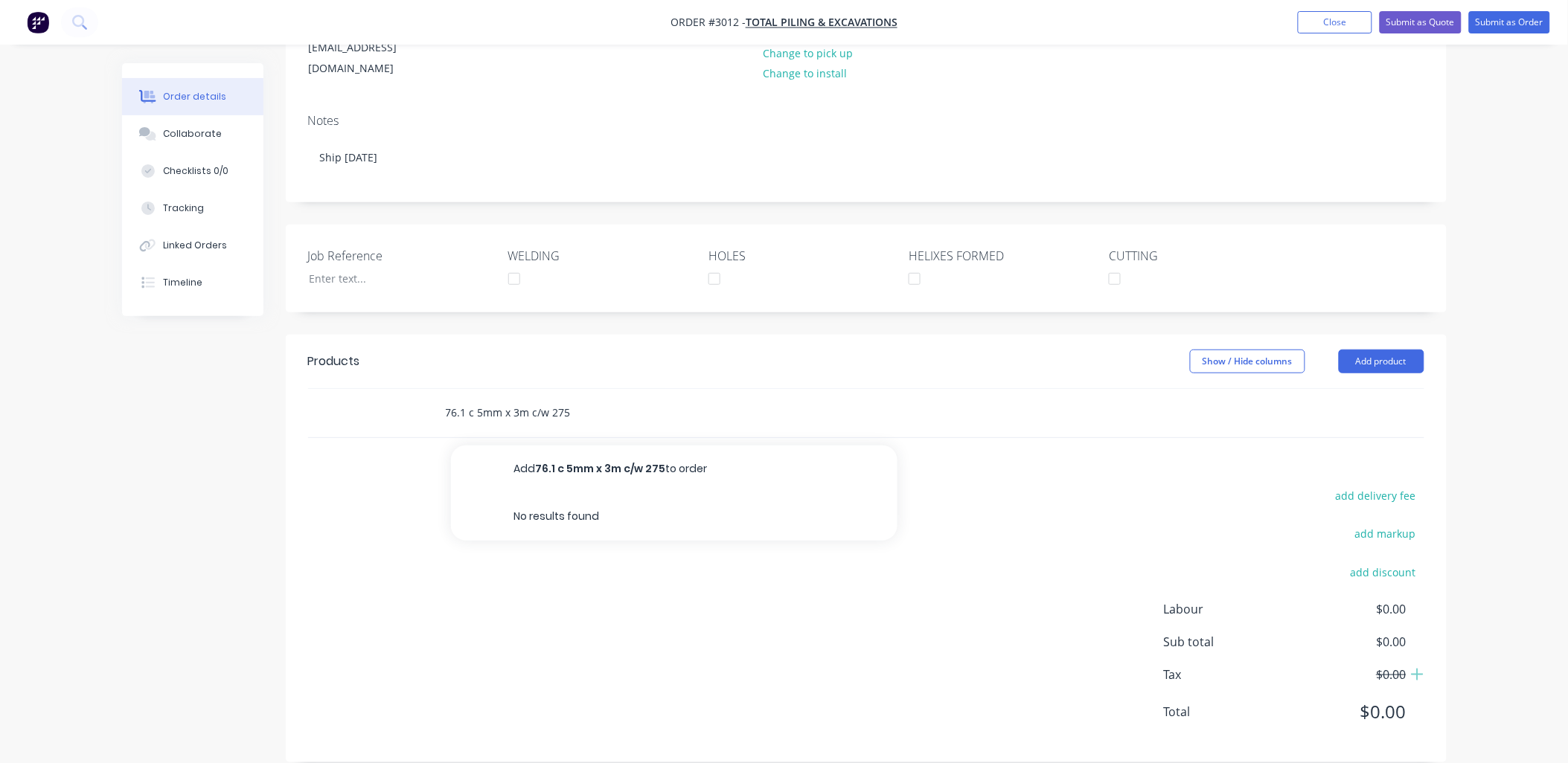
click at [479, 398] on input "76.1 c 5mm x 3m c/w 275" at bounding box center [594, 413] width 298 height 30
click at [605, 398] on input "76.1 x 5mm x 3m c/w 275" at bounding box center [594, 413] width 298 height 30
drag, startPoint x: 590, startPoint y: 396, endPoint x: 364, endPoint y: 383, distance: 226.4
click at [364, 389] on div "76.1 x 5mm x 3m c/w 275 x10 Add 76.1 x 5mm x 3m c/w 275 x10 to order No results…" at bounding box center [866, 413] width 1116 height 48
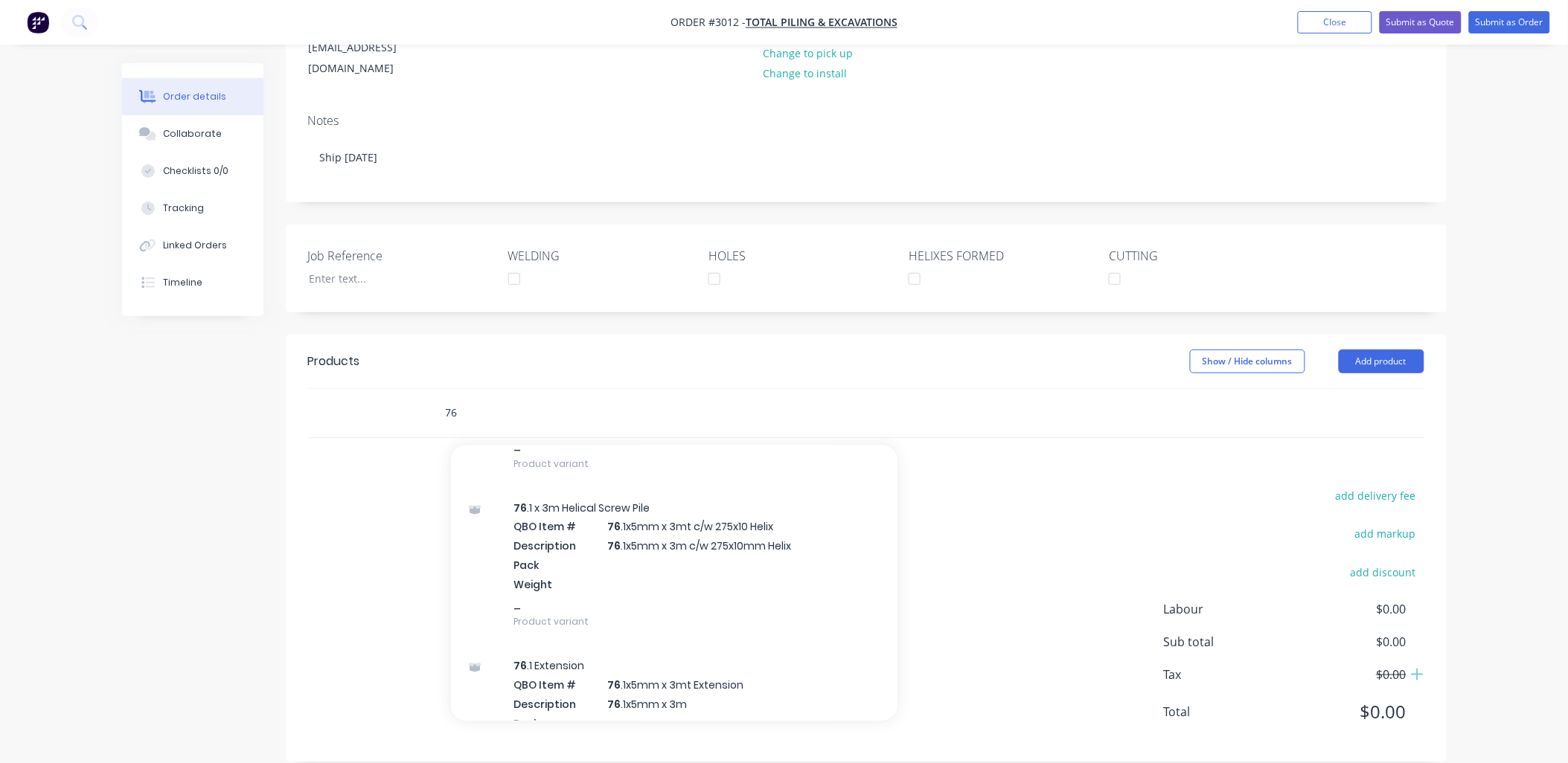
scroll to position [1432, 0]
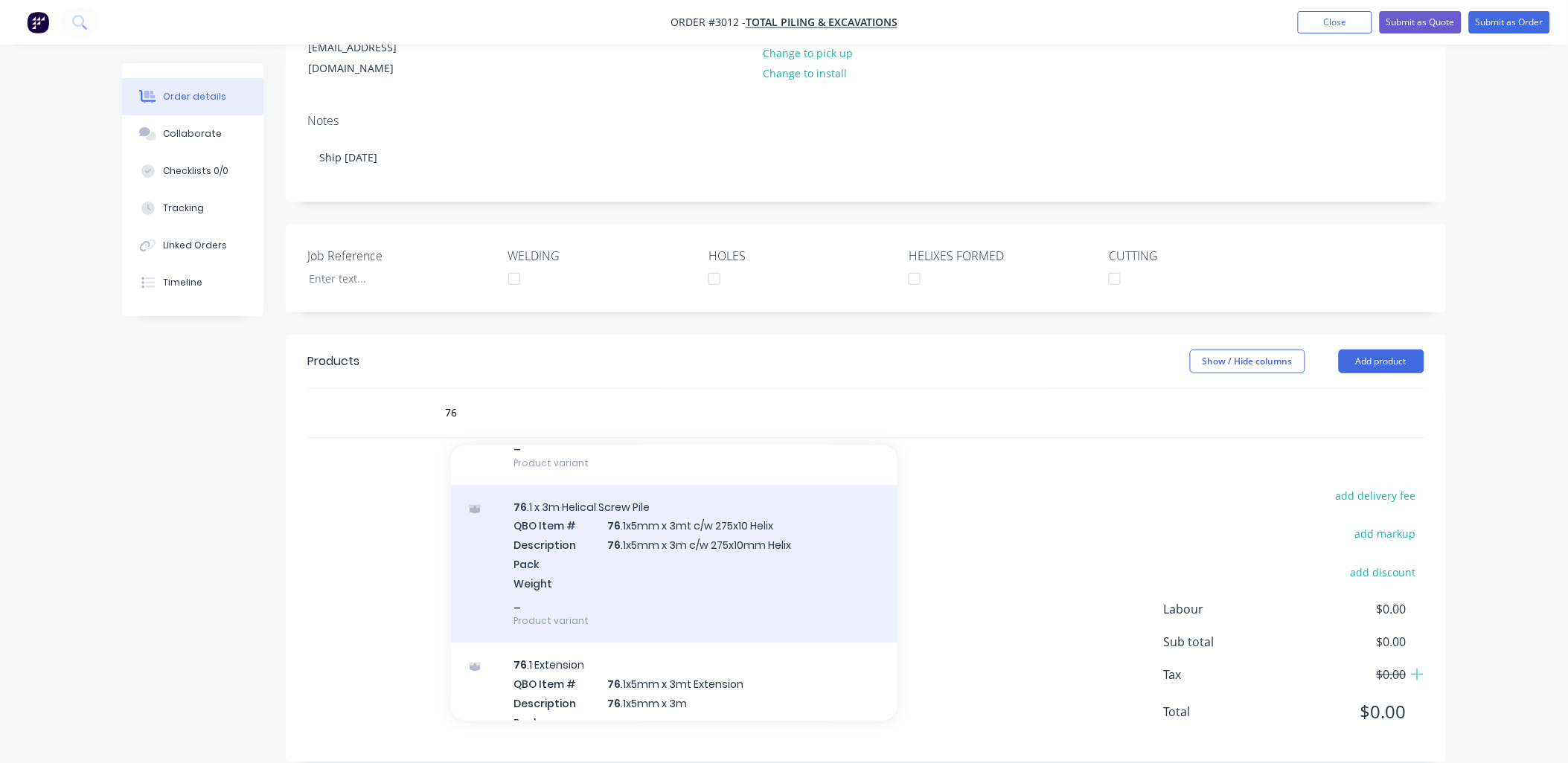
click at [655, 508] on div "76 .1 x 3m Helical Screw Pile QBO Item # 76 .1x5mm x 3mt c/w 275x10 Helix Descr…" at bounding box center [674, 565] width 447 height 159
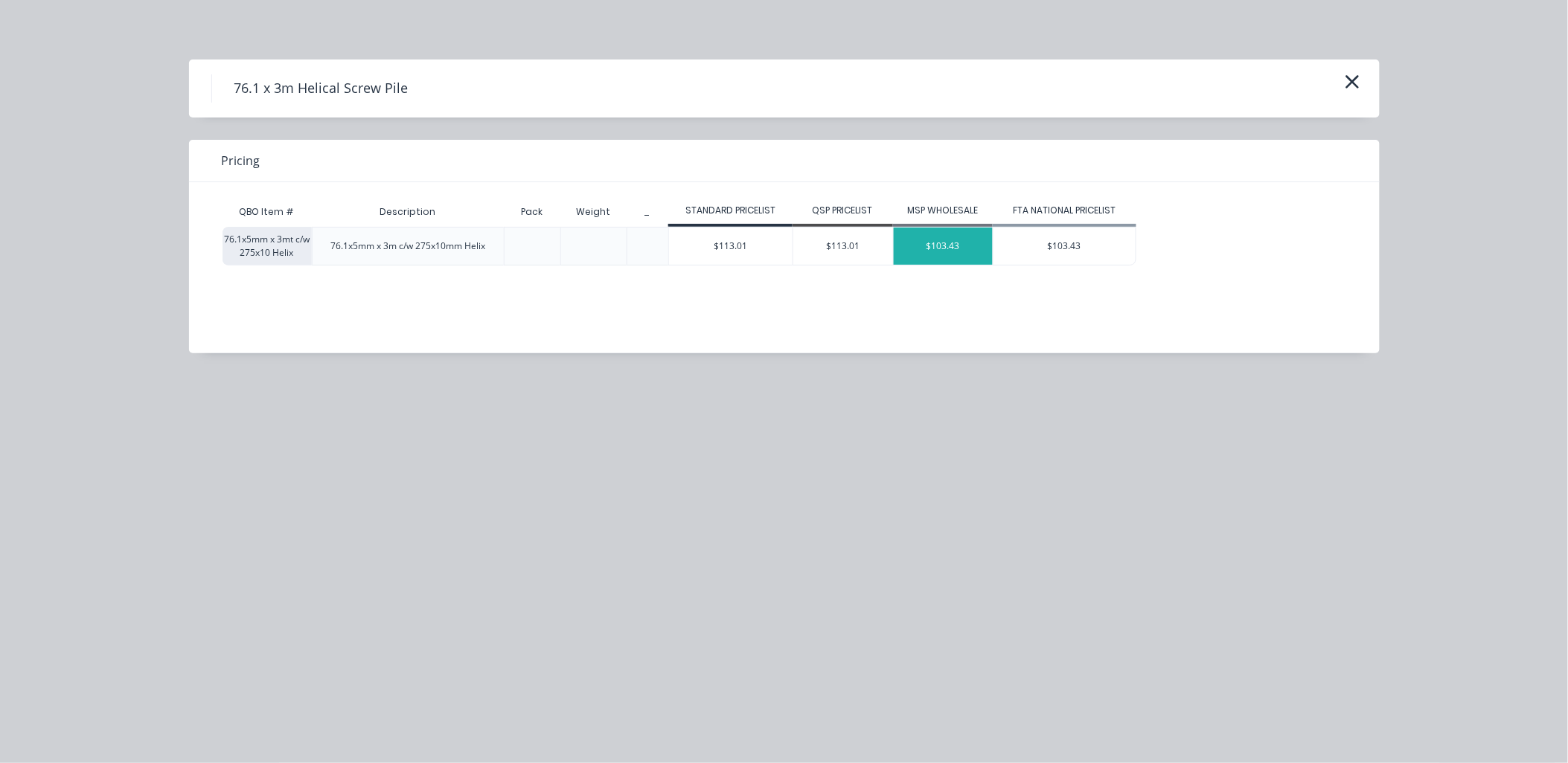
click at [963, 241] on div "$103.43" at bounding box center [943, 246] width 100 height 37
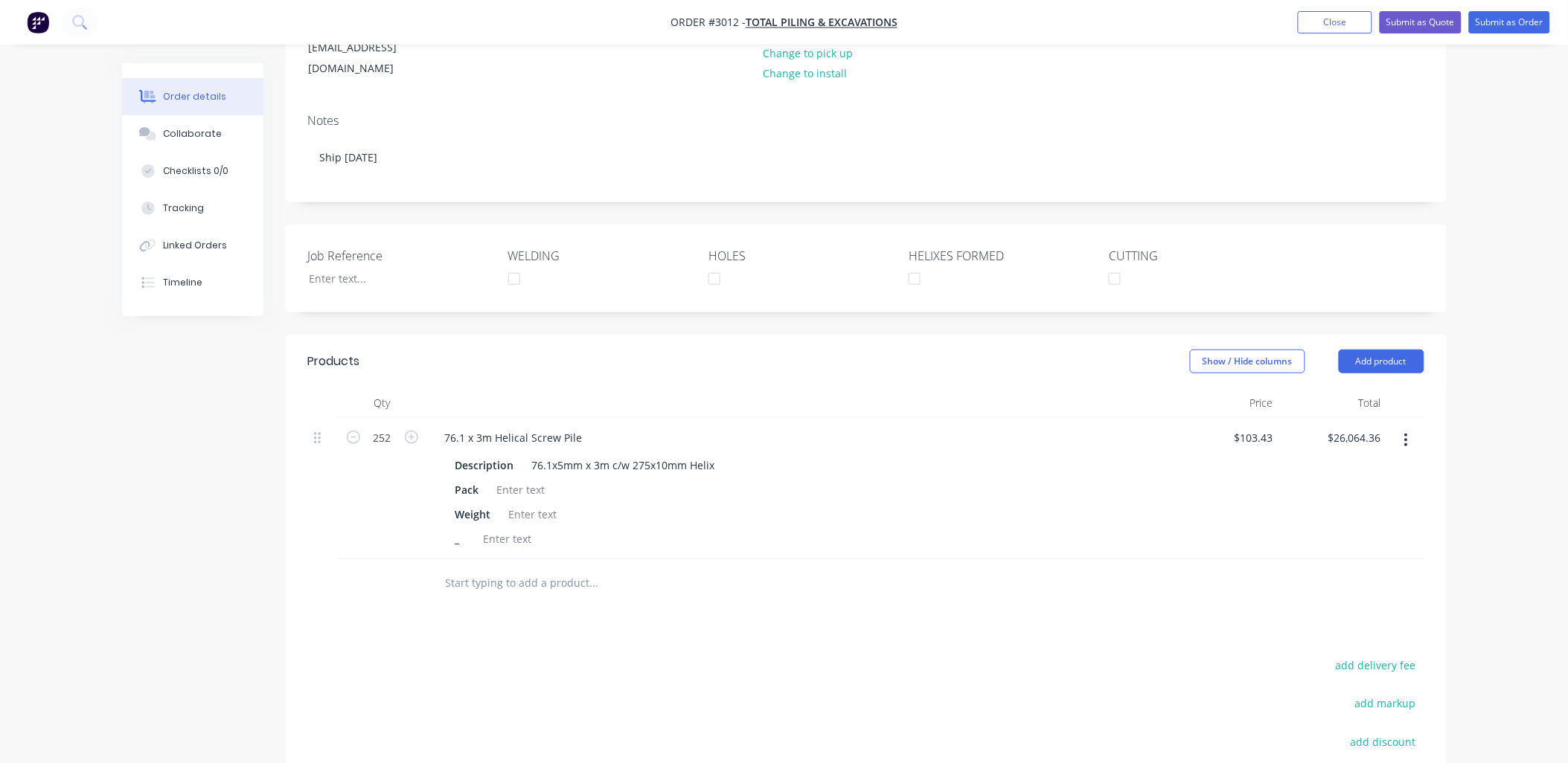
click at [460, 569] on input "text" at bounding box center [594, 583] width 298 height 30
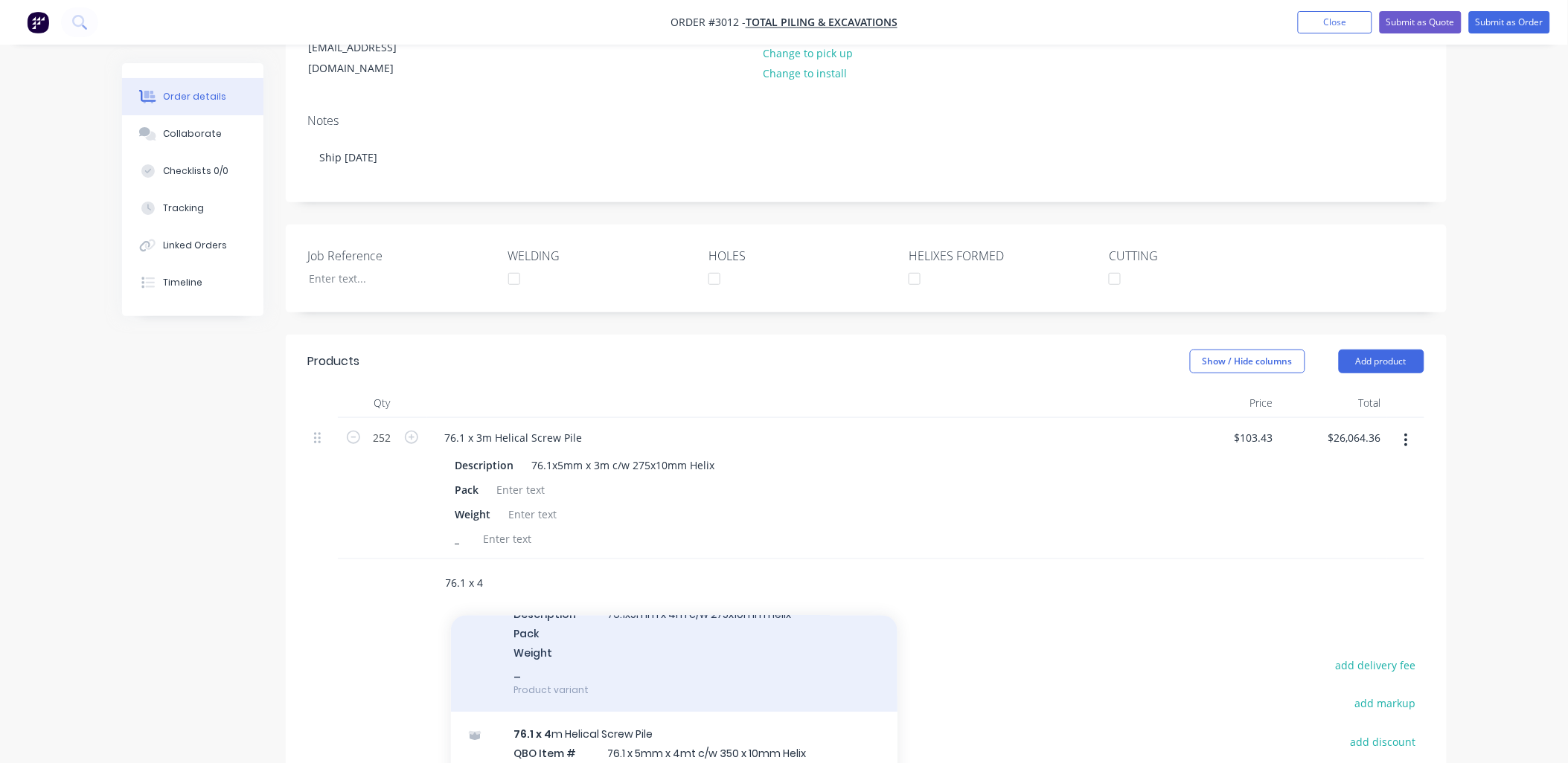
scroll to position [220, 0]
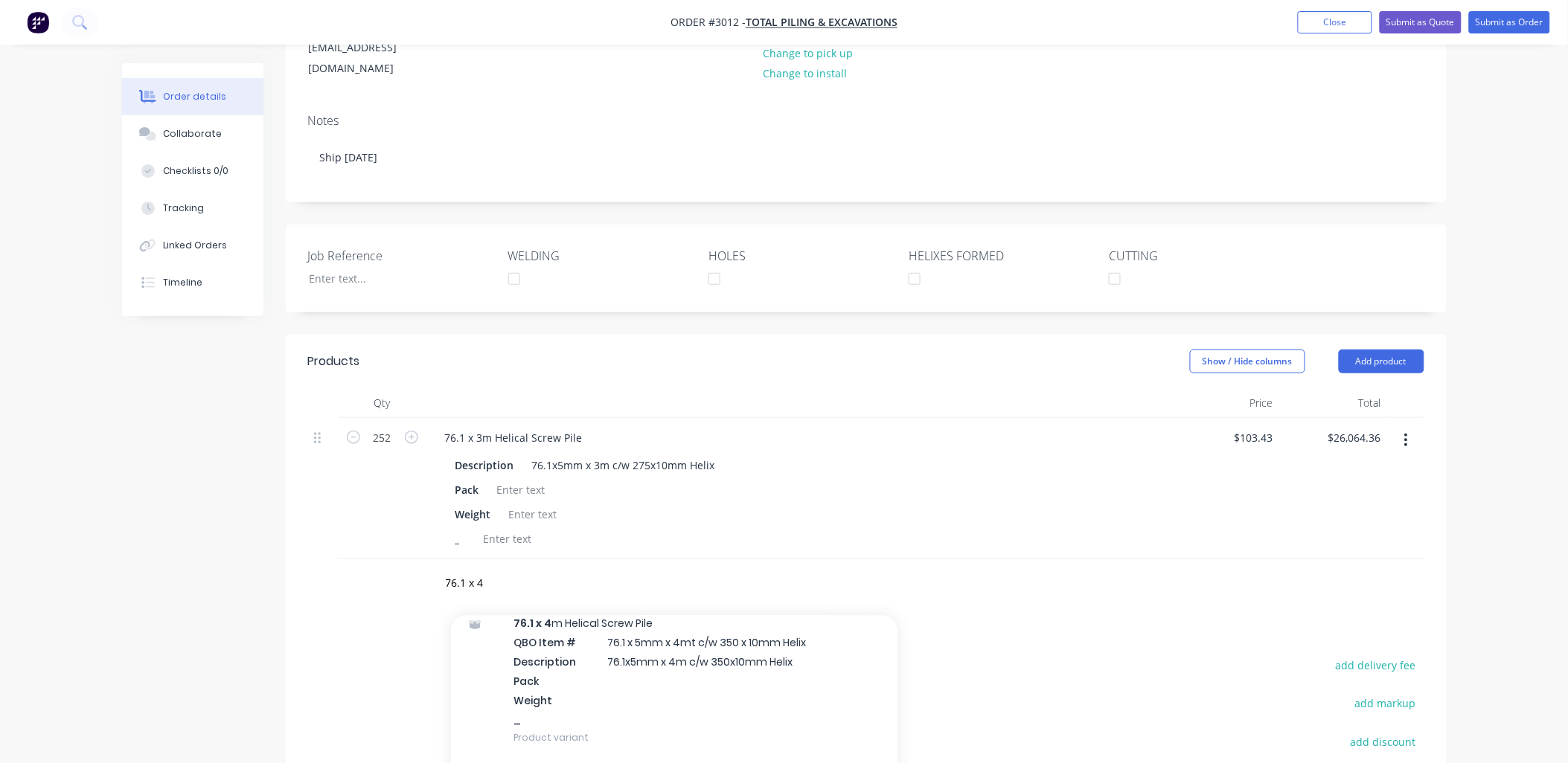
click at [730, 638] on div "76.1 x 4 m Helical Screw Pile QBO Item # 76.1 x 5mm x 4mt c/w 350 x 10mm Helix …" at bounding box center [674, 680] width 447 height 159
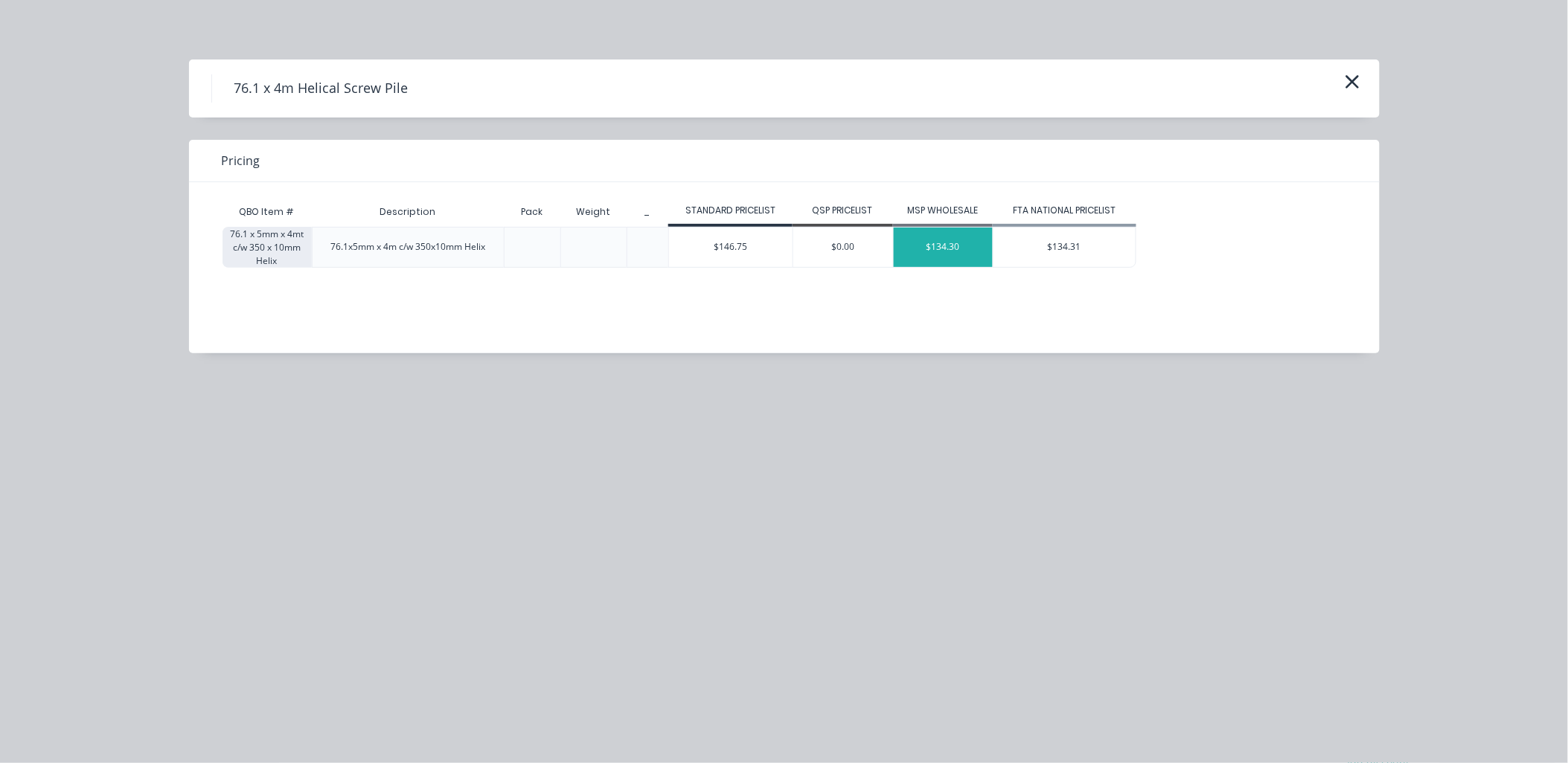
click at [954, 246] on div "$134.30" at bounding box center [943, 246] width 100 height 39
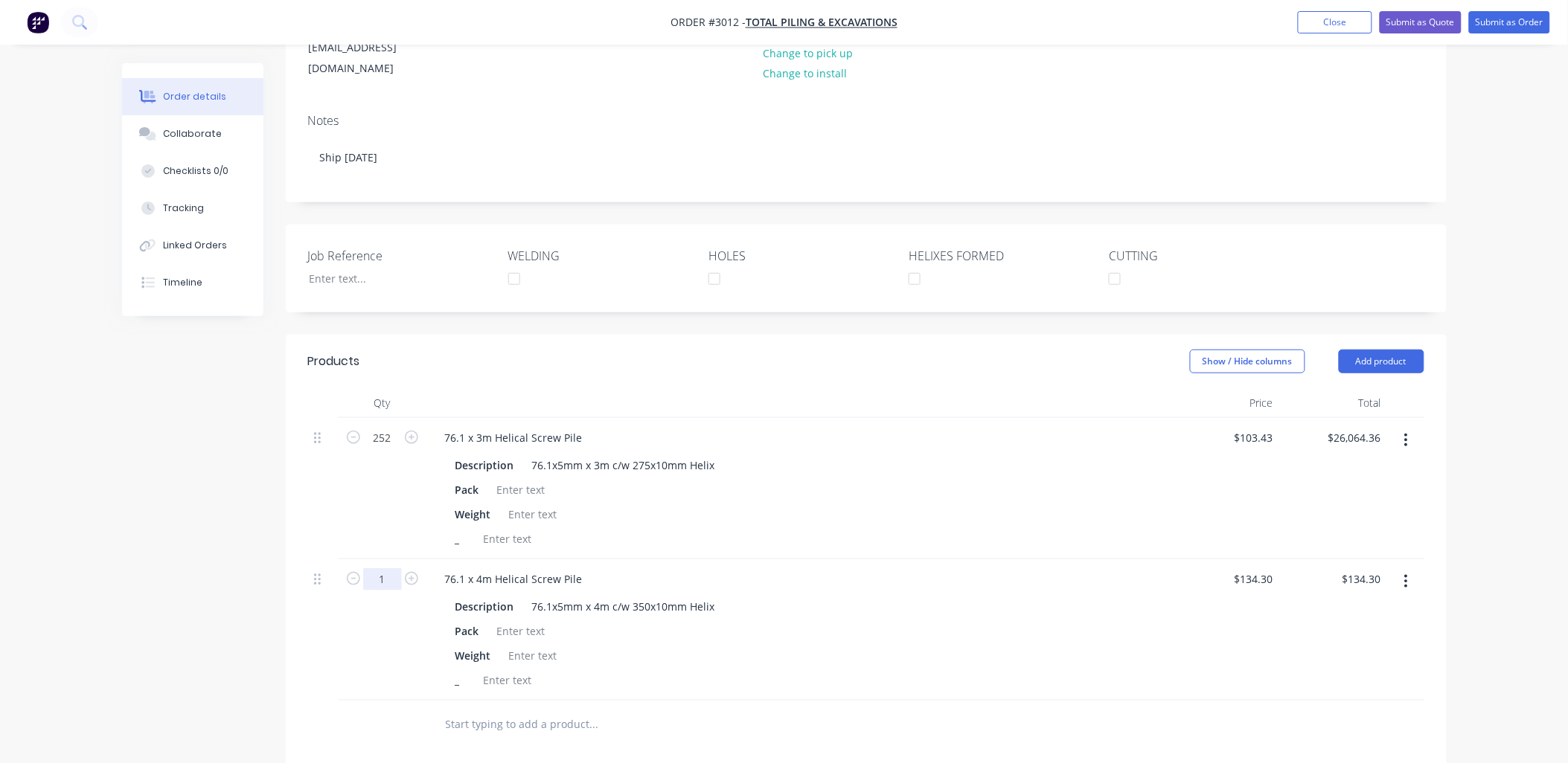
click at [380, 449] on input "1" at bounding box center [383, 438] width 38 height 22
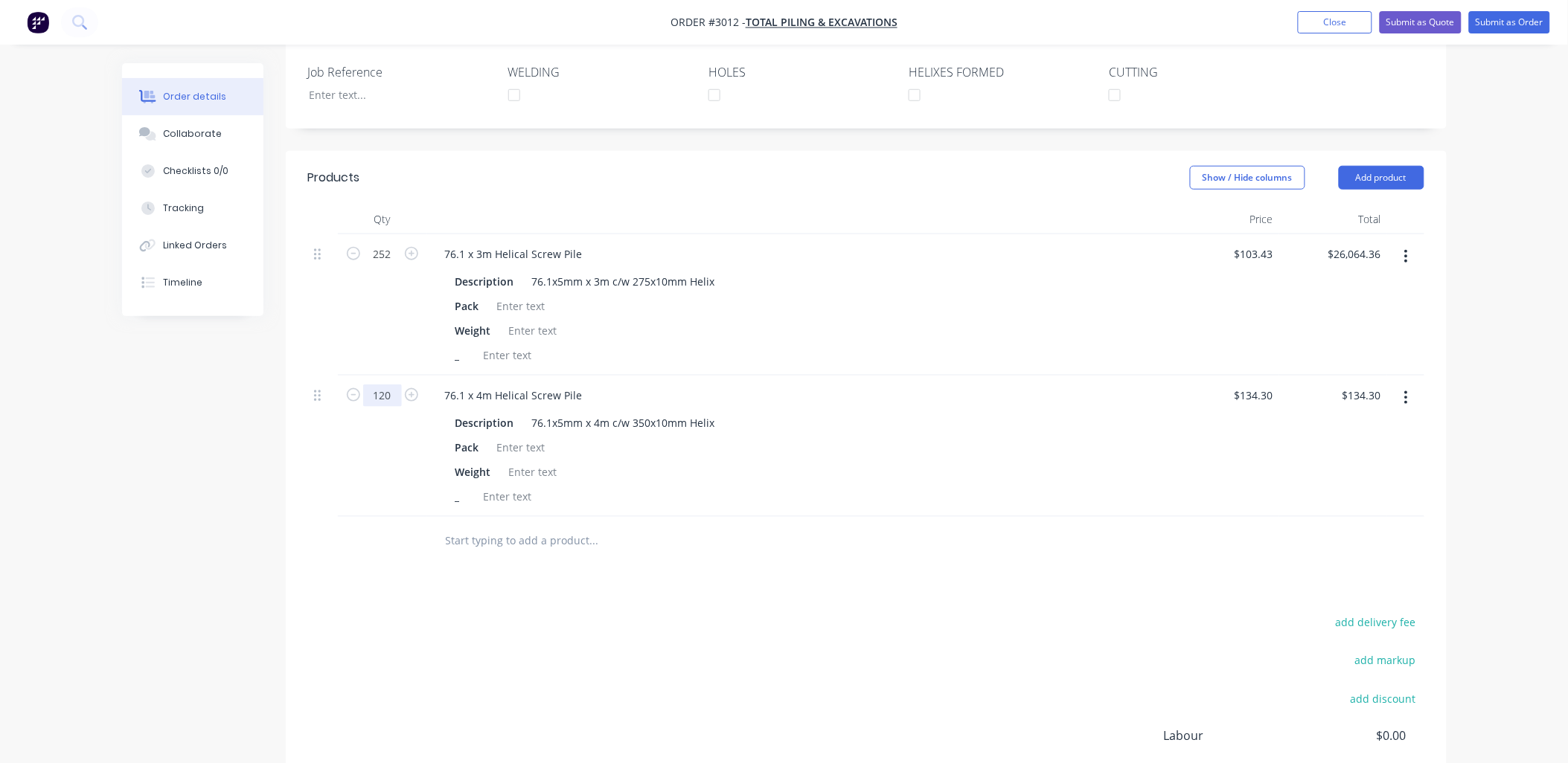
scroll to position [434, 0]
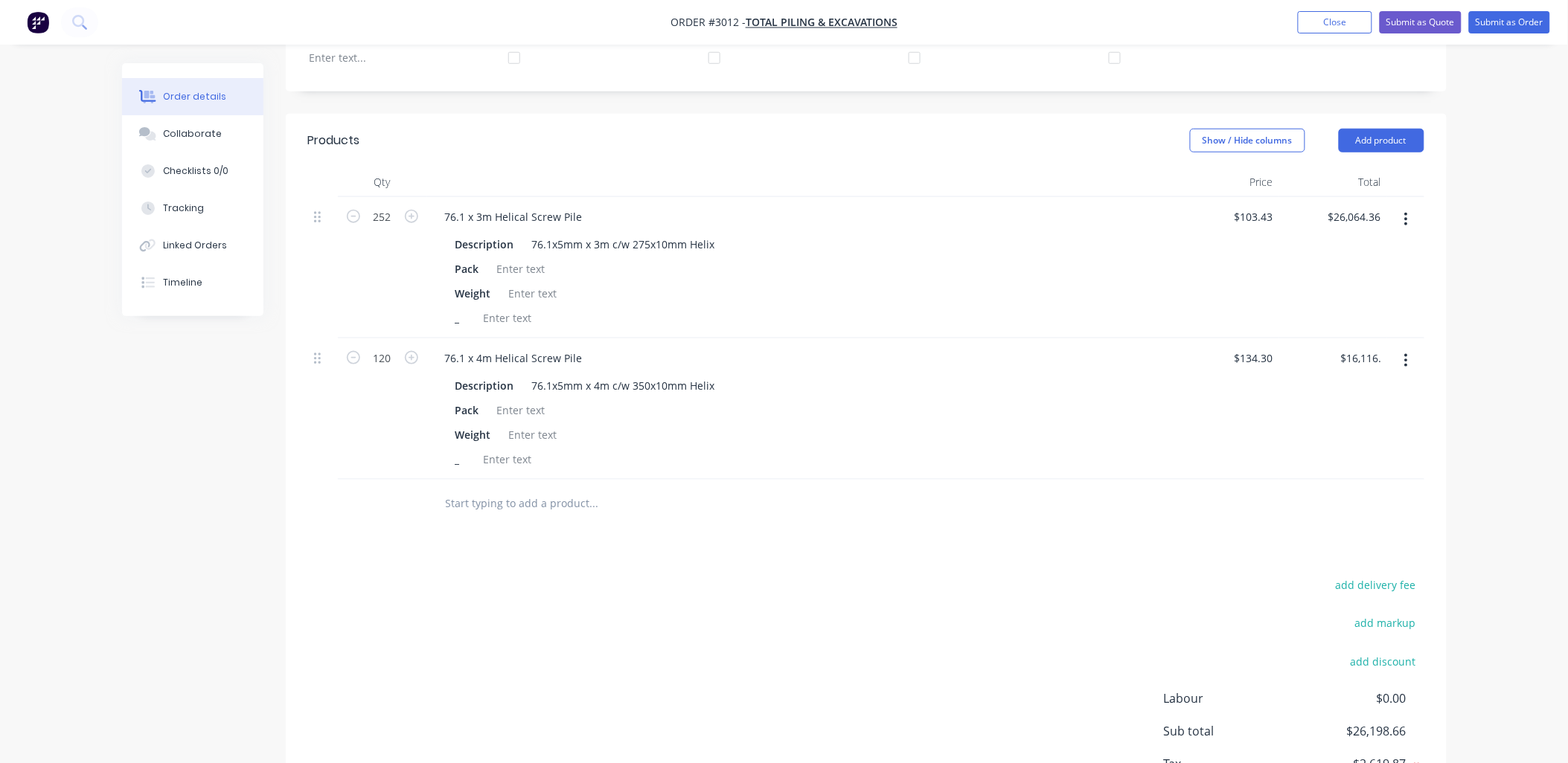
click at [458, 488] on input "text" at bounding box center [594, 503] width 298 height 30
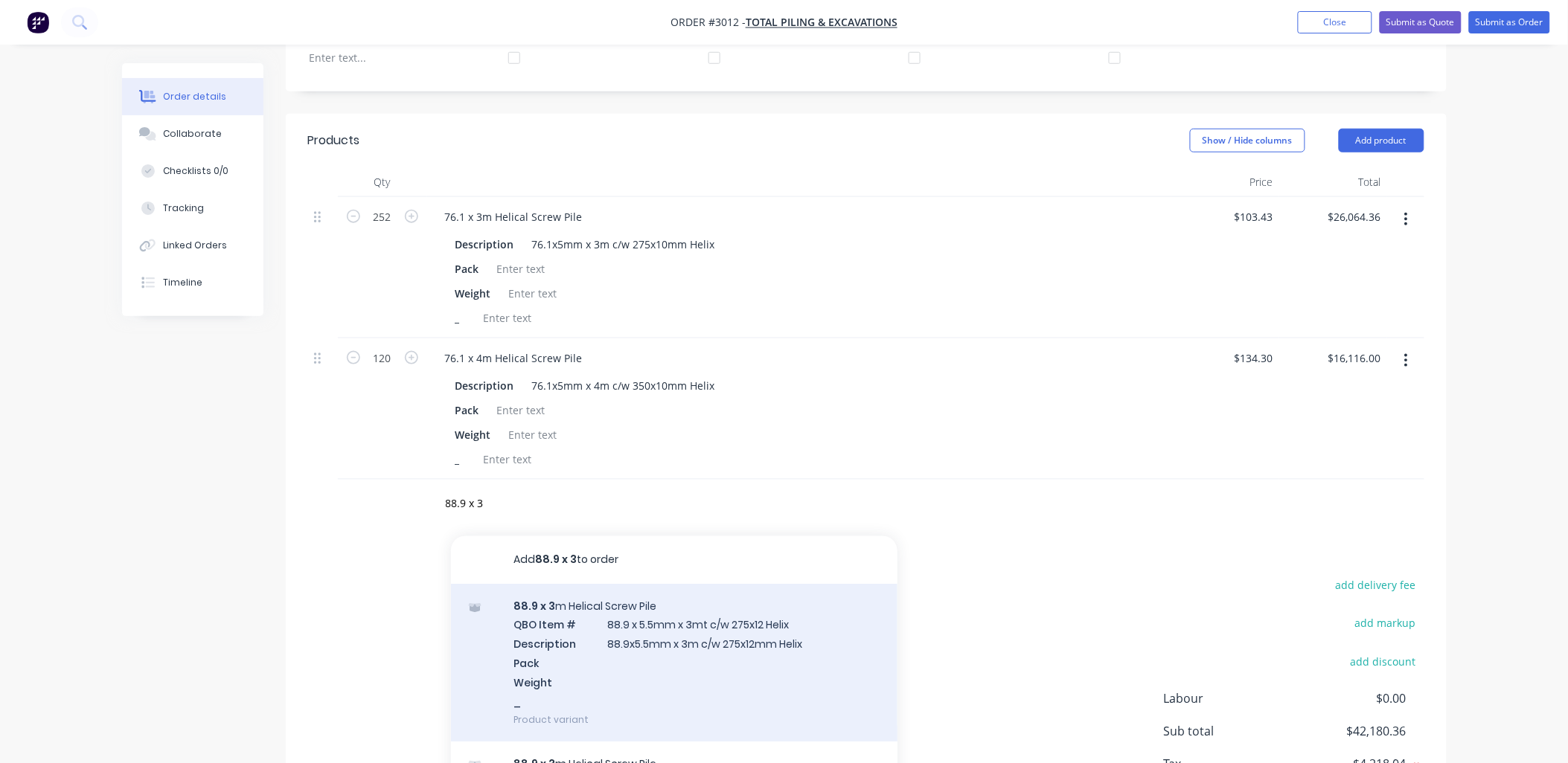
click at [687, 621] on div "88.9 x 3 m Helical Screw Pile QBO Item # 88.9 x 5.5mm x 3mt c/w 275x12 Helix De…" at bounding box center [674, 664] width 447 height 159
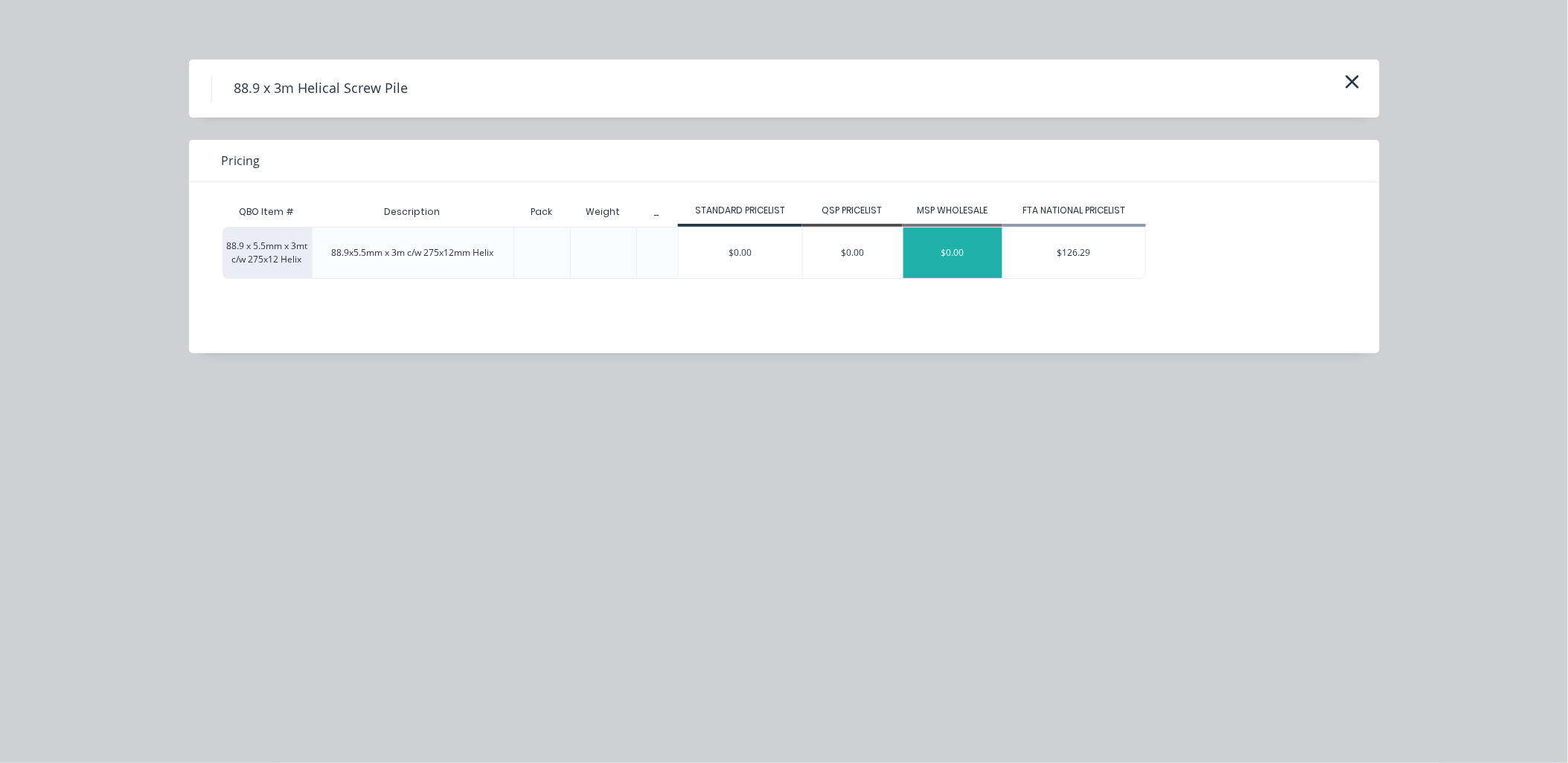
click at [935, 251] on div "$0.00" at bounding box center [952, 252] width 100 height 50
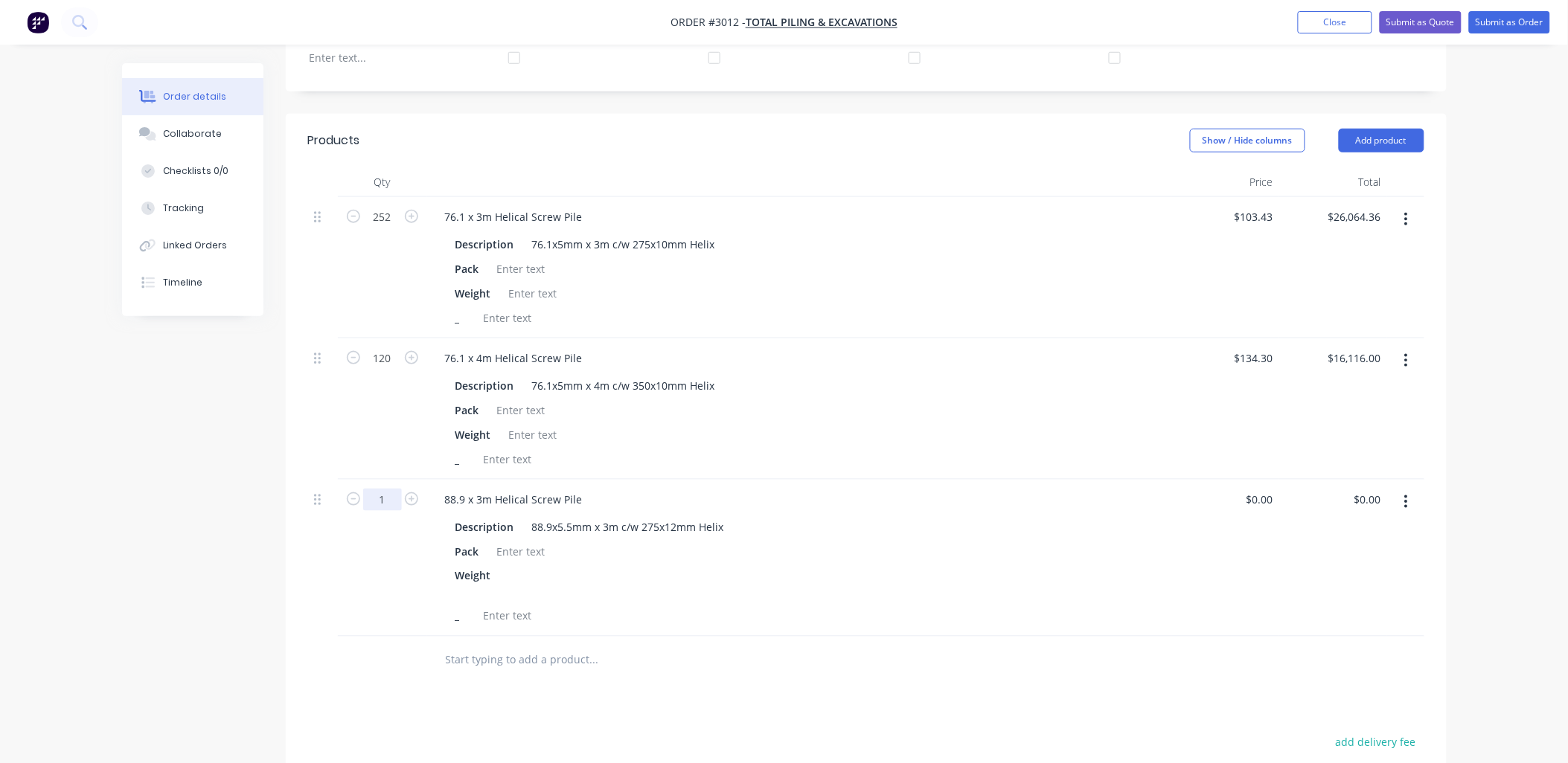
click at [392, 228] on input "1" at bounding box center [383, 217] width 38 height 22
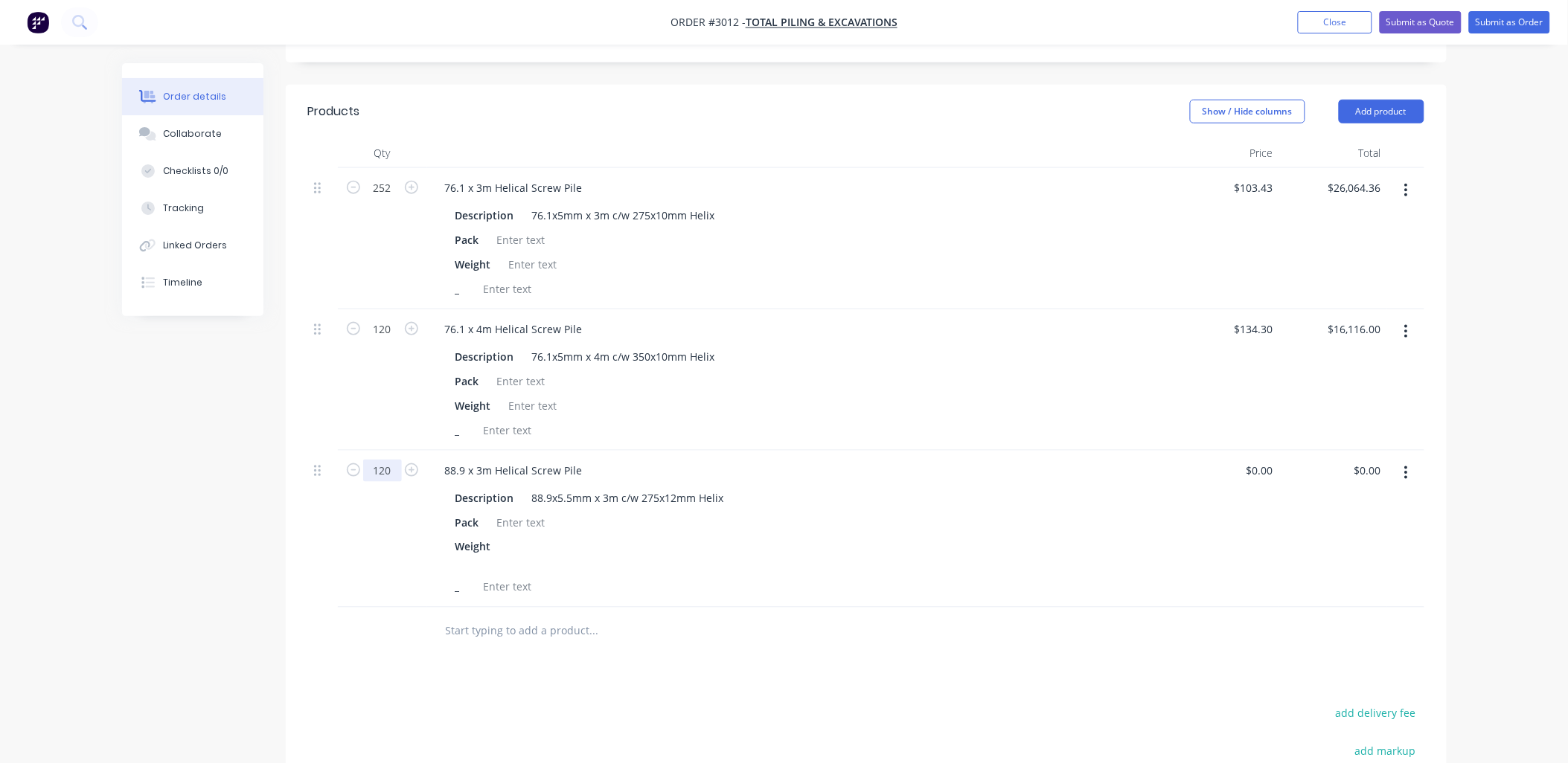
scroll to position [544, 0]
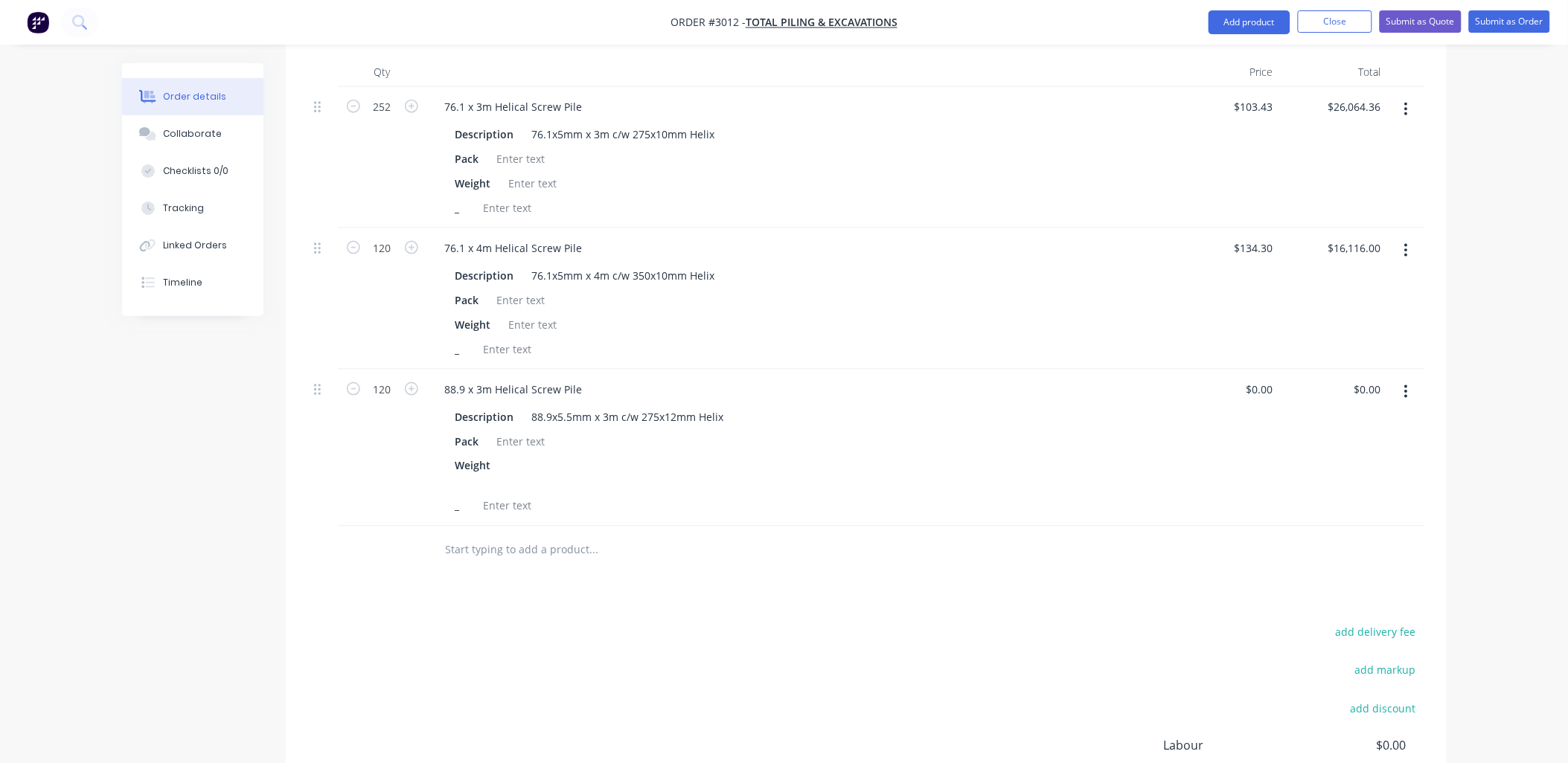
click at [500, 536] on input "text" at bounding box center [594, 550] width 298 height 30
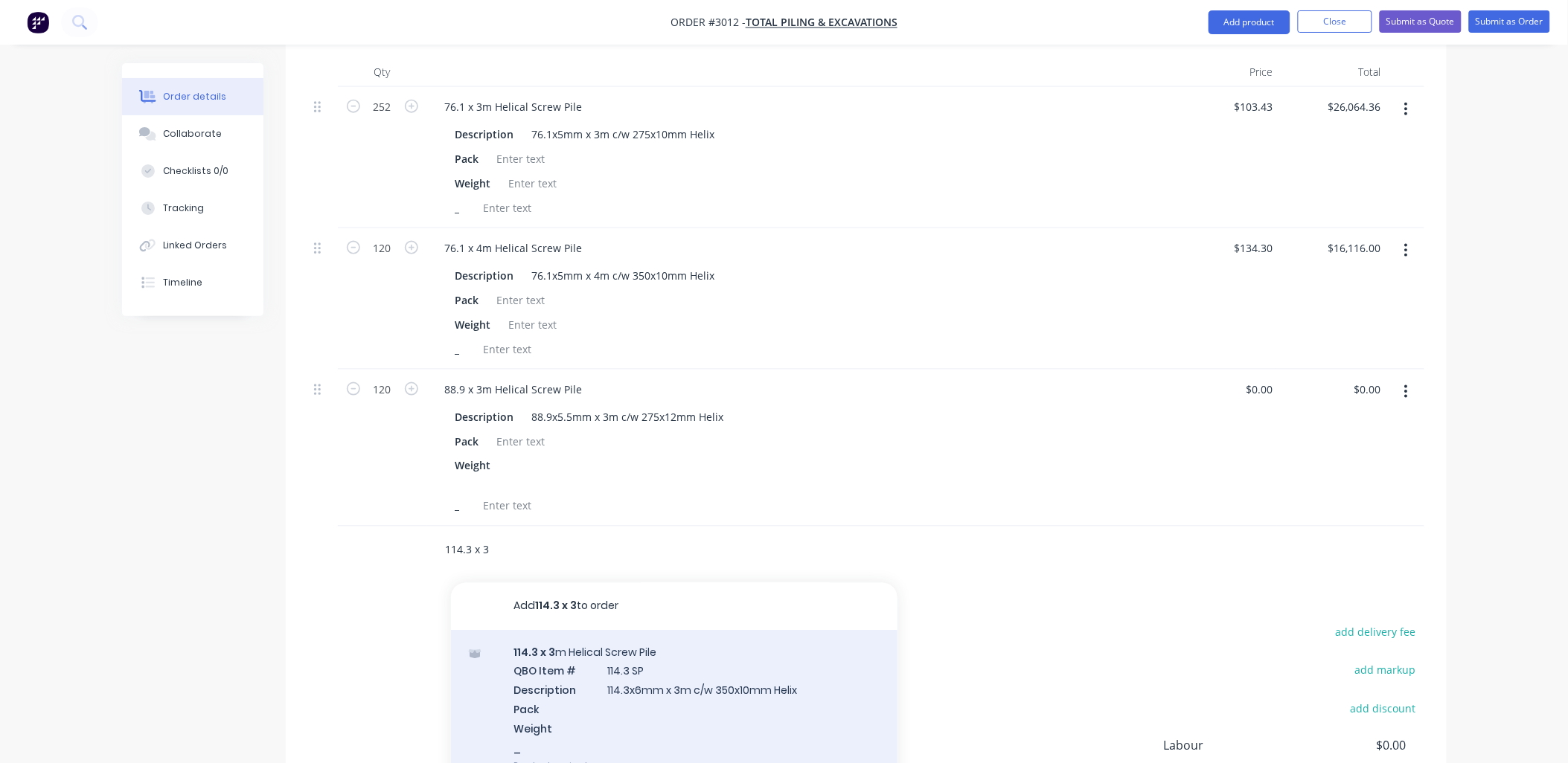
scroll to position [110, 0]
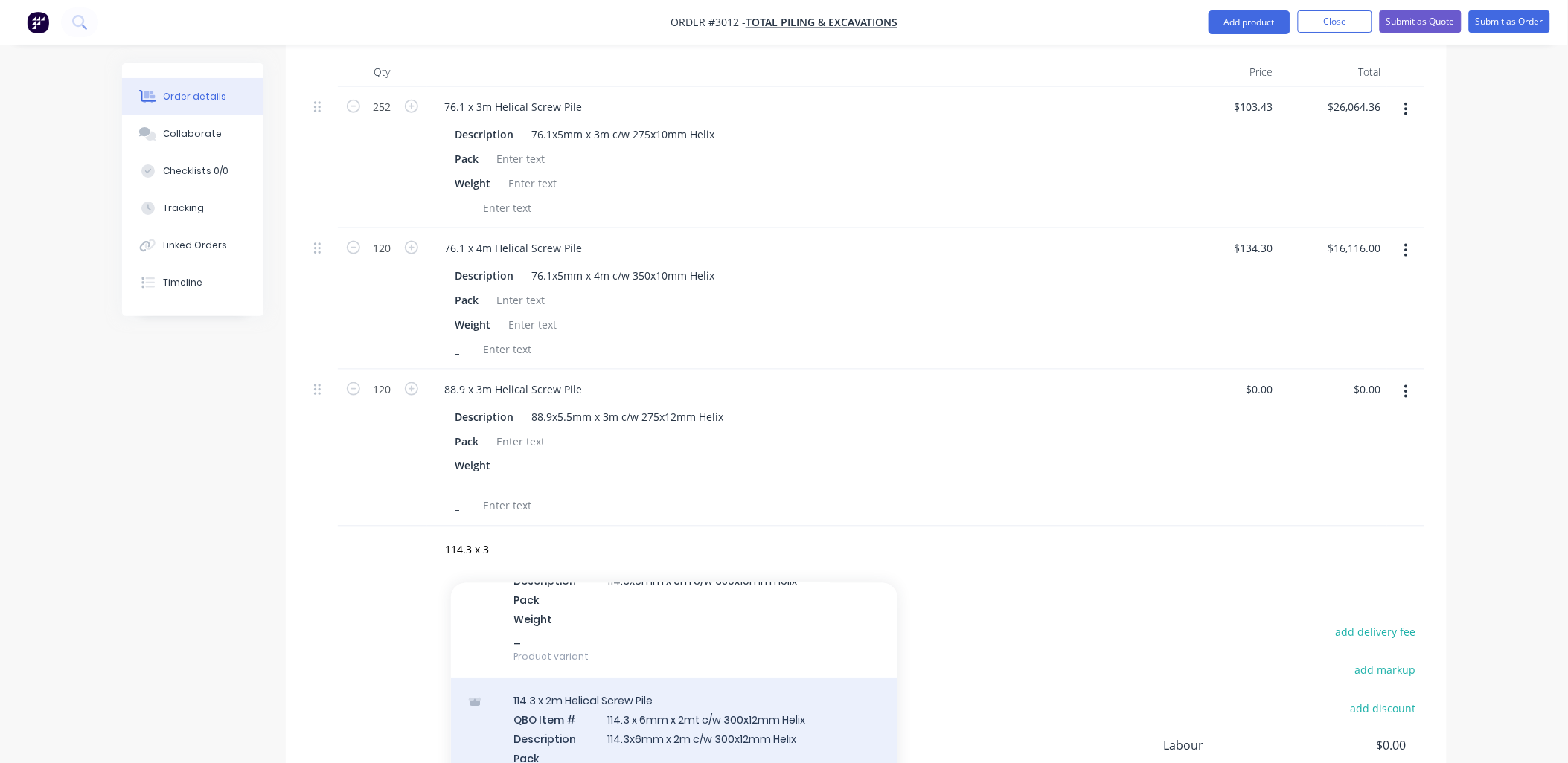
click at [762, 716] on div "114.3 x 2m Helical Screw Pile QBO Item # 114.3 x 6mm x 2mt c/w 300x12mm Helix D…" at bounding box center [674, 758] width 447 height 159
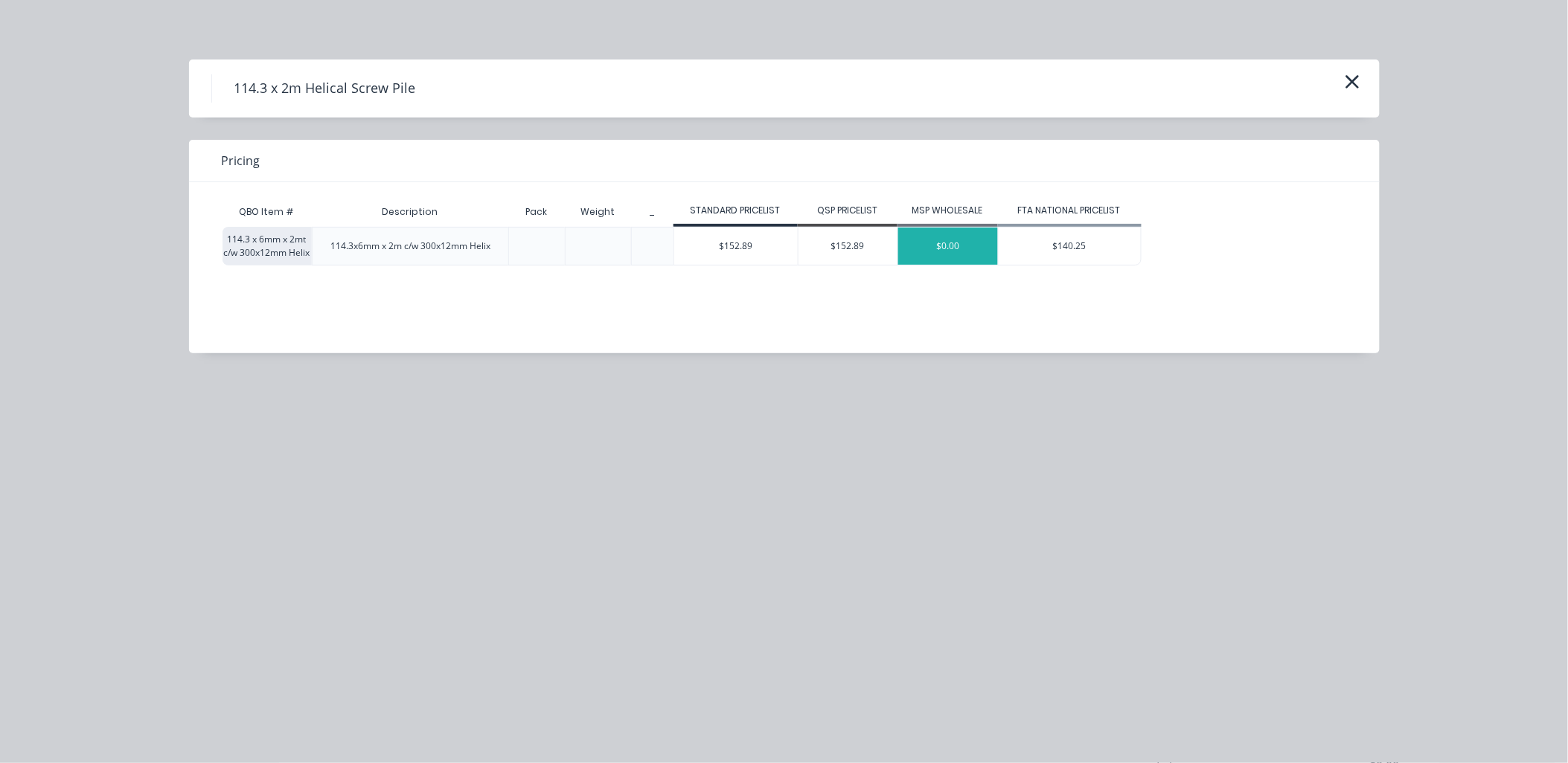
click at [960, 250] on div "$0.00" at bounding box center [947, 246] width 100 height 37
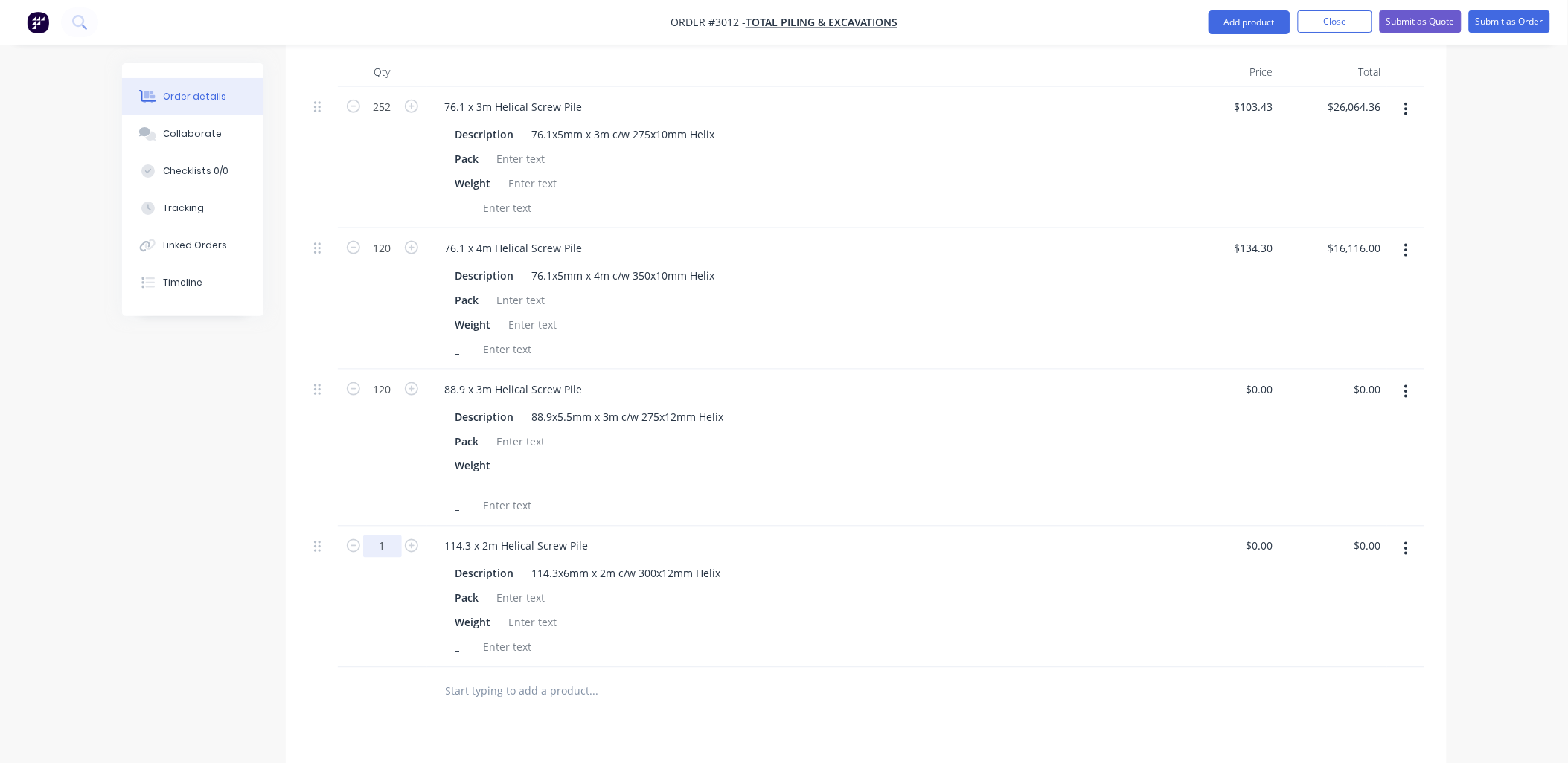
click at [388, 119] on input "1" at bounding box center [383, 107] width 38 height 22
click at [414, 689] on div at bounding box center [383, 692] width 89 height 48
click at [476, 676] on input "text" at bounding box center [594, 691] width 298 height 30
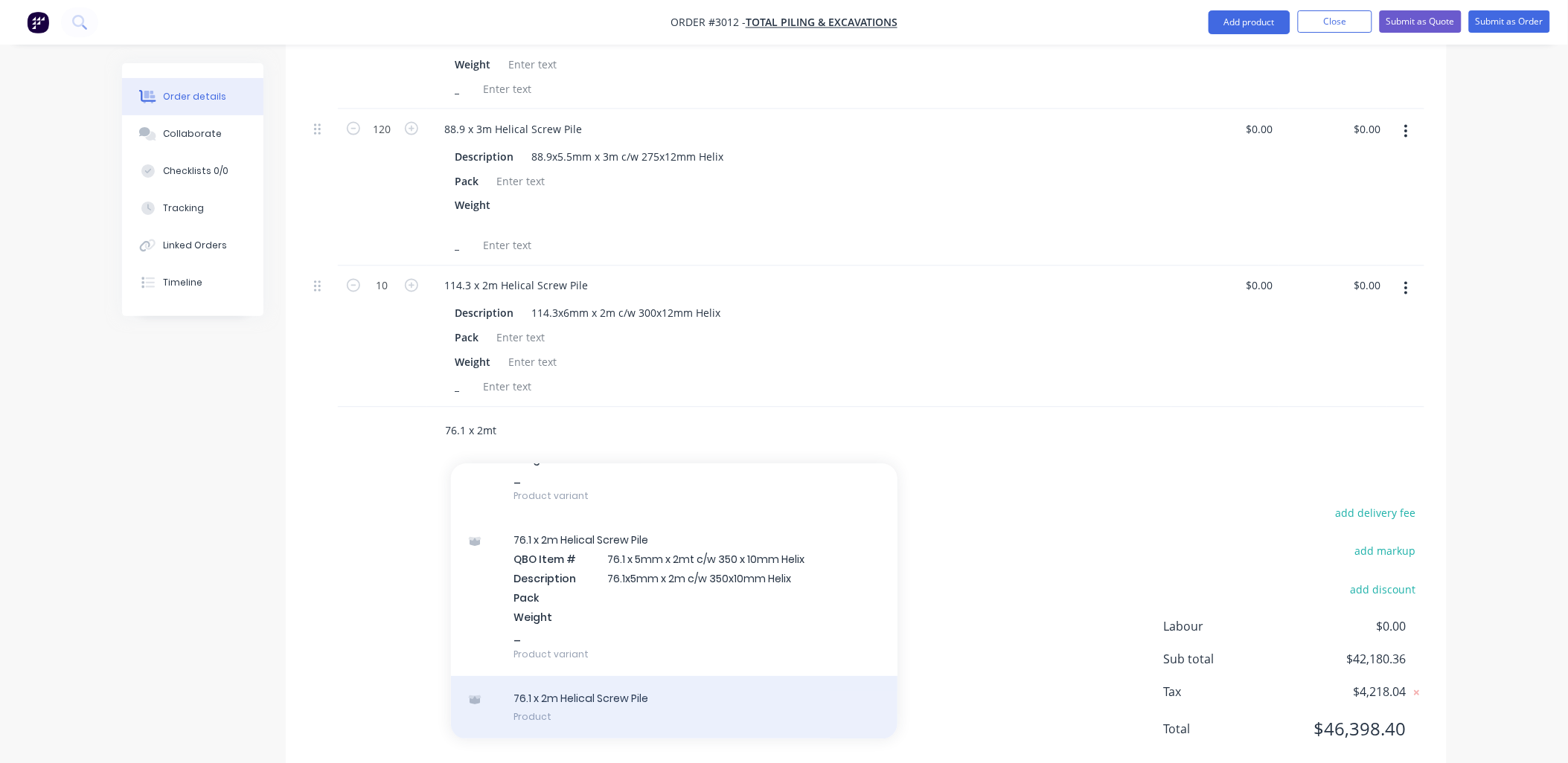
scroll to position [821, 0]
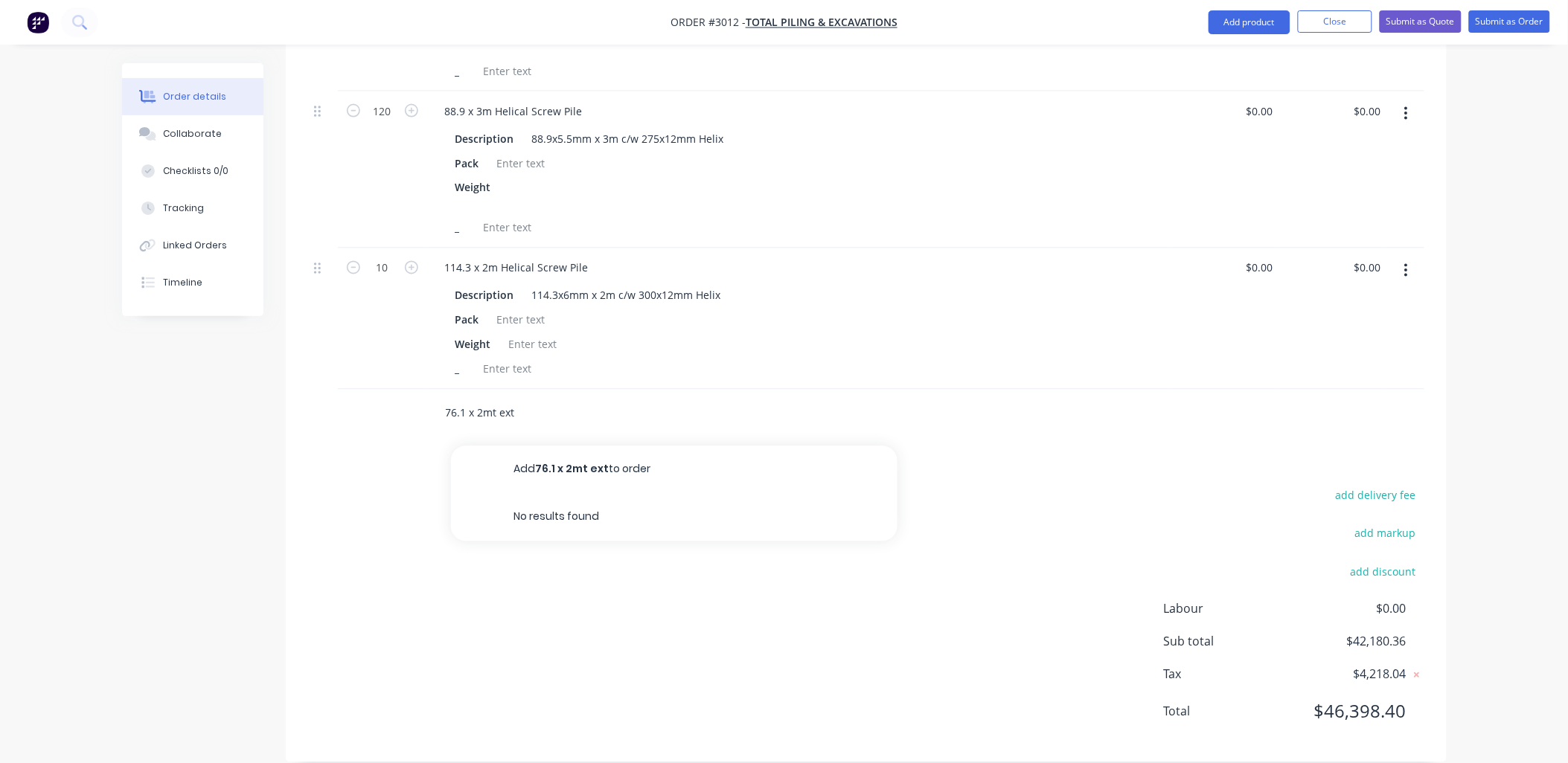
drag, startPoint x: 533, startPoint y: 395, endPoint x: 452, endPoint y: 380, distance: 82.4
click at [450, 399] on input "76.1 x 2mt ext" at bounding box center [594, 413] width 298 height 30
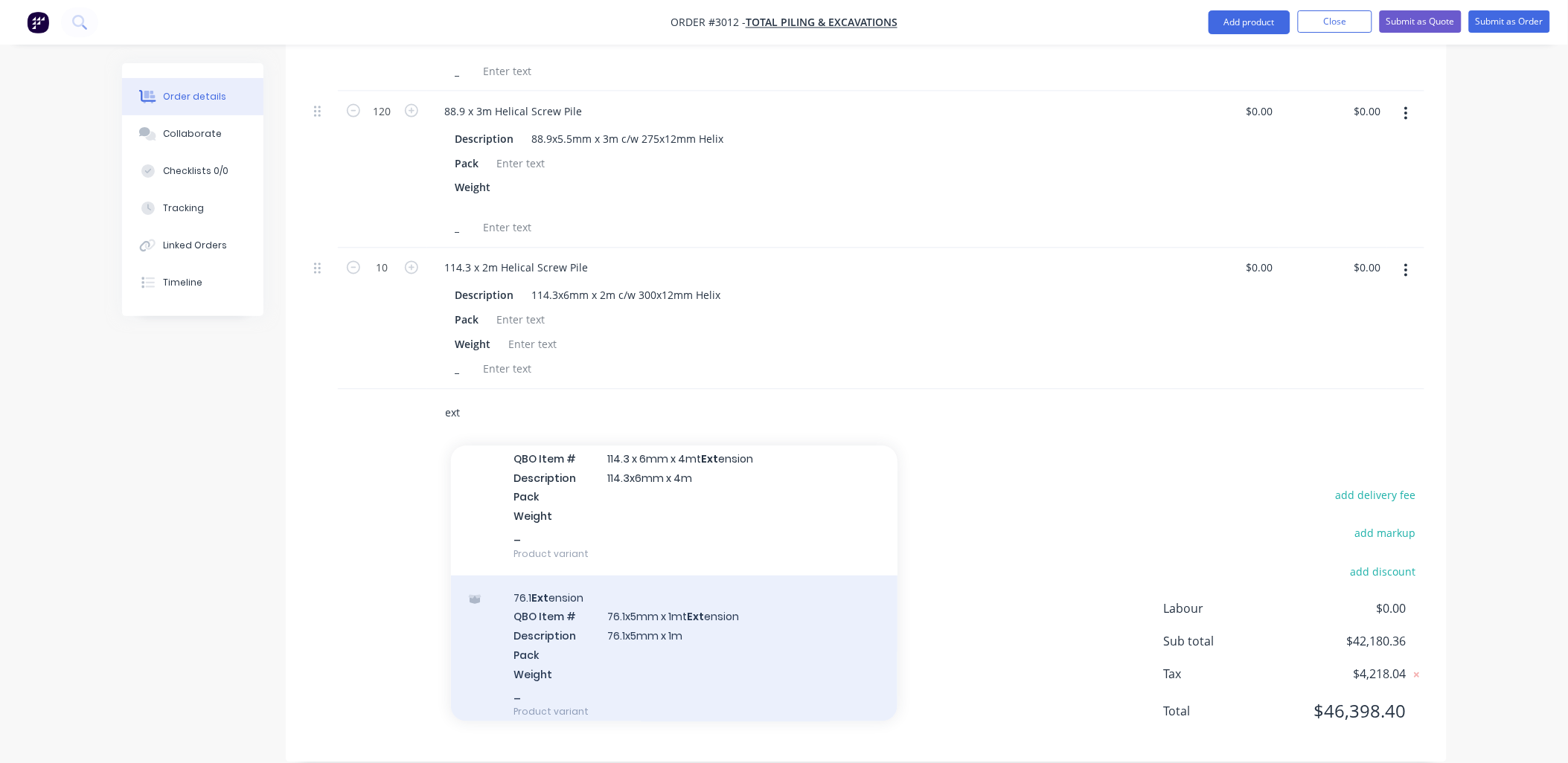
scroll to position [770, 0]
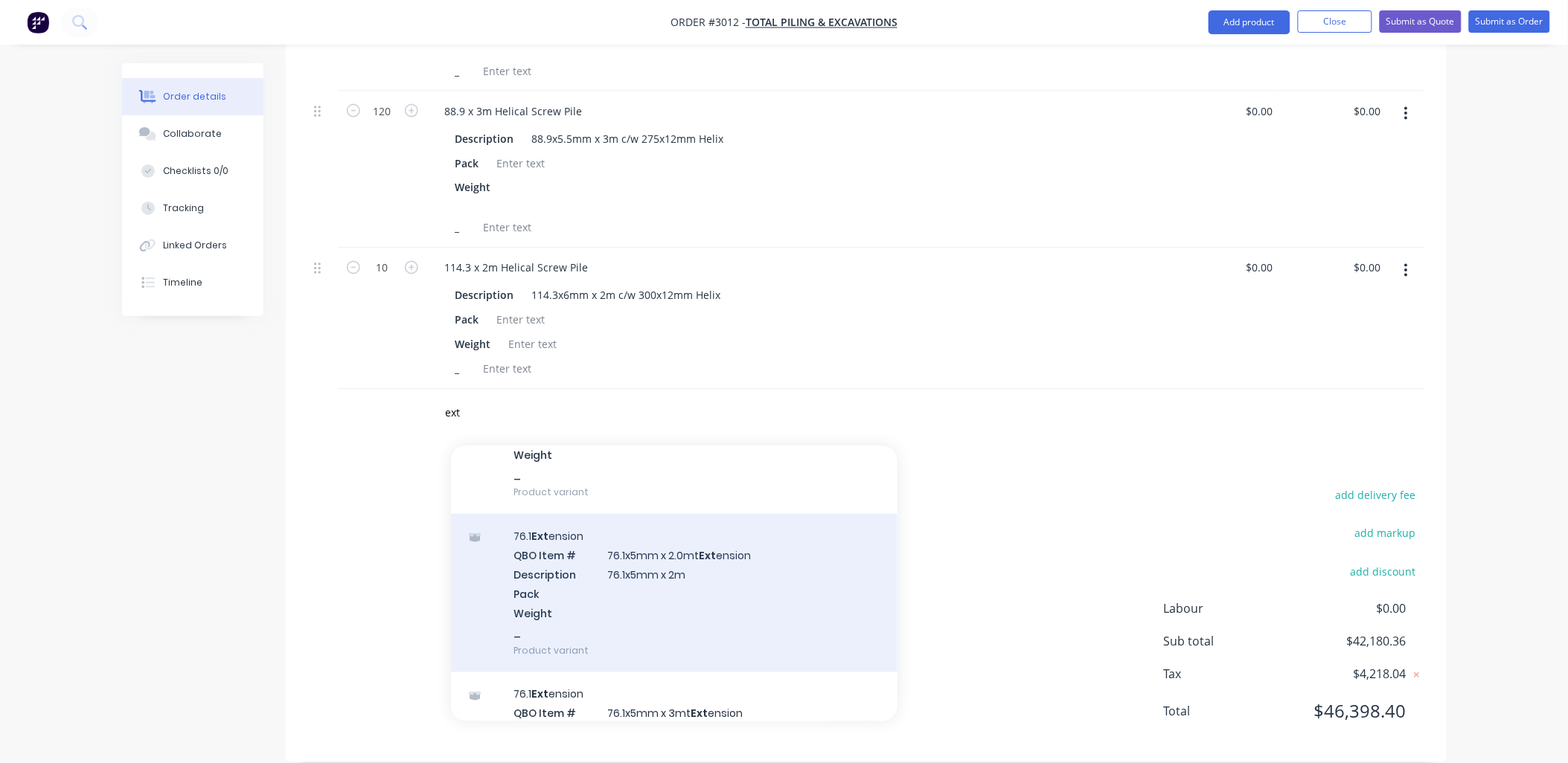
click at [676, 556] on div "76.1 Ext ension QBO Item # 76.1x5mm x 2.0mt Ext ension Description 76.1x5mm x 2…" at bounding box center [674, 593] width 447 height 159
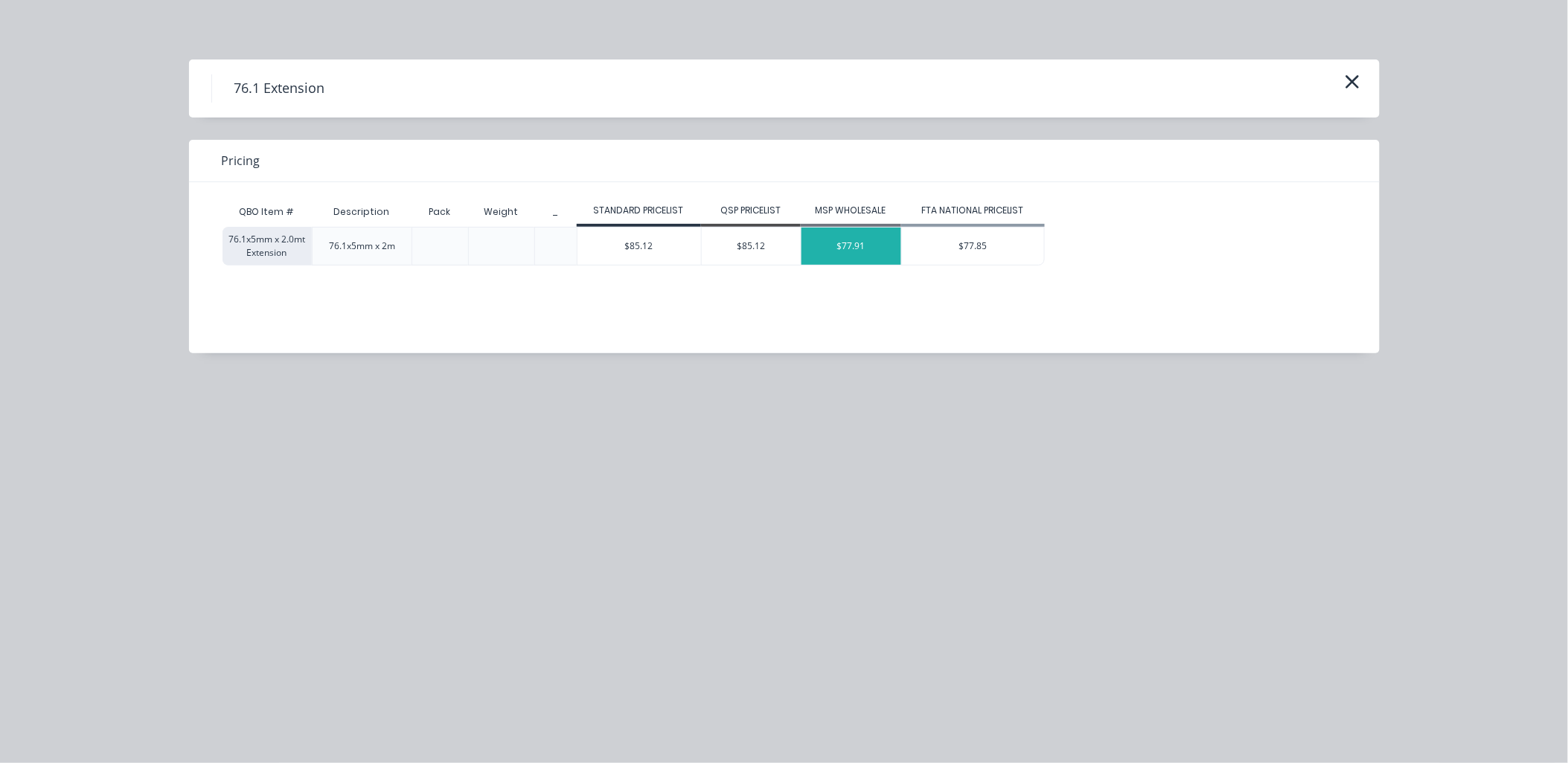
click at [867, 249] on div "$77.91" at bounding box center [851, 246] width 100 height 37
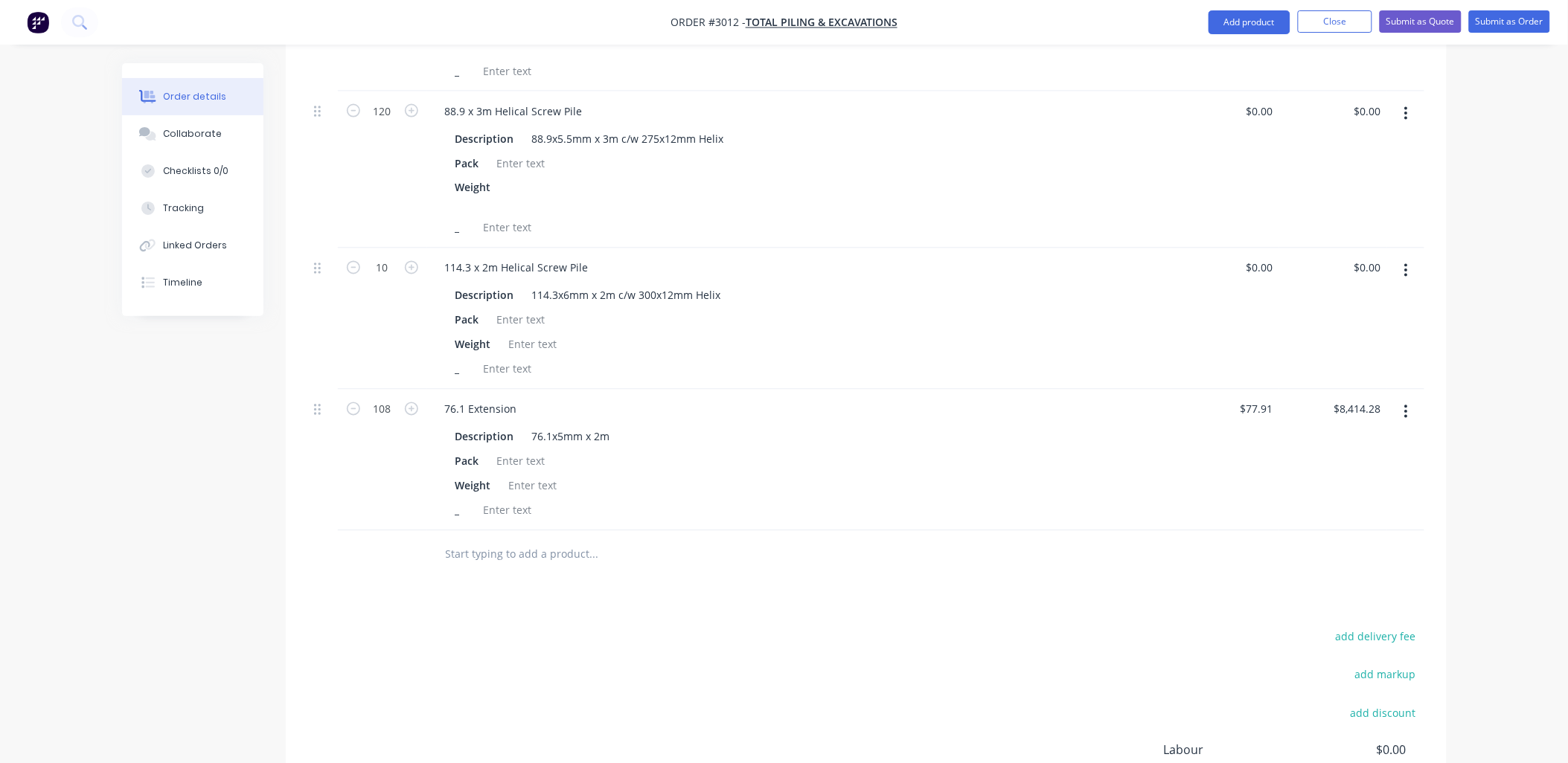
drag, startPoint x: 604, startPoint y: 636, endPoint x: 601, endPoint y: 629, distance: 7.6
click at [604, 635] on div "add delivery fee add markup add discount Labour $0.00 Sub total $50,594.64 Tax …" at bounding box center [866, 754] width 1116 height 255
click at [531, 540] on input "text" at bounding box center [594, 555] width 298 height 30
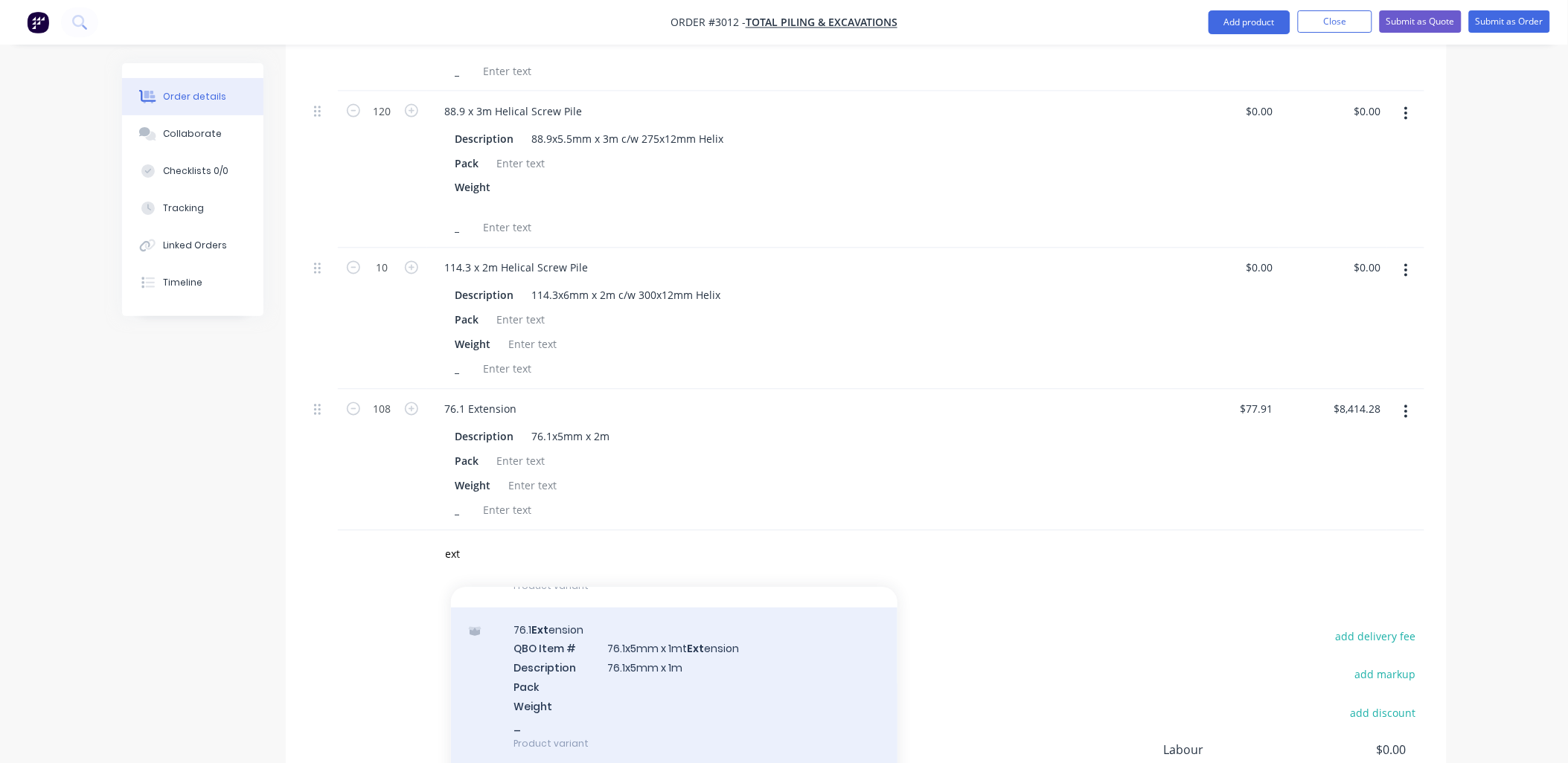
click at [701, 636] on div "76.1 Ext ension QBO Item # 76.1x5mm x 1mt Ext ension Description 76.1x5mm x 1m …" at bounding box center [674, 687] width 447 height 159
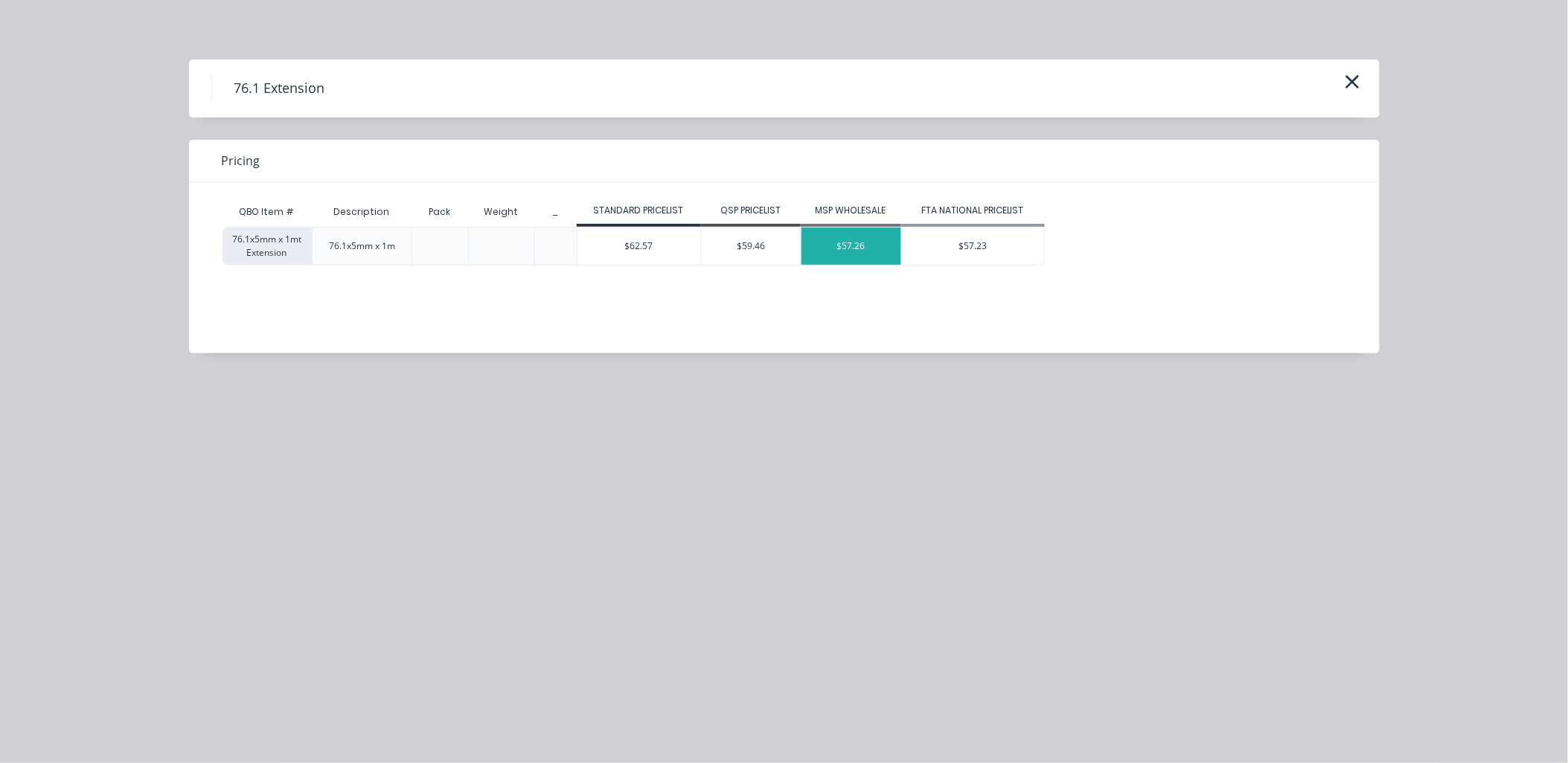
click at [850, 236] on div "$57.26" at bounding box center [851, 246] width 100 height 37
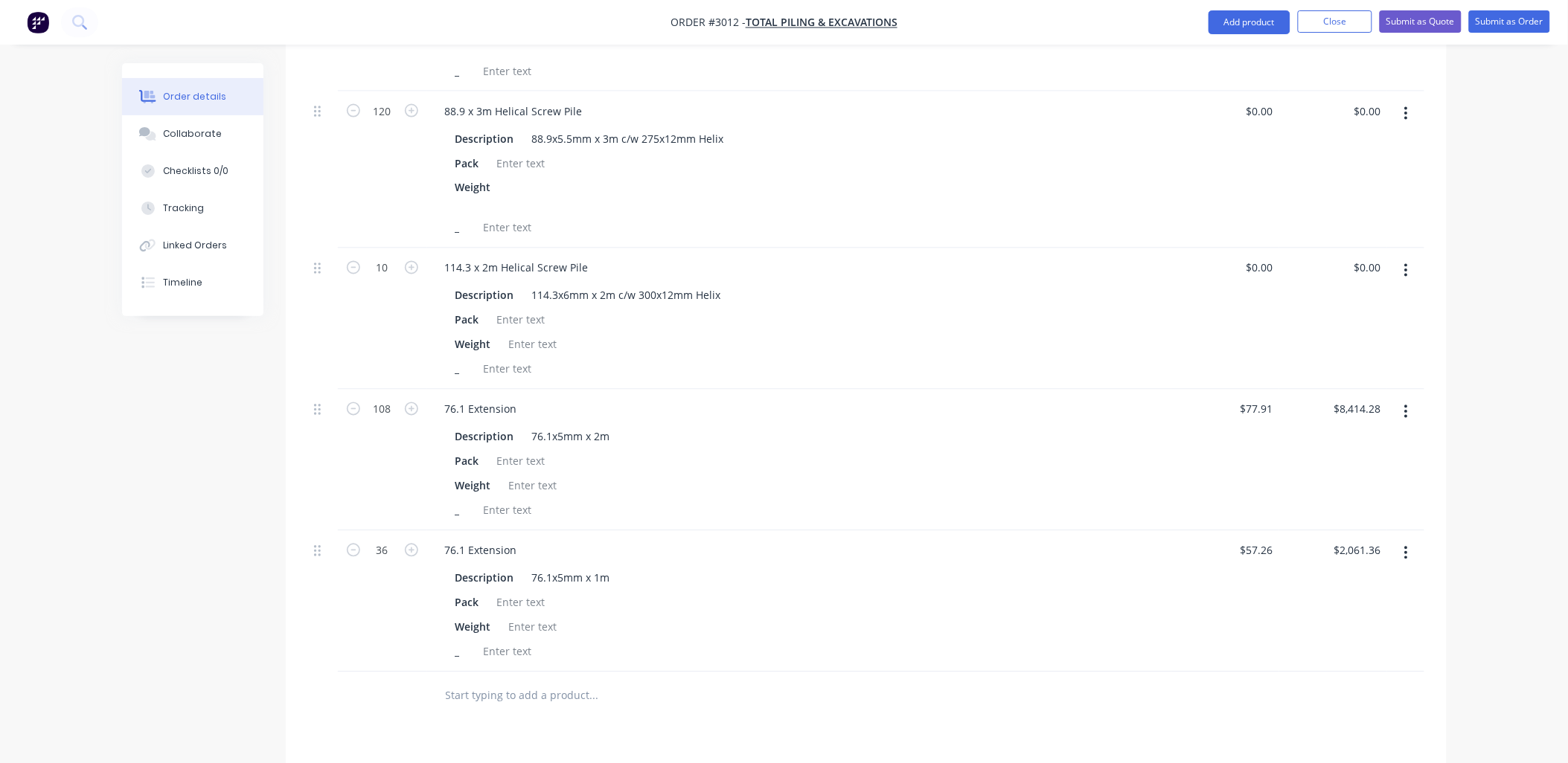
click at [479, 681] on input "text" at bounding box center [594, 695] width 298 height 30
drag, startPoint x: 479, startPoint y: 679, endPoint x: 395, endPoint y: 676, distance: 84.1
click at [395, 676] on div "88.9 Add 88.9 to order 88.9 x 3m Helical Screw Pile QBO Item # 88.9 x 5.5mm x 3…" at bounding box center [866, 696] width 1116 height 48
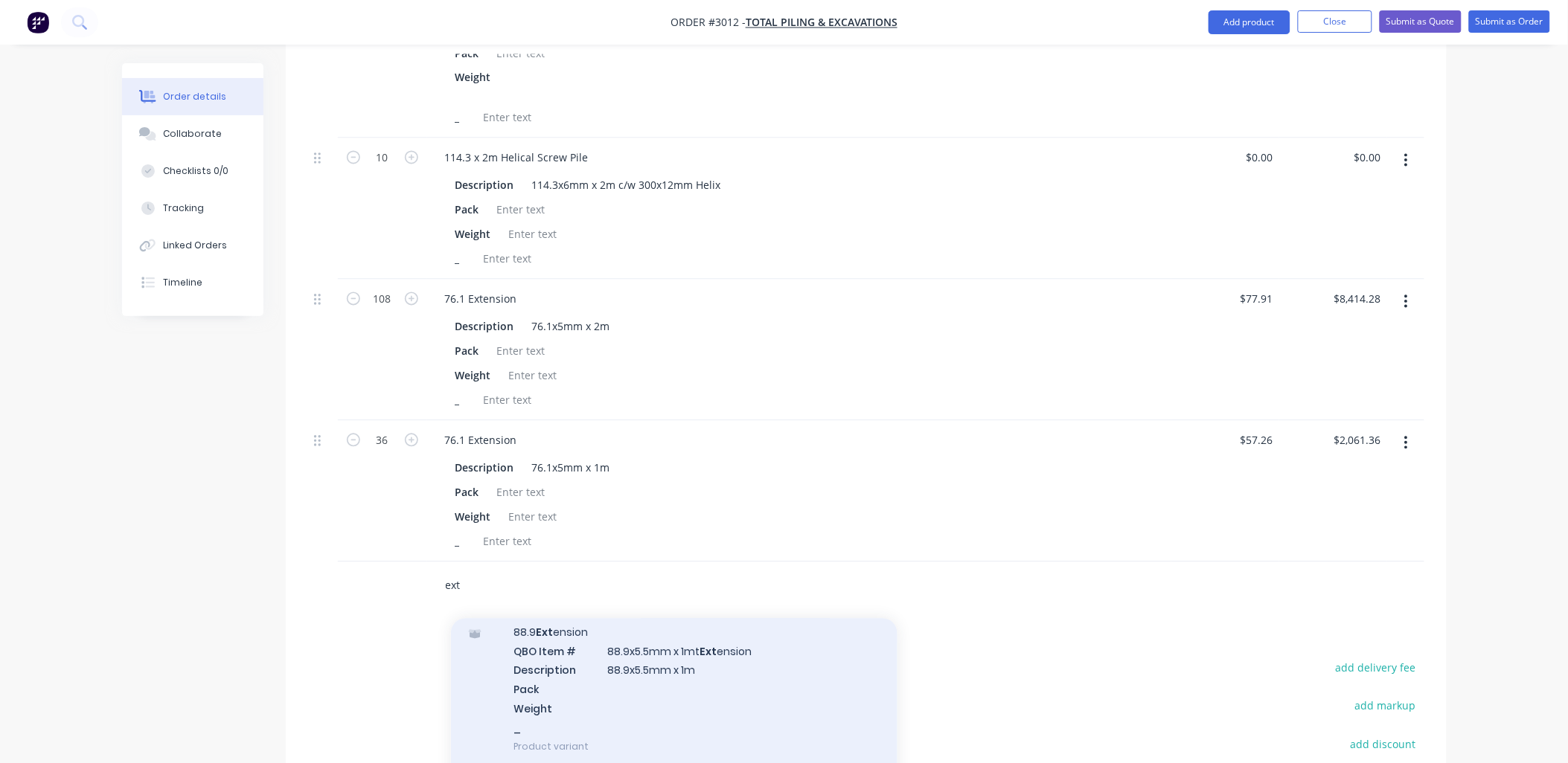
scroll to position [1432, 0]
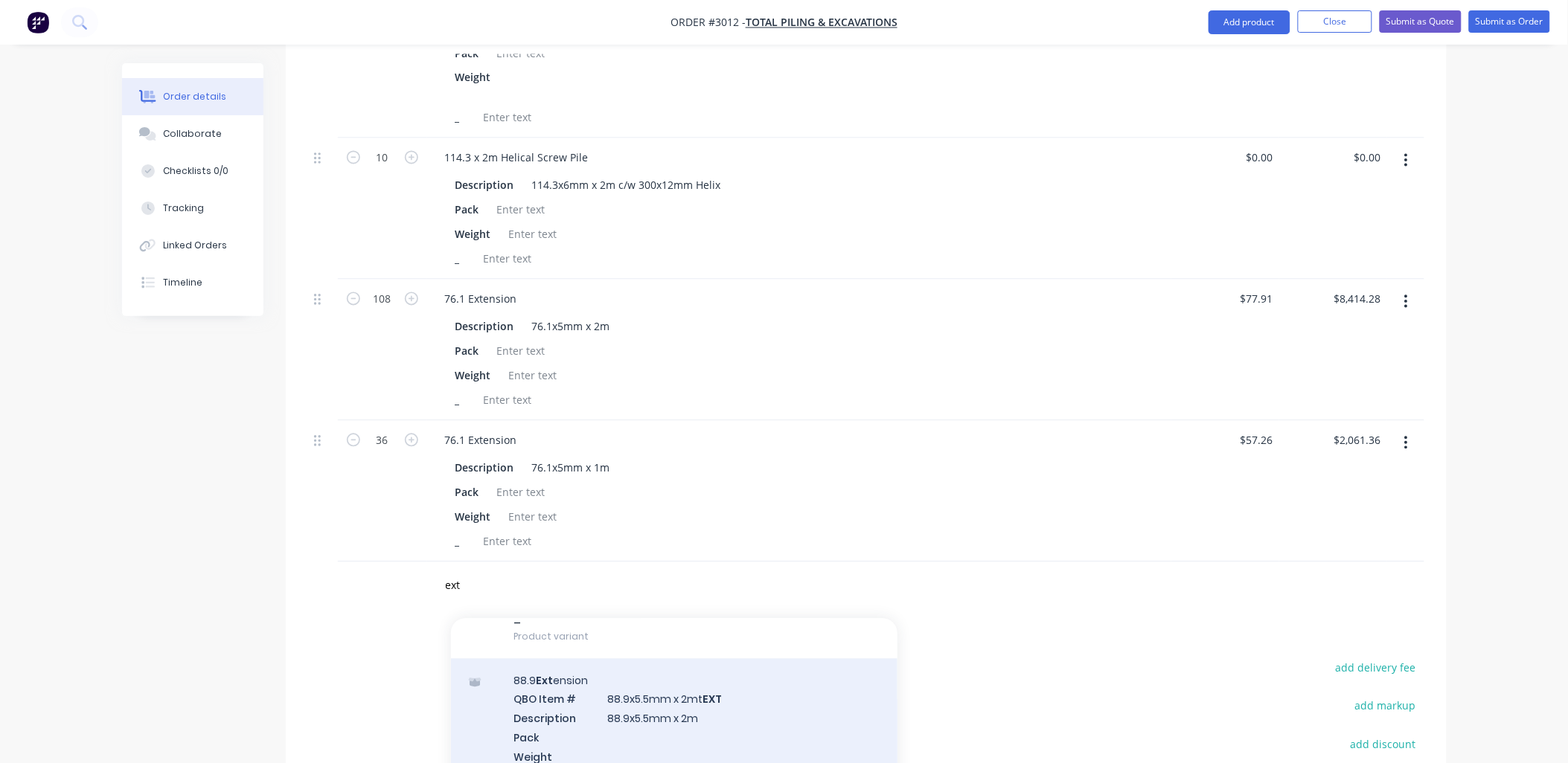
click at [662, 679] on div "88.9 Ext ension QBO Item # 88.9x5.5mm x 2mt EXT Description 88.9x5.5mm x 2m Pac…" at bounding box center [674, 738] width 447 height 159
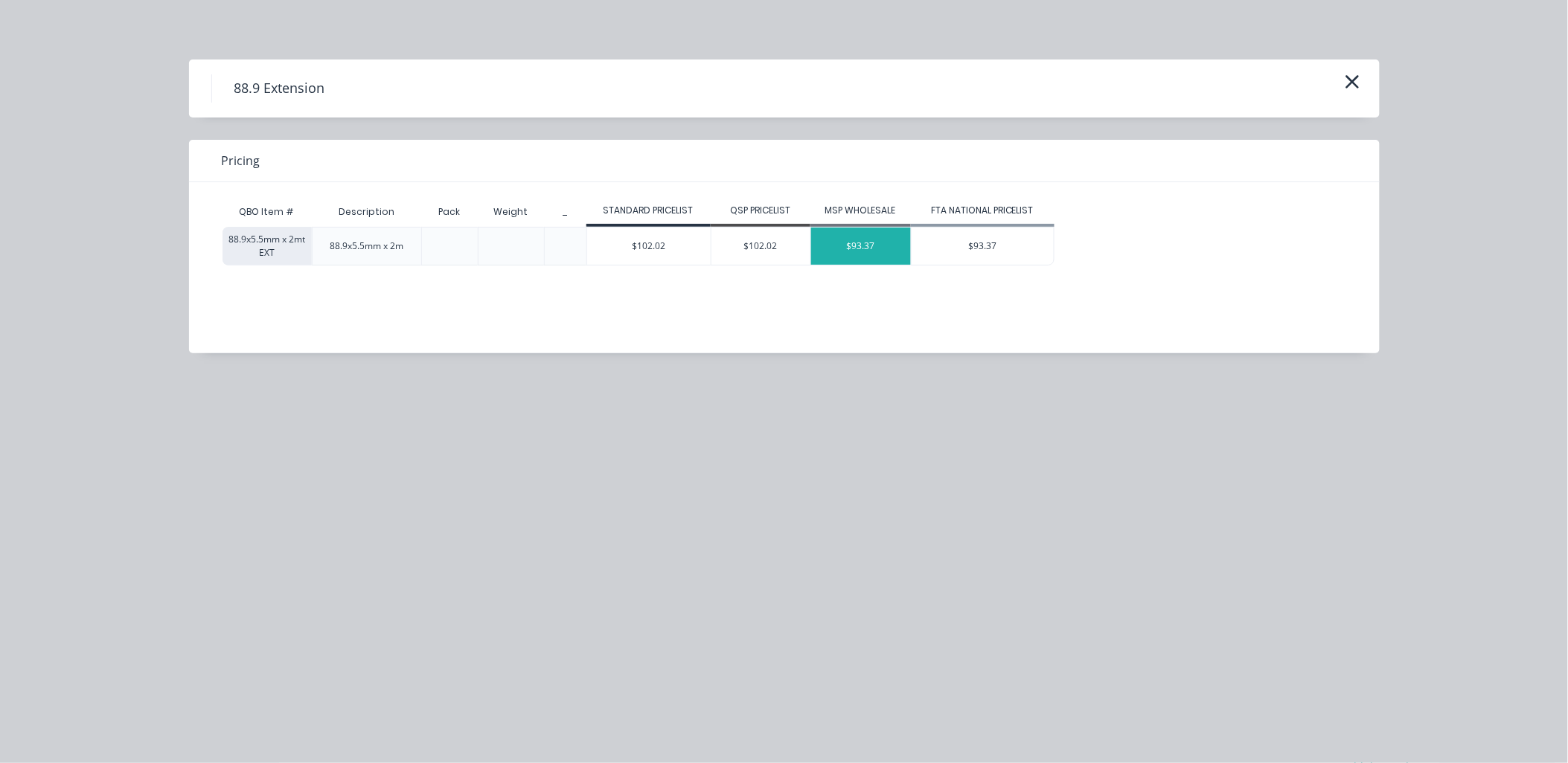
click at [868, 244] on div "$93.37" at bounding box center [860, 246] width 100 height 37
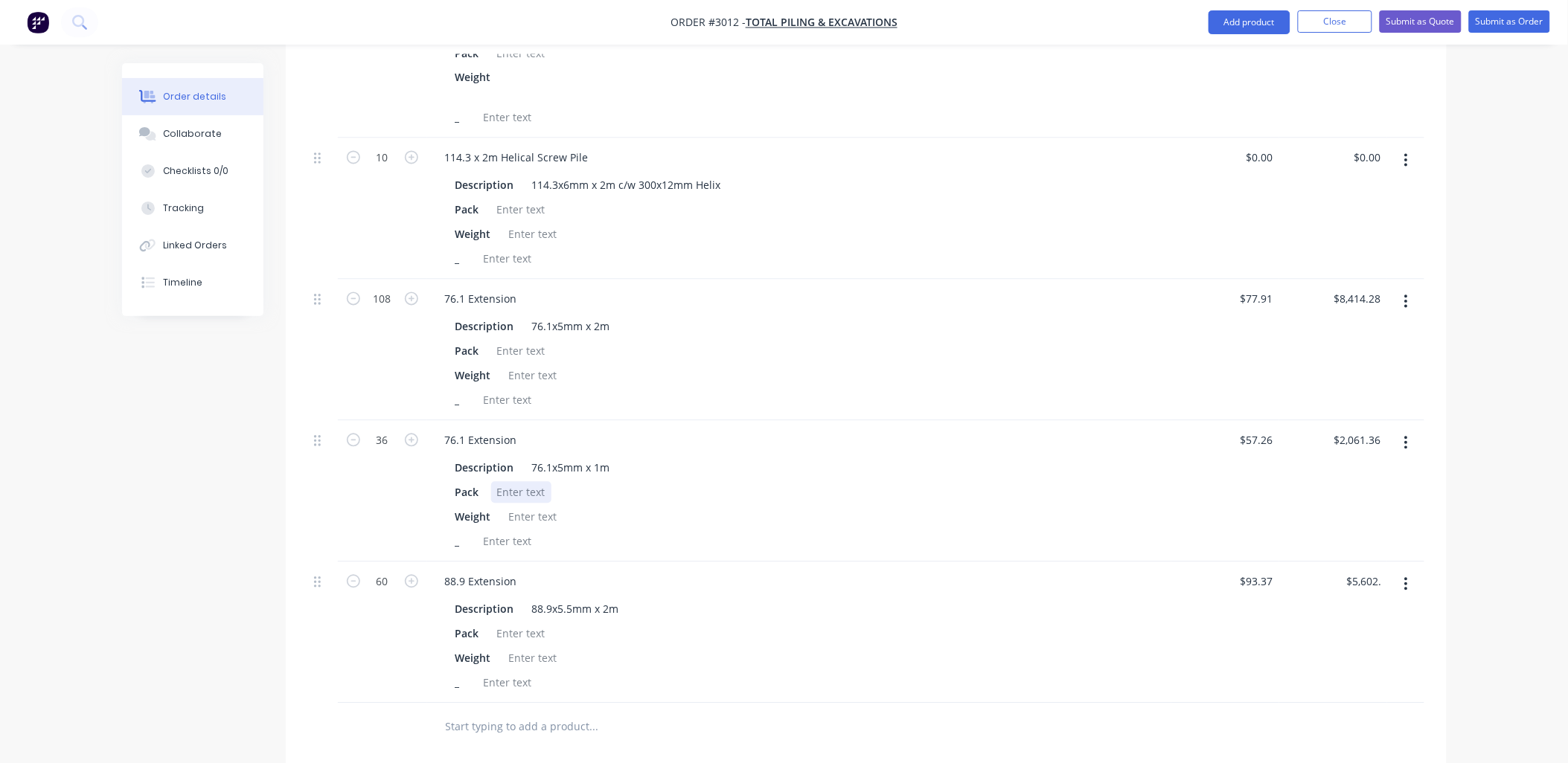
click at [710, 482] on div "Pack" at bounding box center [795, 493] width 693 height 22
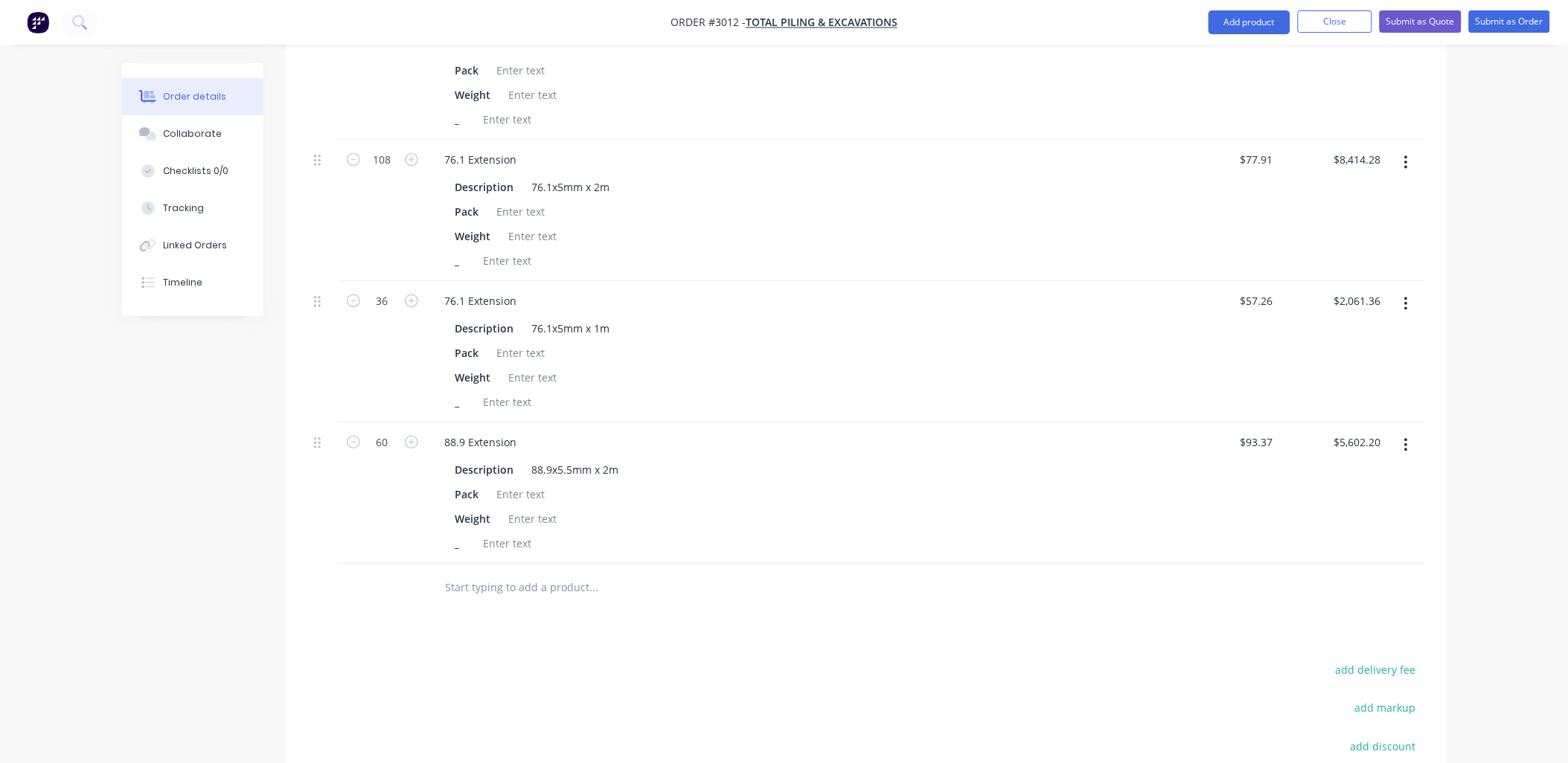
scroll to position [1153, 0]
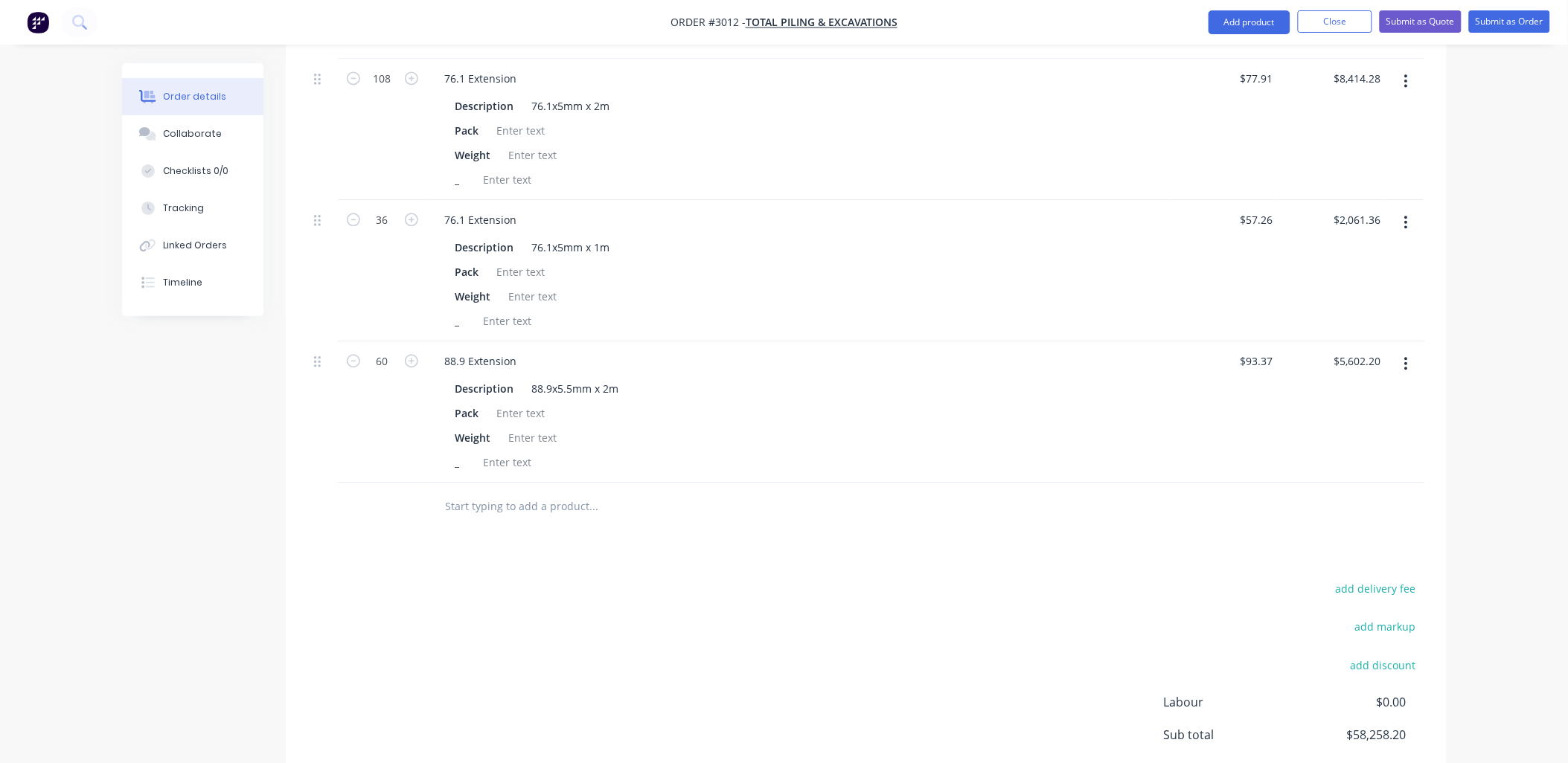
click at [479, 492] on input "text" at bounding box center [594, 507] width 298 height 30
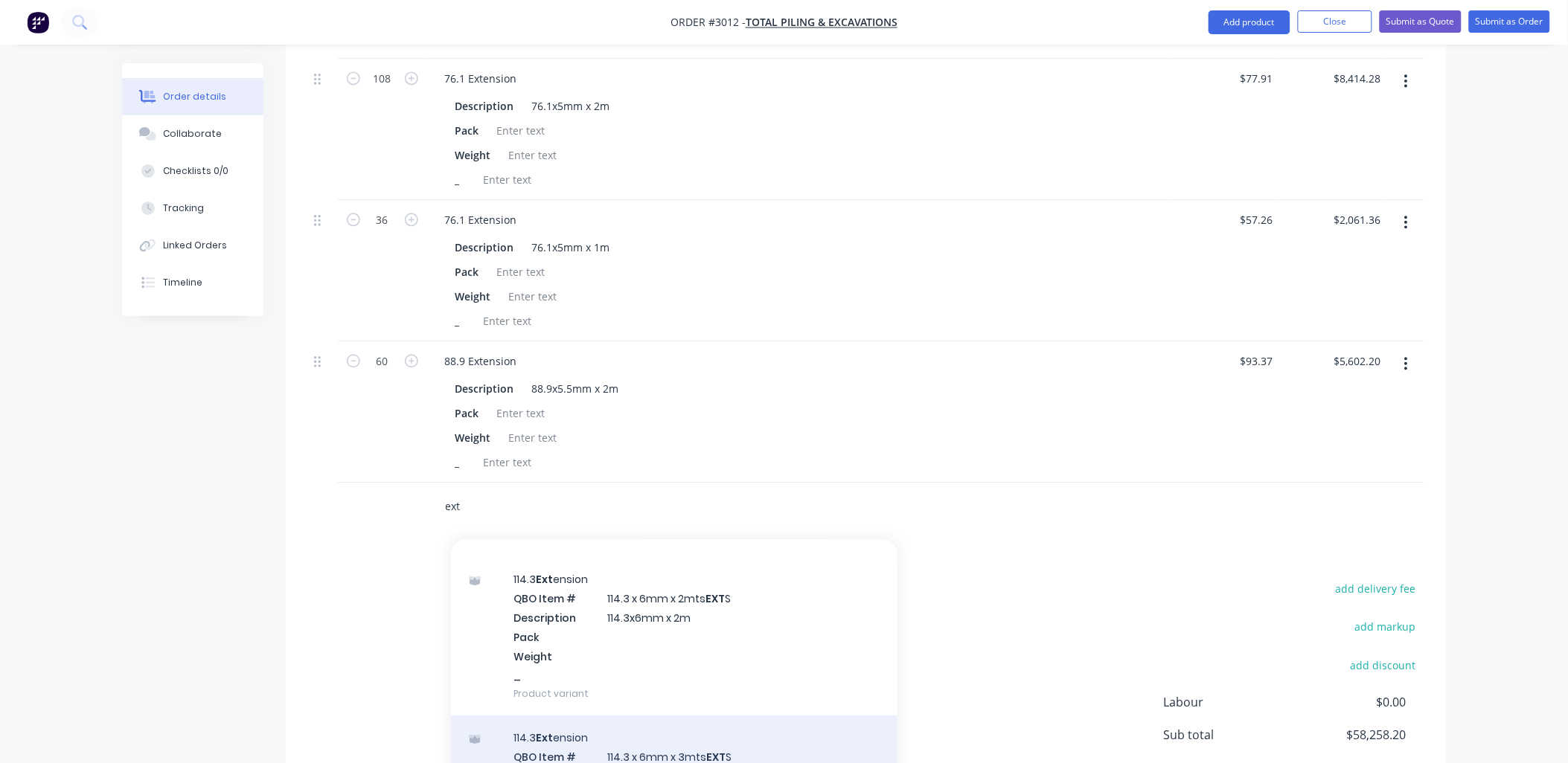
scroll to position [220, 0]
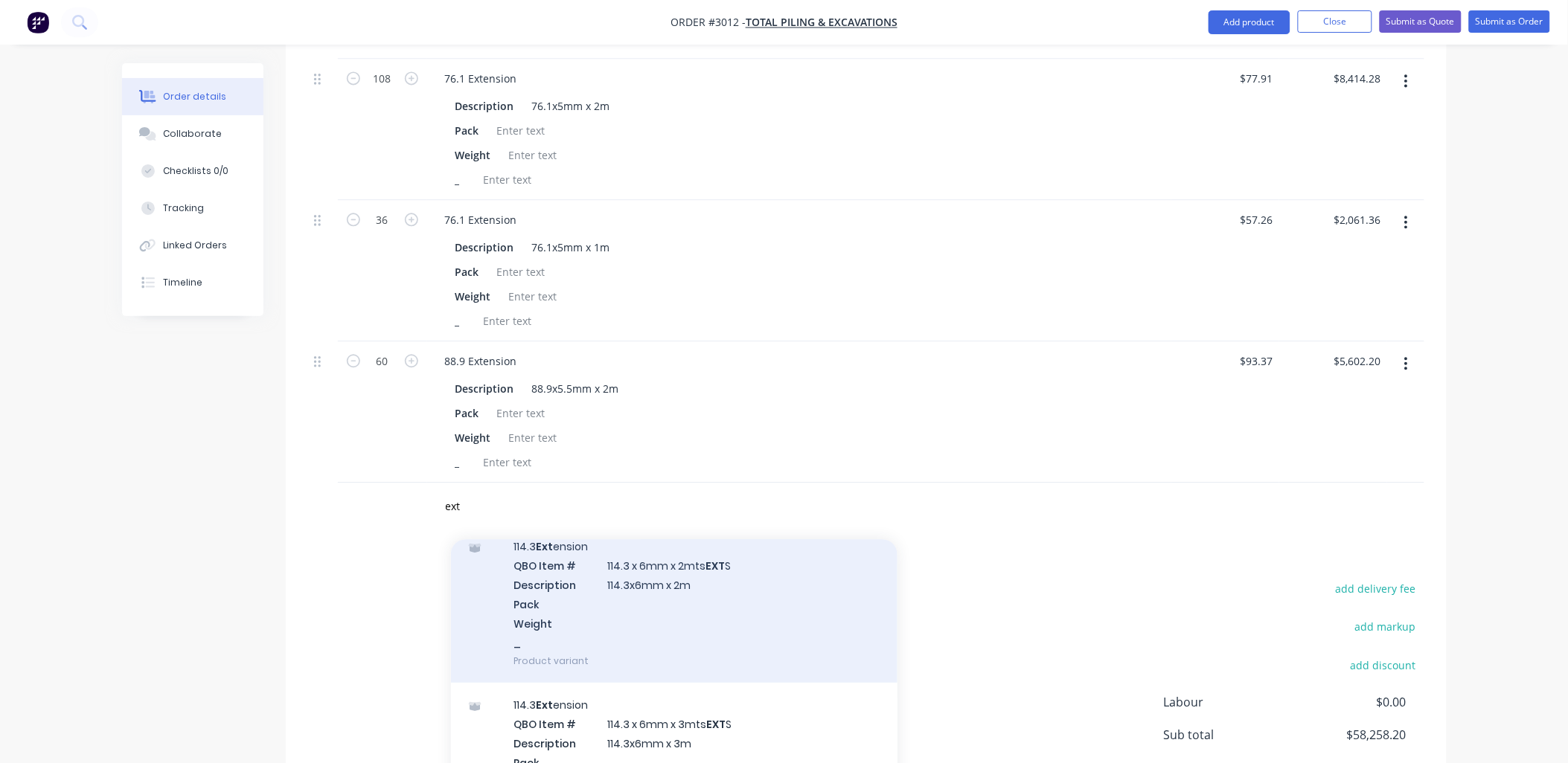
click at [667, 565] on div "114.3 Ext ension QBO Item # 114.3 x 6mm x 2mts EXT S Description 114.3x6mm x 2m…" at bounding box center [674, 603] width 447 height 159
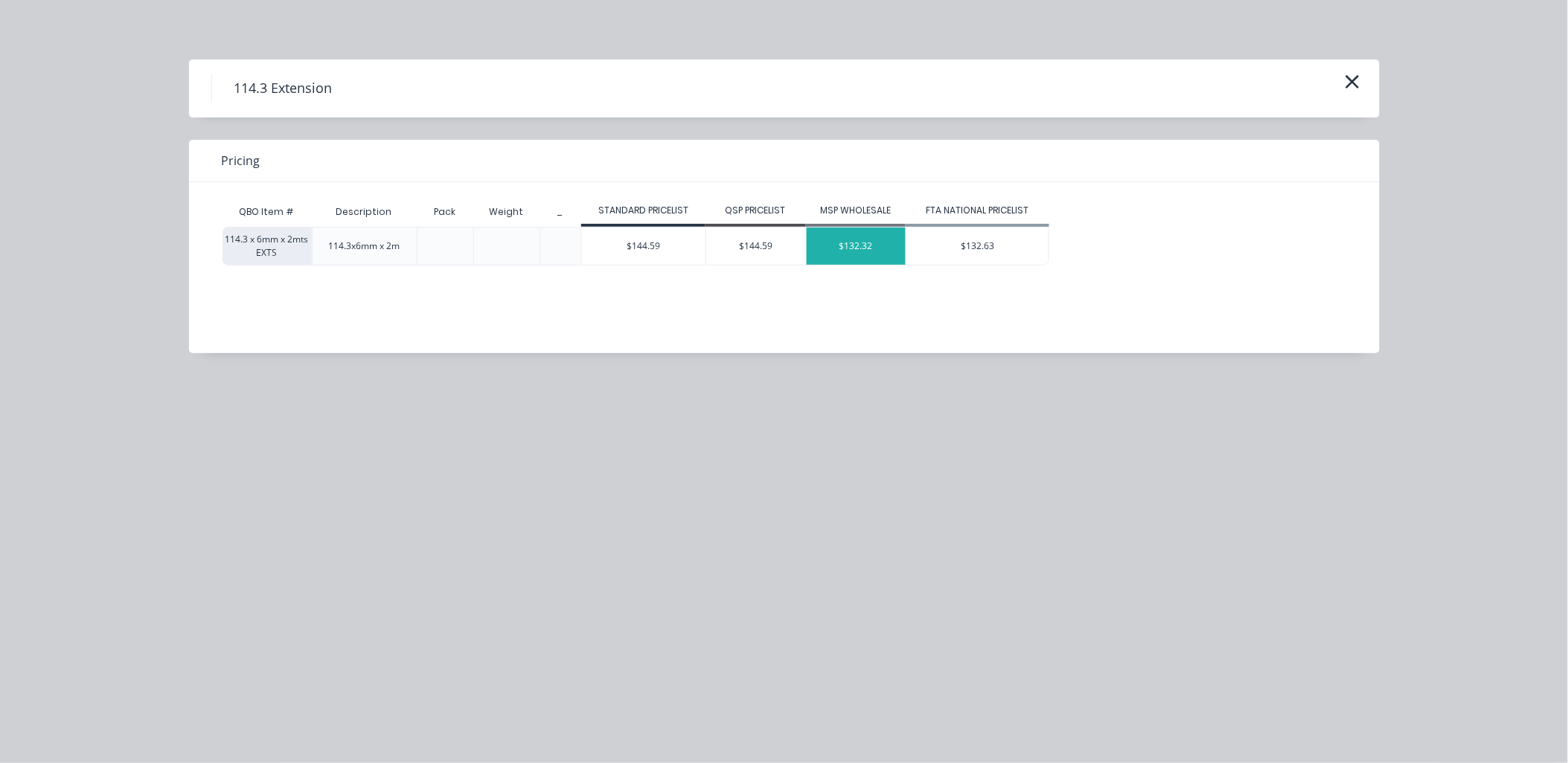
click at [870, 247] on div "$132.32" at bounding box center [856, 246] width 100 height 37
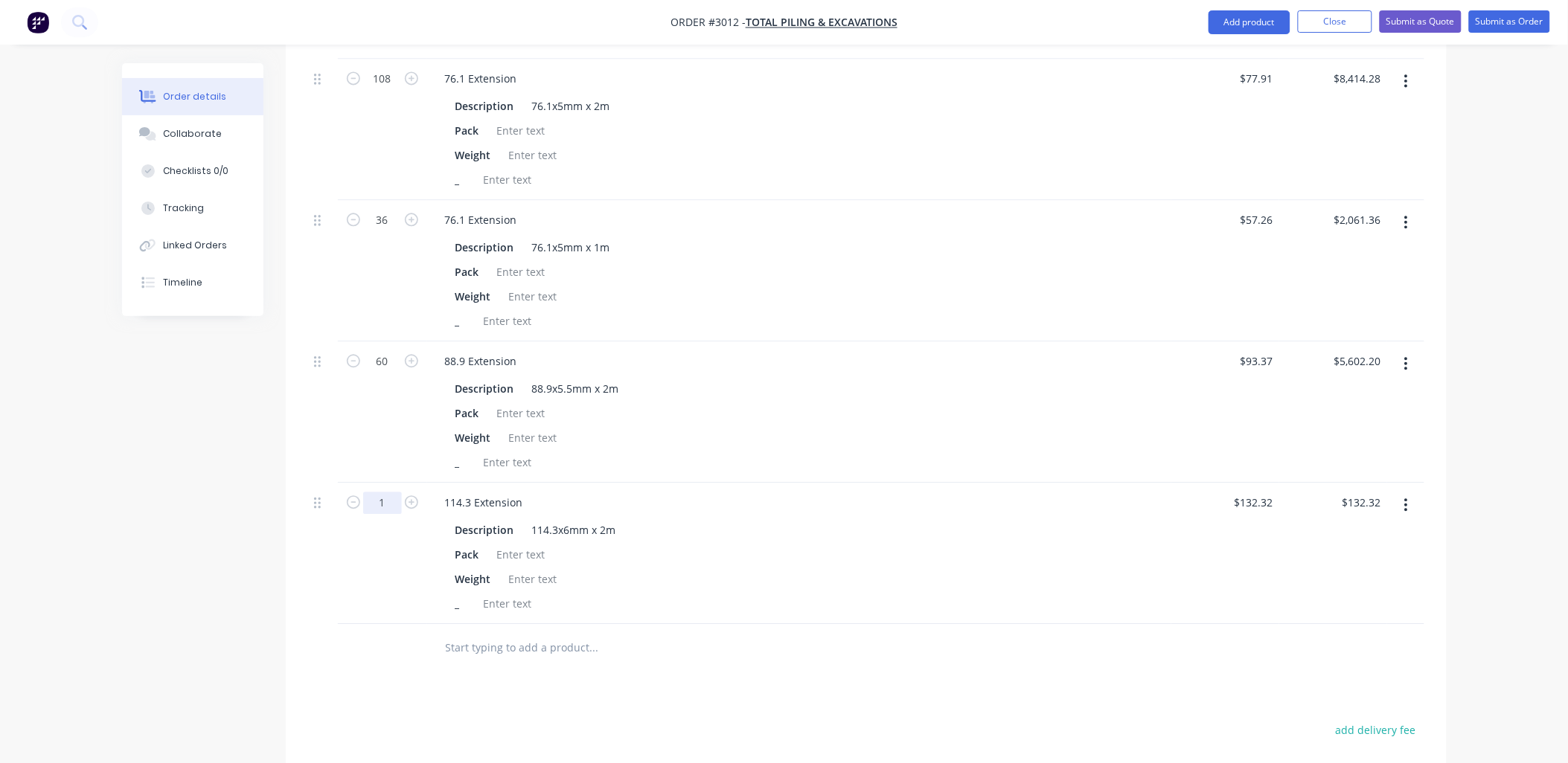
click at [456, 632] on input "text" at bounding box center [594, 647] width 298 height 30
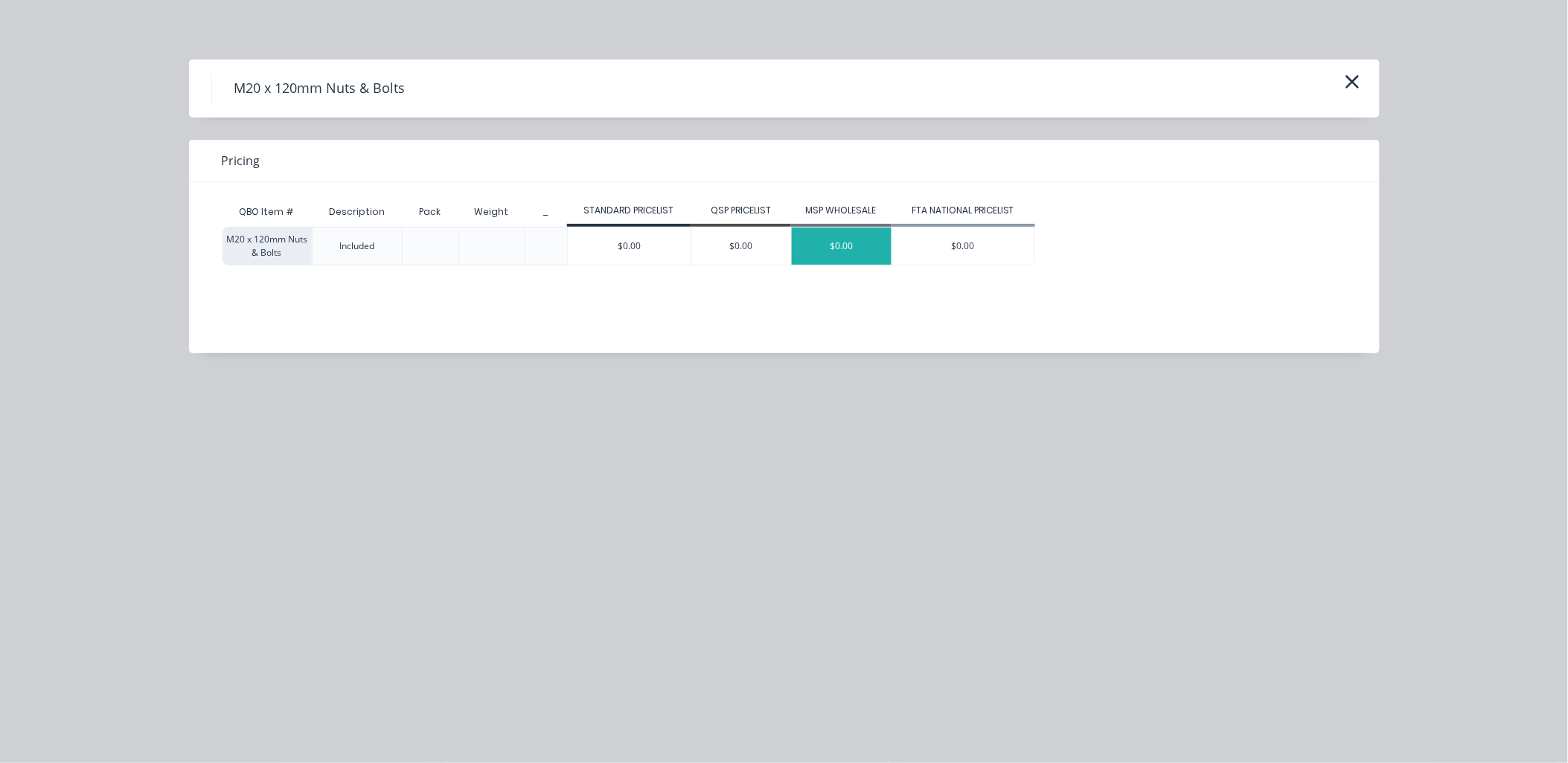
click at [838, 246] on div "$0.00" at bounding box center [841, 246] width 100 height 37
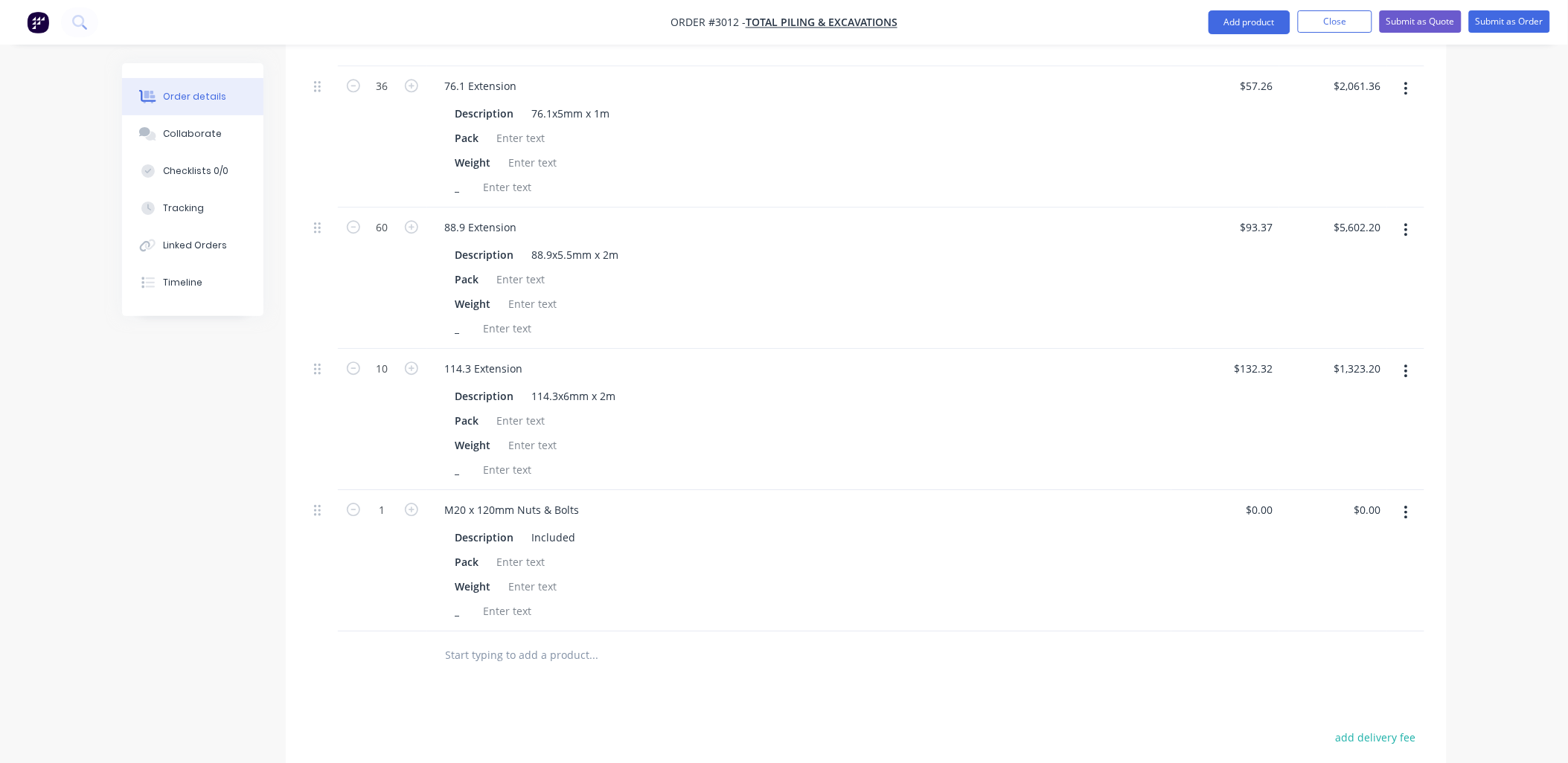
scroll to position [1373, 0]
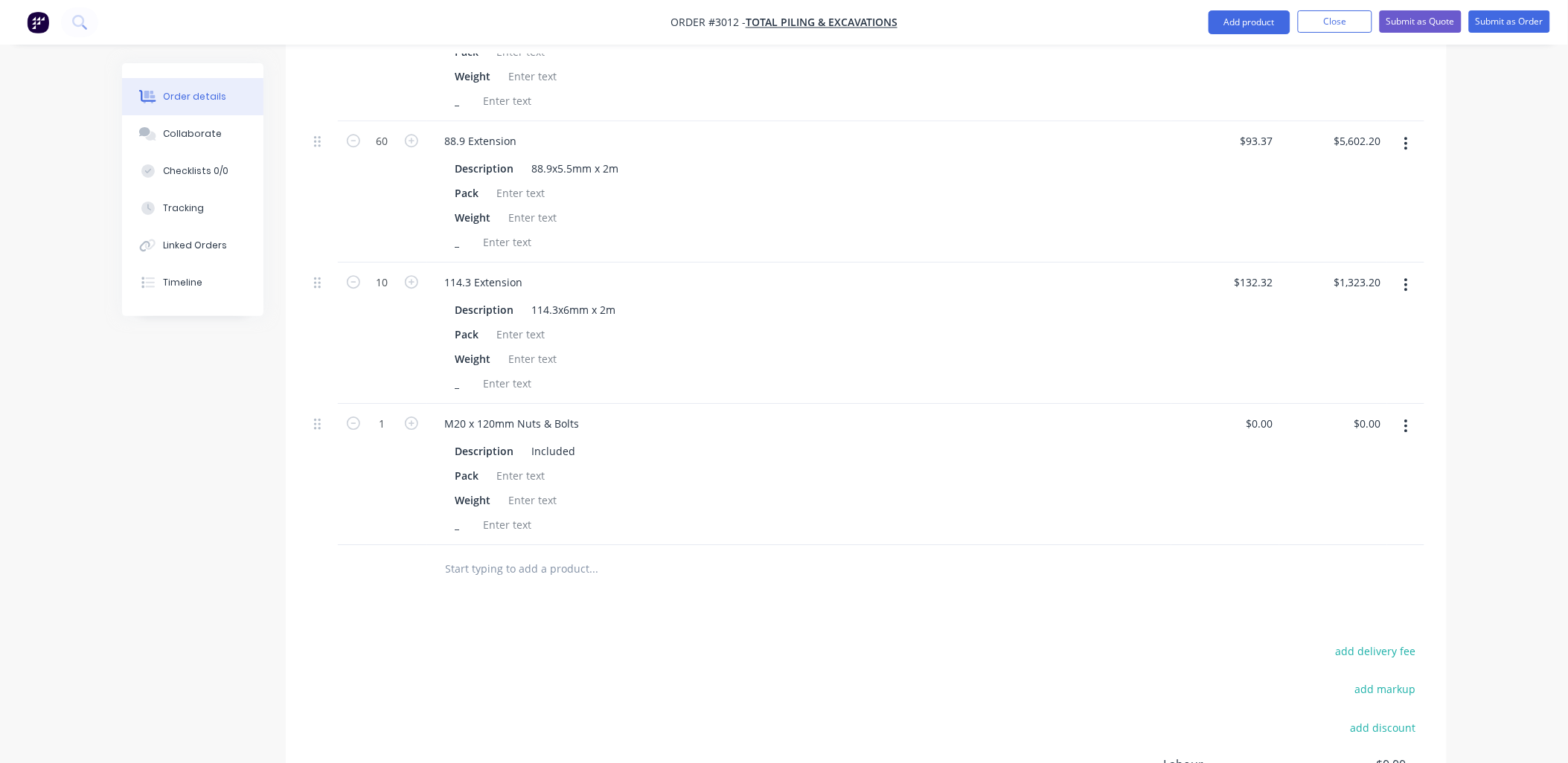
click at [518, 560] on input "text" at bounding box center [594, 569] width 298 height 30
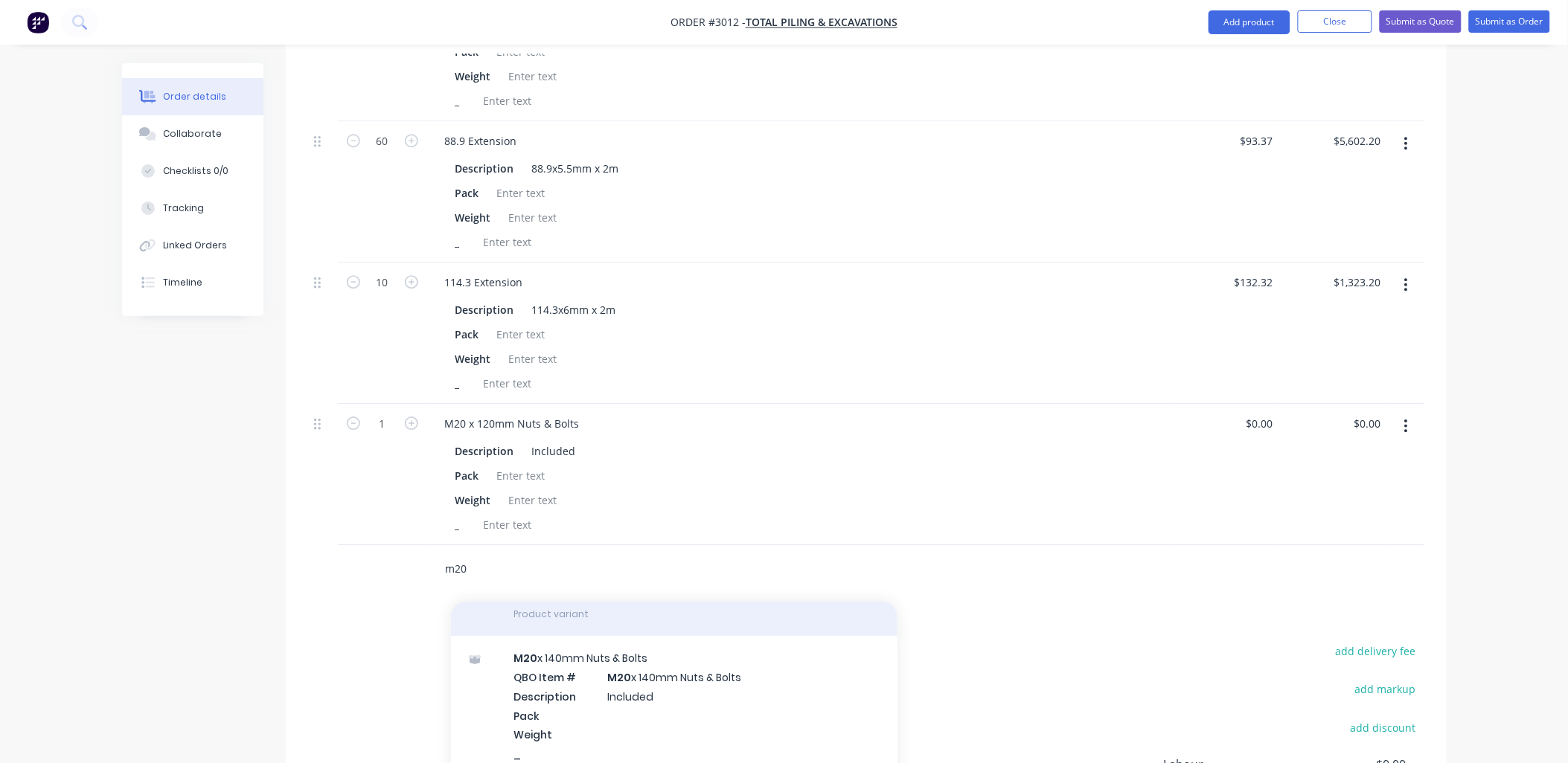
scroll to position [330, 0]
click at [593, 712] on div "M20 x 140mm Nuts & Bolts QBO Item # M20 x 140mm Nuts & Bolts Description Includ…" at bounding box center [674, 715] width 447 height 159
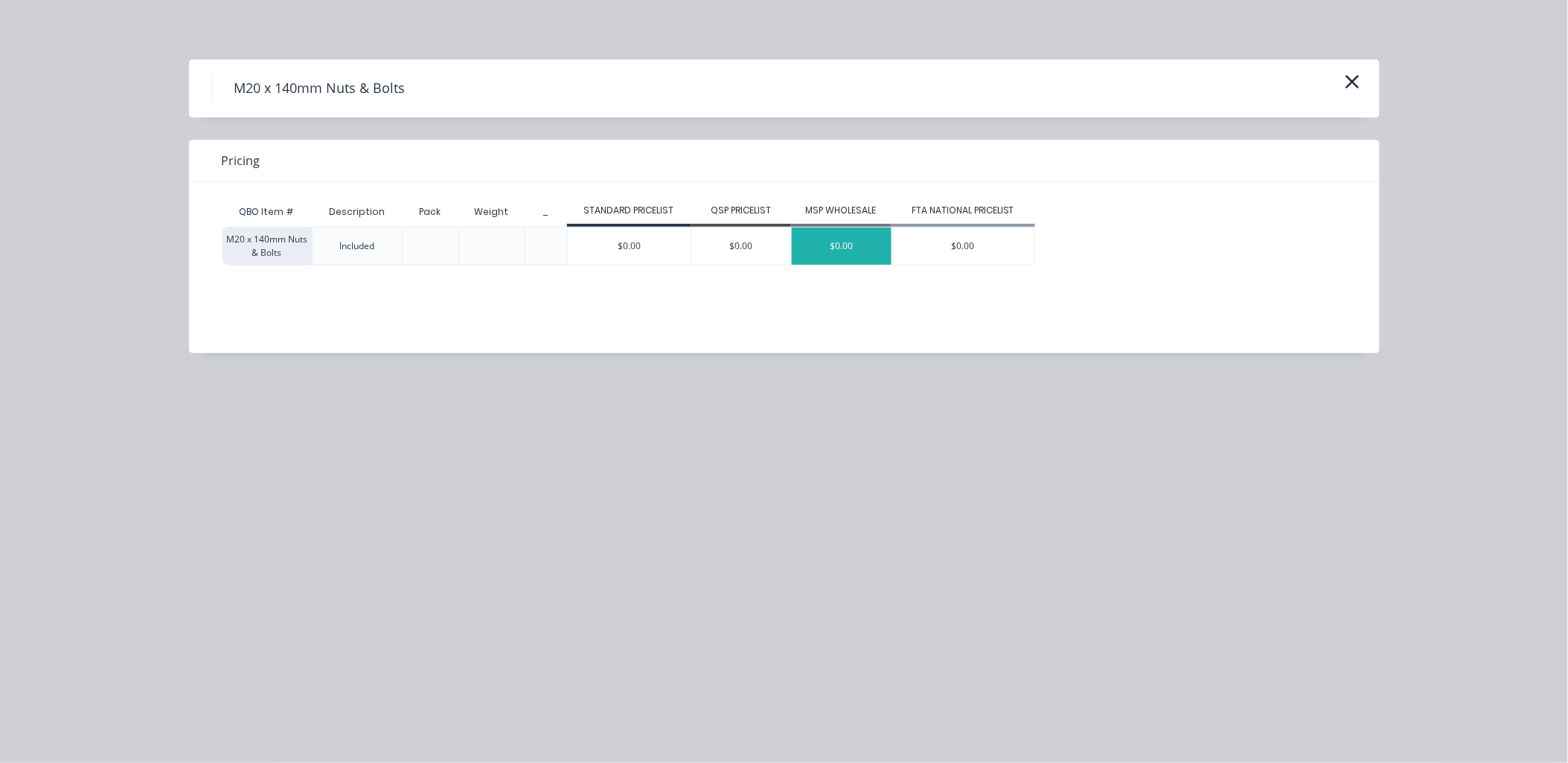
click at [858, 246] on div "$0.00" at bounding box center [841, 246] width 100 height 37
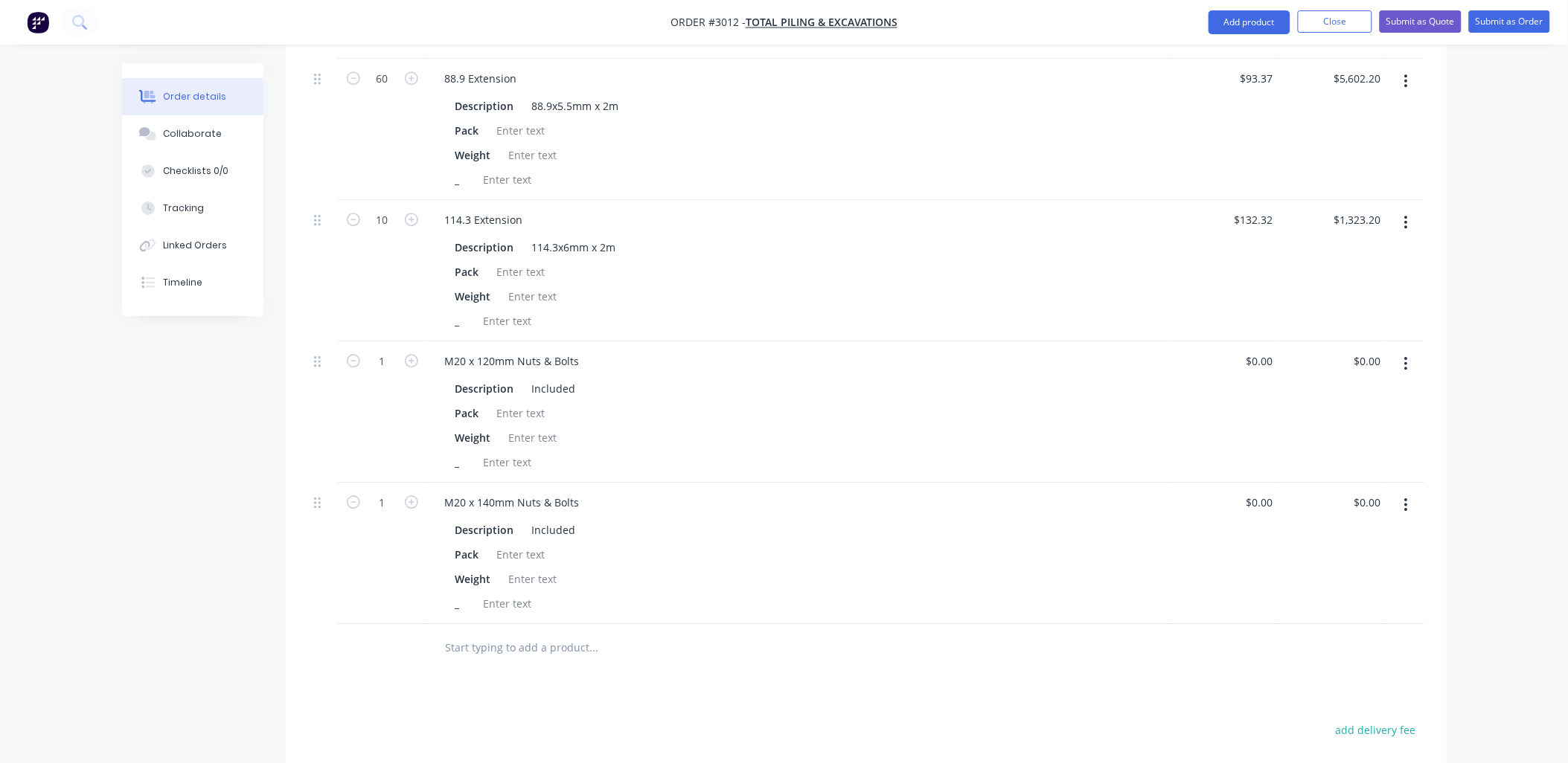
scroll to position [1483, 0]
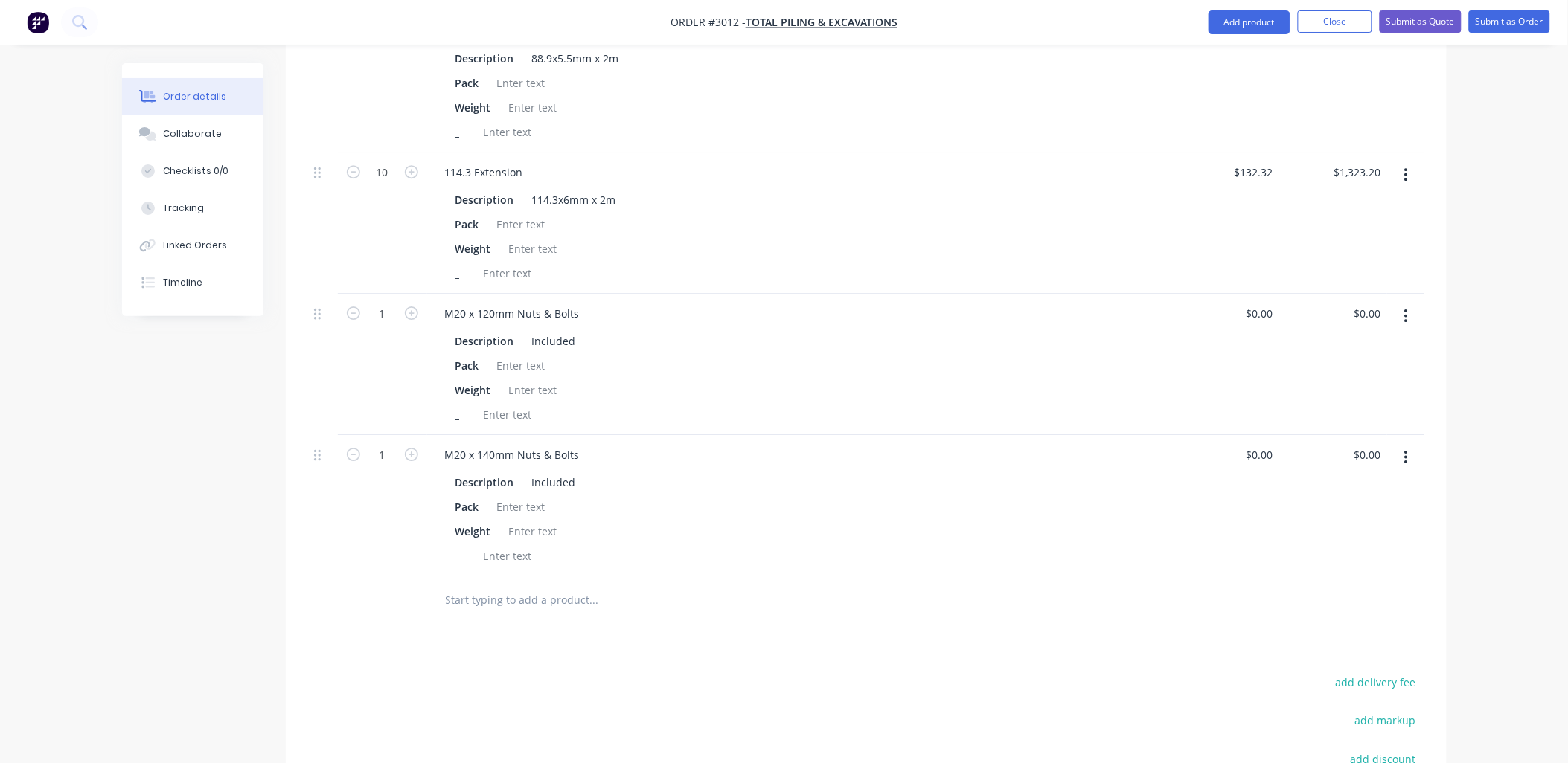
click at [510, 585] on input "text" at bounding box center [594, 600] width 298 height 30
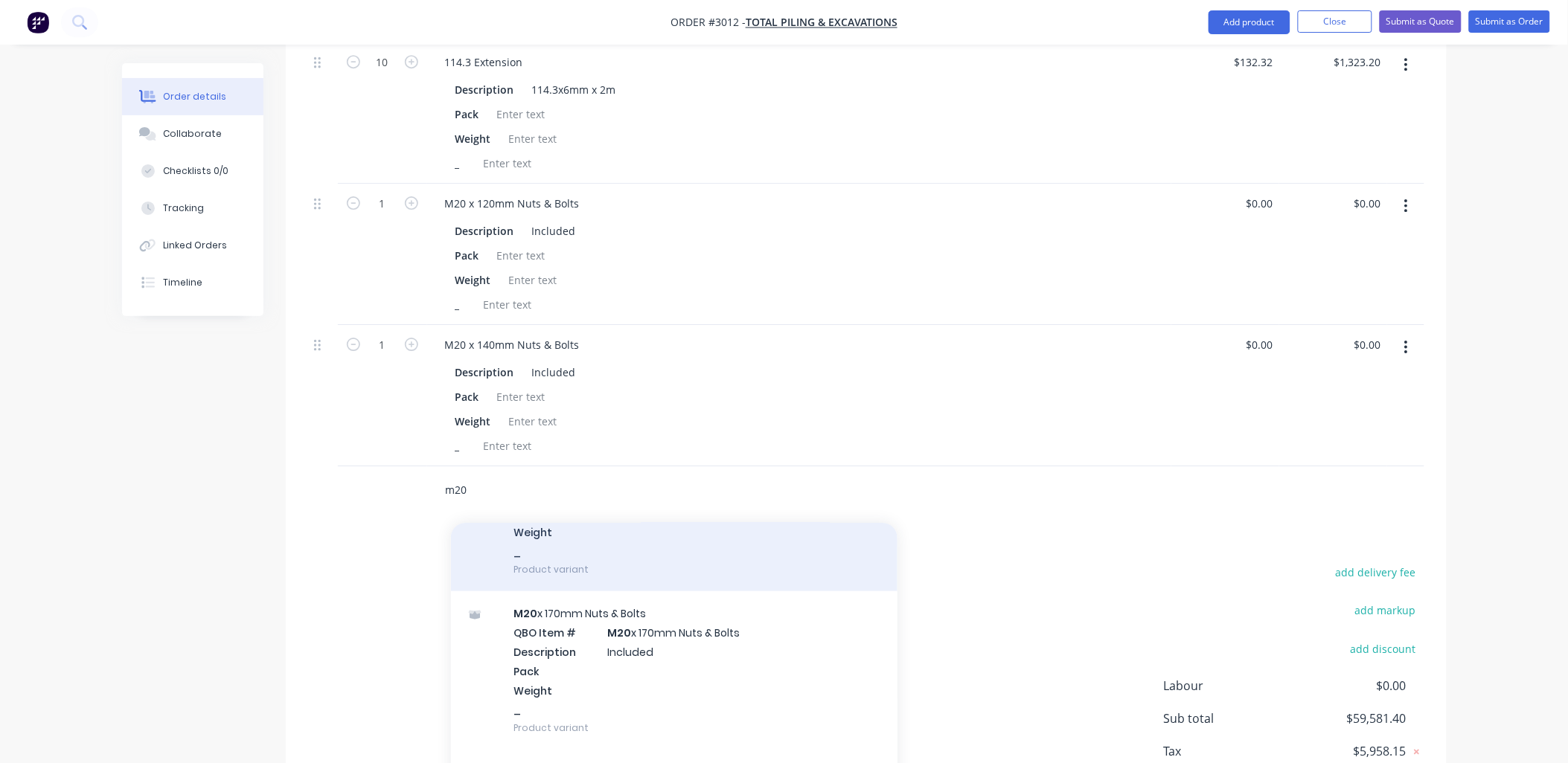
scroll to position [770, 0]
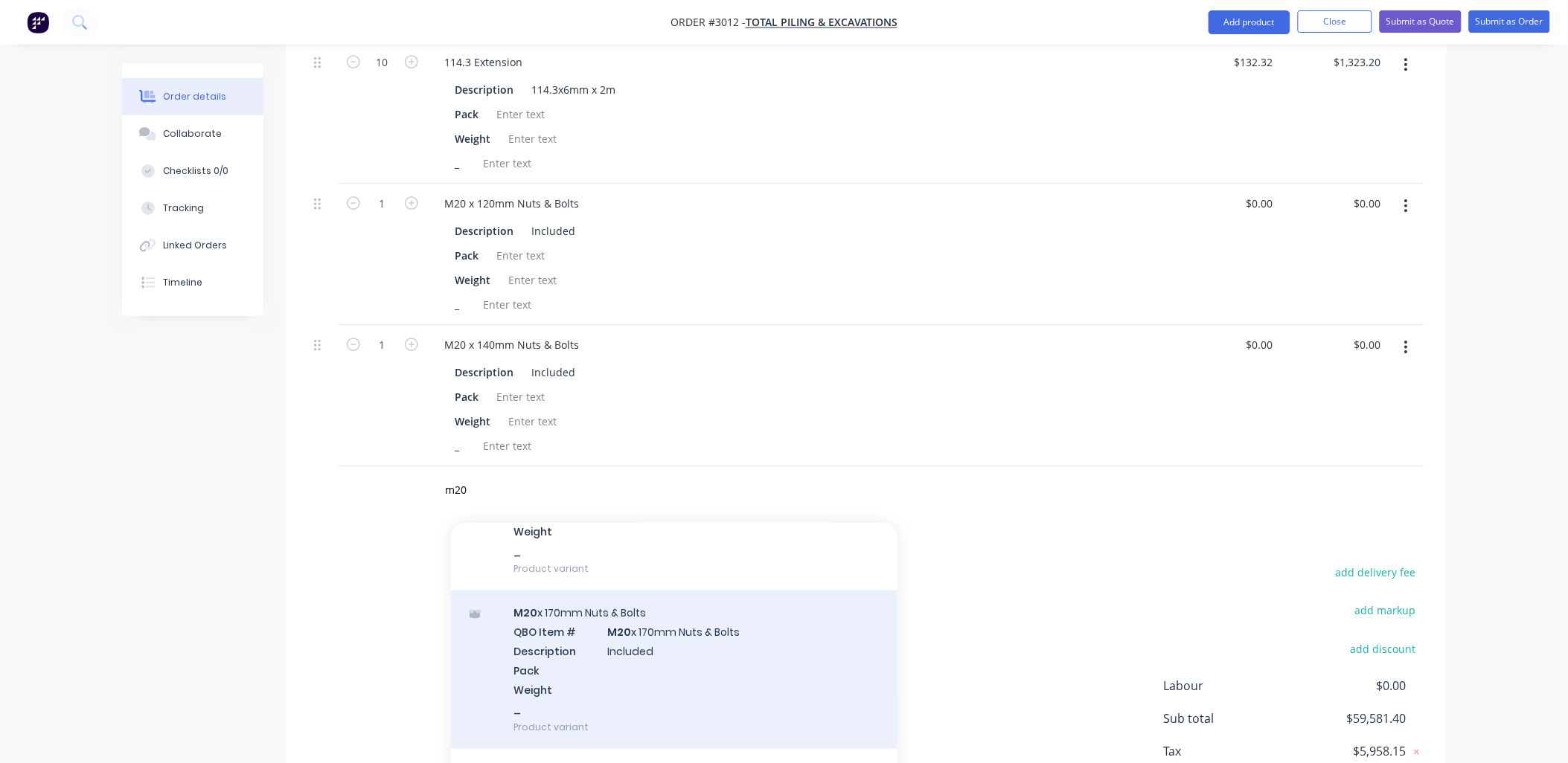
click at [634, 630] on div "M20 x 170mm Nuts & Bolts QBO Item # M20 x 170mm Nuts & Bolts Description Includ…" at bounding box center [674, 670] width 447 height 159
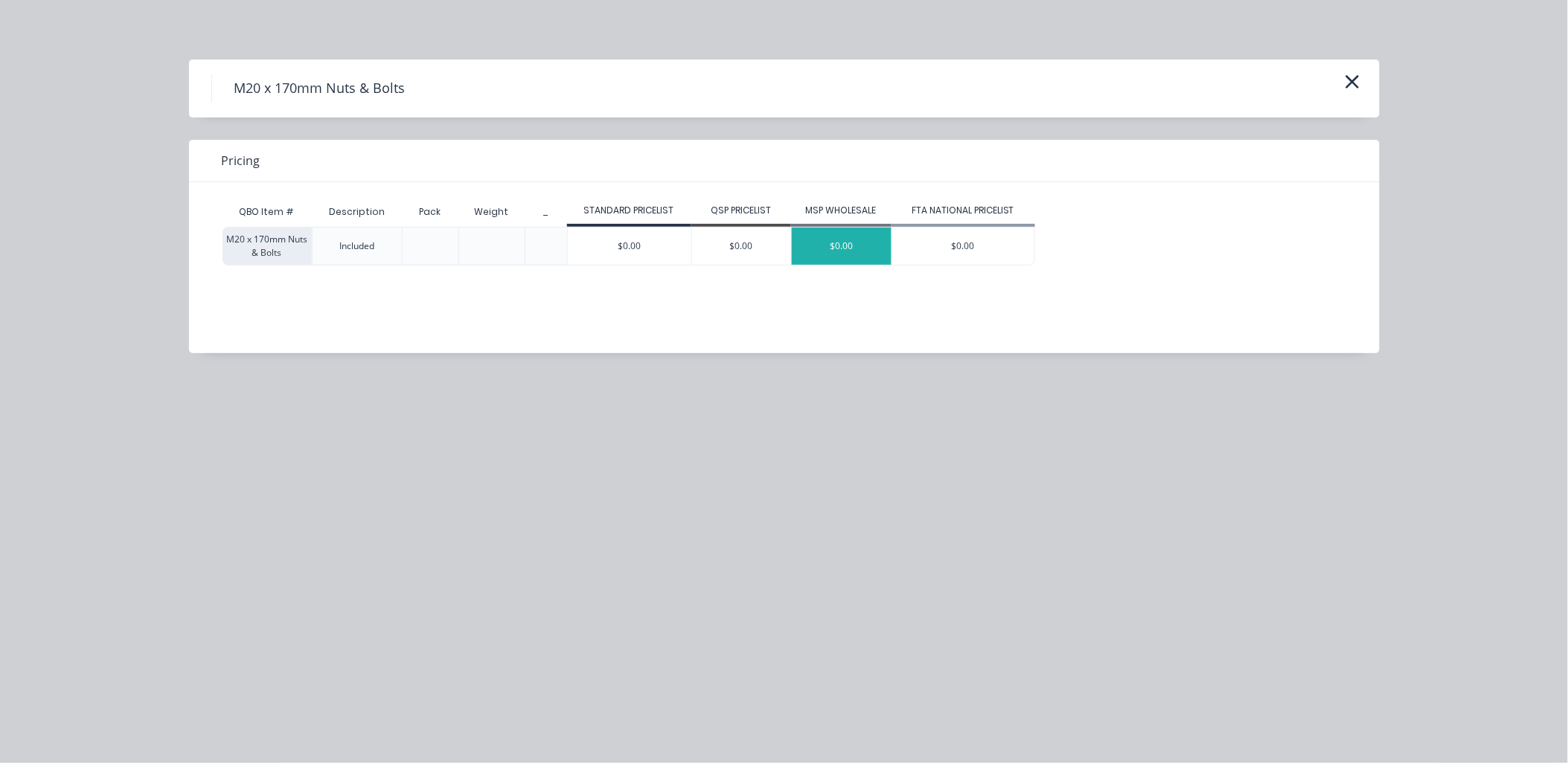
click at [835, 248] on div "$0.00" at bounding box center [841, 246] width 100 height 37
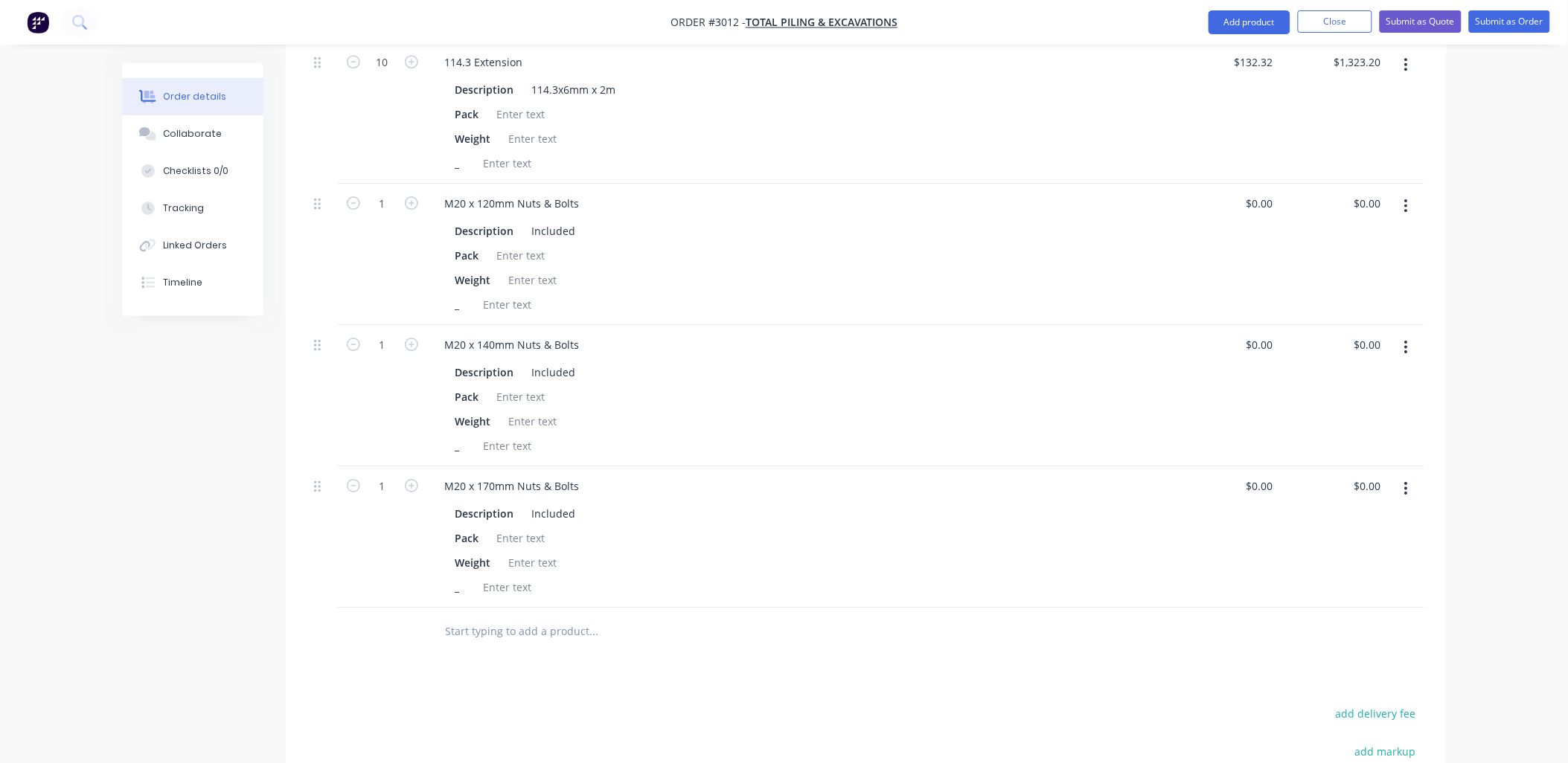
click at [468, 616] on input "text" at bounding box center [594, 631] width 298 height 30
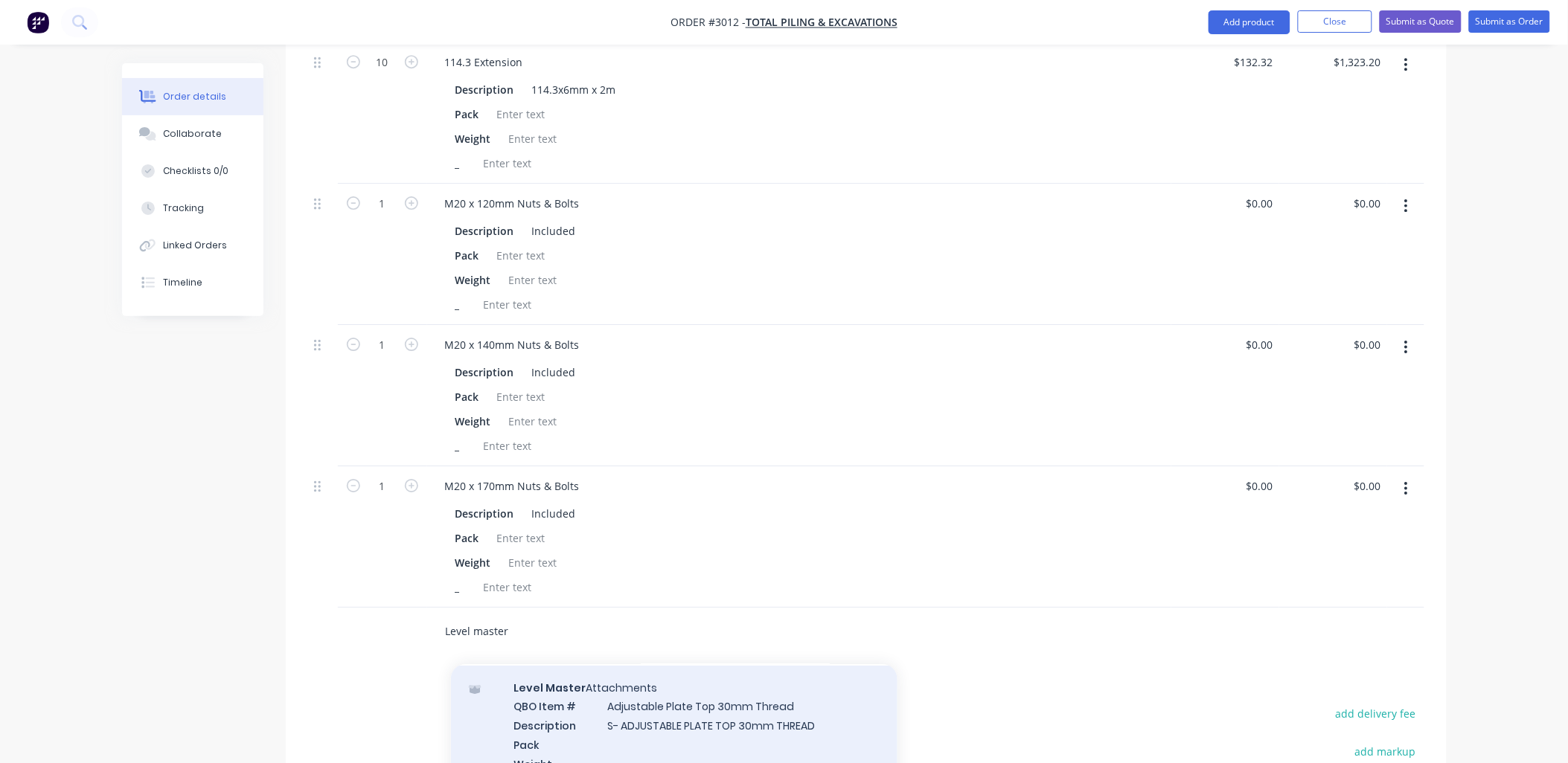
scroll to position [0, 0]
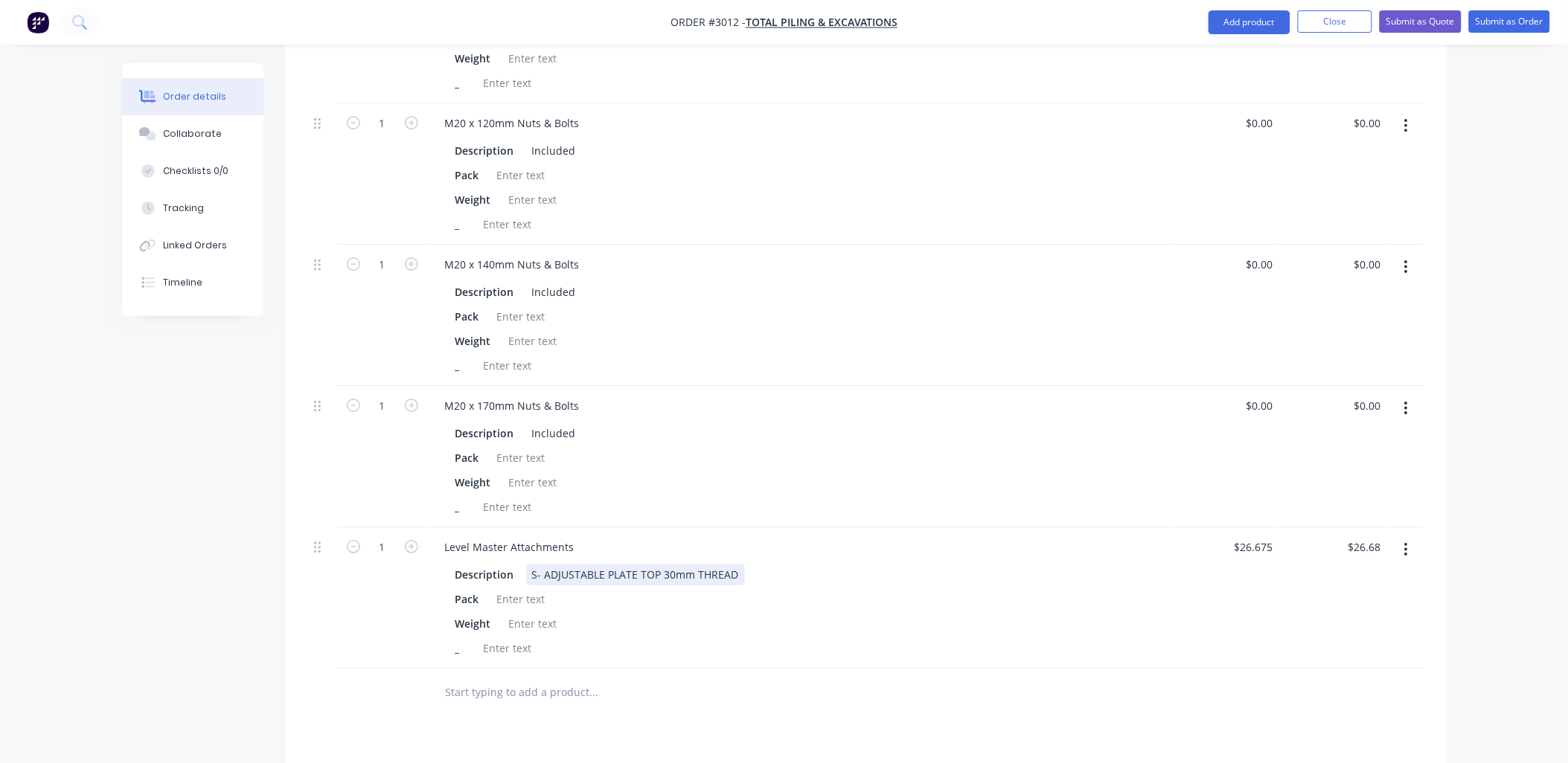
scroll to position [1704, 0]
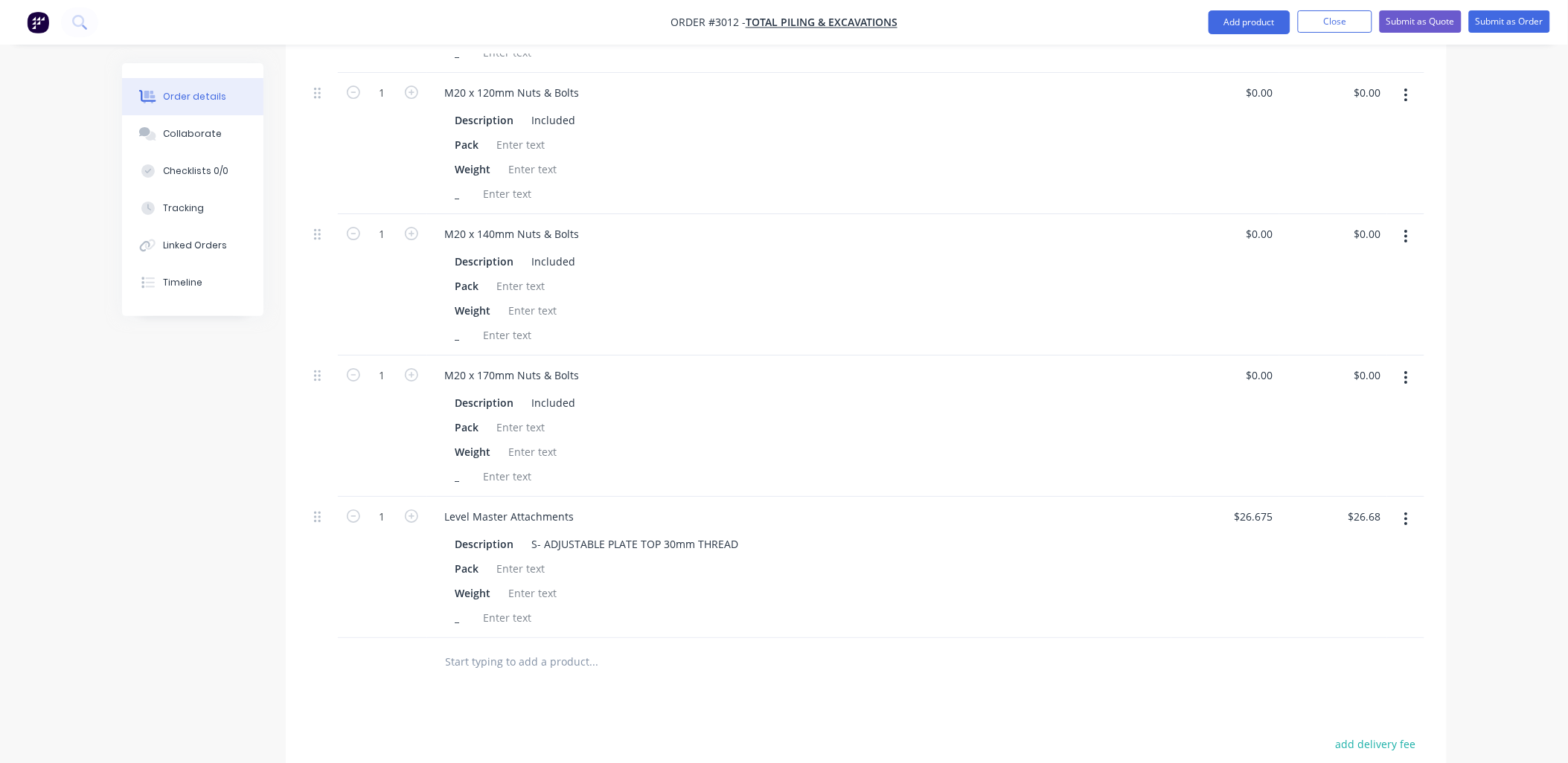
click at [518, 656] on div at bounding box center [695, 662] width 536 height 48
click at [488, 647] on input "text" at bounding box center [594, 662] width 298 height 30
click at [1405, 511] on icon "button" at bounding box center [1406, 519] width 4 height 16
click at [1364, 636] on div "Delete" at bounding box center [1352, 647] width 114 height 22
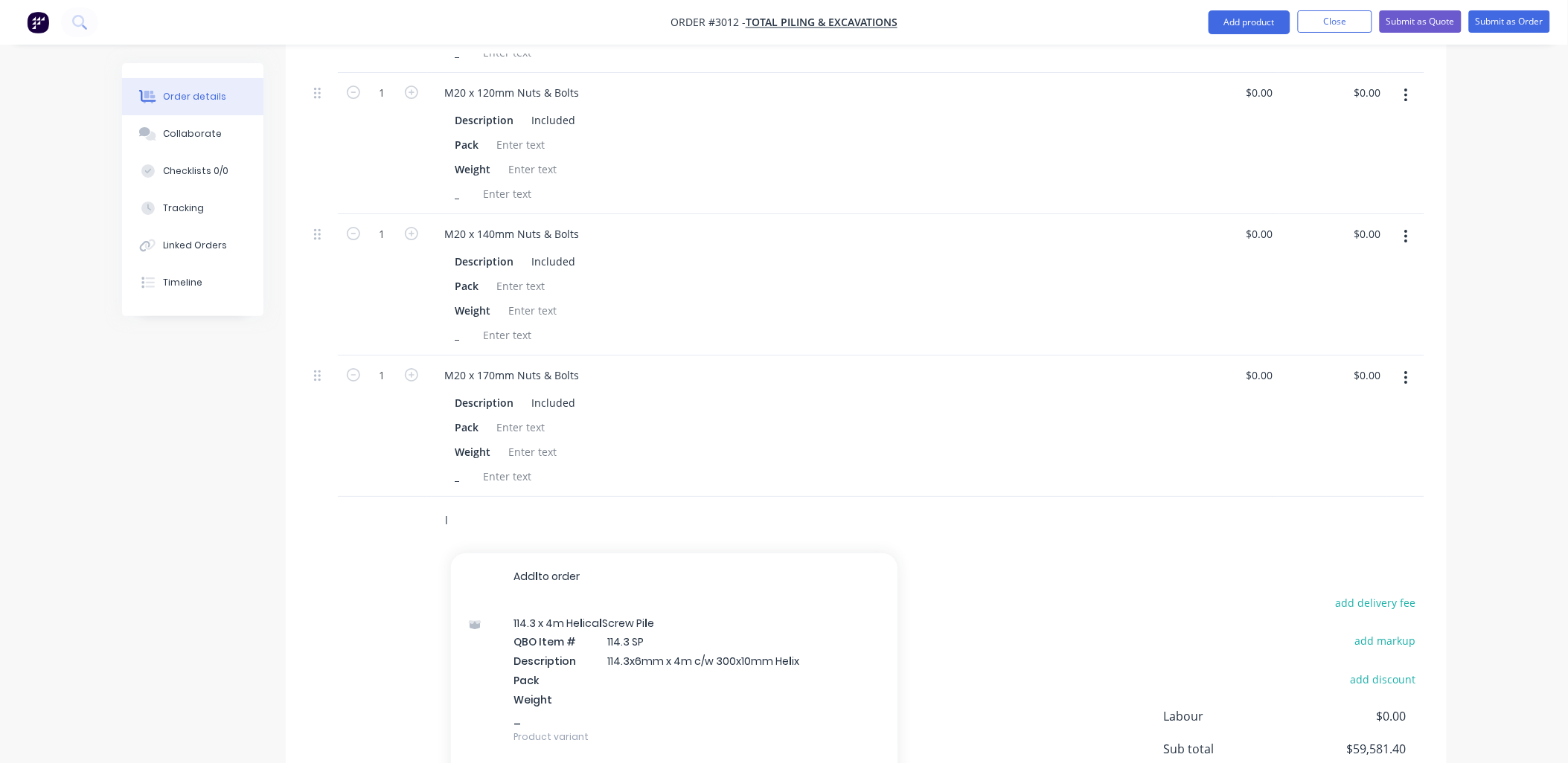
drag, startPoint x: 468, startPoint y: 507, endPoint x: 428, endPoint y: 492, distance: 42.7
click at [426, 496] on div "l Add l to order 114.3 x 4m He l ica l Screw Pi l e QBO Item # 114.3 SP Descrip…" at bounding box center [866, 520] width 1116 height 48
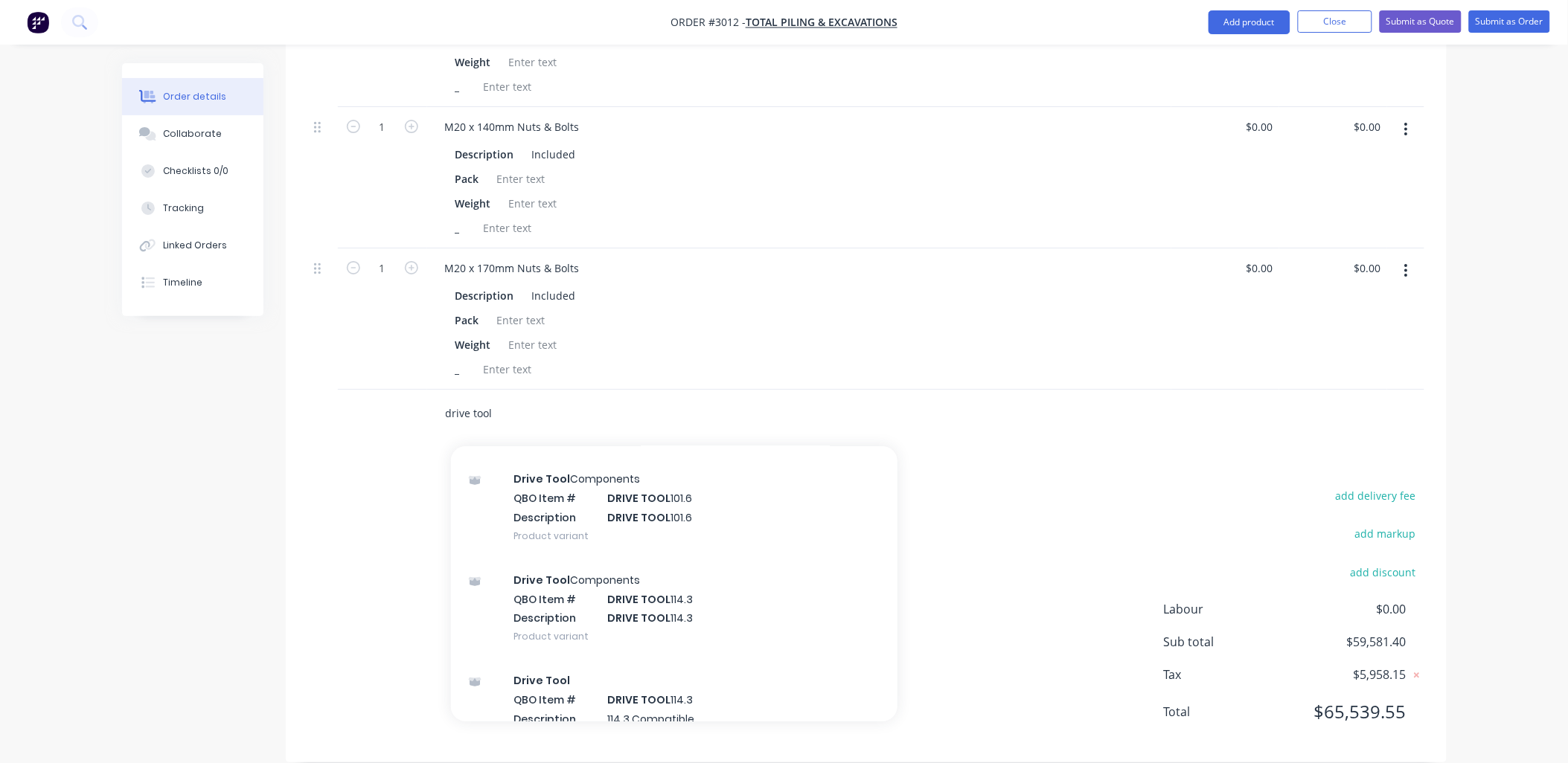
scroll to position [264, 0]
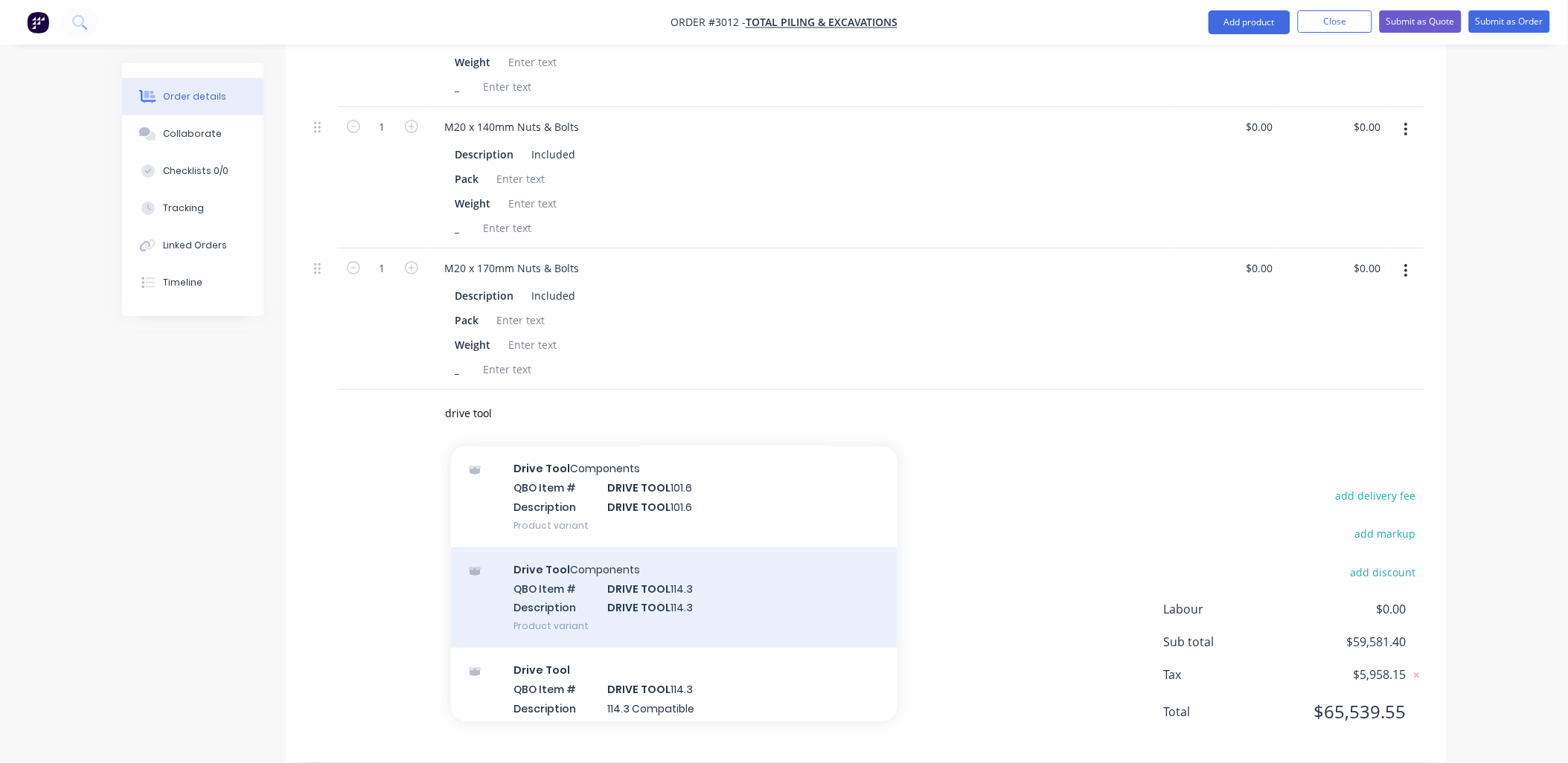
click at [705, 591] on div "Drive Tool Components QBO Item # DRIVE TOOL 114.3 Description DRIVE TOOL 114.3 …" at bounding box center [674, 598] width 447 height 100
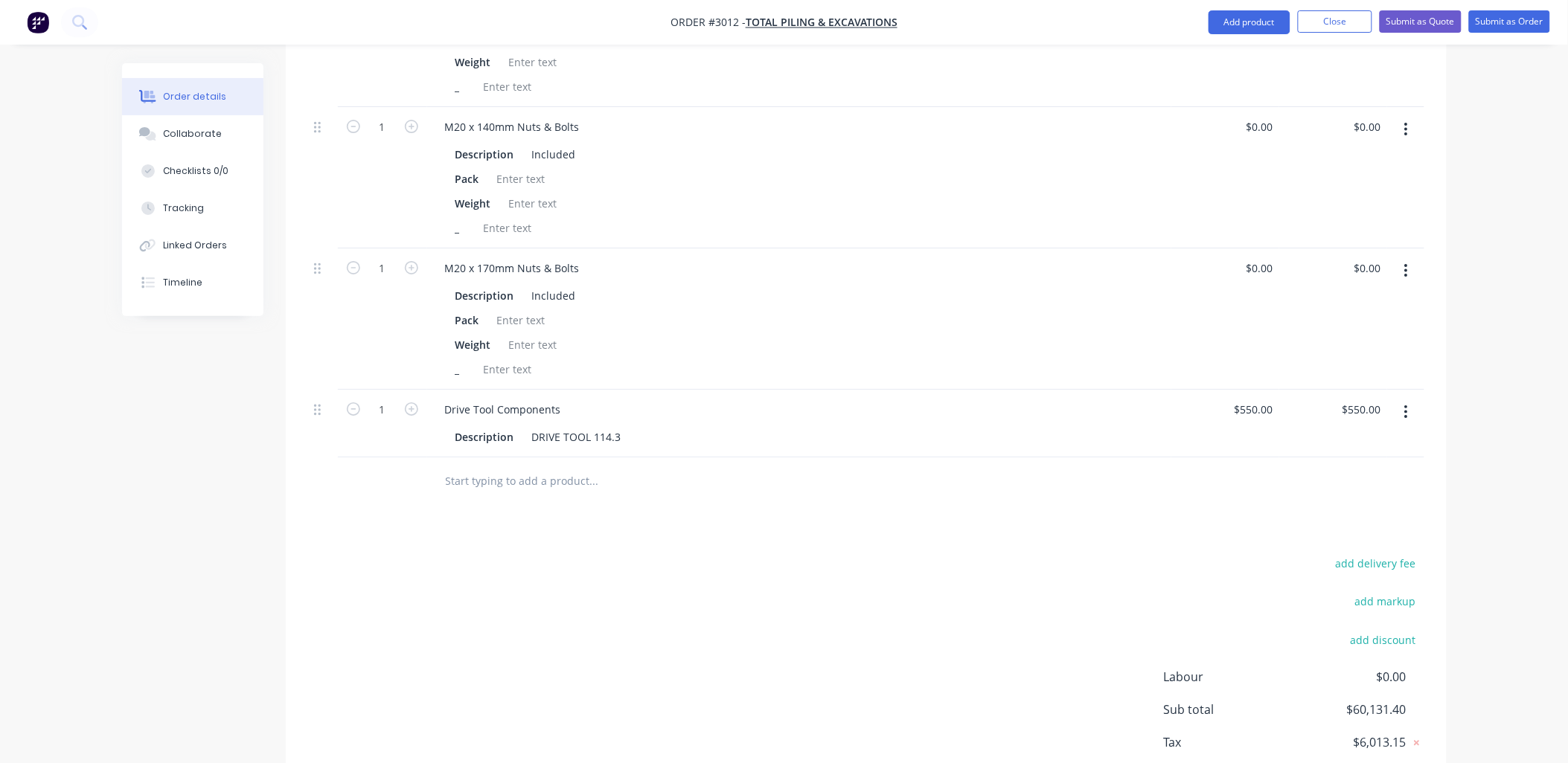
click at [531, 466] on input "text" at bounding box center [594, 481] width 298 height 30
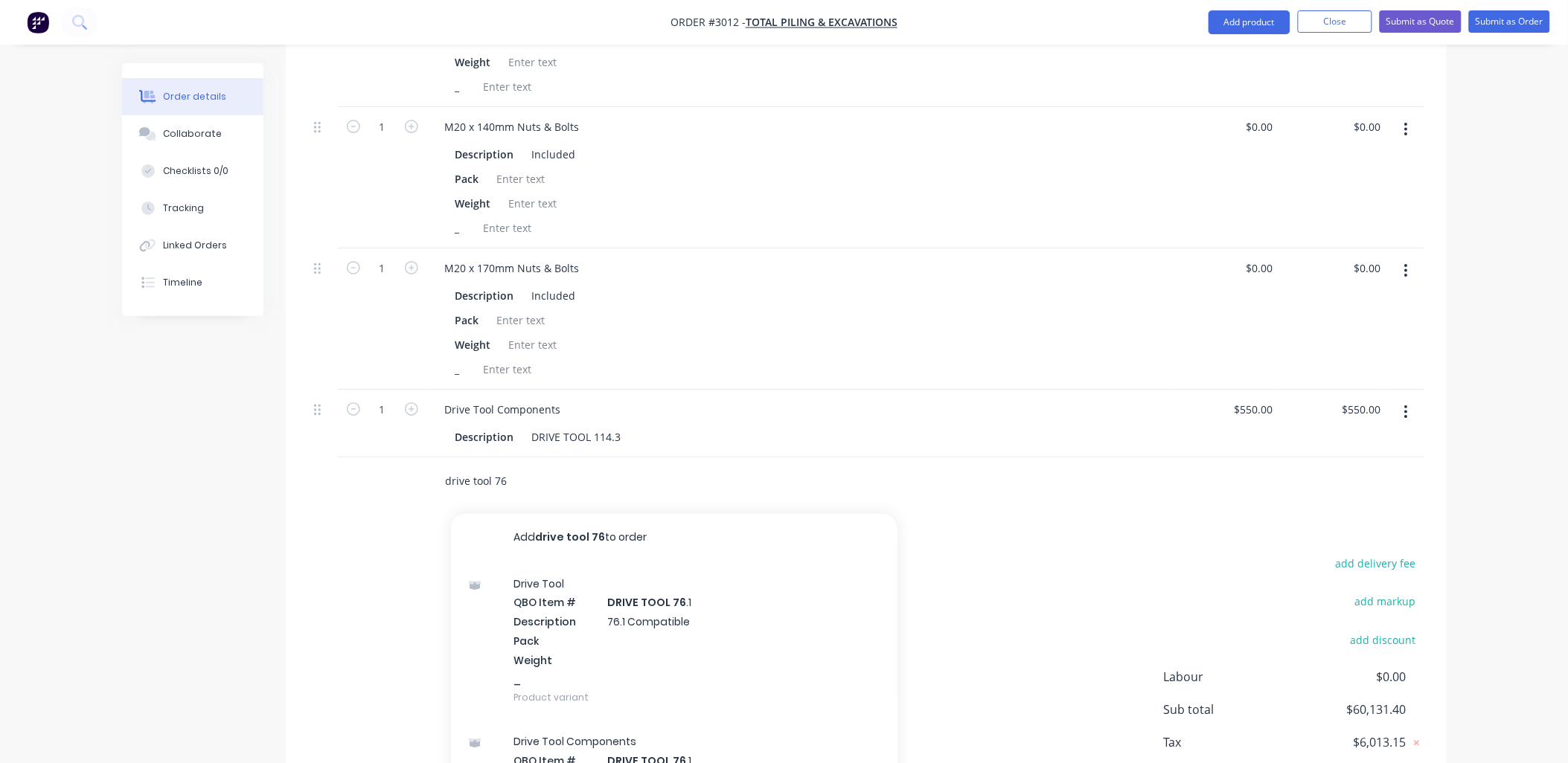
drag, startPoint x: 496, startPoint y: 459, endPoint x: 541, endPoint y: 461, distance: 45.0
click at [542, 466] on input "drive tool 76" at bounding box center [594, 481] width 298 height 30
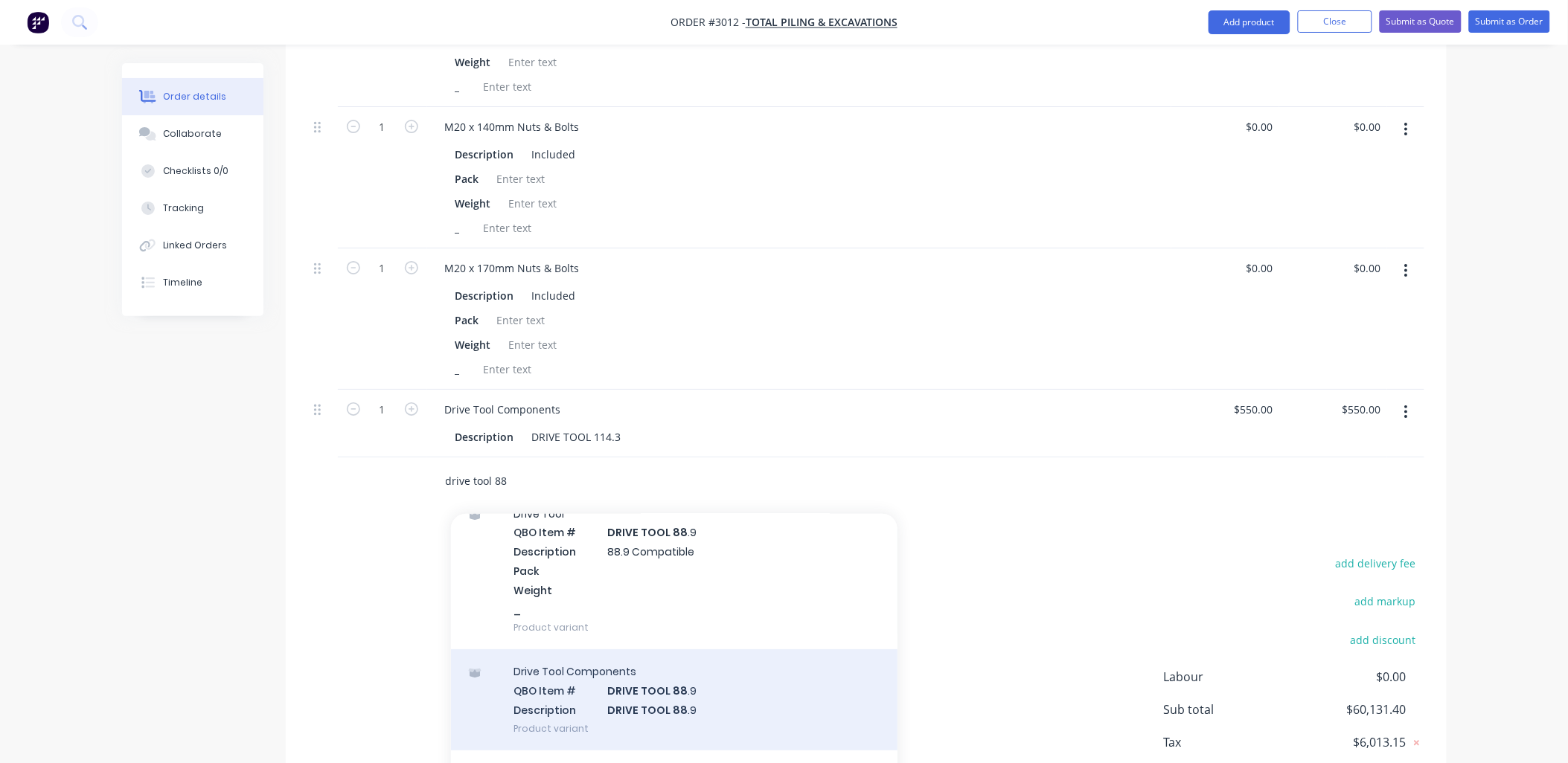
scroll to position [0, 0]
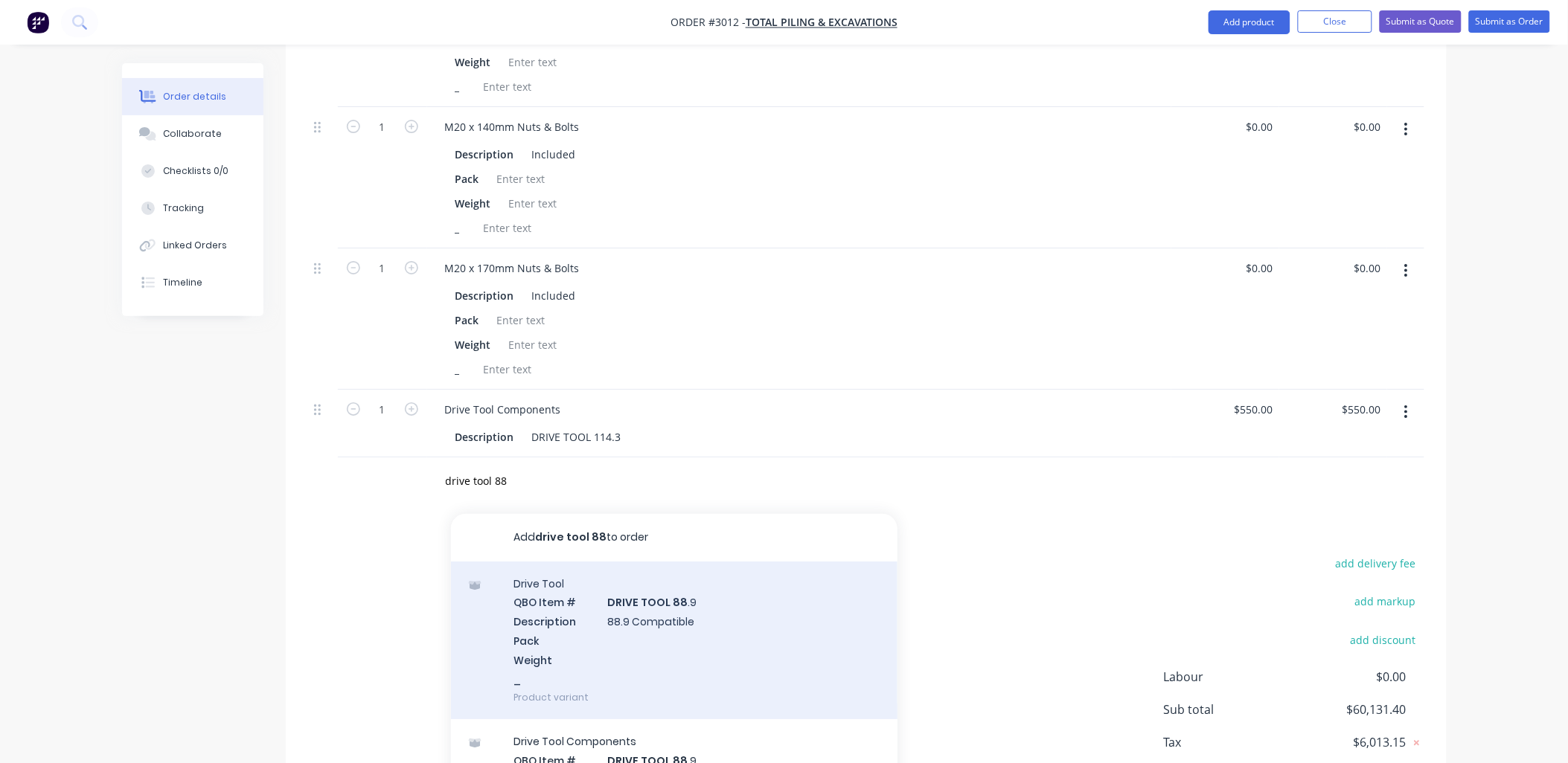
click at [663, 590] on div "Drive Tool QBO Item # DRIVE TOOL 88 .9 Description 88.9 Compatible Pack Weight …" at bounding box center [674, 641] width 447 height 159
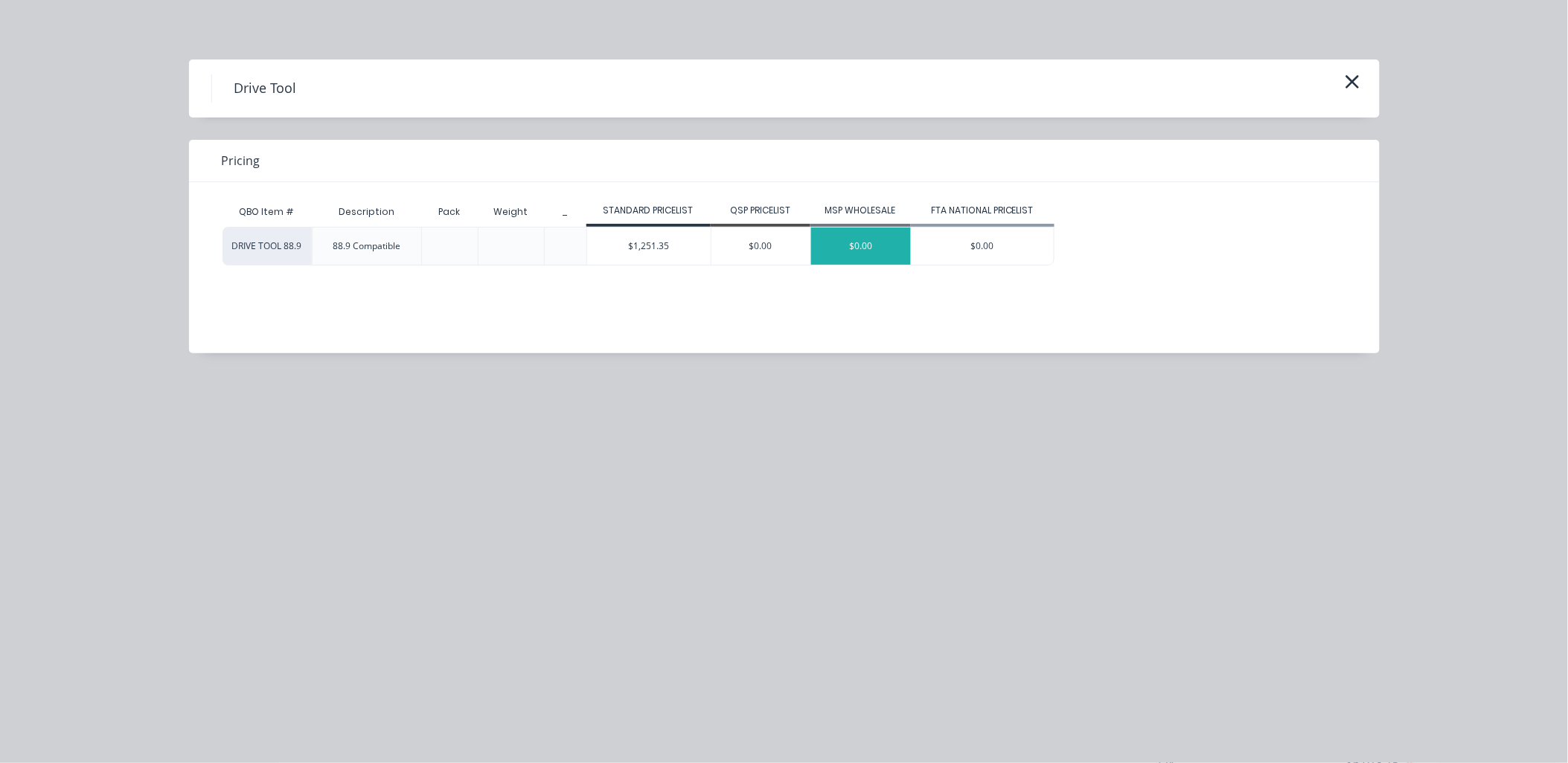
click at [883, 246] on div "$0.00" at bounding box center [860, 246] width 100 height 37
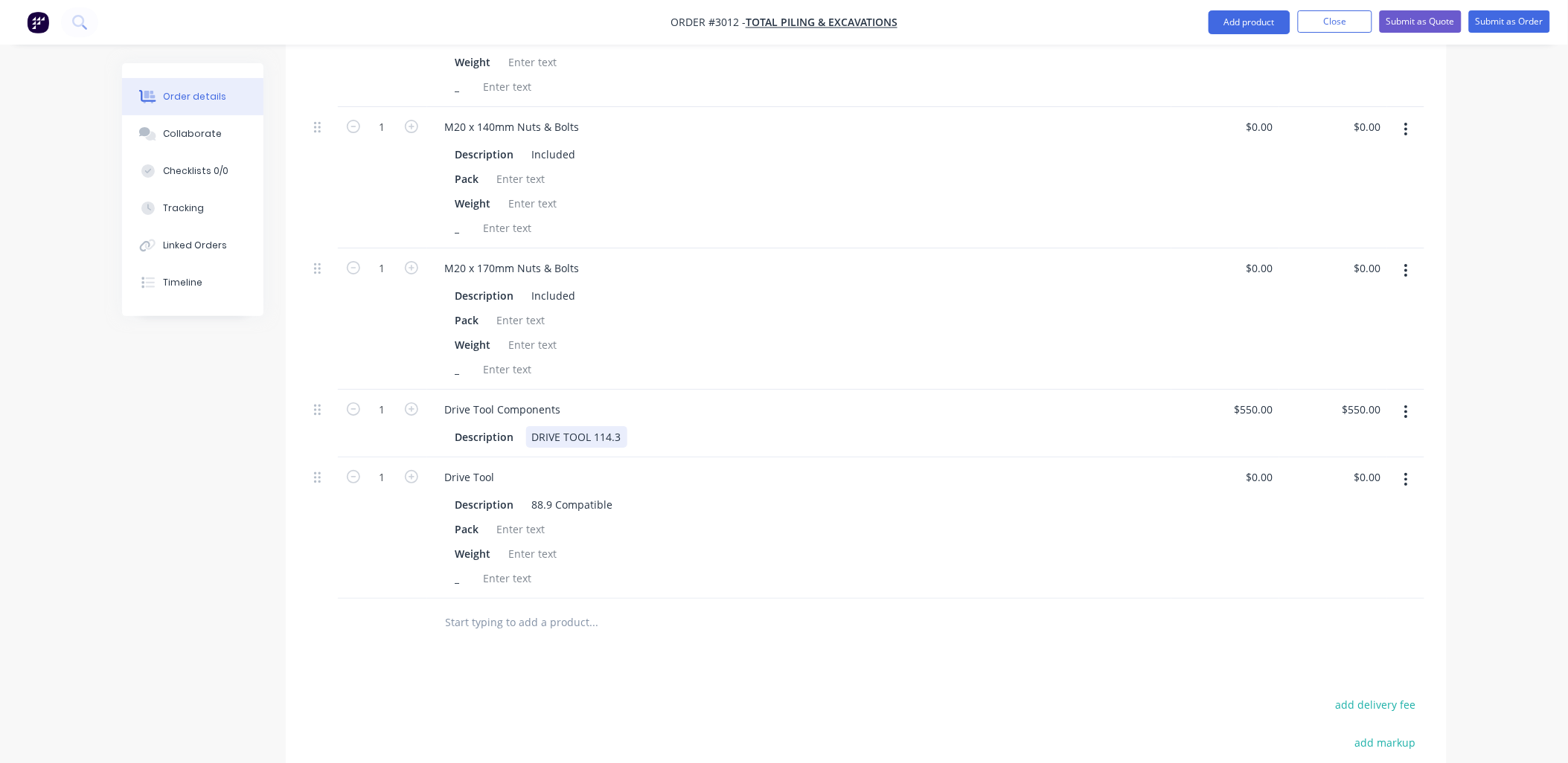
click at [598, 426] on div "DRIVE TOOL 114.3" at bounding box center [576, 437] width 101 height 22
click at [606, 426] on div "DRIVE TOOL 114.3" at bounding box center [576, 437] width 101 height 22
click at [1268, 399] on input "550" at bounding box center [1267, 410] width 26 height 22
click at [1407, 405] on icon "button" at bounding box center [1405, 412] width 3 height 14
click at [1364, 525] on button "Delete" at bounding box center [1353, 539] width 142 height 30
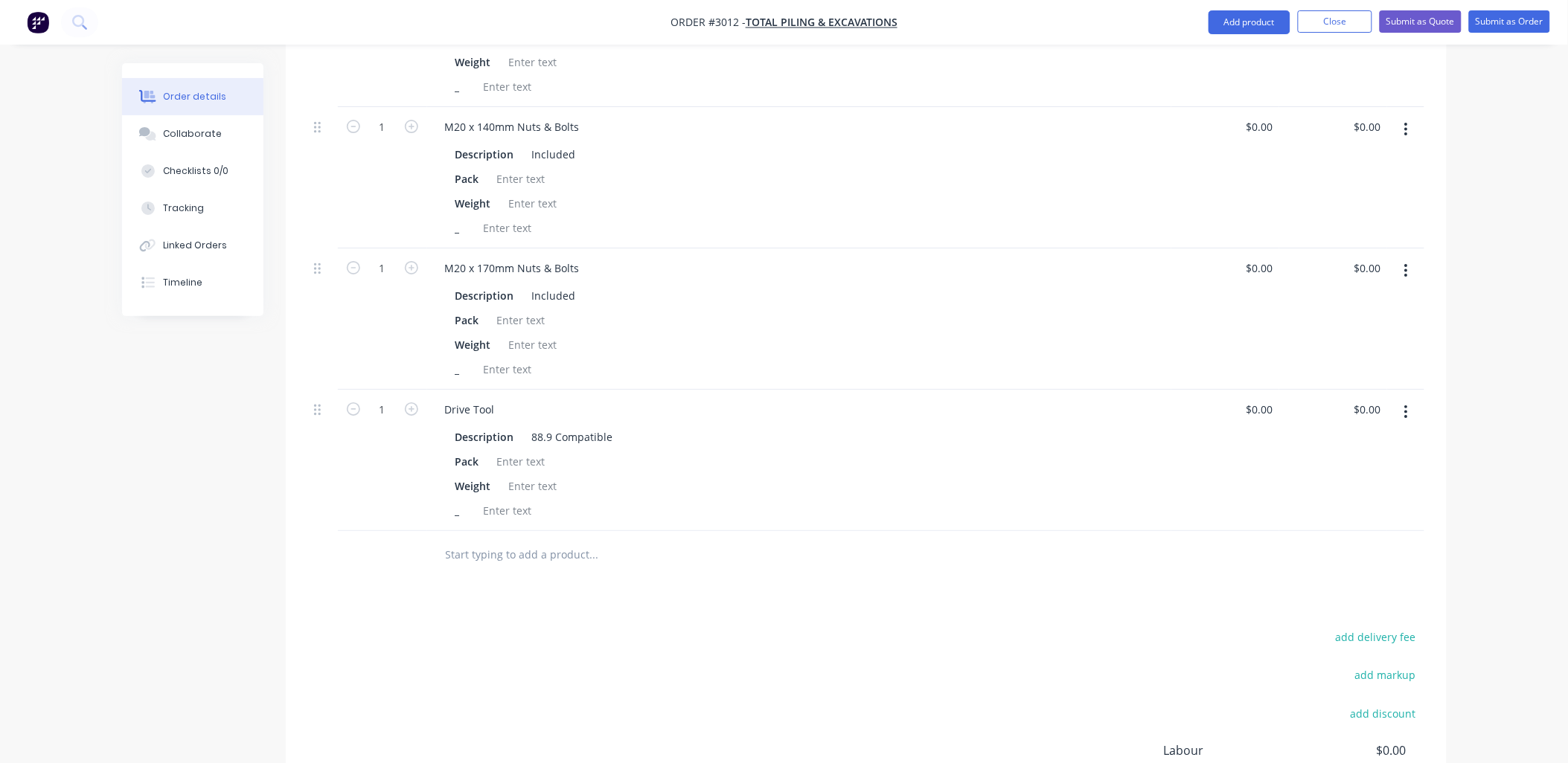
click at [493, 540] on input "text" at bounding box center [594, 555] width 298 height 30
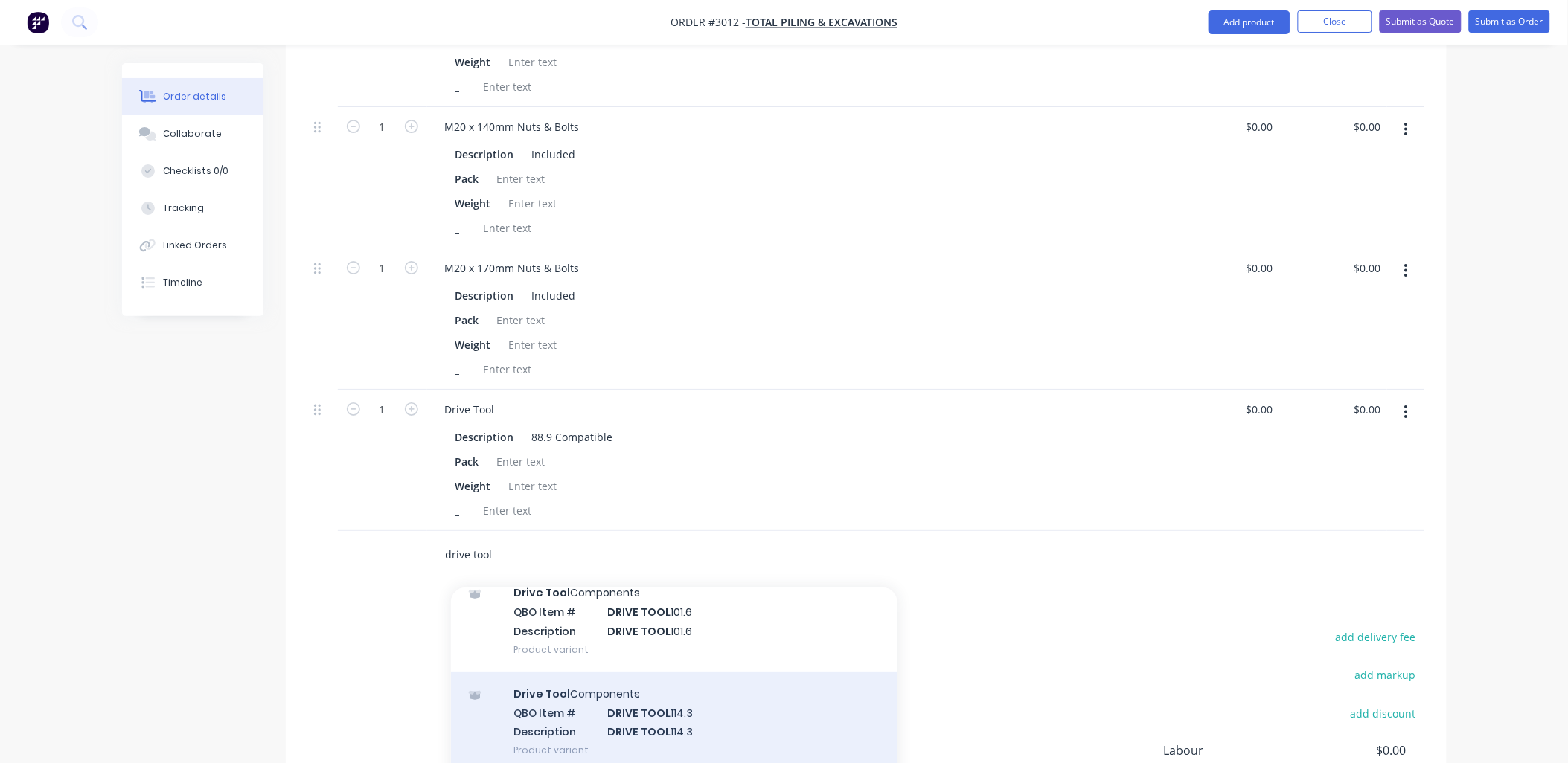
scroll to position [330, 0]
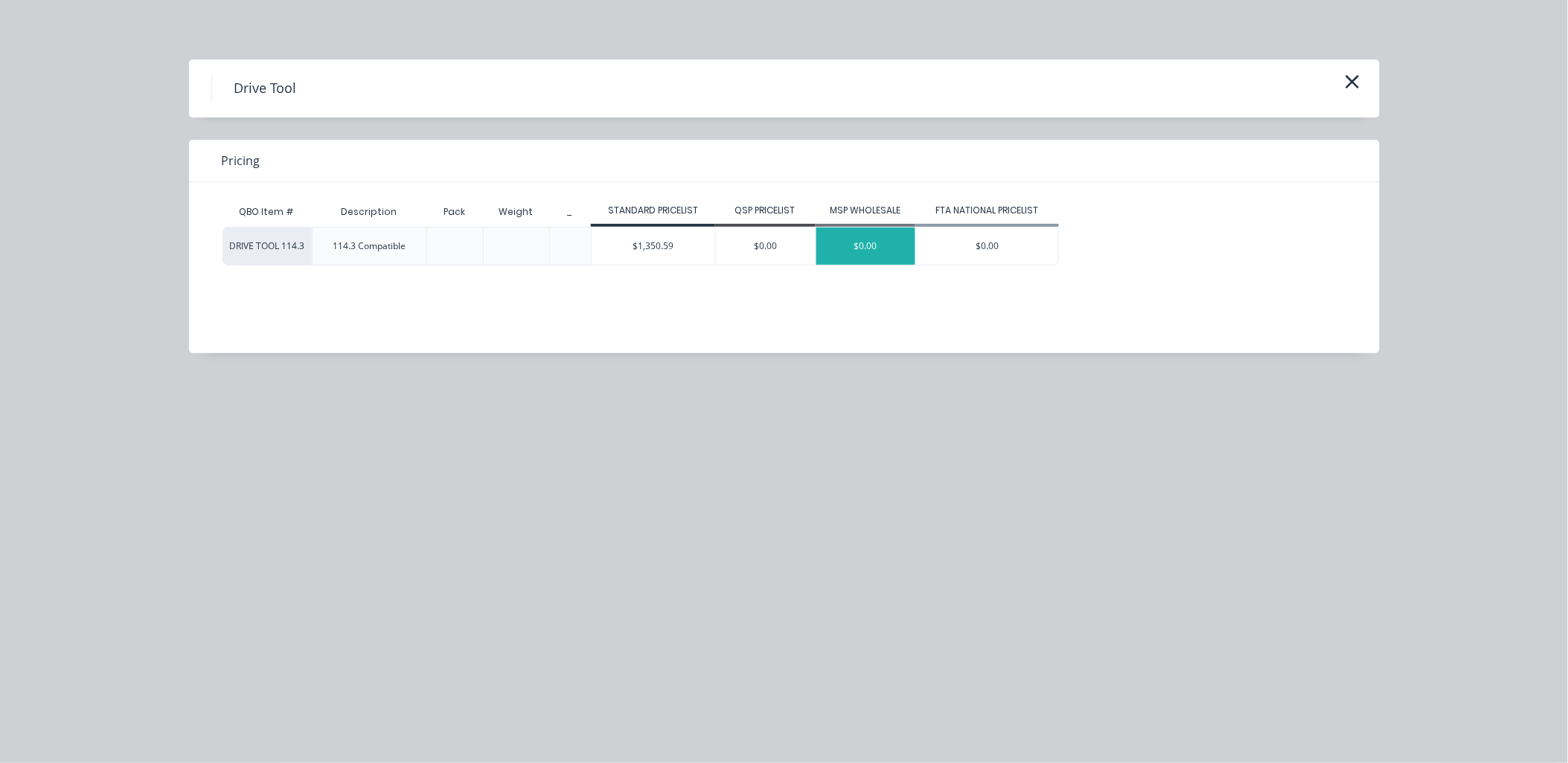
click at [875, 246] on div "$0.00" at bounding box center [866, 246] width 100 height 37
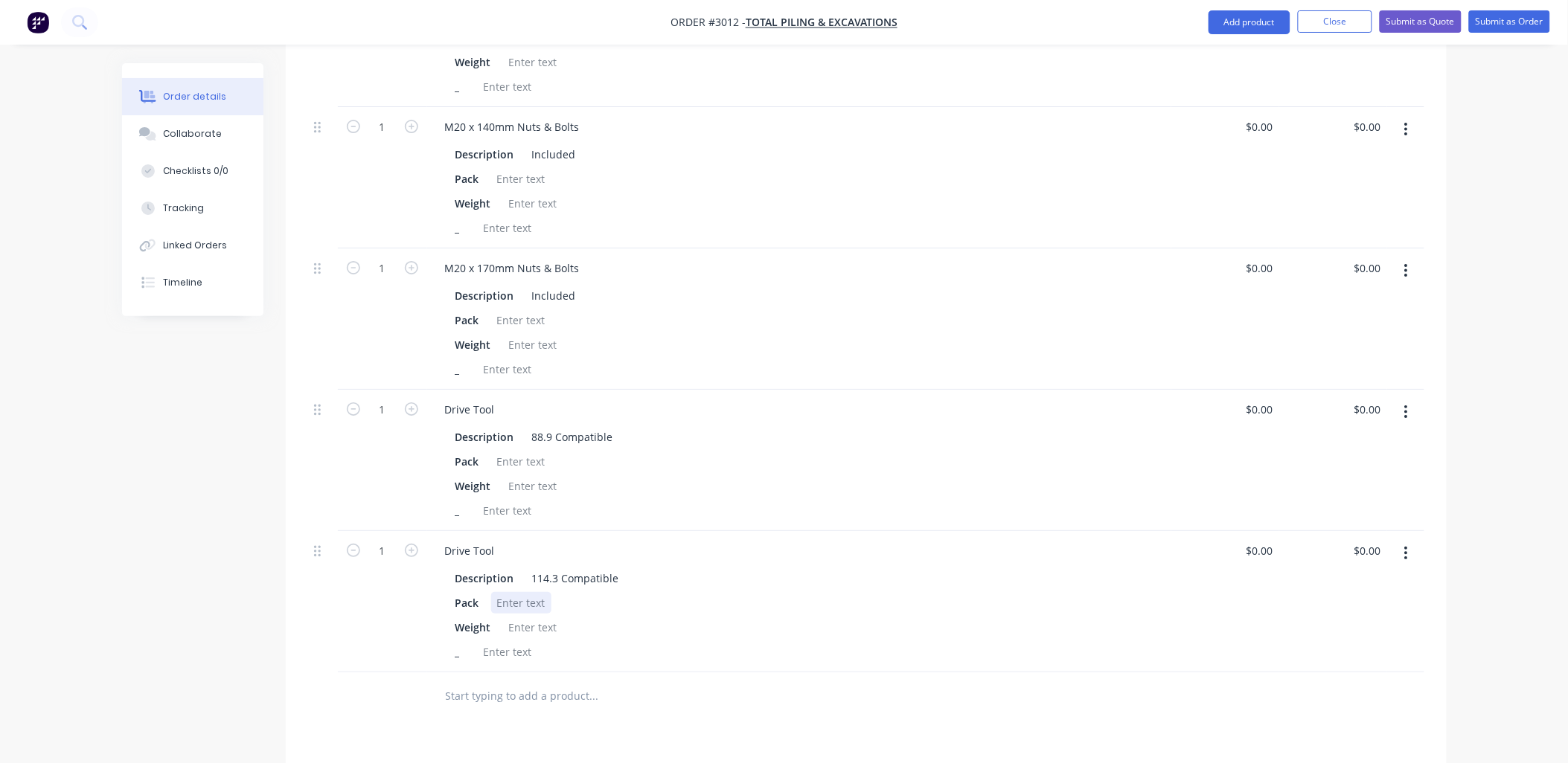
click at [522, 592] on div at bounding box center [521, 603] width 60 height 22
click at [521, 616] on div at bounding box center [533, 627] width 60 height 22
click at [529, 476] on div at bounding box center [533, 486] width 60 height 22
click at [521, 451] on div at bounding box center [521, 462] width 60 height 22
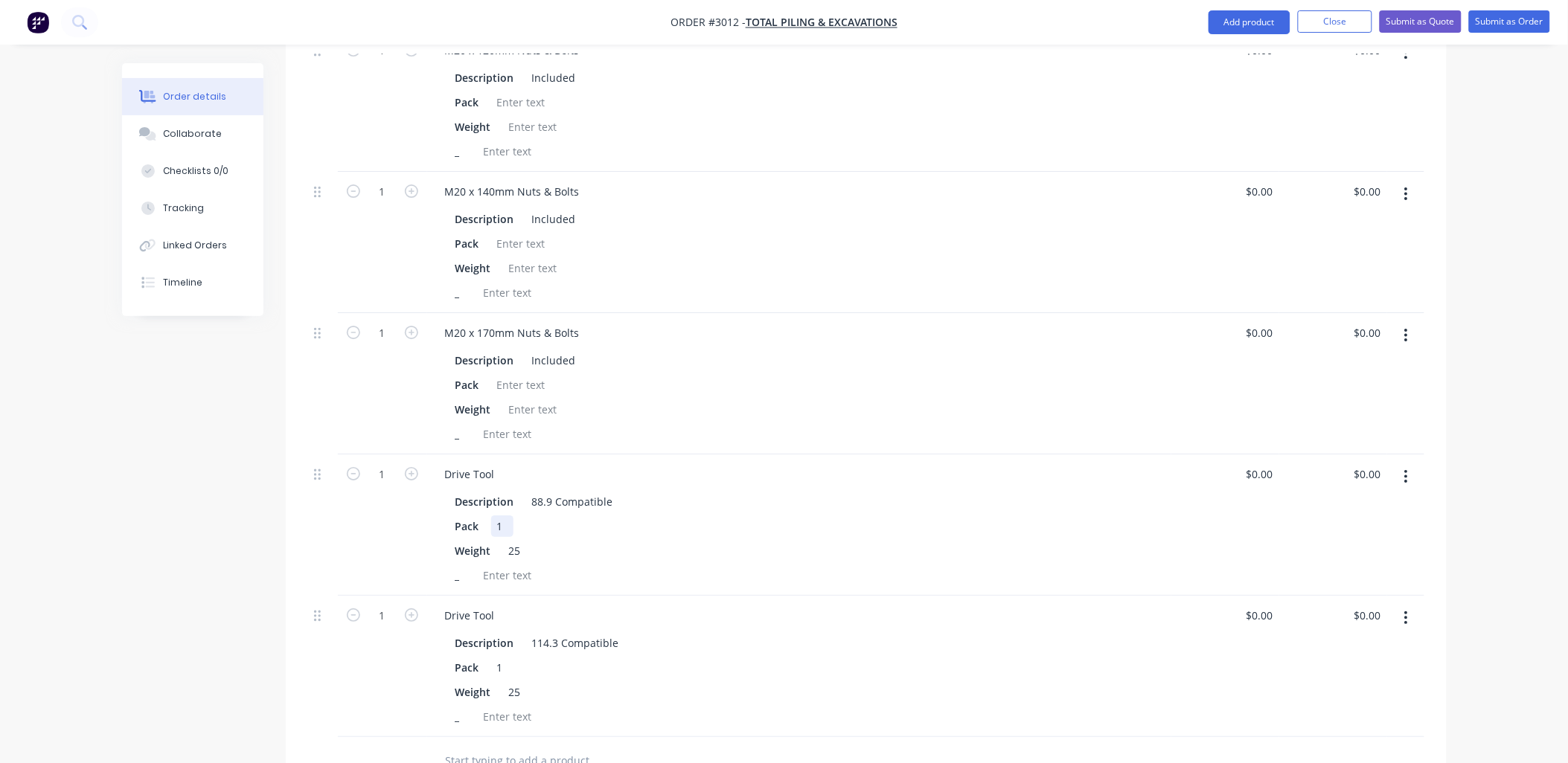
scroll to position [1701, 0]
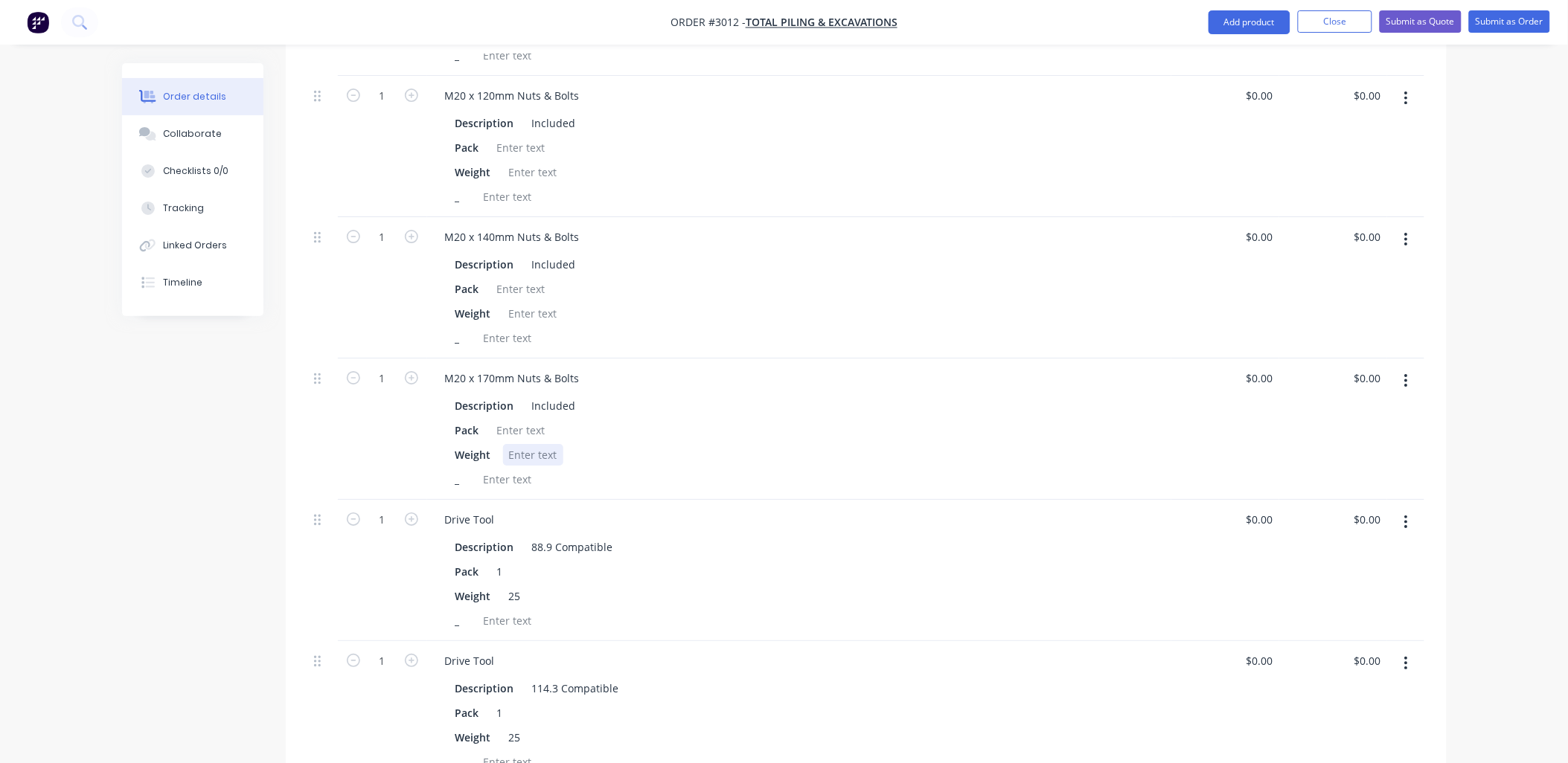
click at [523, 444] on div at bounding box center [533, 455] width 60 height 22
click at [555, 303] on div at bounding box center [533, 314] width 60 height 22
click at [546, 444] on div at bounding box center [533, 455] width 60 height 22
click at [700, 444] on div "Weight 20" at bounding box center [795, 455] width 693 height 22
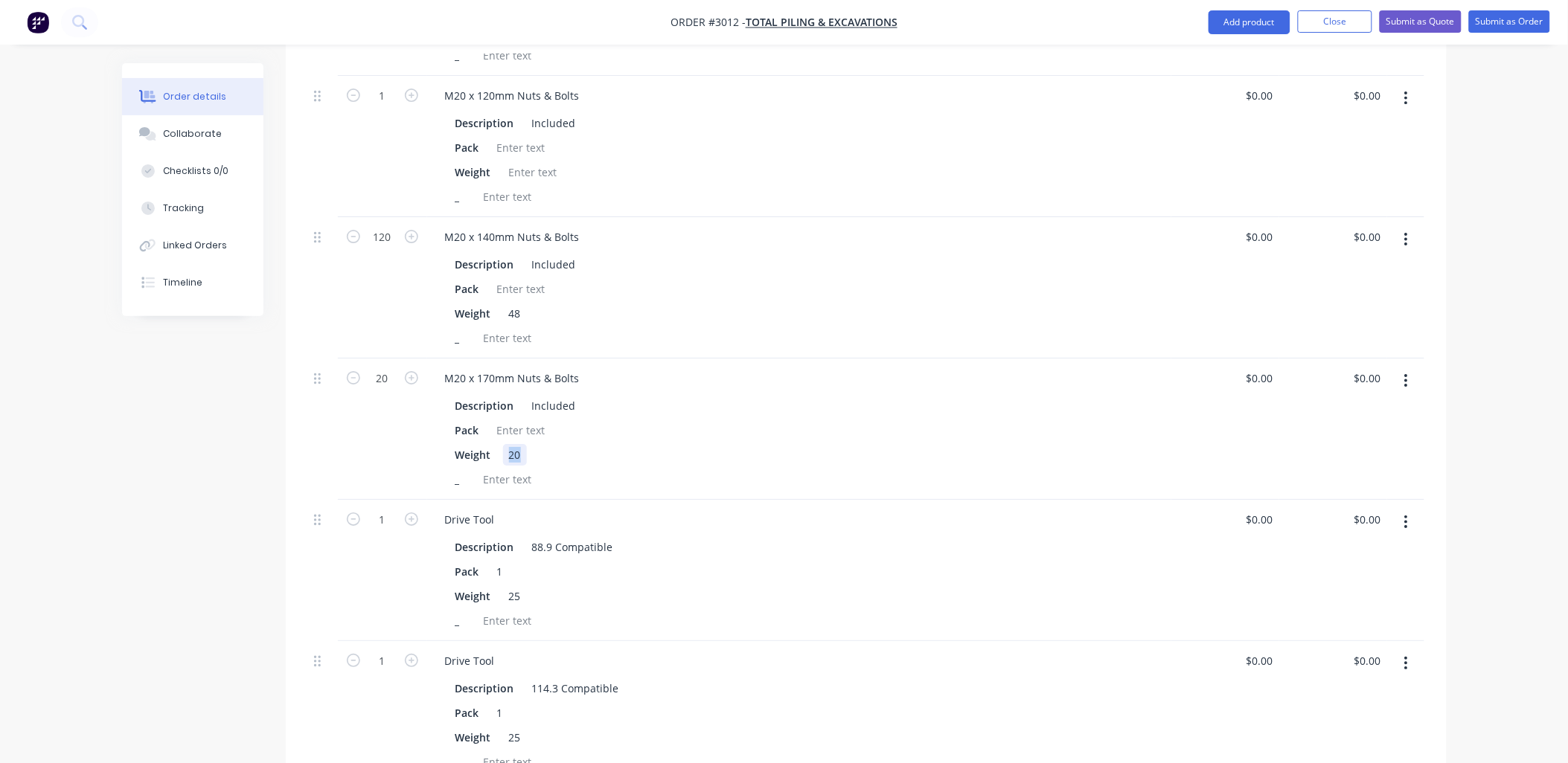
drag, startPoint x: 507, startPoint y: 436, endPoint x: 549, endPoint y: 427, distance: 43.0
click at [549, 444] on div "Weight 20" at bounding box center [795, 455] width 693 height 22
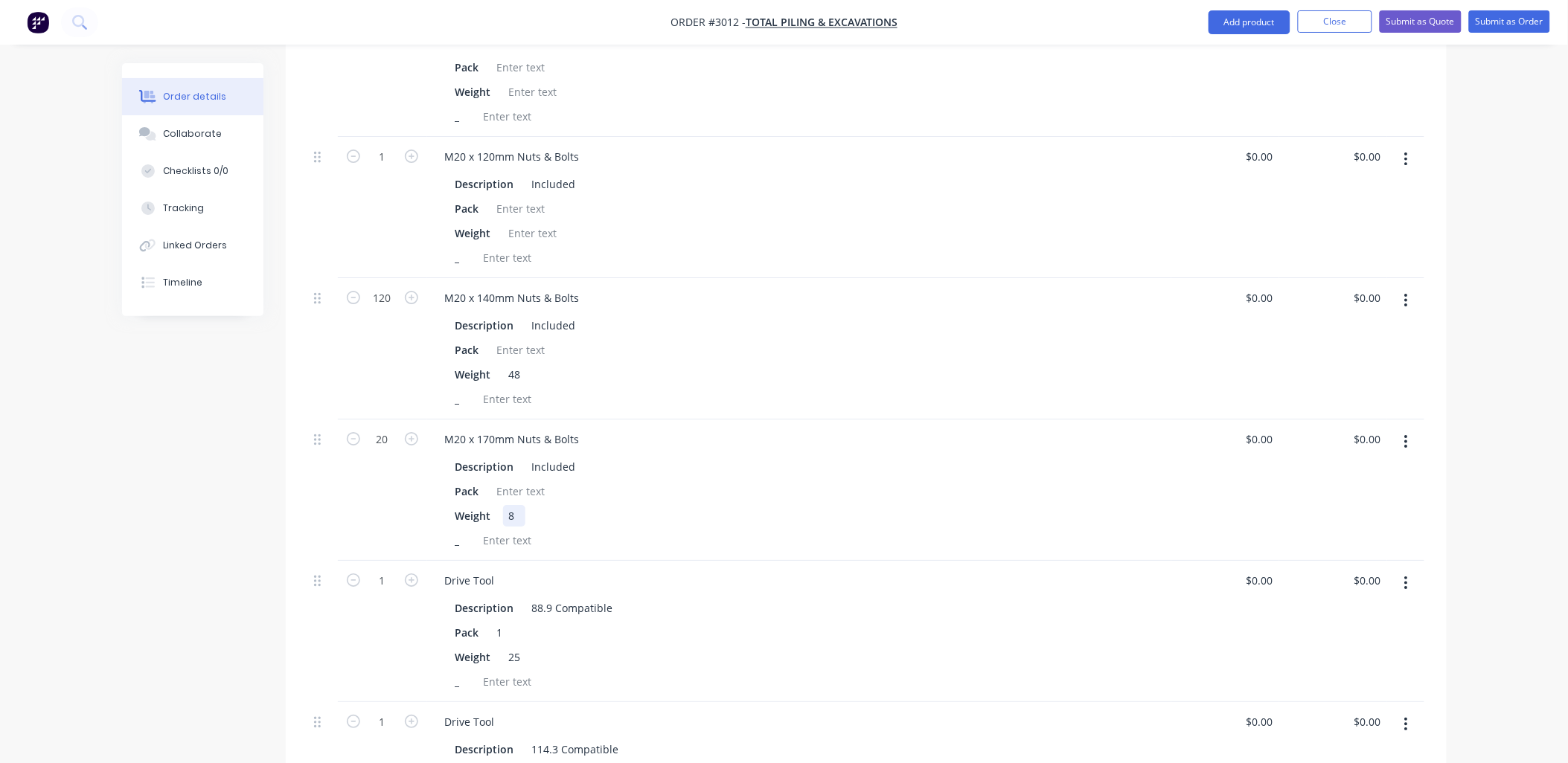
scroll to position [1590, 0]
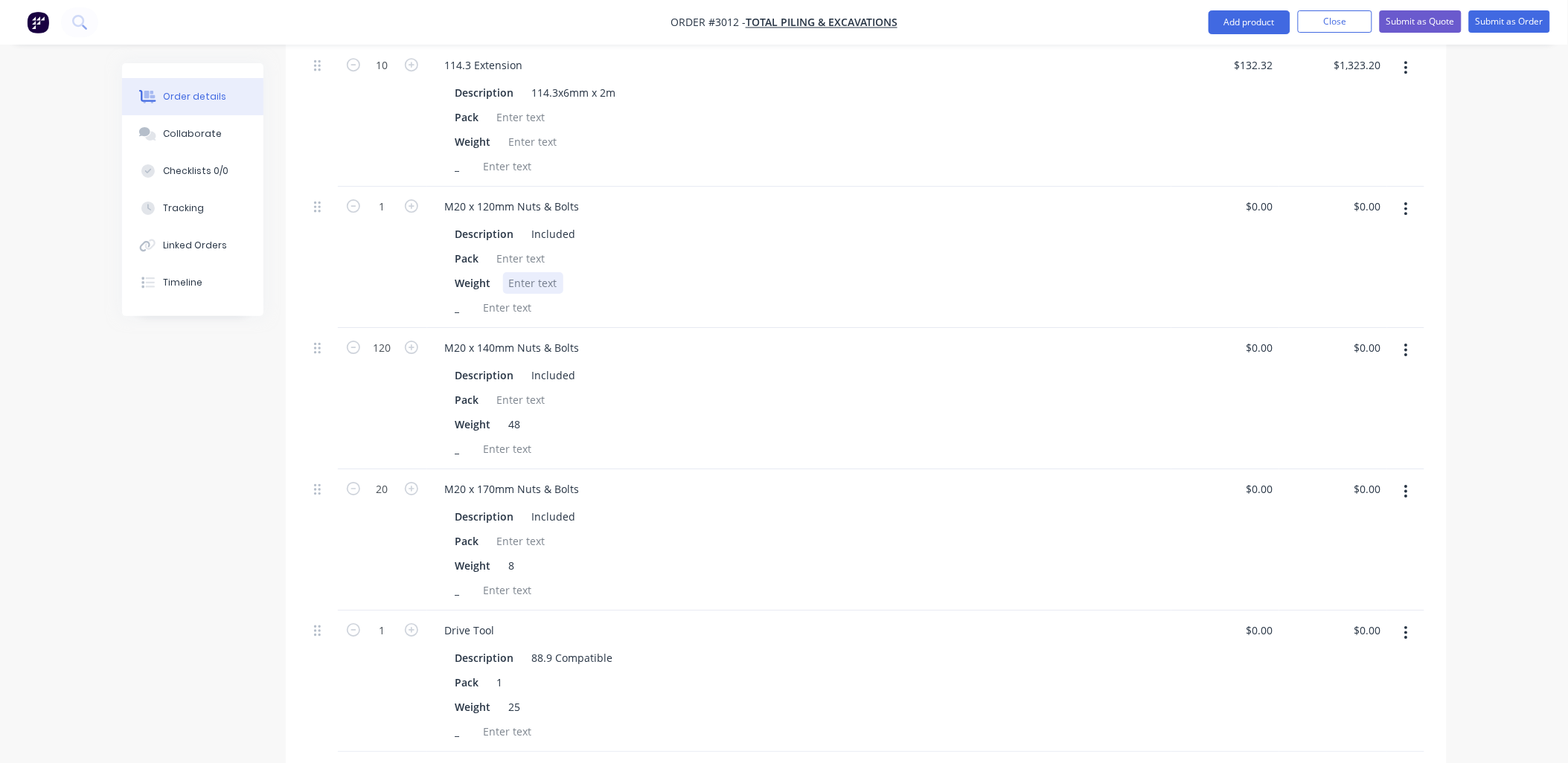
click at [526, 272] on div at bounding box center [533, 283] width 60 height 22
click at [524, 272] on div at bounding box center [533, 283] width 60 height 22
click at [523, 272] on div at bounding box center [533, 283] width 60 height 22
click at [775, 247] on div "Pack" at bounding box center [795, 258] width 693 height 22
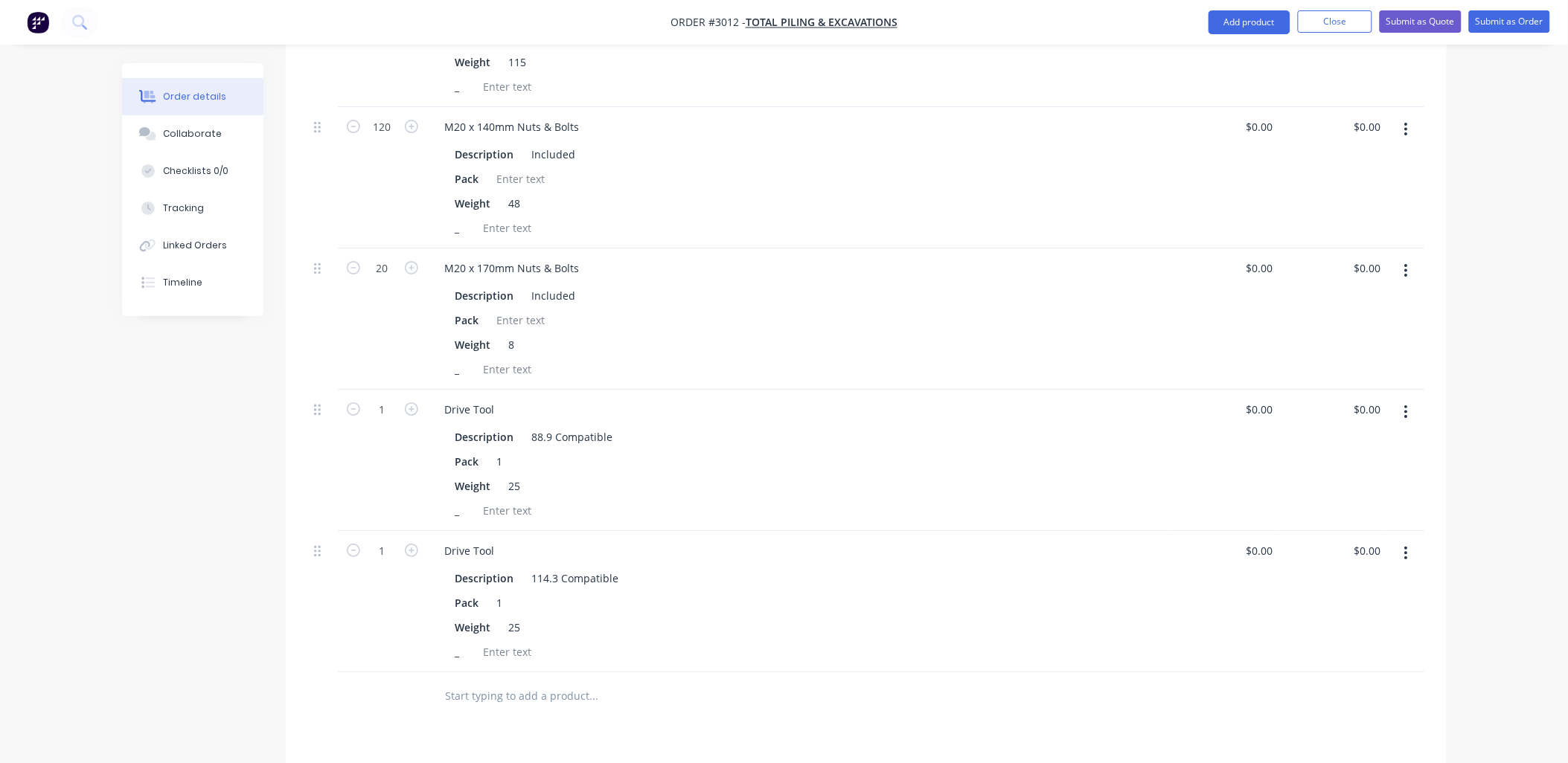
scroll to position [1480, 0]
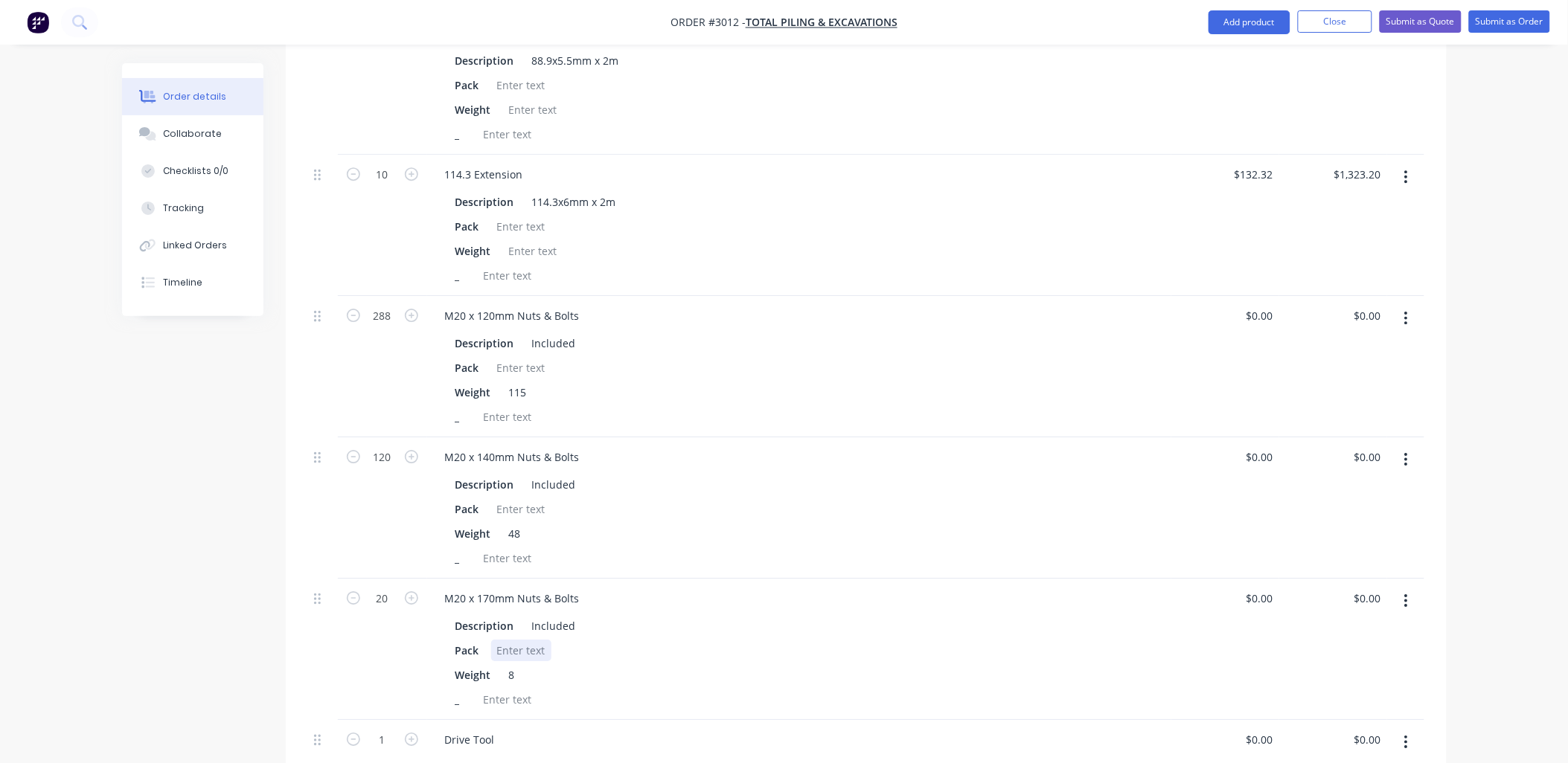
click at [522, 640] on div at bounding box center [521, 651] width 60 height 22
click at [518, 498] on div at bounding box center [521, 509] width 60 height 22
click at [531, 357] on div at bounding box center [521, 368] width 60 height 22
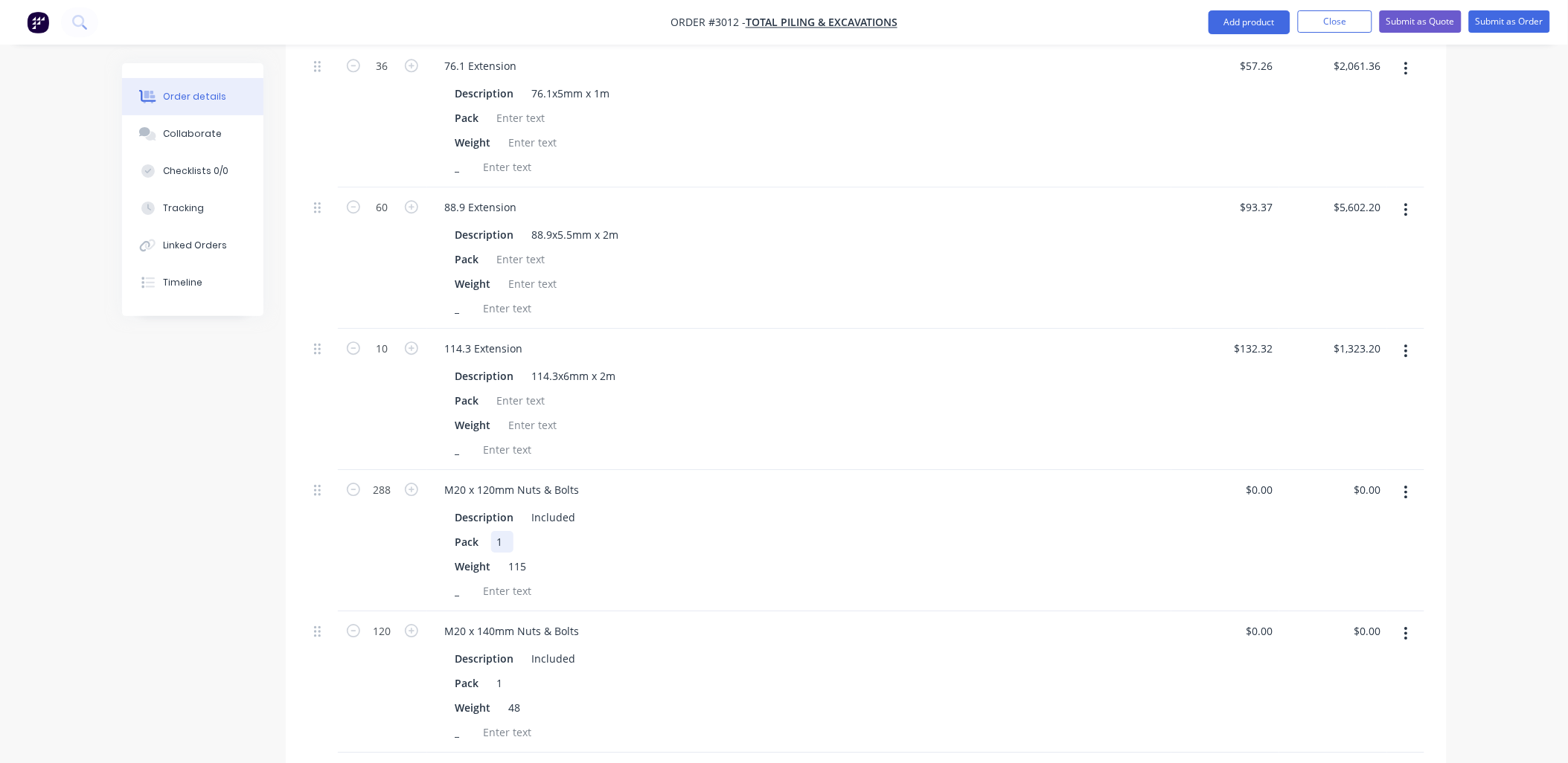
scroll to position [1259, 0]
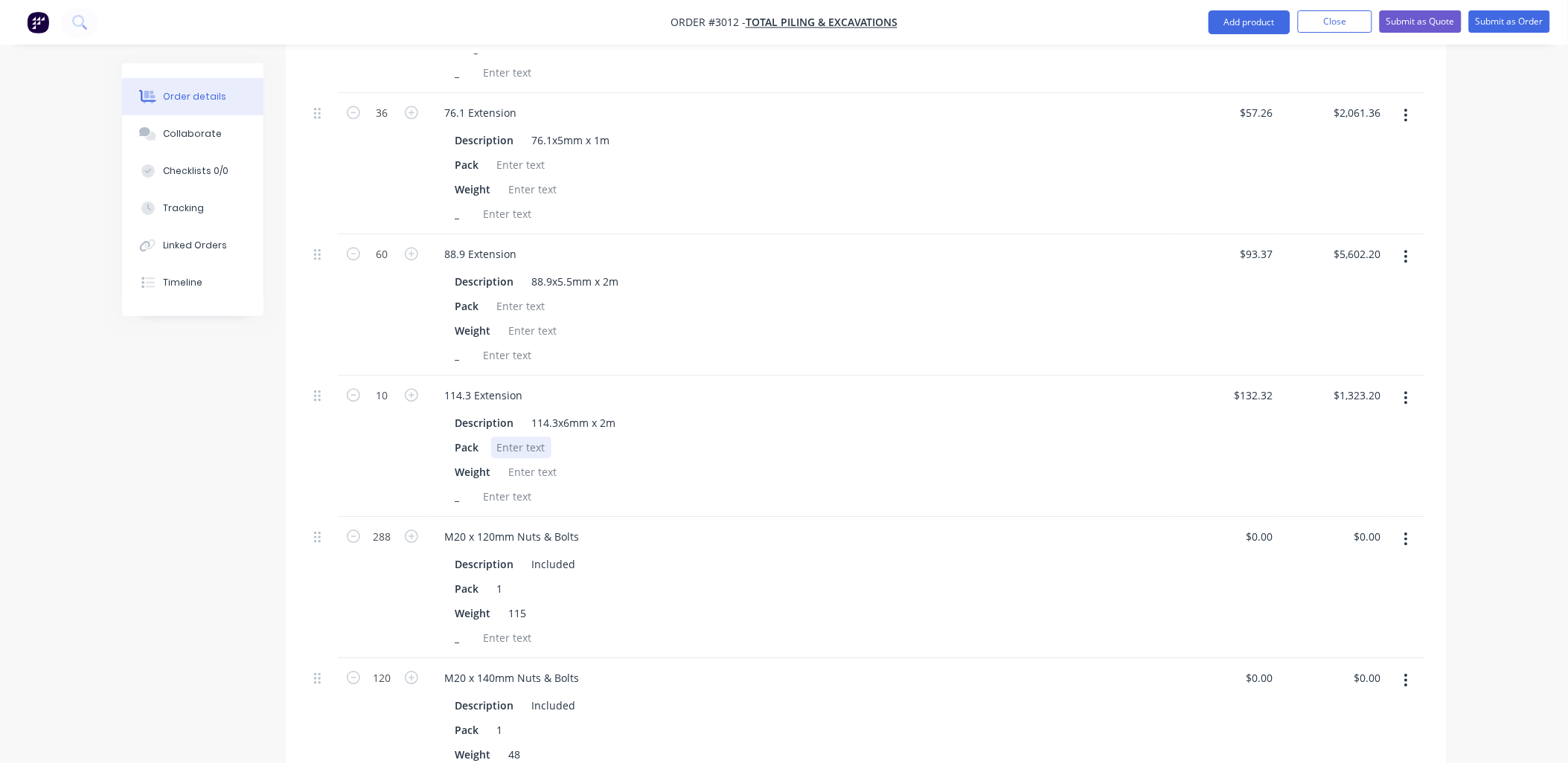
click at [544, 436] on div at bounding box center [521, 447] width 60 height 22
click at [539, 461] on div at bounding box center [533, 472] width 60 height 22
click at [521, 295] on div at bounding box center [521, 306] width 60 height 22
click at [531, 319] on div at bounding box center [533, 330] width 60 height 22
click at [648, 319] on div "Weight 801" at bounding box center [795, 330] width 693 height 22
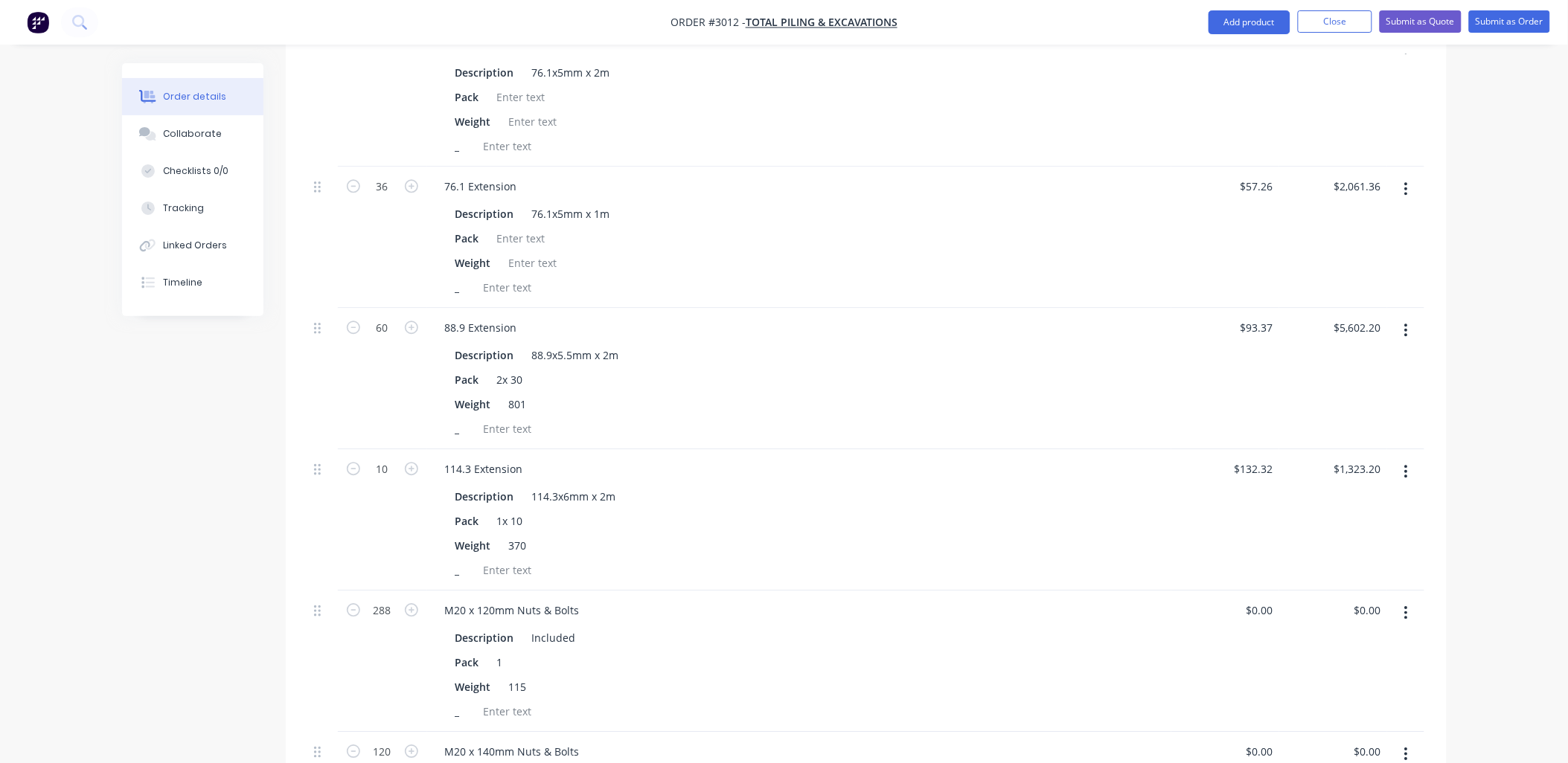
scroll to position [1150, 0]
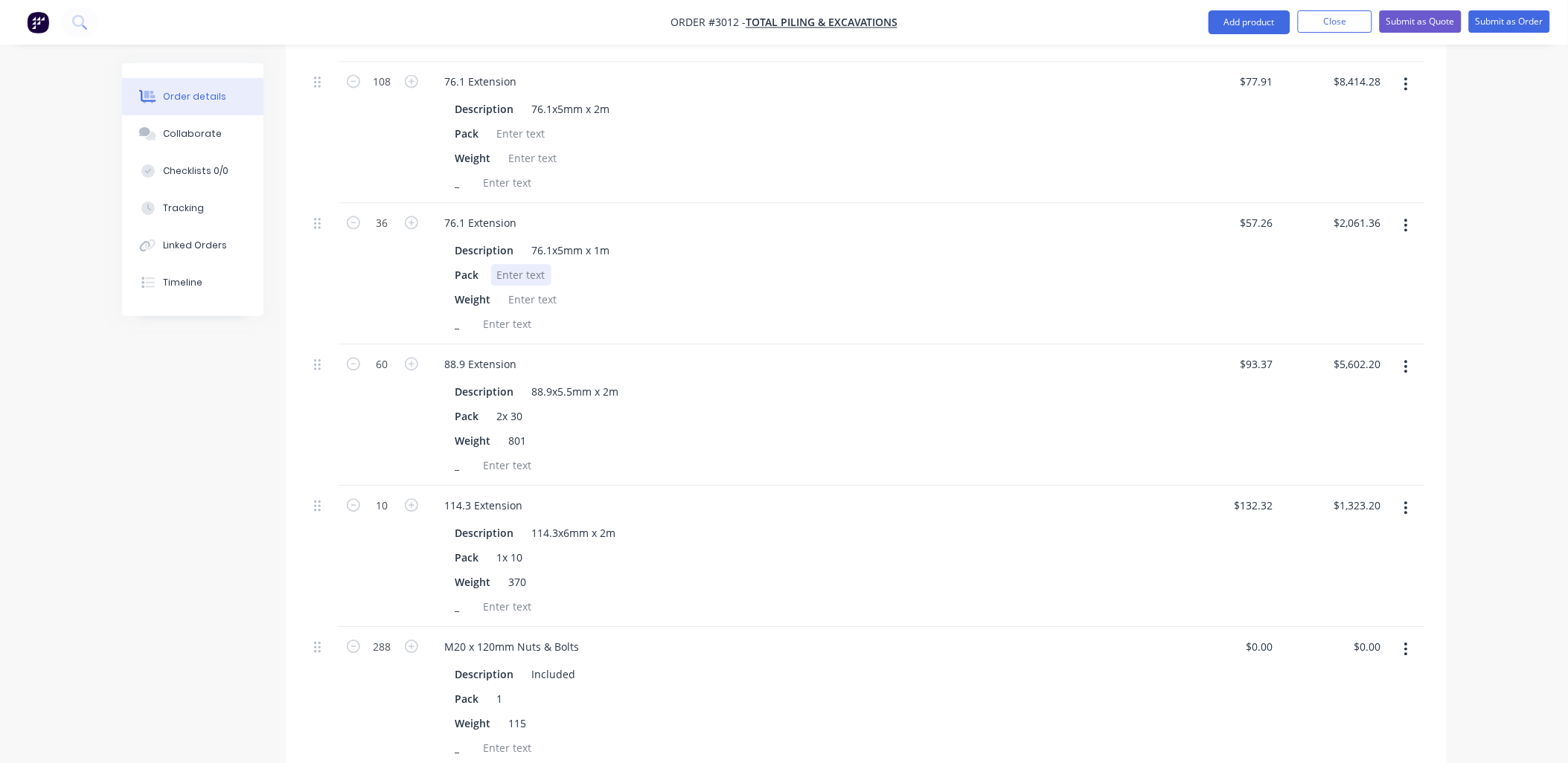
click at [531, 264] on div at bounding box center [521, 275] width 60 height 22
click at [546, 288] on div at bounding box center [533, 299] width 60 height 22
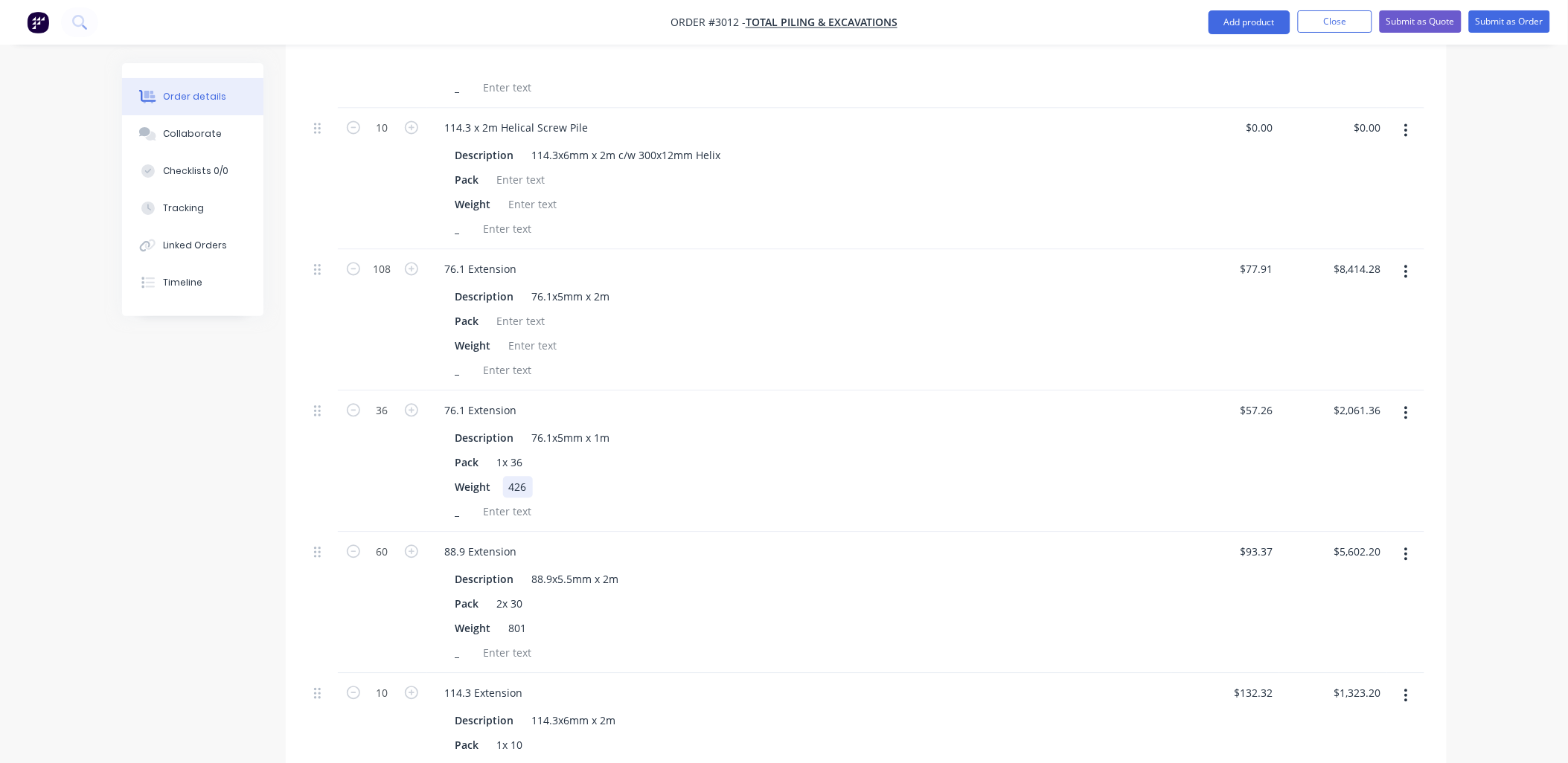
scroll to position [930, 0]
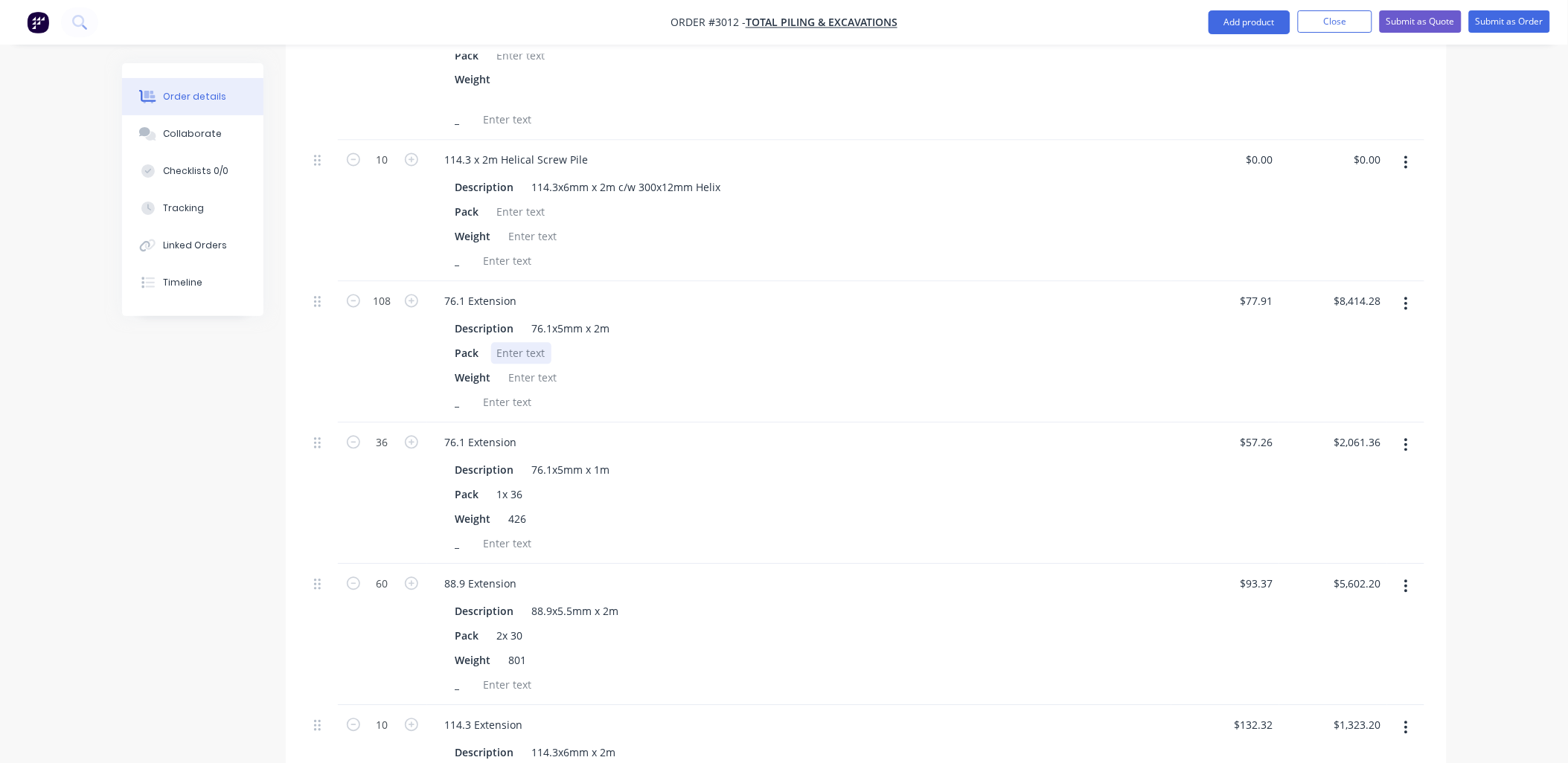
click at [533, 343] on div at bounding box center [521, 354] width 60 height 22
click at [667, 368] on div "Weight" at bounding box center [795, 379] width 693 height 22
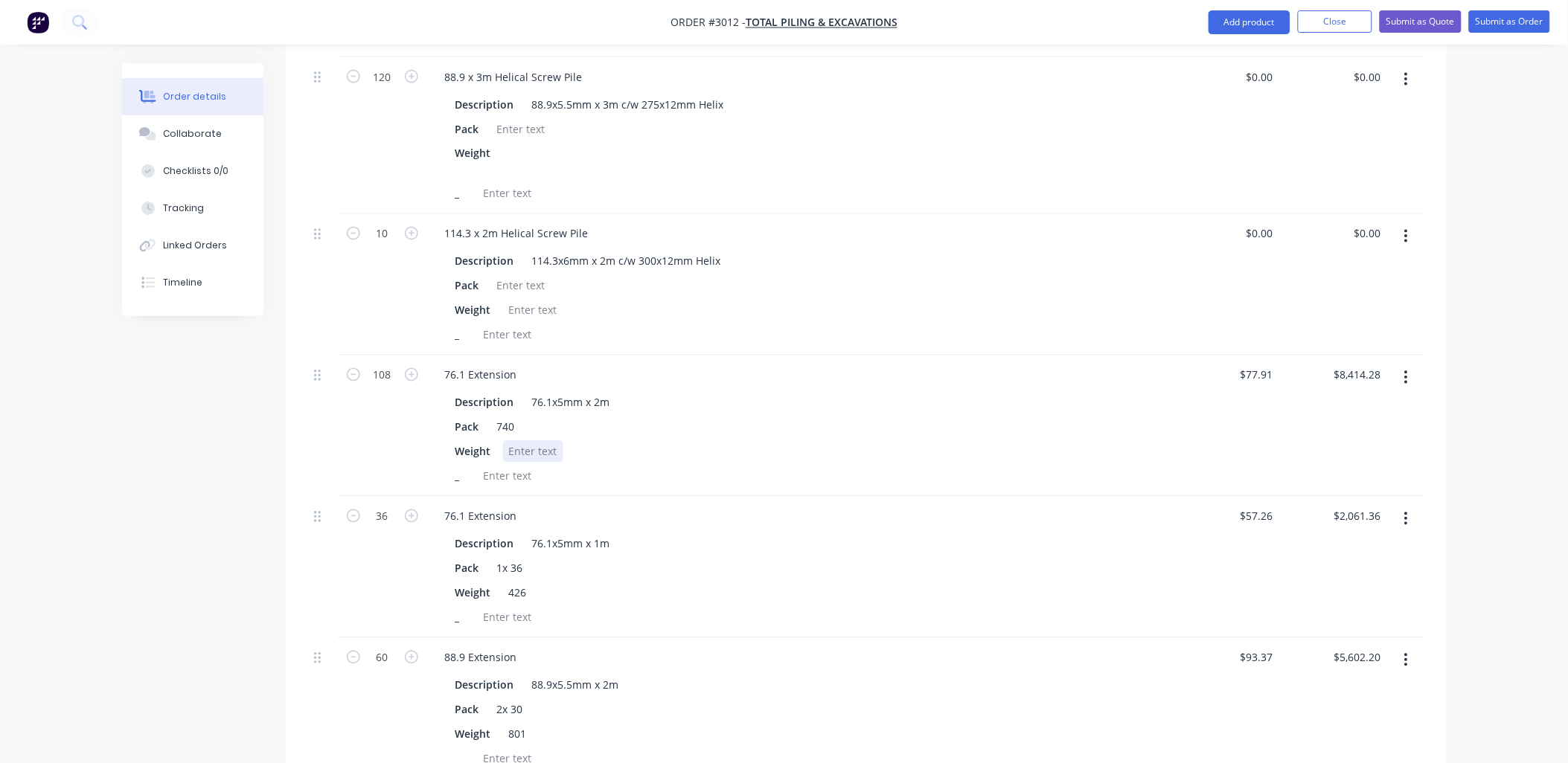
scroll to position [820, 0]
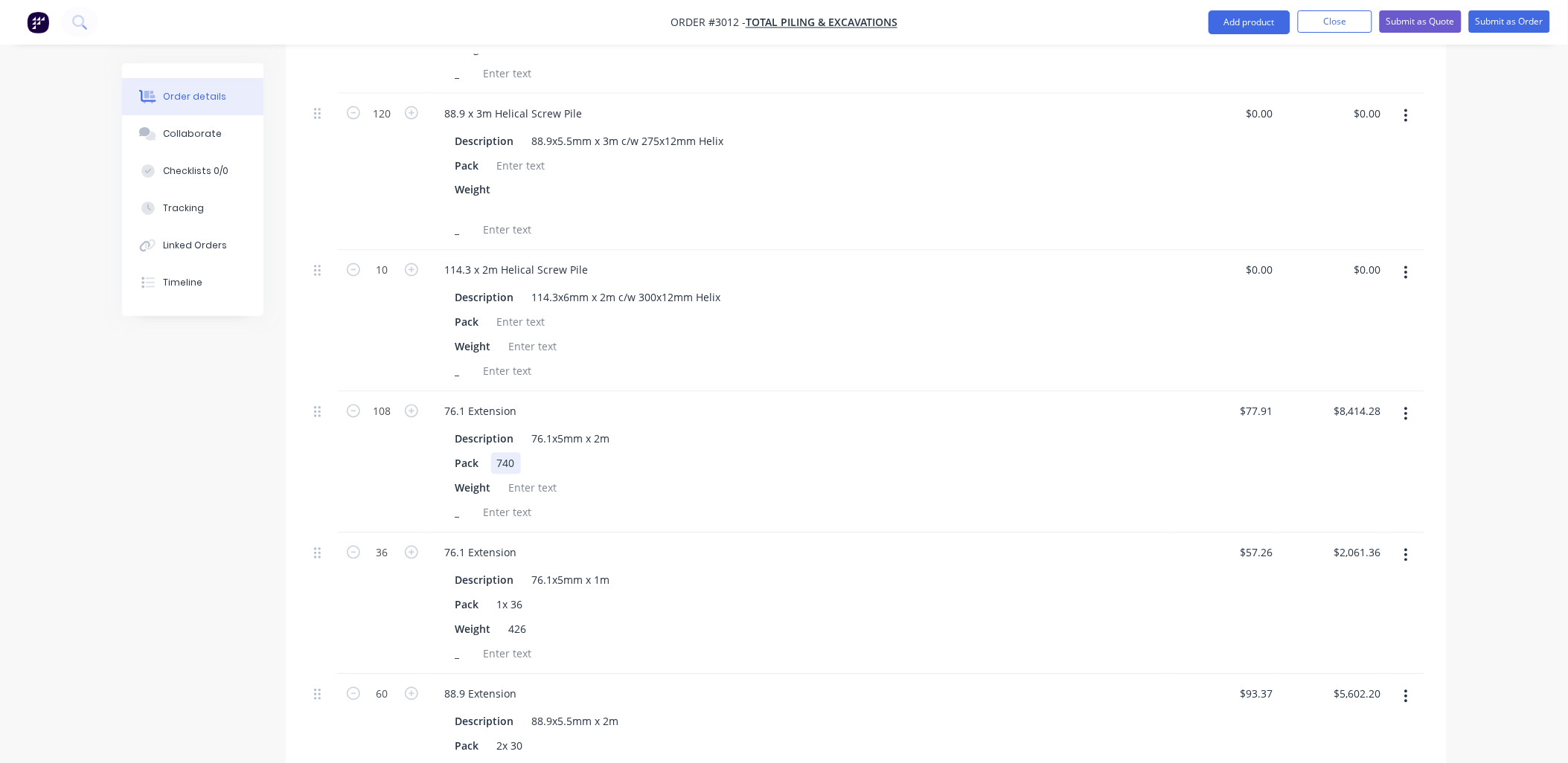
click at [504, 453] on div "740" at bounding box center [506, 464] width 30 height 22
drag, startPoint x: 496, startPoint y: 444, endPoint x: 565, endPoint y: 426, distance: 71.3
click at [565, 426] on div "Description 76.1x5mm x 2m Pack 740 Weight _" at bounding box center [799, 475] width 732 height 99
click at [541, 477] on div at bounding box center [533, 488] width 60 height 22
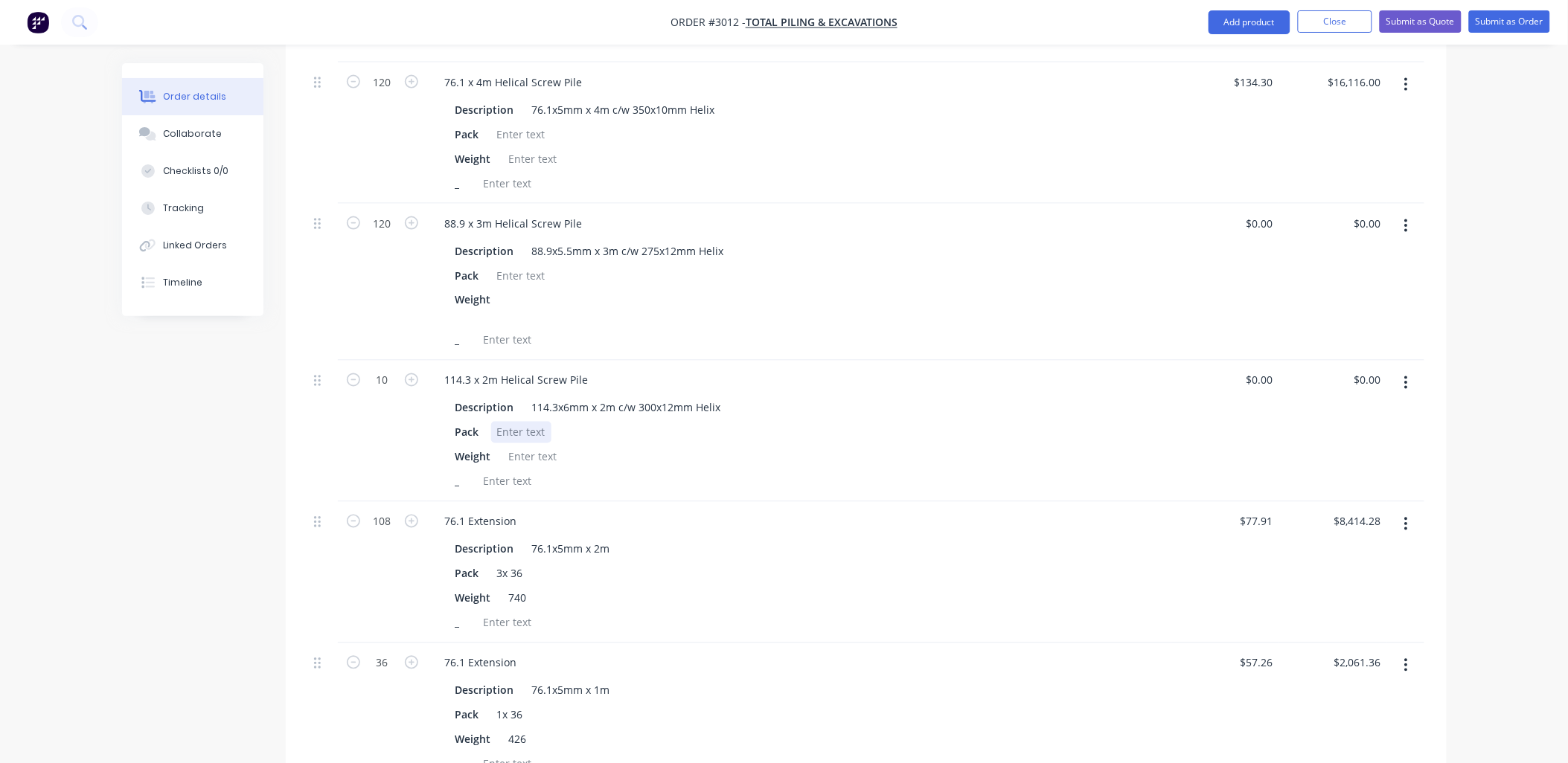
click at [516, 422] on div at bounding box center [521, 433] width 60 height 22
click at [544, 446] on div at bounding box center [533, 457] width 60 height 22
click at [534, 265] on div at bounding box center [521, 276] width 60 height 22
click at [513, 289] on div at bounding box center [514, 308] width 22 height 37
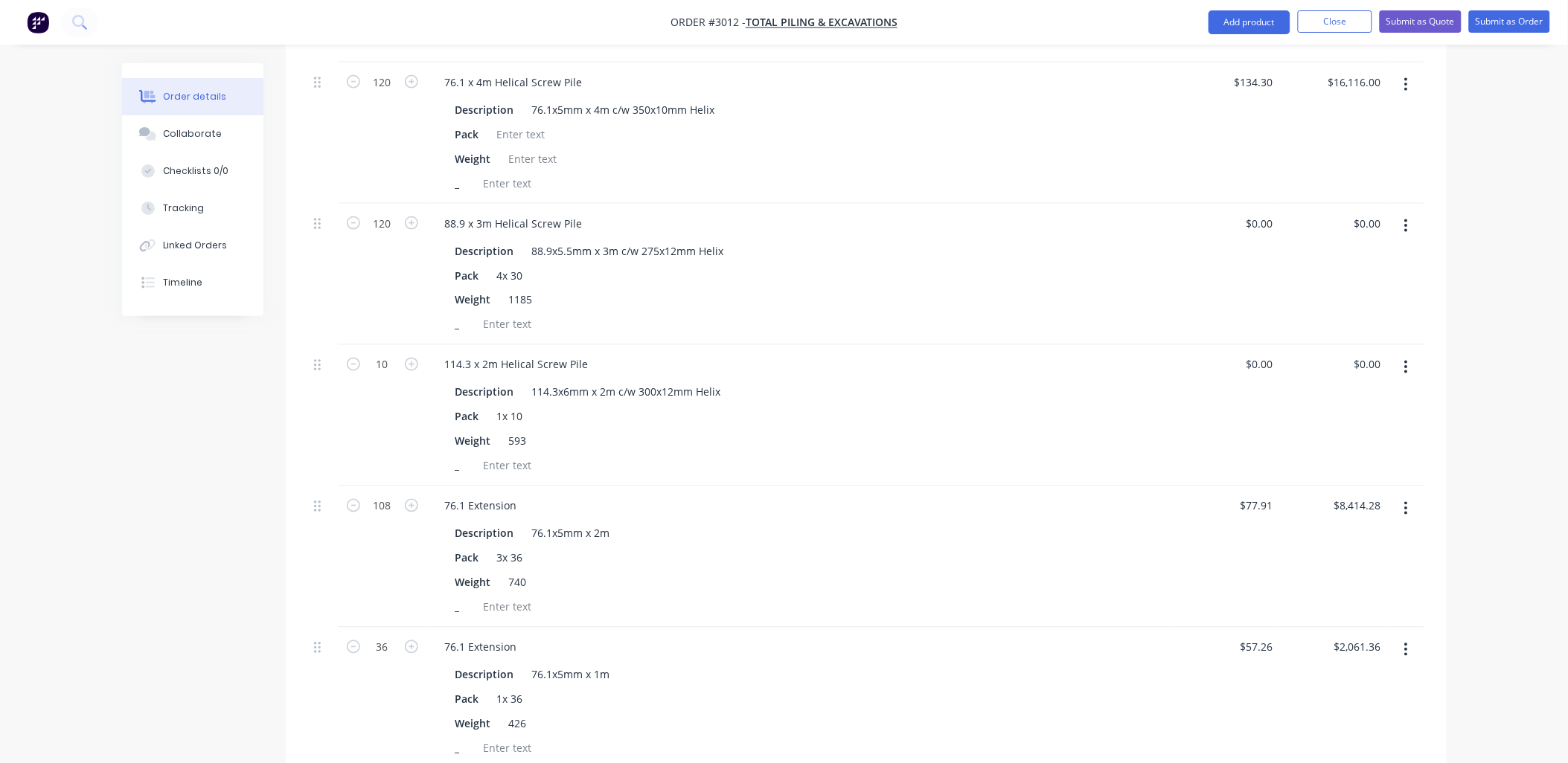
click at [690, 289] on div "Weight 1185" at bounding box center [795, 300] width 693 height 22
click at [517, 123] on div at bounding box center [521, 134] width 60 height 22
click at [519, 148] on div at bounding box center [533, 159] width 60 height 22
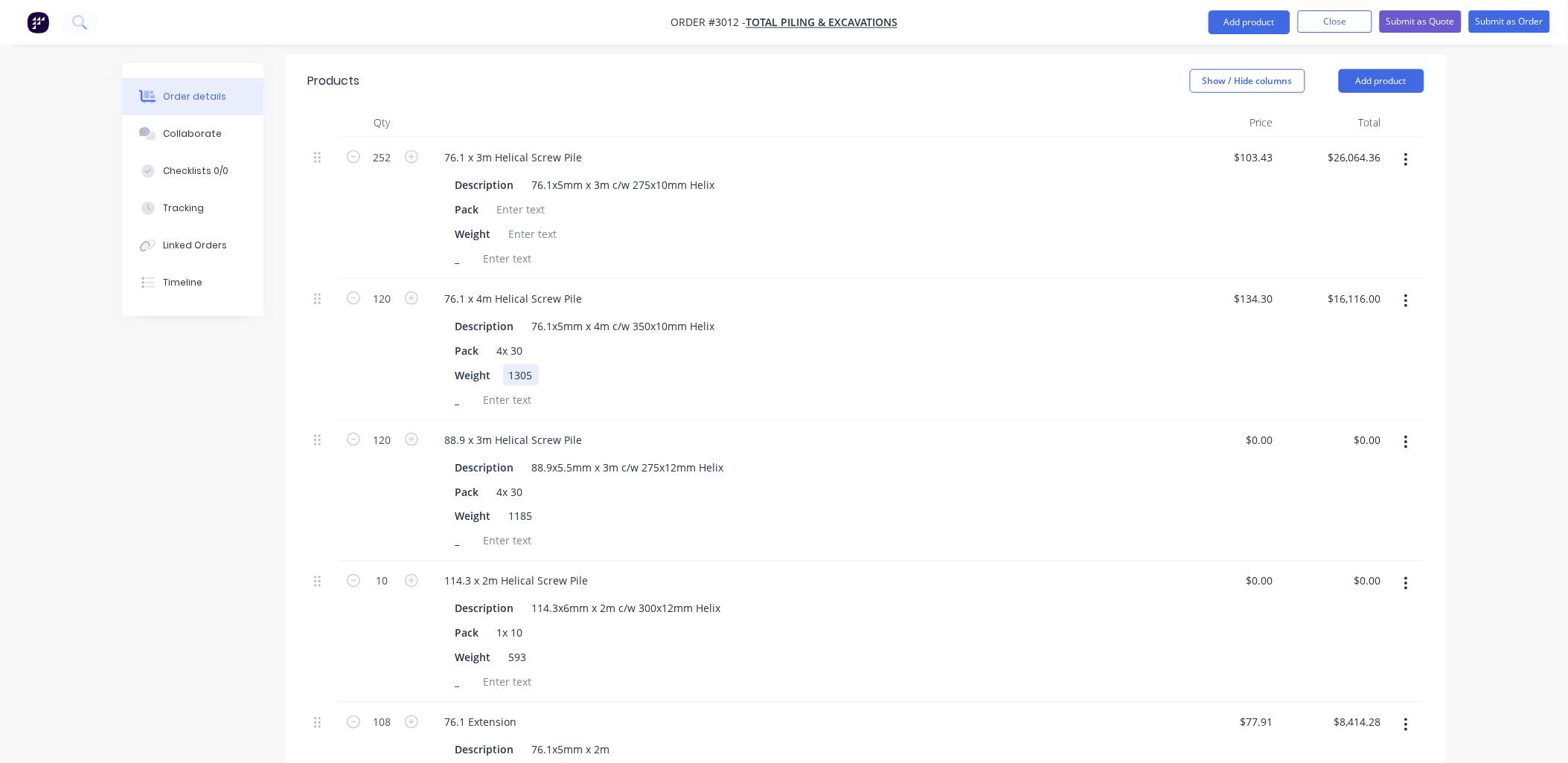
scroll to position [488, 0]
click at [518, 203] on div at bounding box center [521, 214] width 60 height 22
click at [525, 227] on div at bounding box center [533, 238] width 60 height 22
click at [886, 203] on div "Pack 7x 36" at bounding box center [795, 214] width 693 height 22
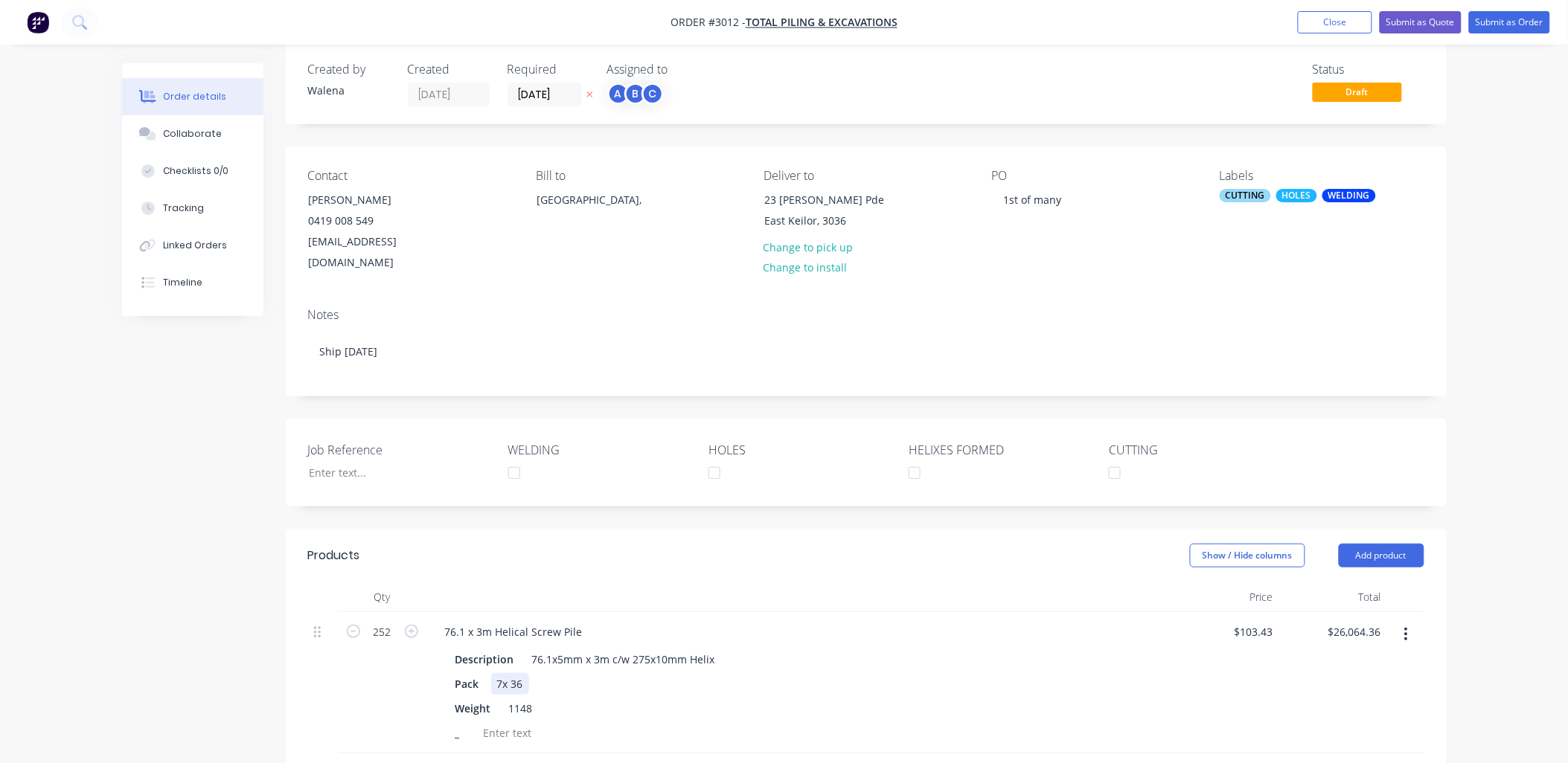
scroll to position [0, 0]
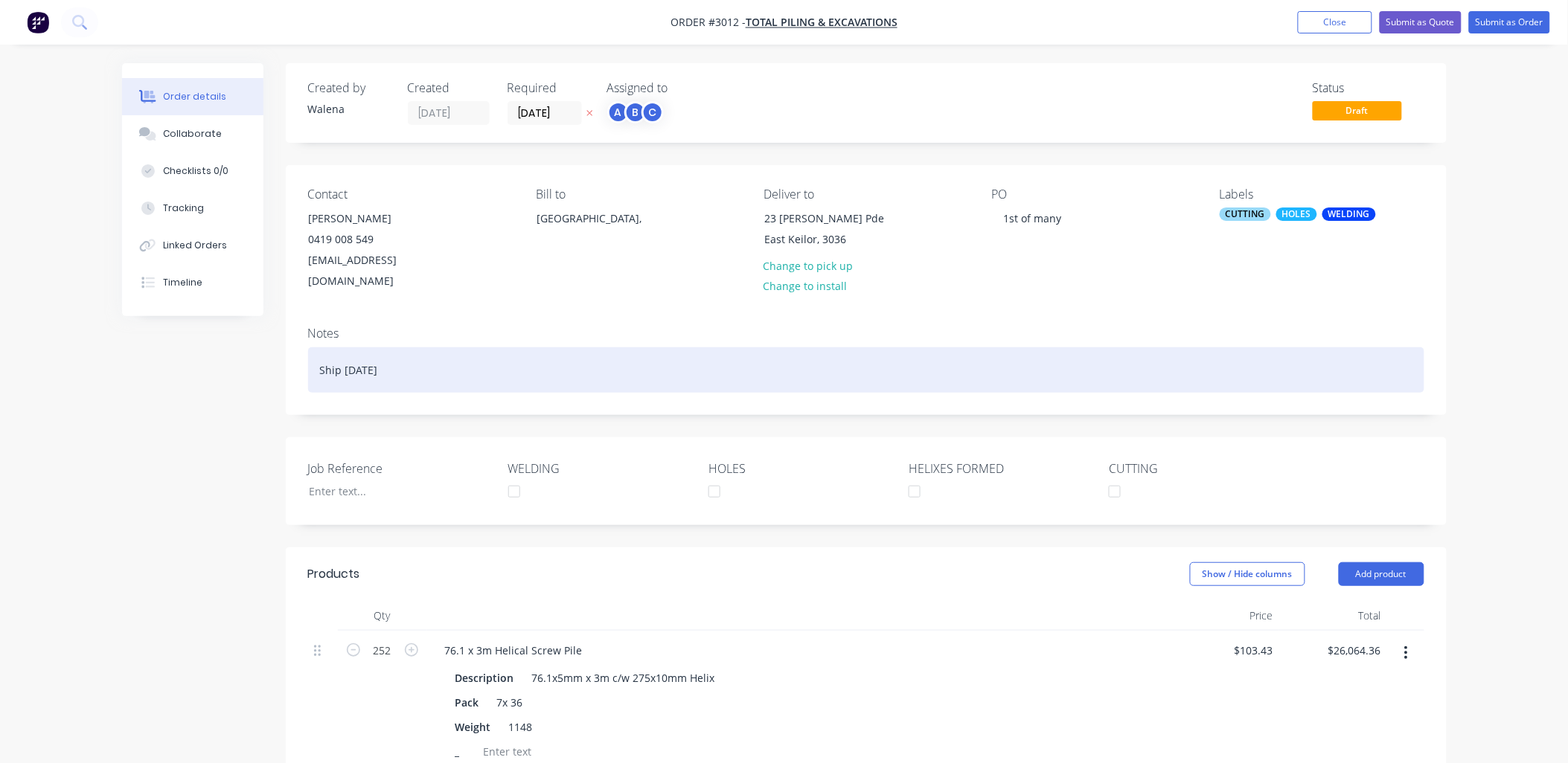
click at [425, 348] on div "Ship [DATE]" at bounding box center [866, 371] width 1116 height 46
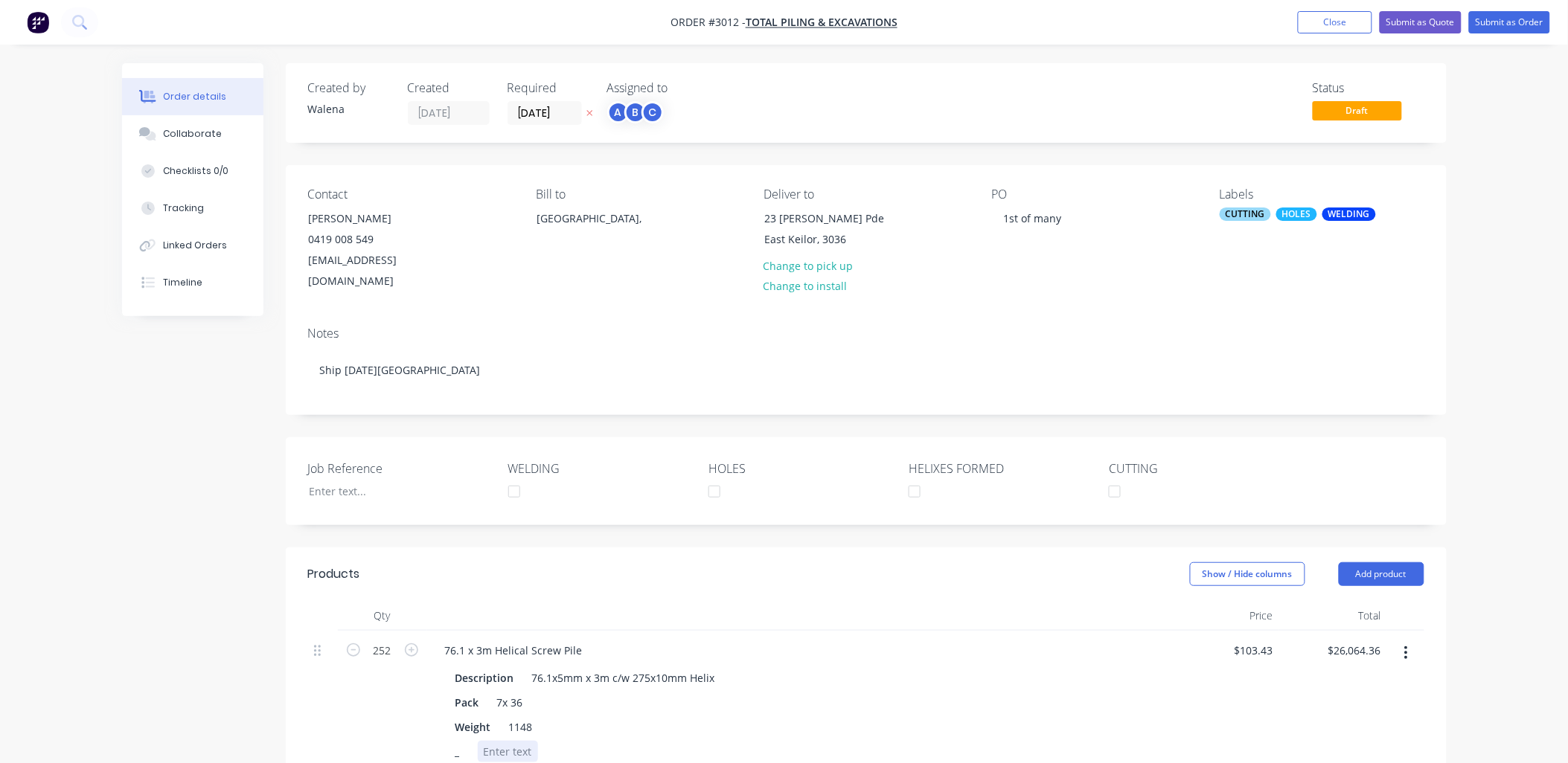
click at [500, 741] on div at bounding box center [508, 752] width 60 height 22
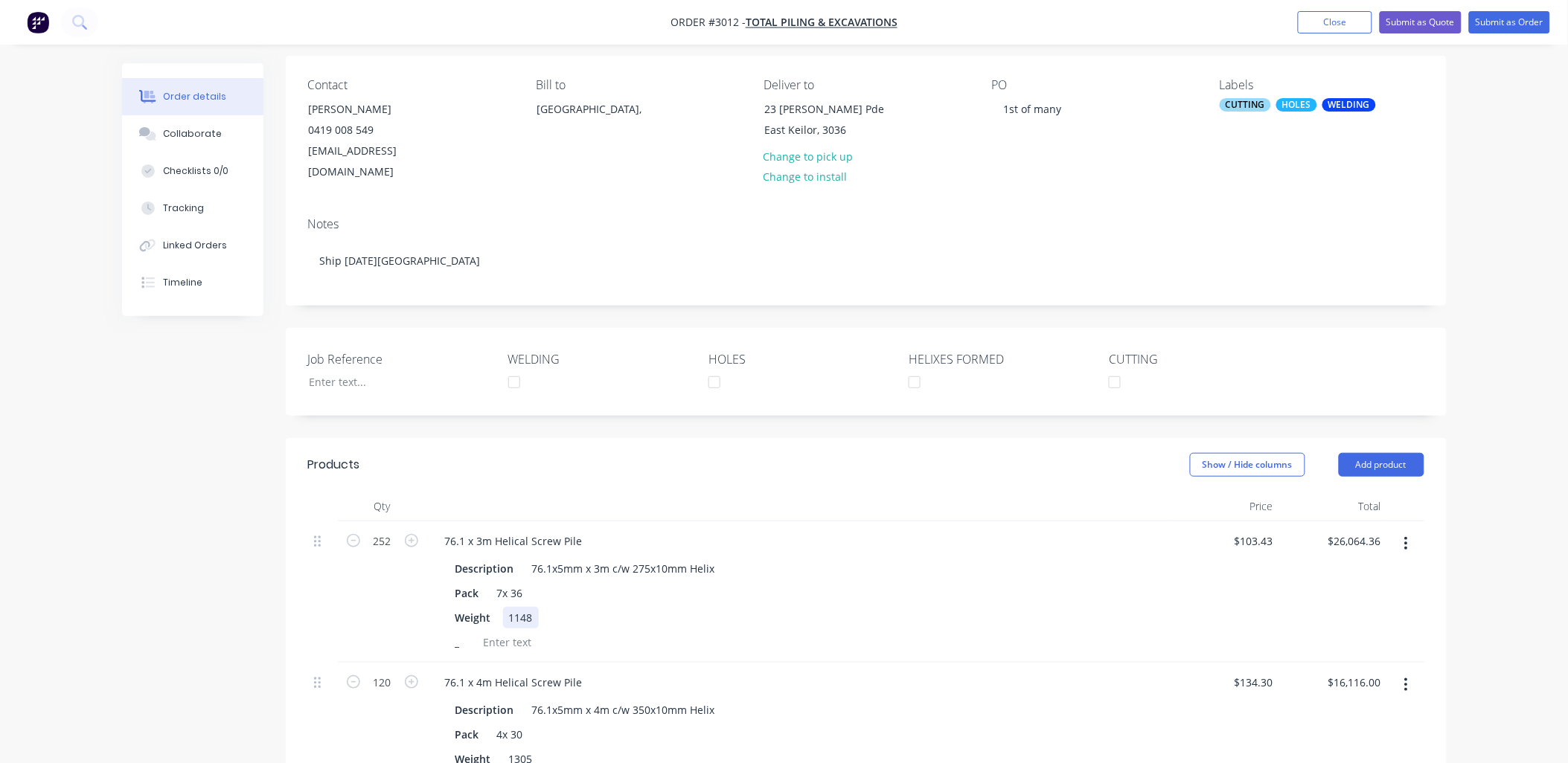
click at [533, 607] on div "1148" at bounding box center [521, 618] width 36 height 22
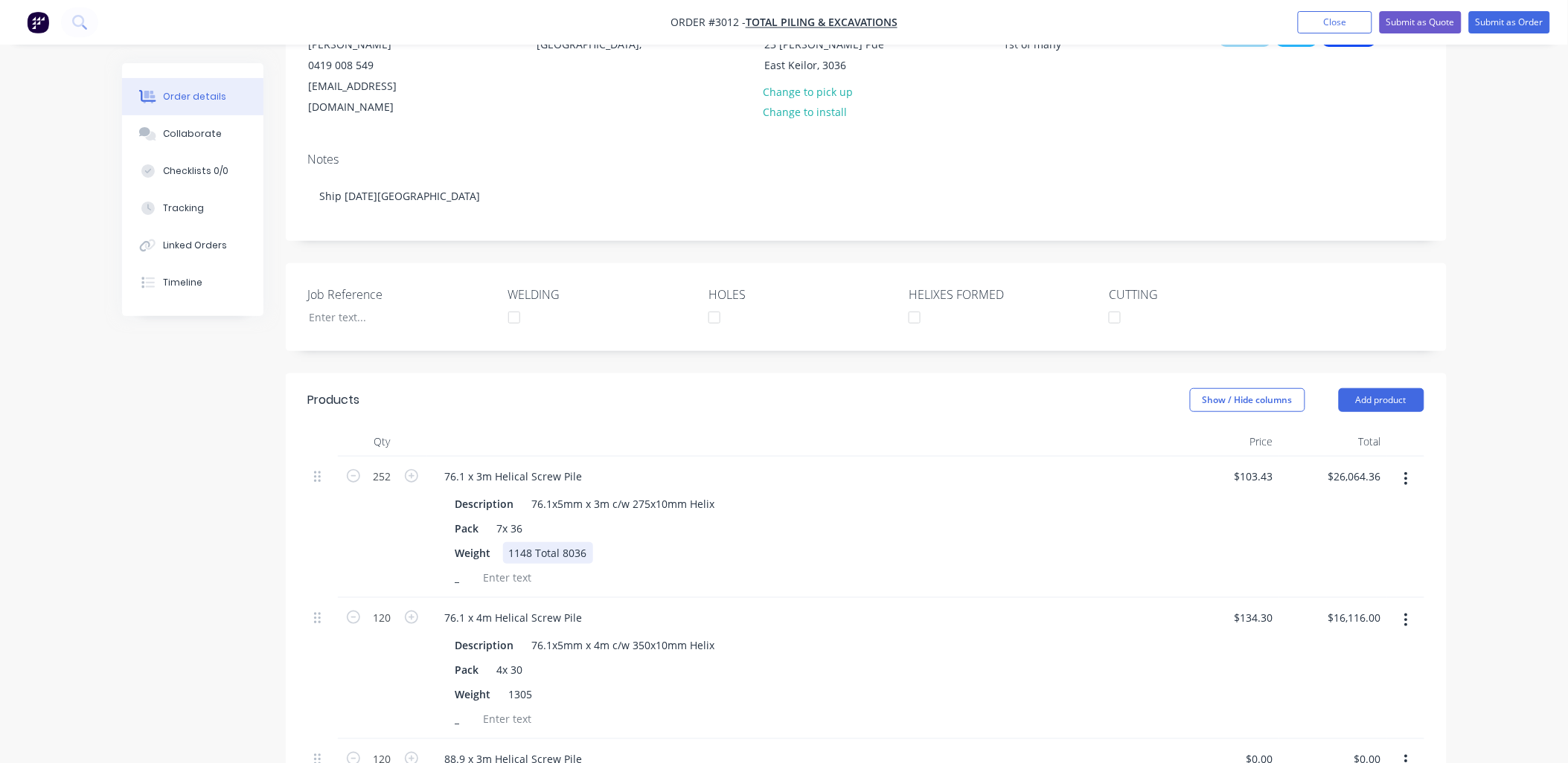
scroll to position [220, 0]
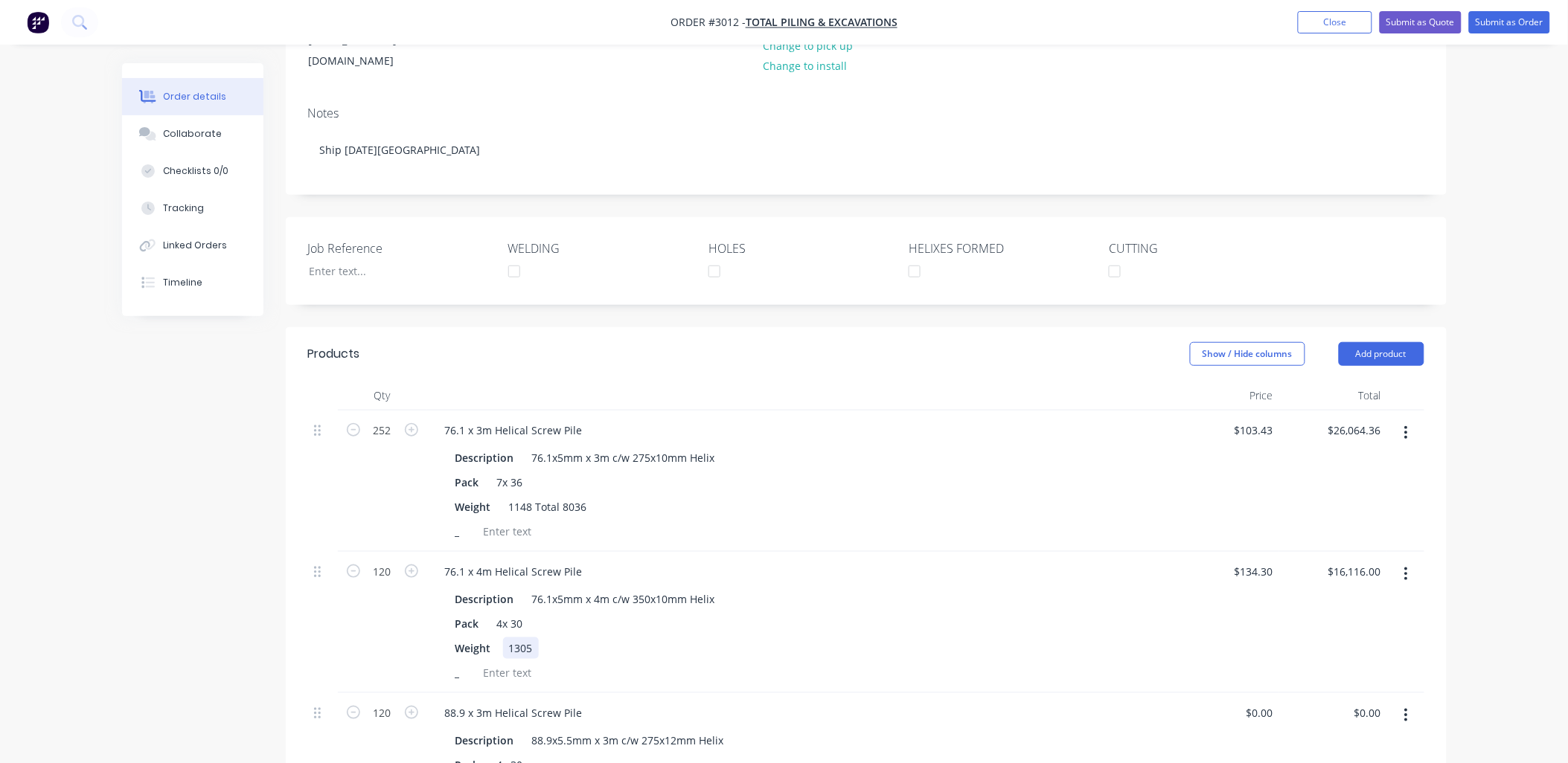
click at [532, 637] on div "1305" at bounding box center [521, 648] width 36 height 22
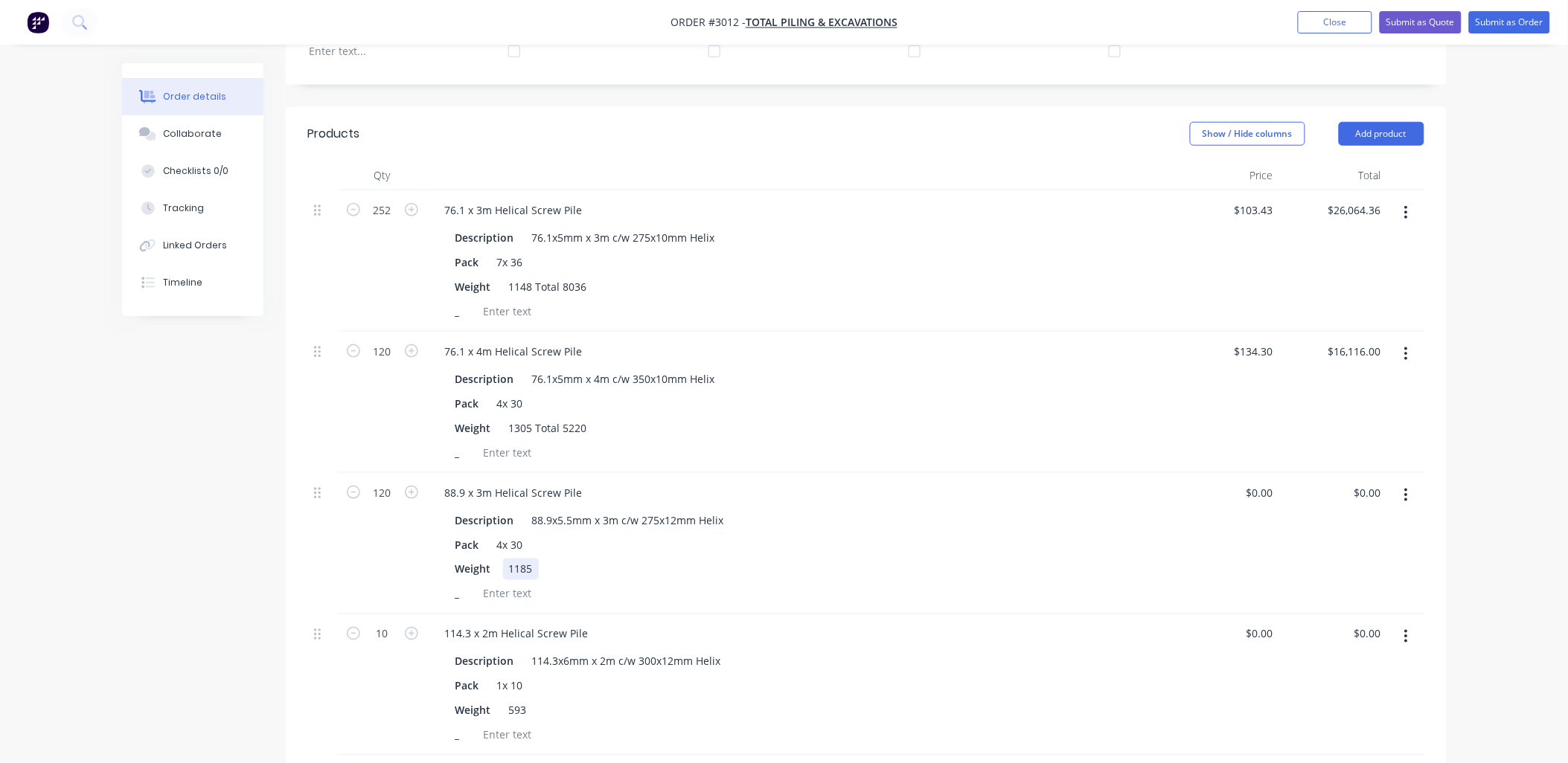
click at [536, 559] on div "1185" at bounding box center [521, 570] width 36 height 22
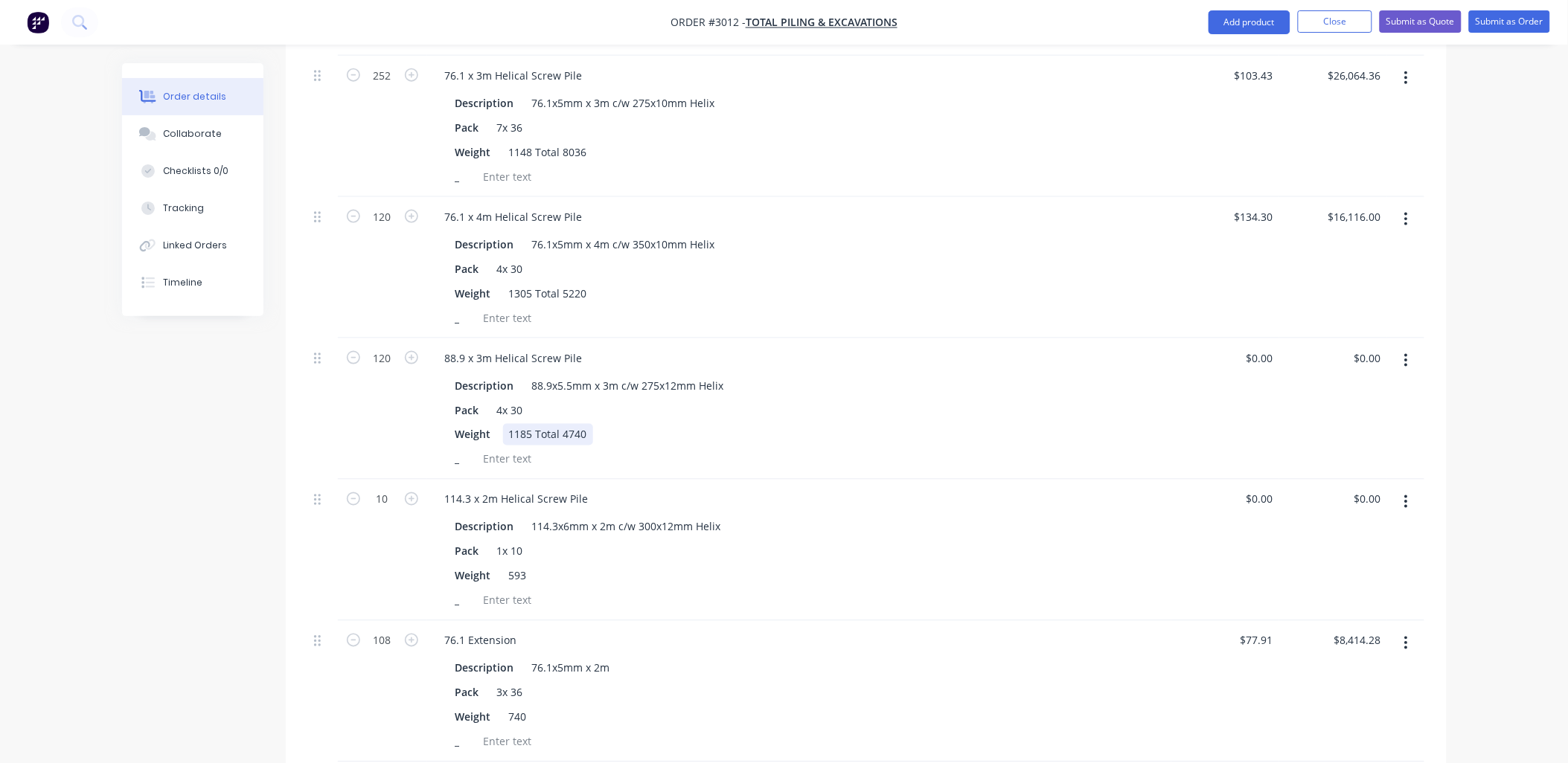
scroll to position [661, 0]
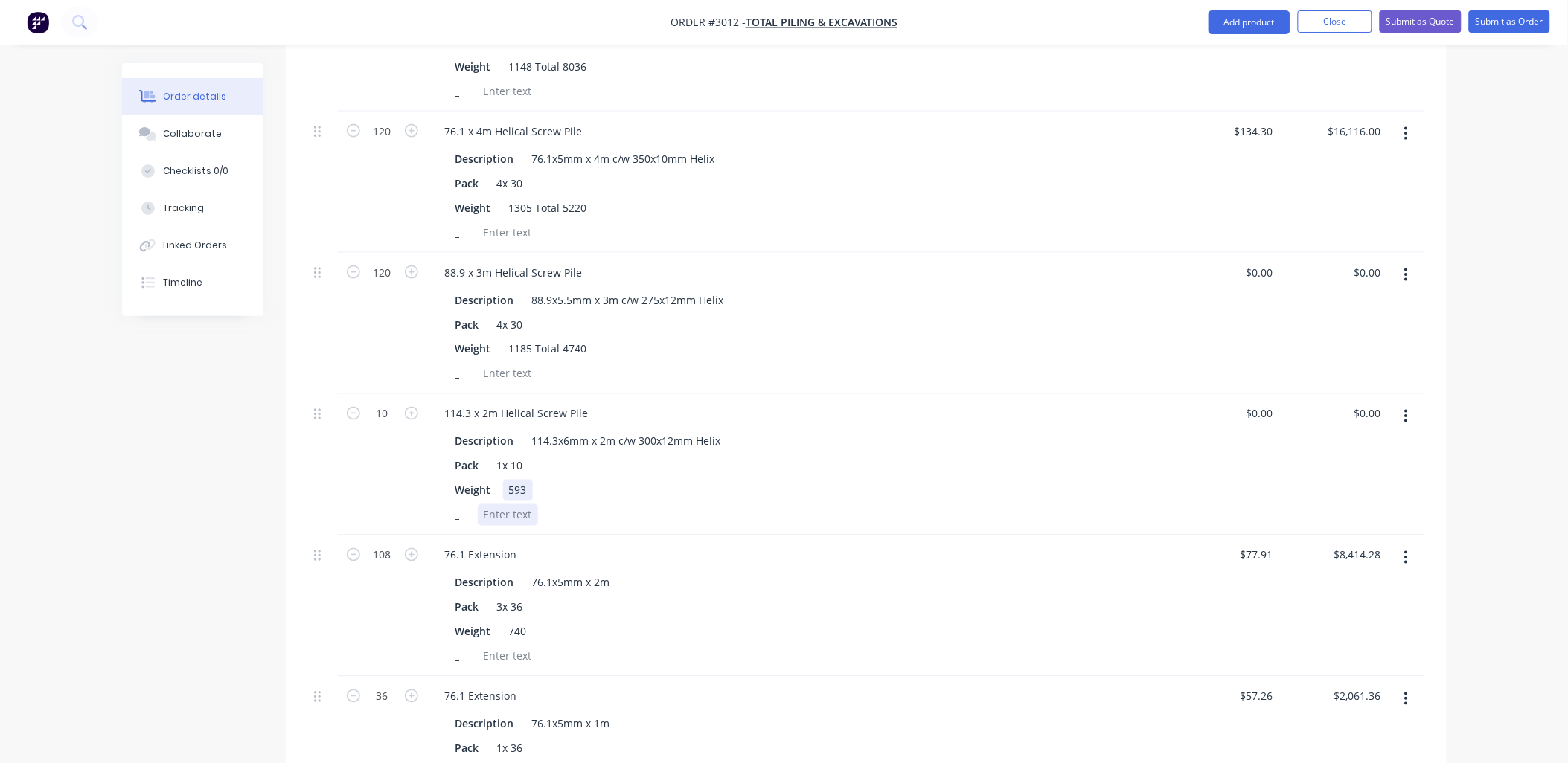
click at [527, 496] on div "Description 114.3x6mm x 2m c/w 300x12mm Helix Pack 1x 10 Weight 593 _" at bounding box center [799, 477] width 732 height 99
click at [525, 626] on div "740" at bounding box center [518, 632] width 30 height 22
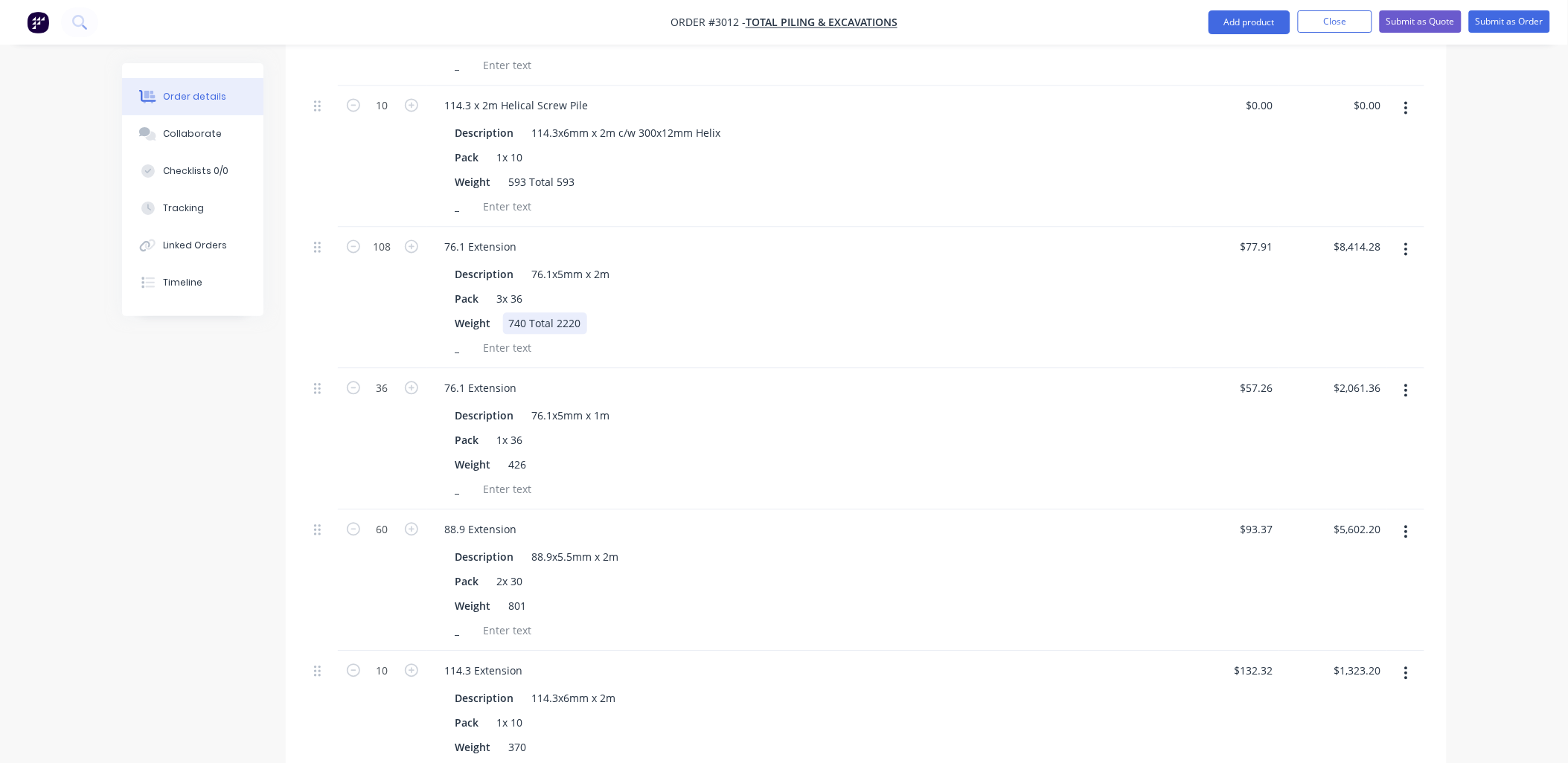
scroll to position [991, 0]
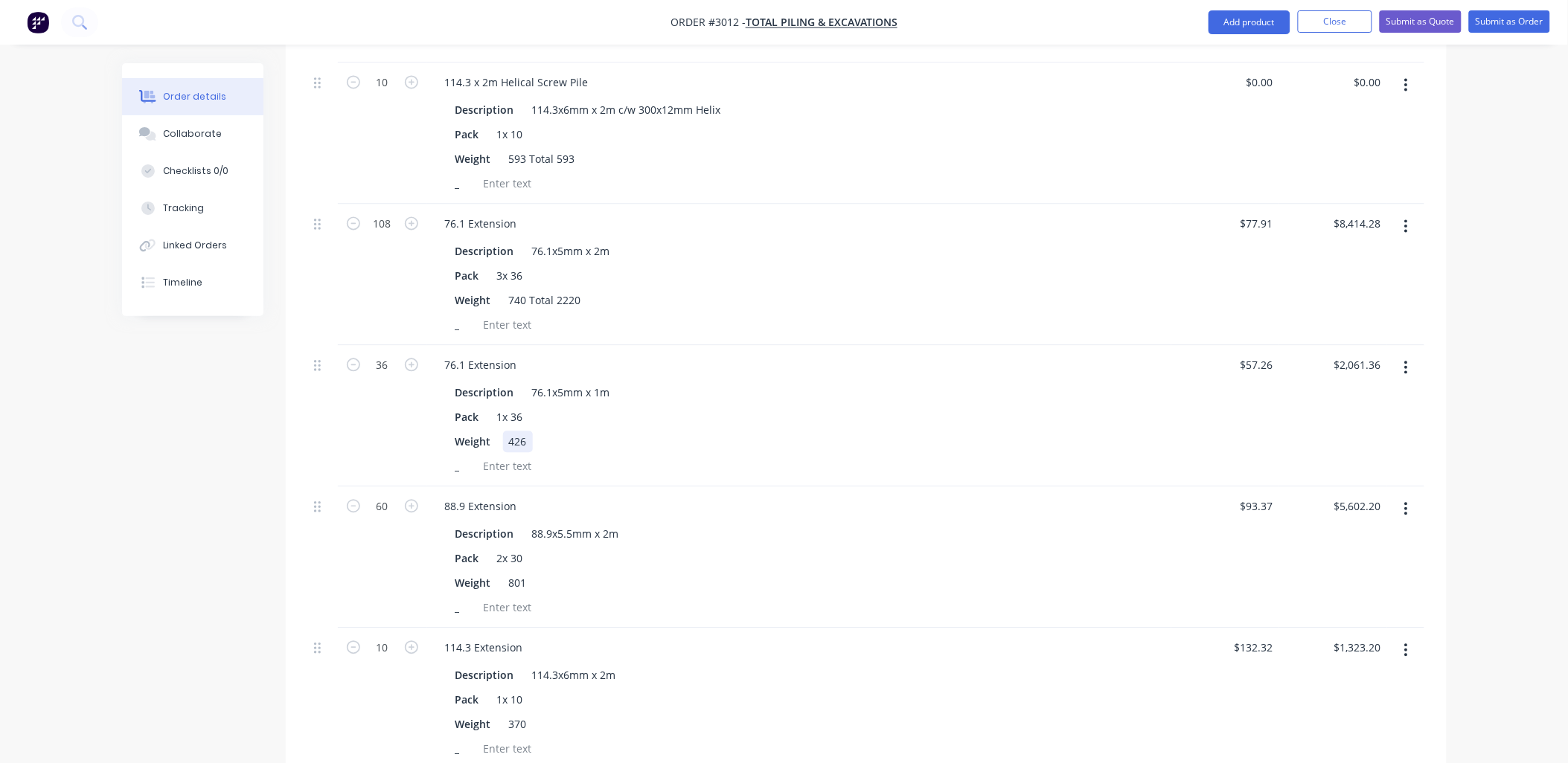
click at [526, 440] on div "426" at bounding box center [518, 443] width 30 height 22
click at [529, 576] on div "801" at bounding box center [518, 583] width 30 height 22
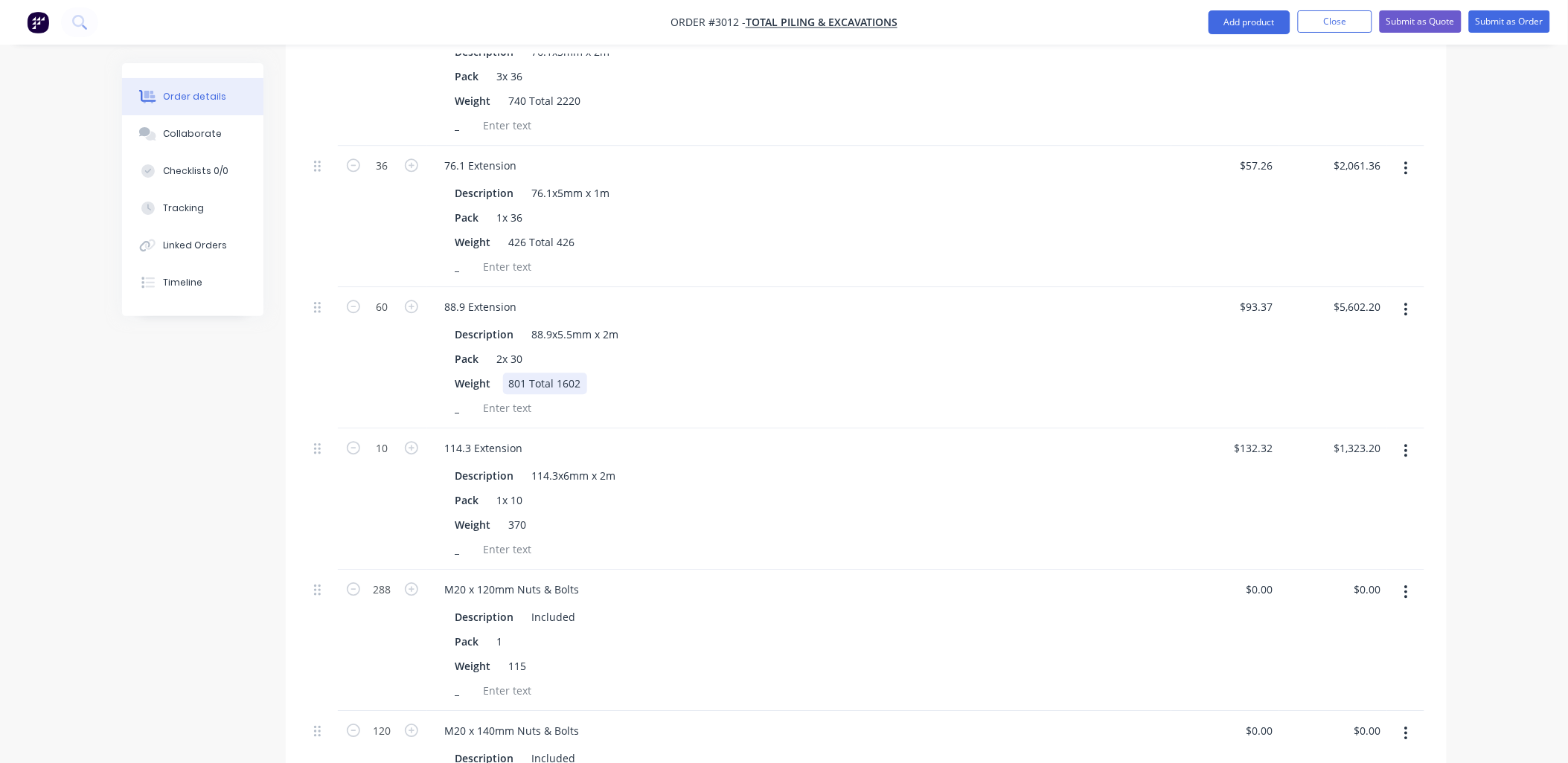
scroll to position [1212, 0]
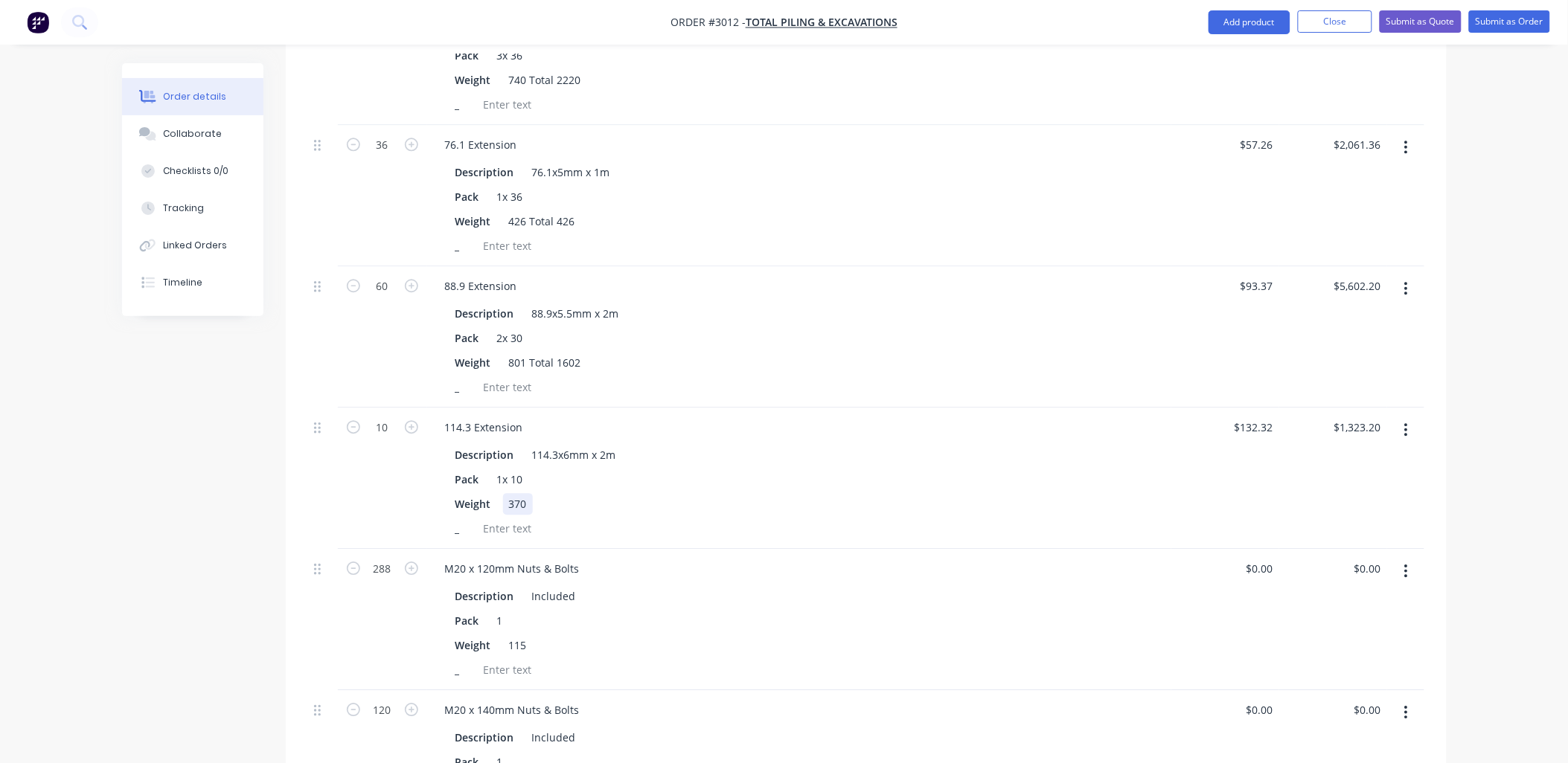
click at [530, 498] on div "370" at bounding box center [518, 504] width 30 height 22
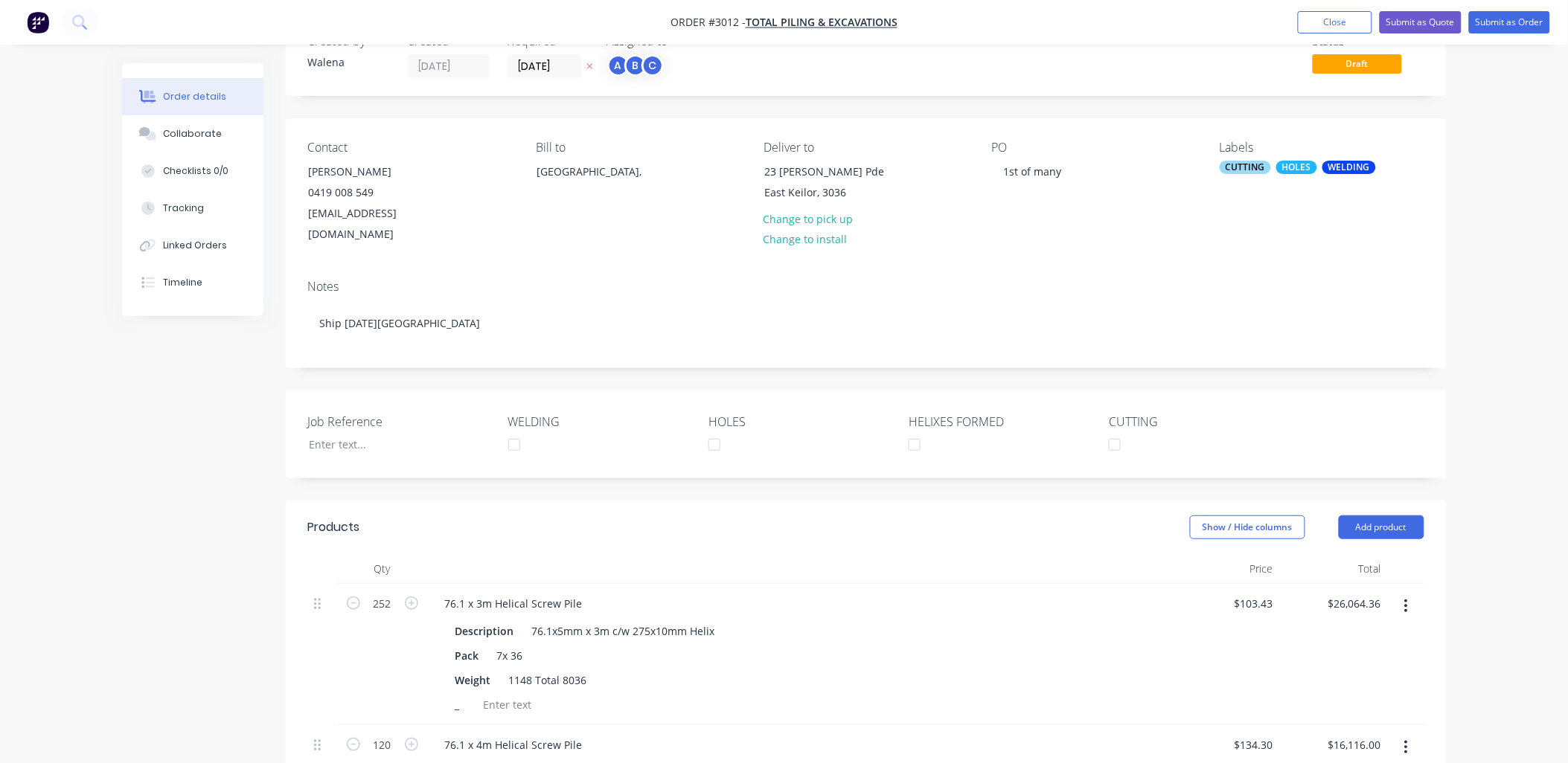
scroll to position [0, 0]
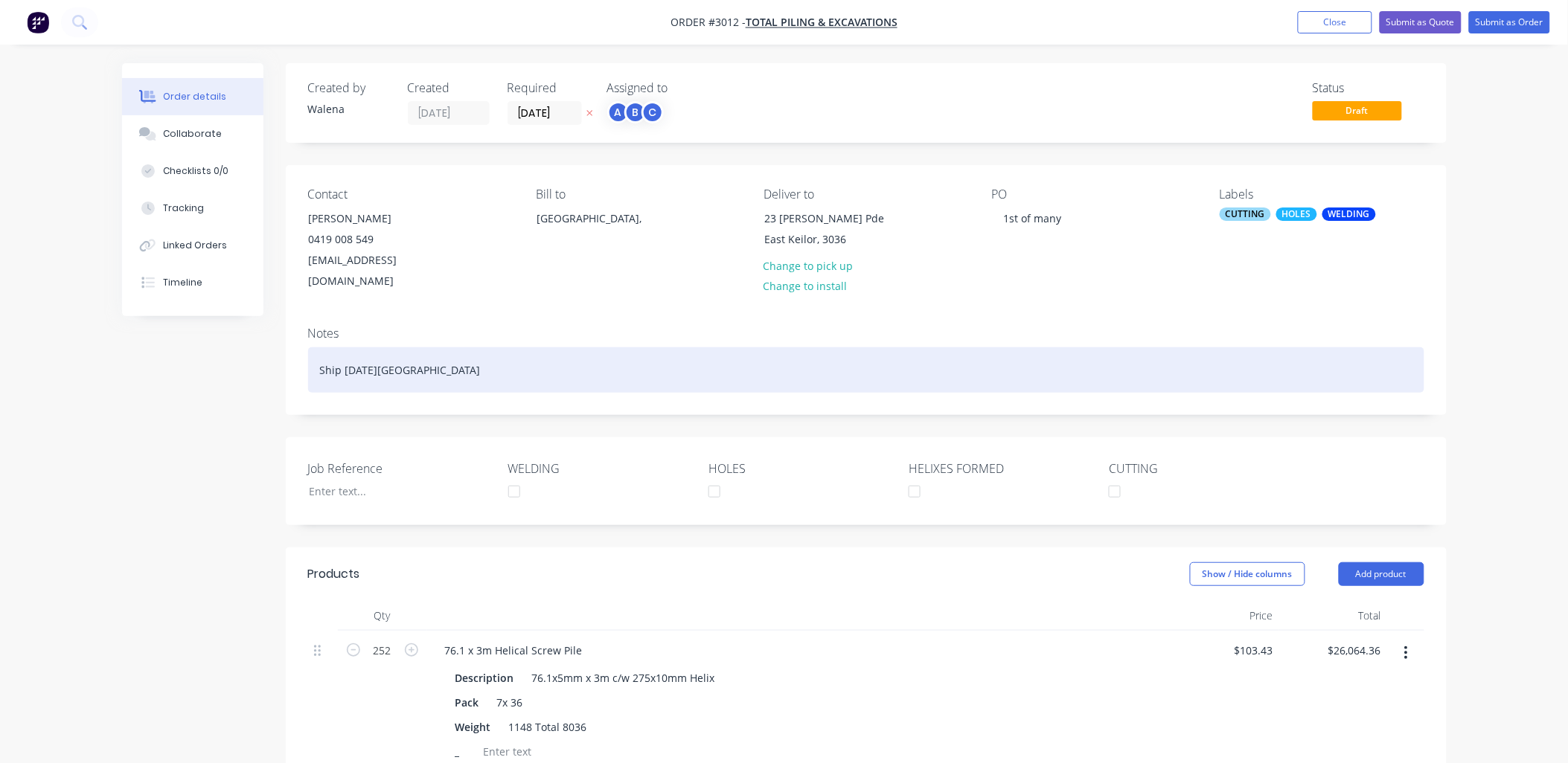
click at [462, 348] on div "Ship [DATE][GEOGRAPHIC_DATA]" at bounding box center [866, 371] width 1116 height 46
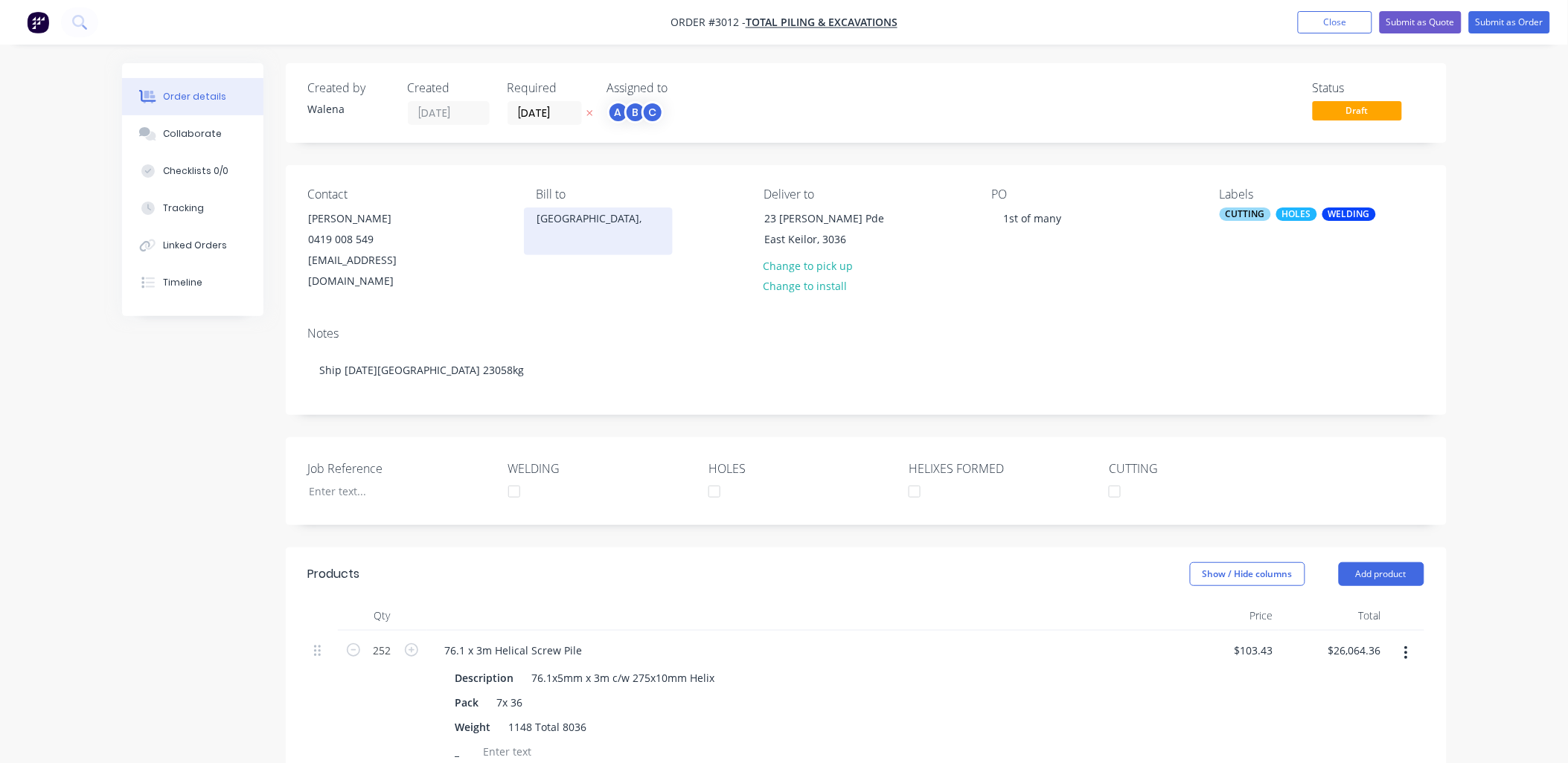
click at [570, 217] on div "[GEOGRAPHIC_DATA]," at bounding box center [597, 218] width 123 height 21
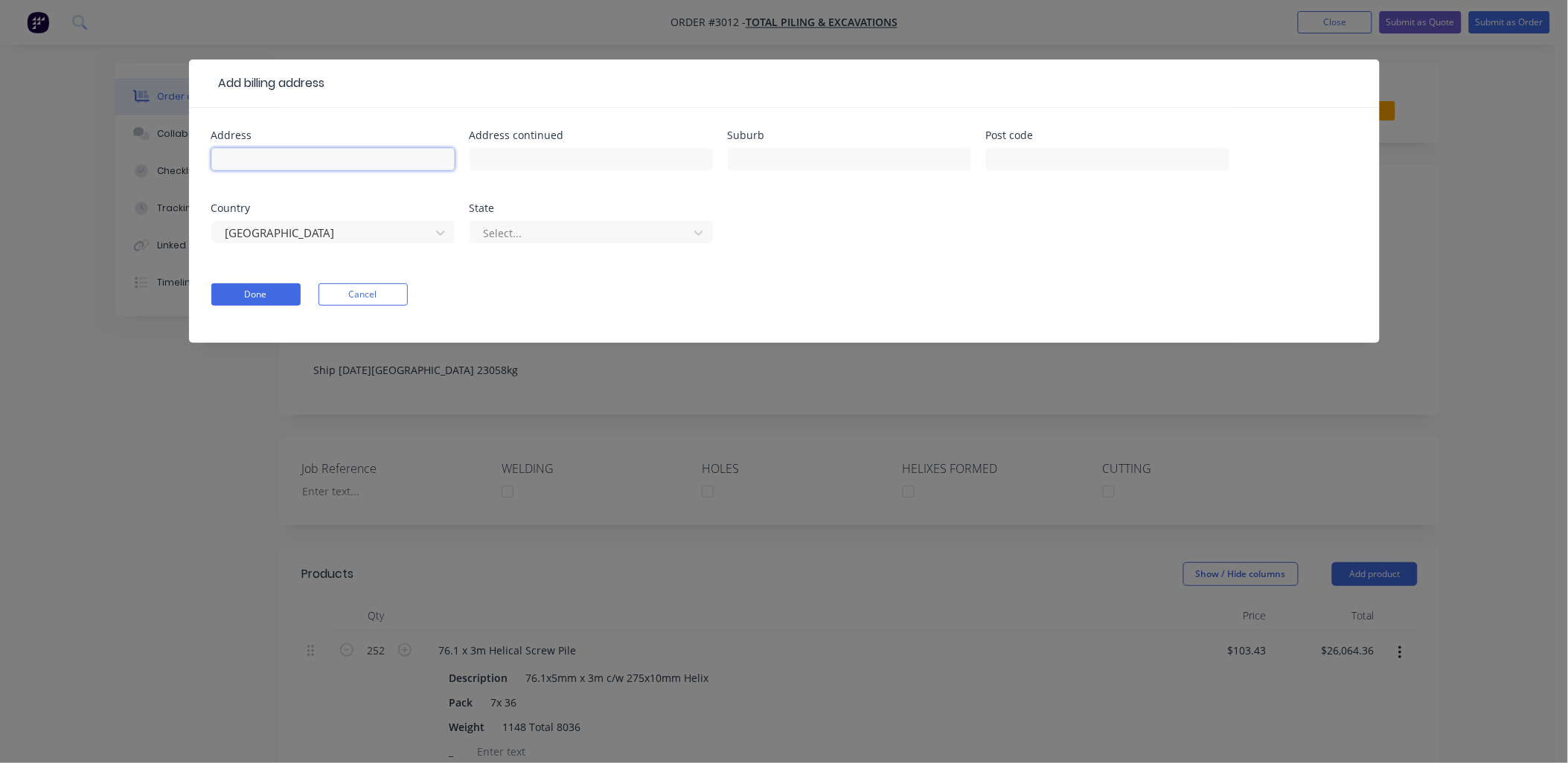
click at [275, 157] on input "text" at bounding box center [332, 159] width 243 height 22
click at [754, 154] on input "text" at bounding box center [849, 159] width 243 height 22
click at [998, 160] on input "text" at bounding box center [1108, 159] width 243 height 22
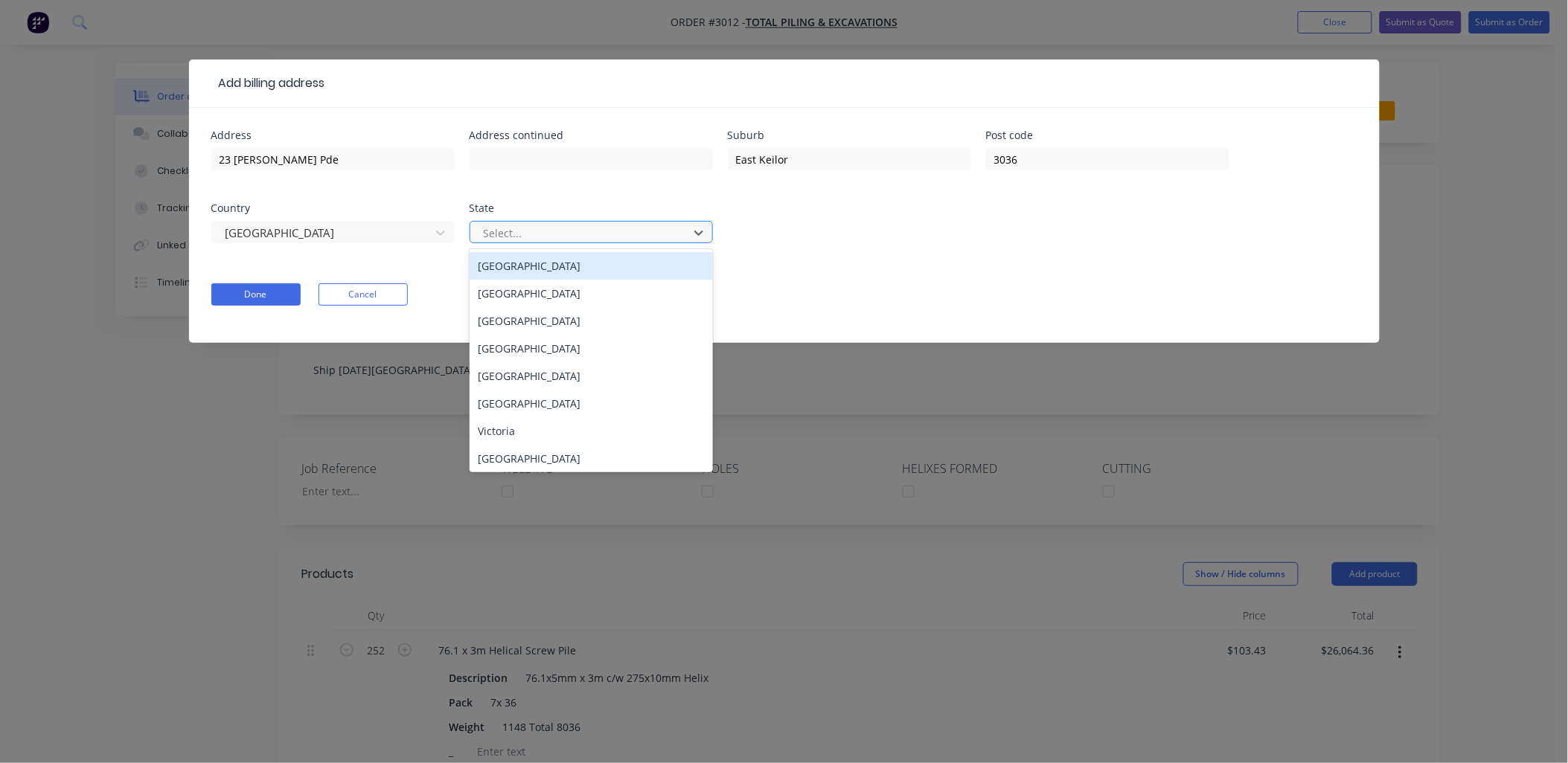
drag, startPoint x: 689, startPoint y: 227, endPoint x: 683, endPoint y: 239, distance: 13.4
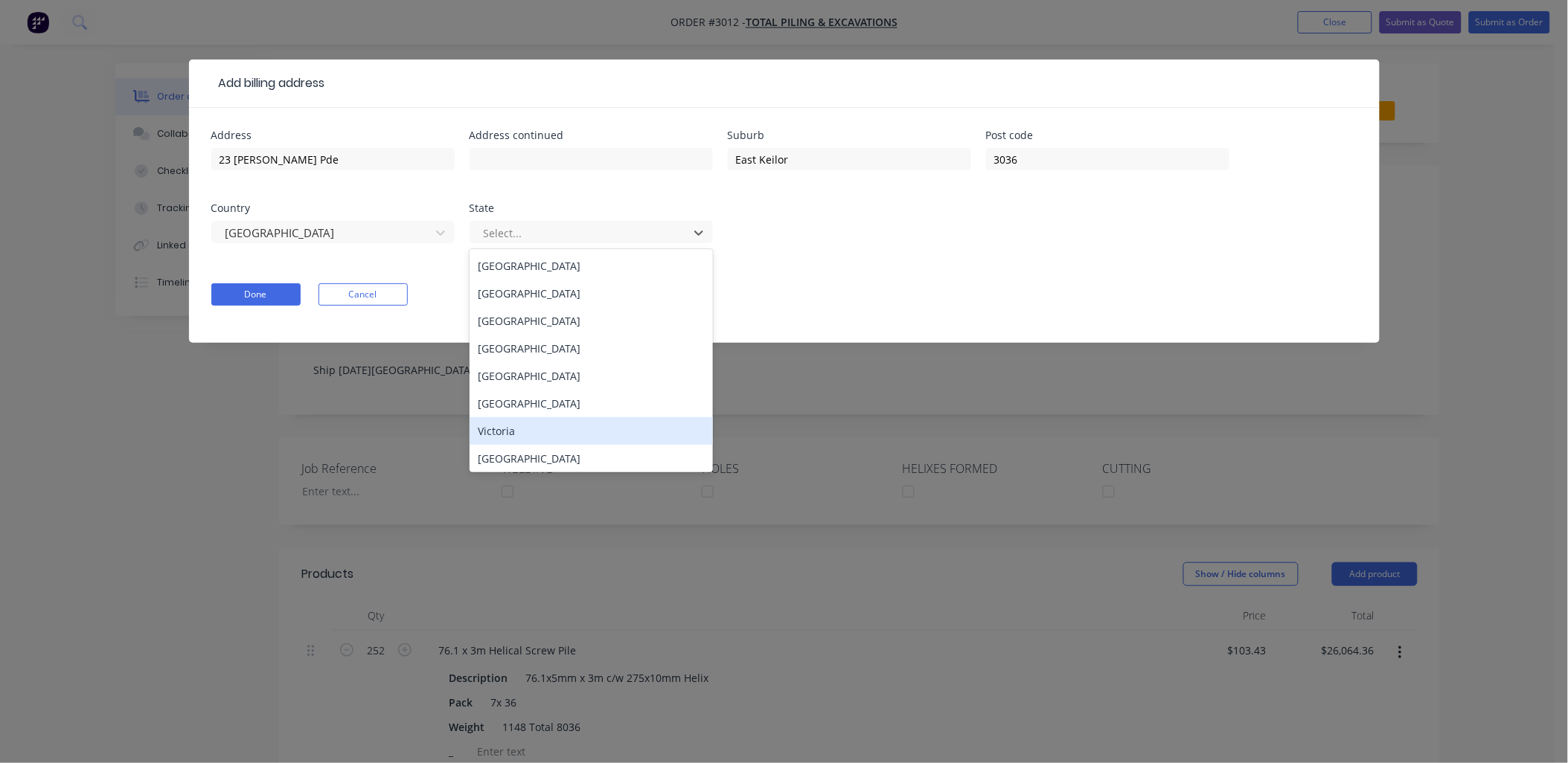
click at [558, 427] on div "Victoria" at bounding box center [591, 431] width 243 height 27
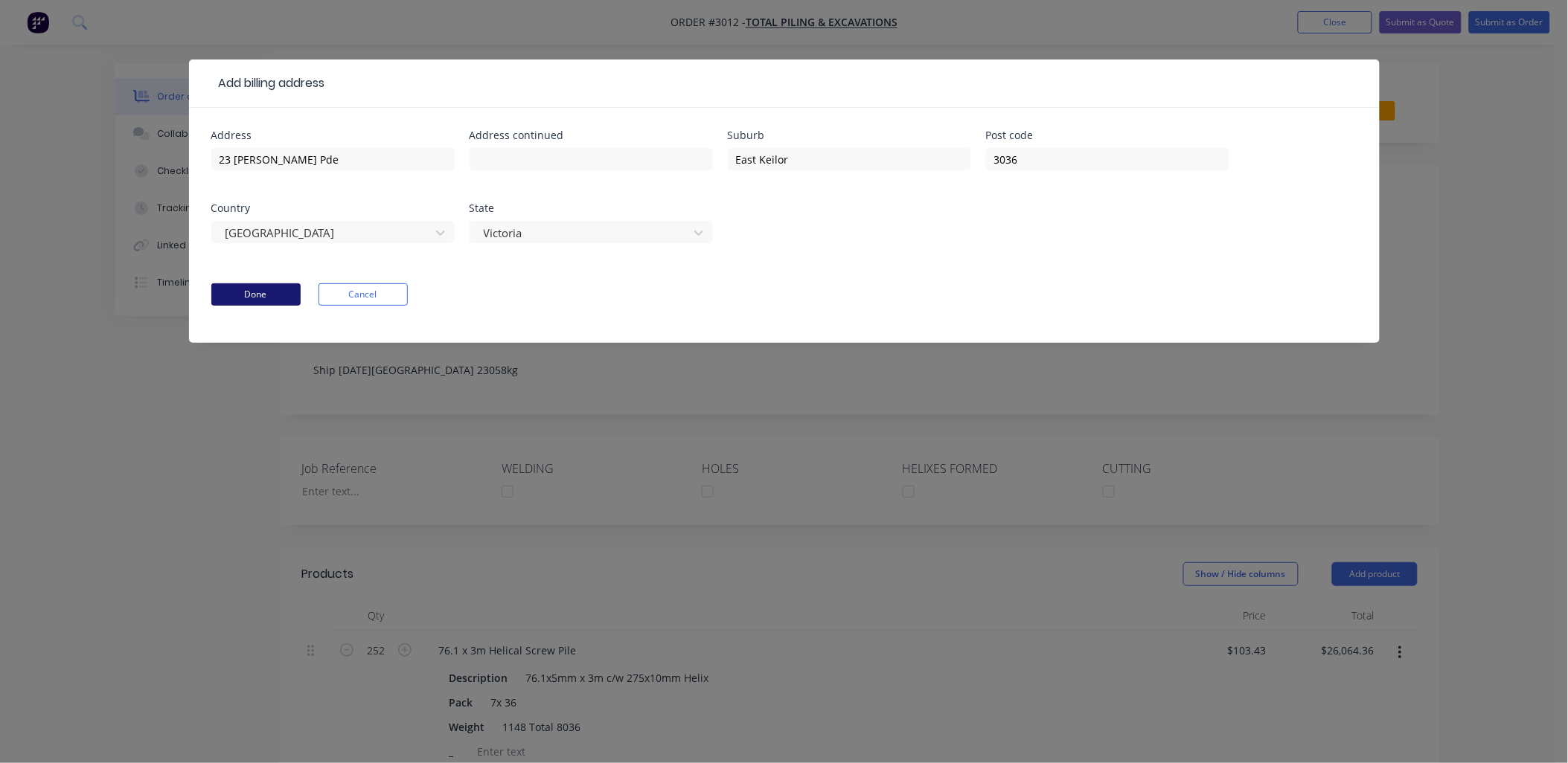
click at [241, 291] on button "Done" at bounding box center [256, 294] width 89 height 22
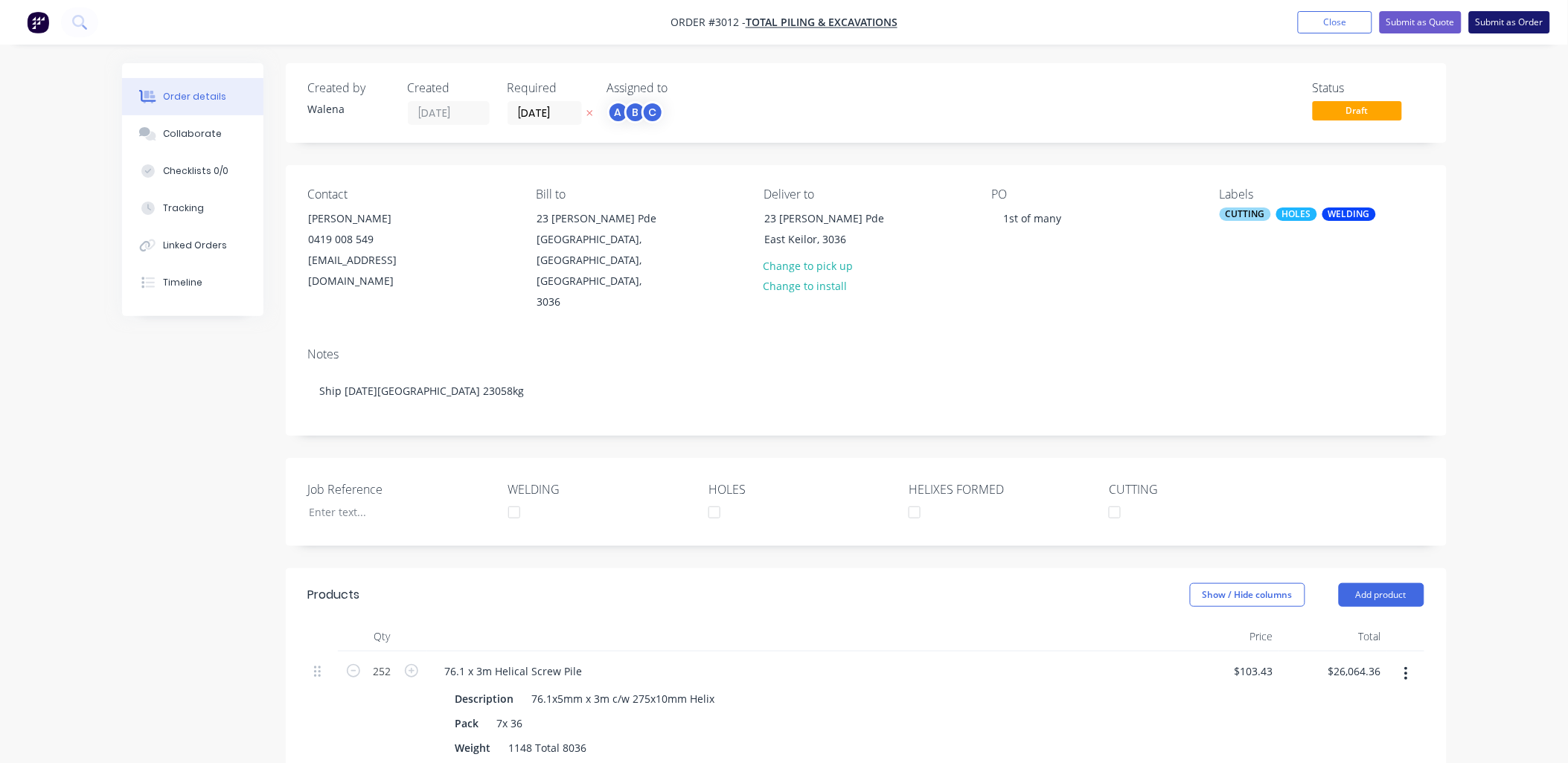
click at [1500, 24] on button "Submit as Order" at bounding box center [1509, 22] width 81 height 22
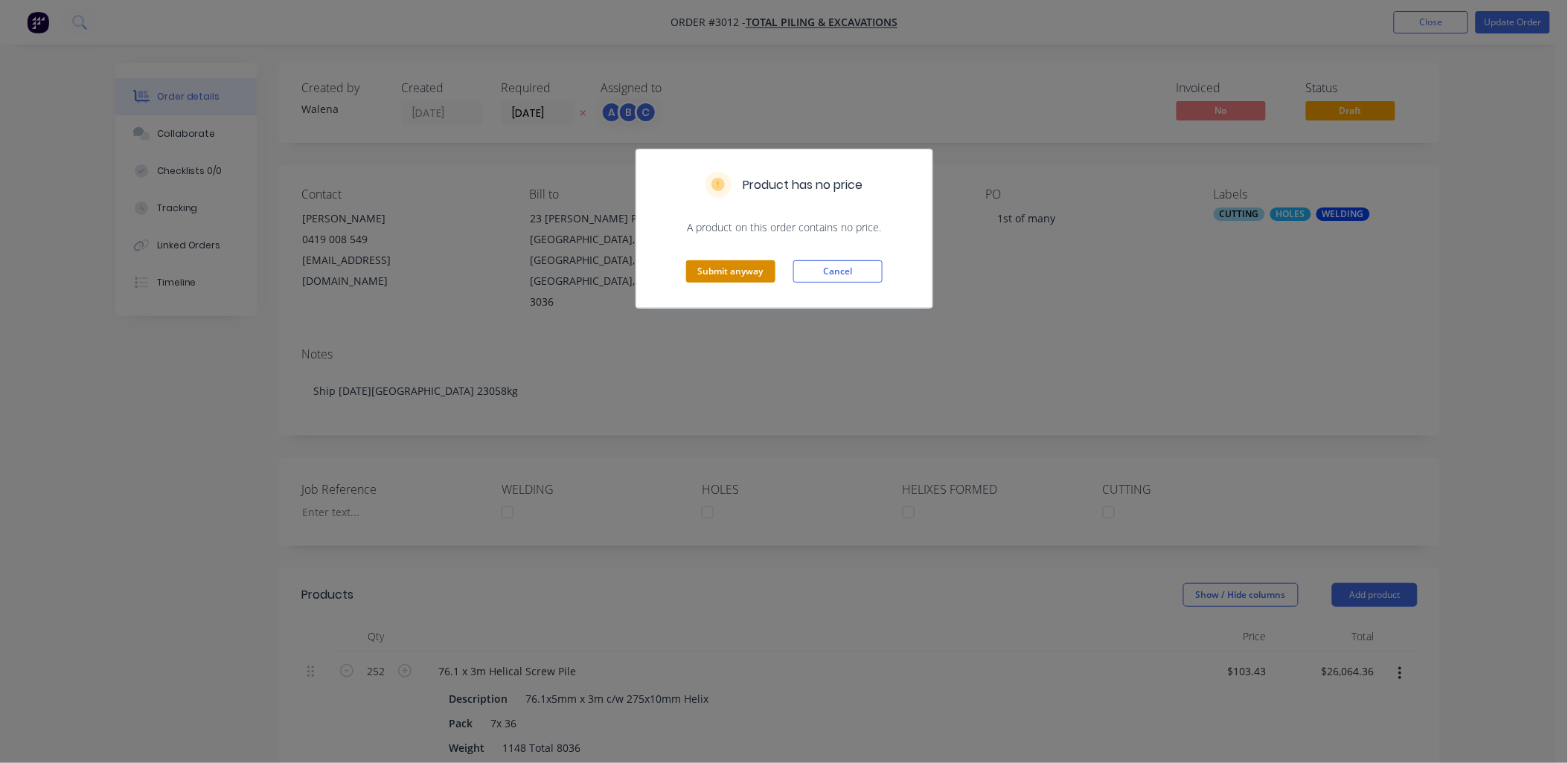
click at [714, 270] on button "Submit anyway" at bounding box center [731, 271] width 89 height 22
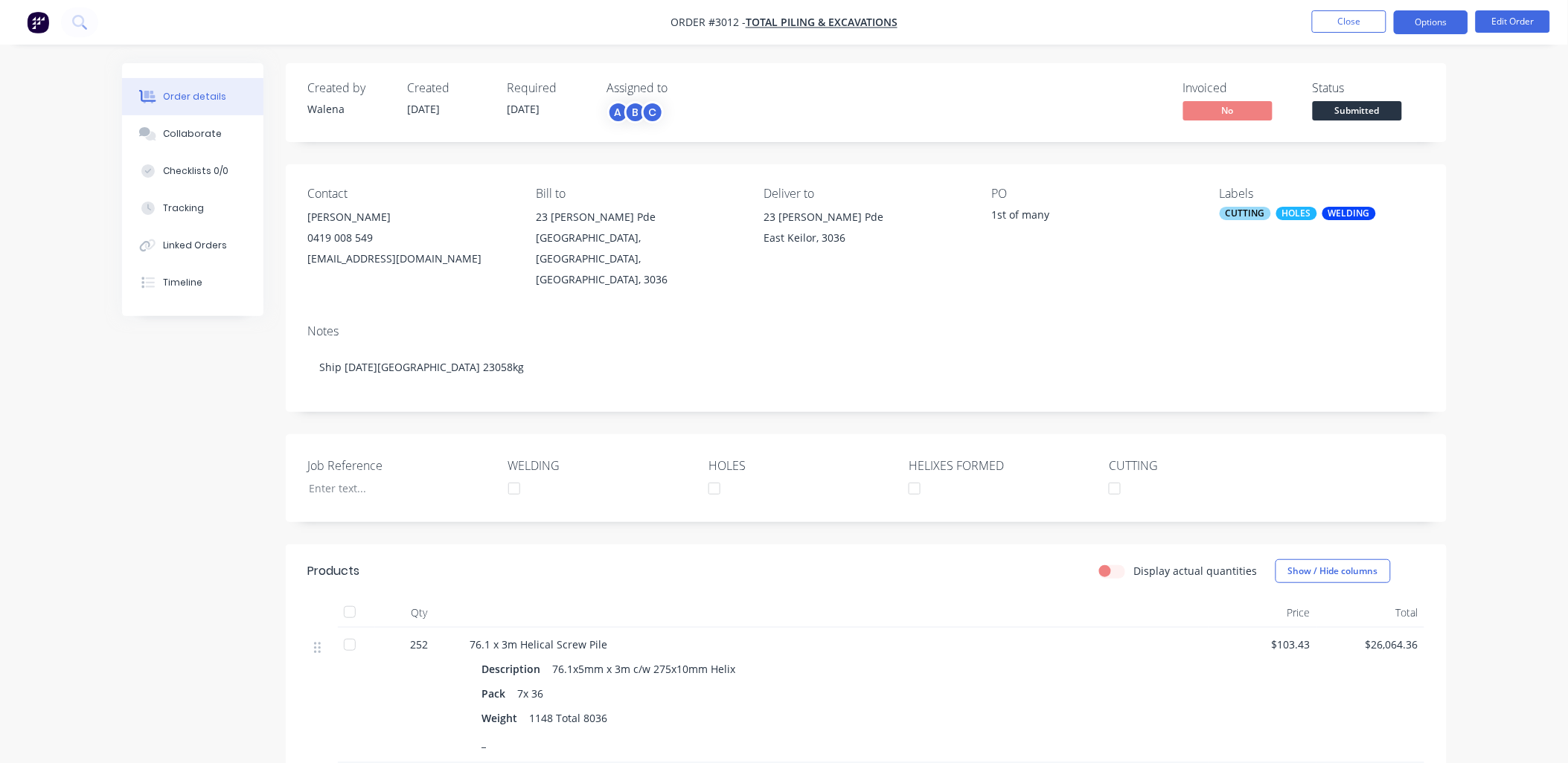
click at [1440, 16] on button "Options" at bounding box center [1430, 22] width 74 height 24
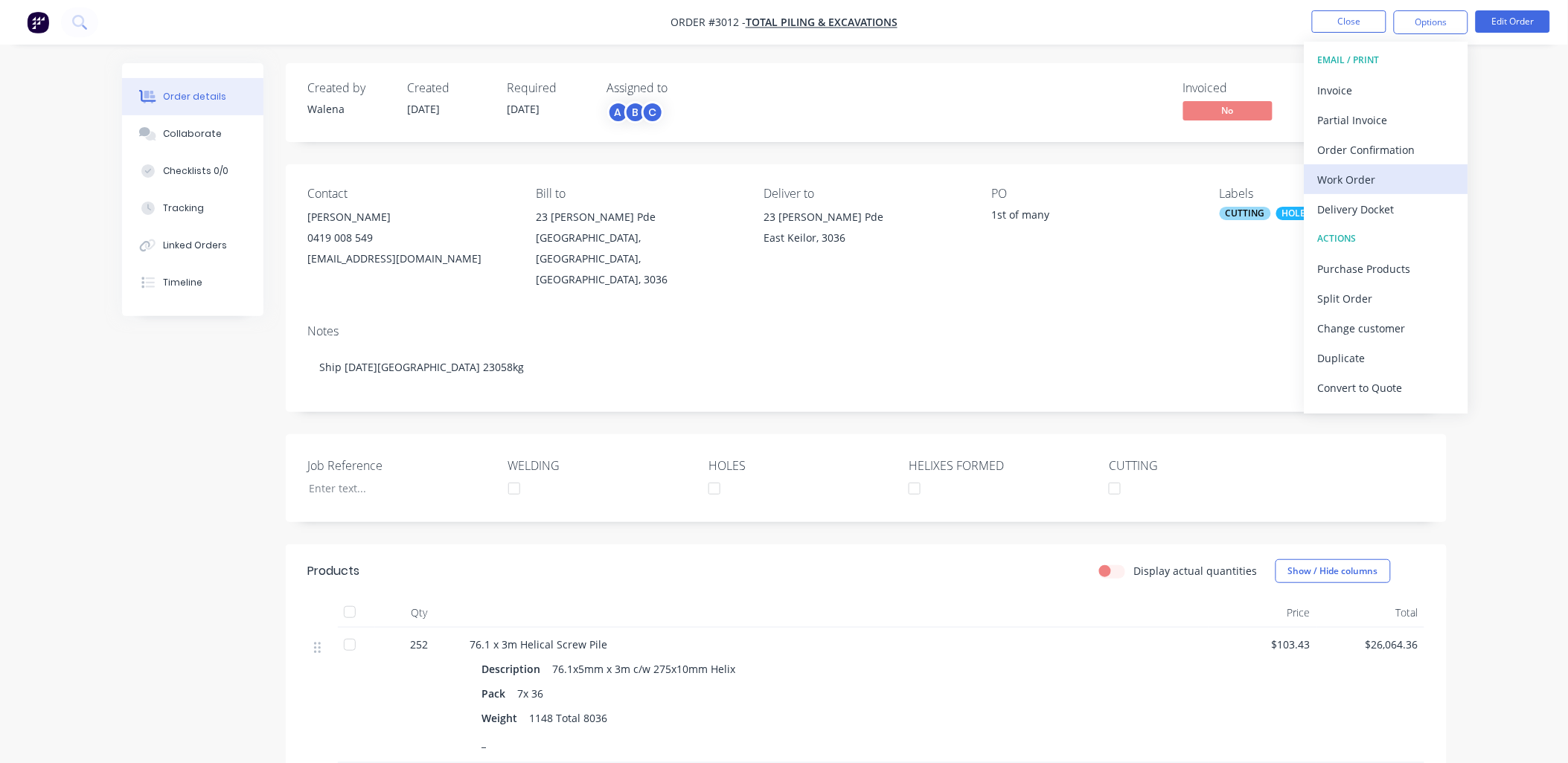
click at [1368, 176] on div "Work Order" at bounding box center [1386, 180] width 137 height 22
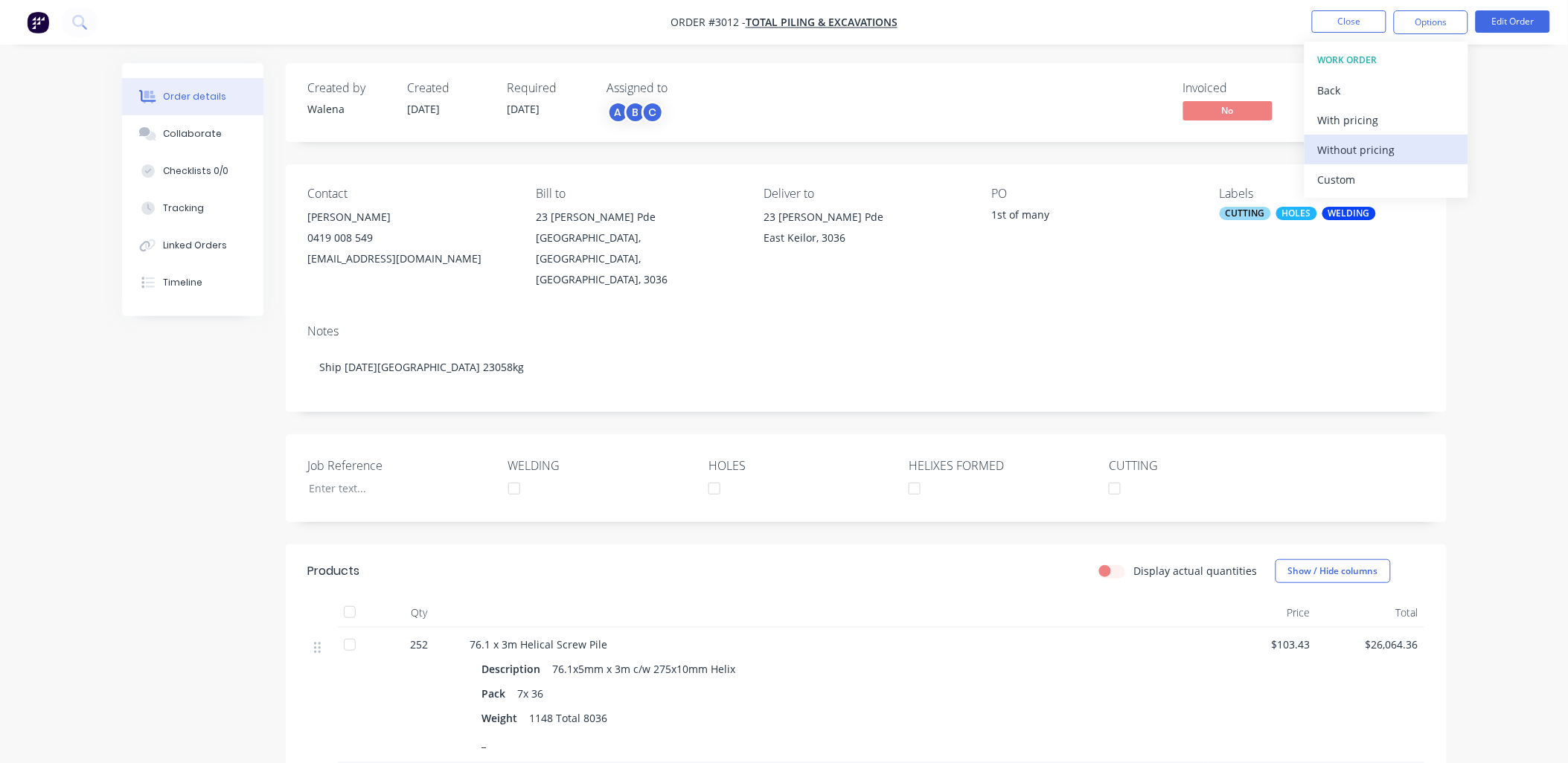
click at [1380, 149] on div "Without pricing" at bounding box center [1386, 150] width 137 height 22
